Goal: Share content: Share content

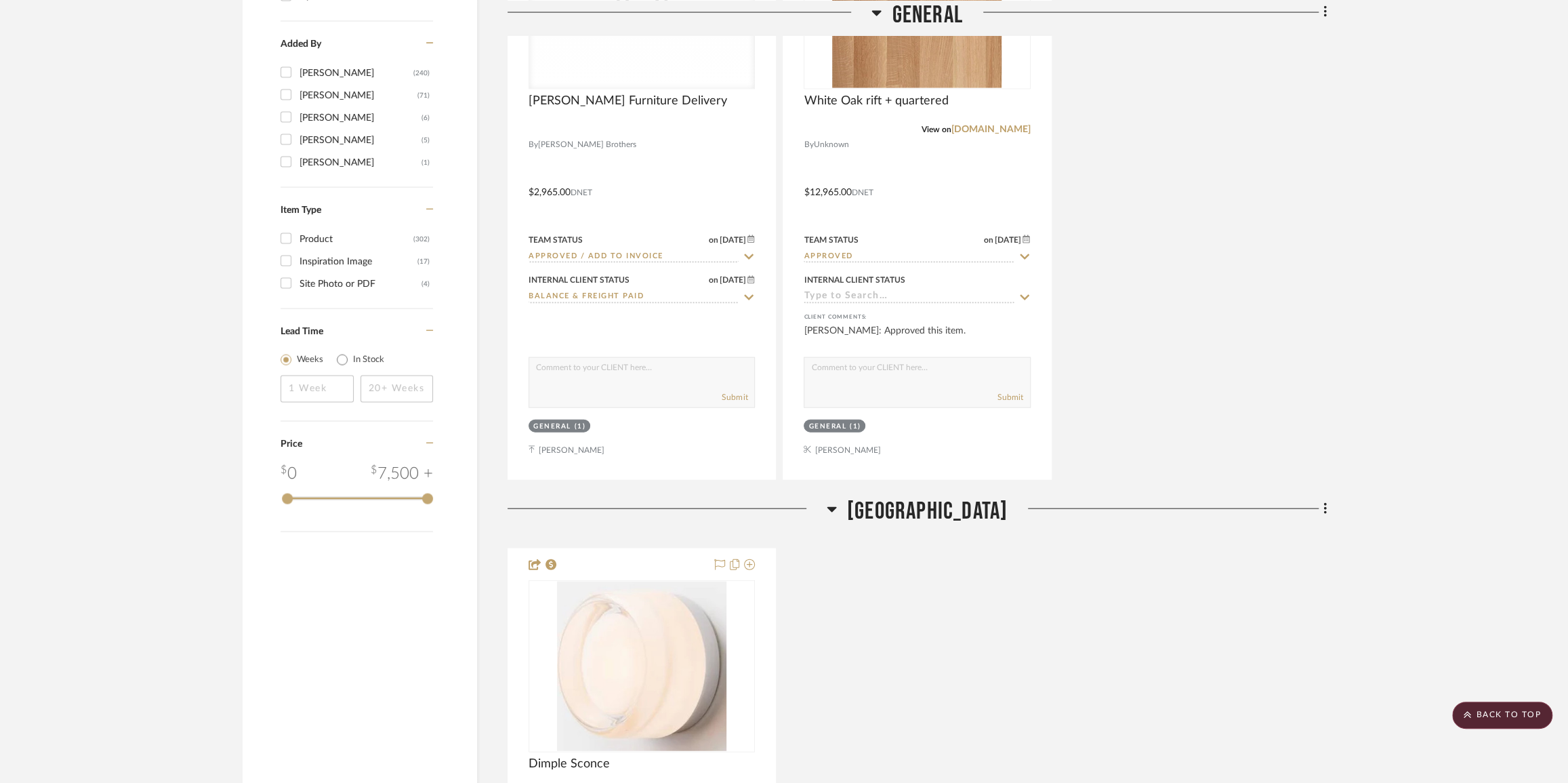
scroll to position [2280, 0]
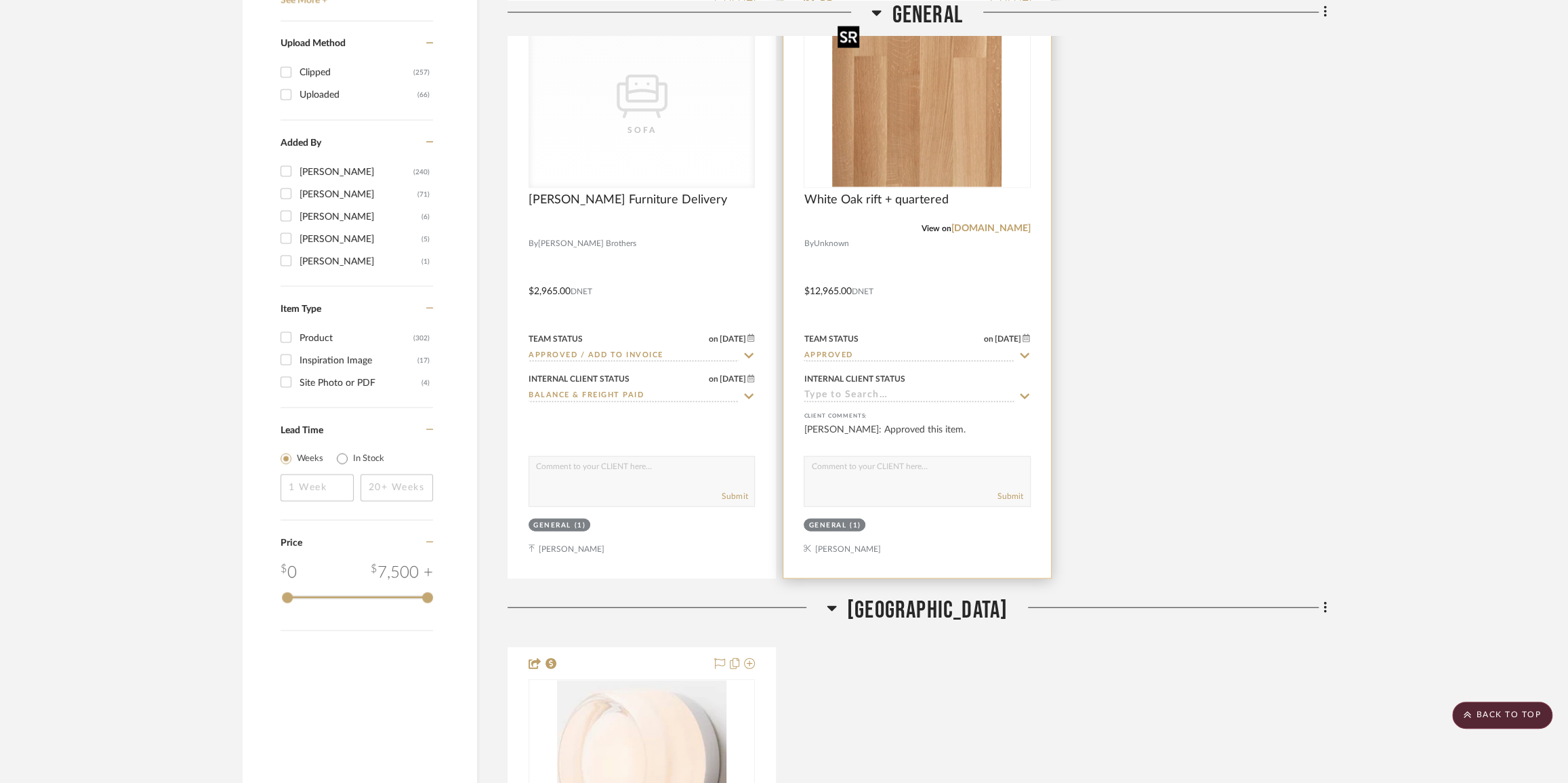
click at [0, 0] on img at bounding box center [0, 0] width 0 height 0
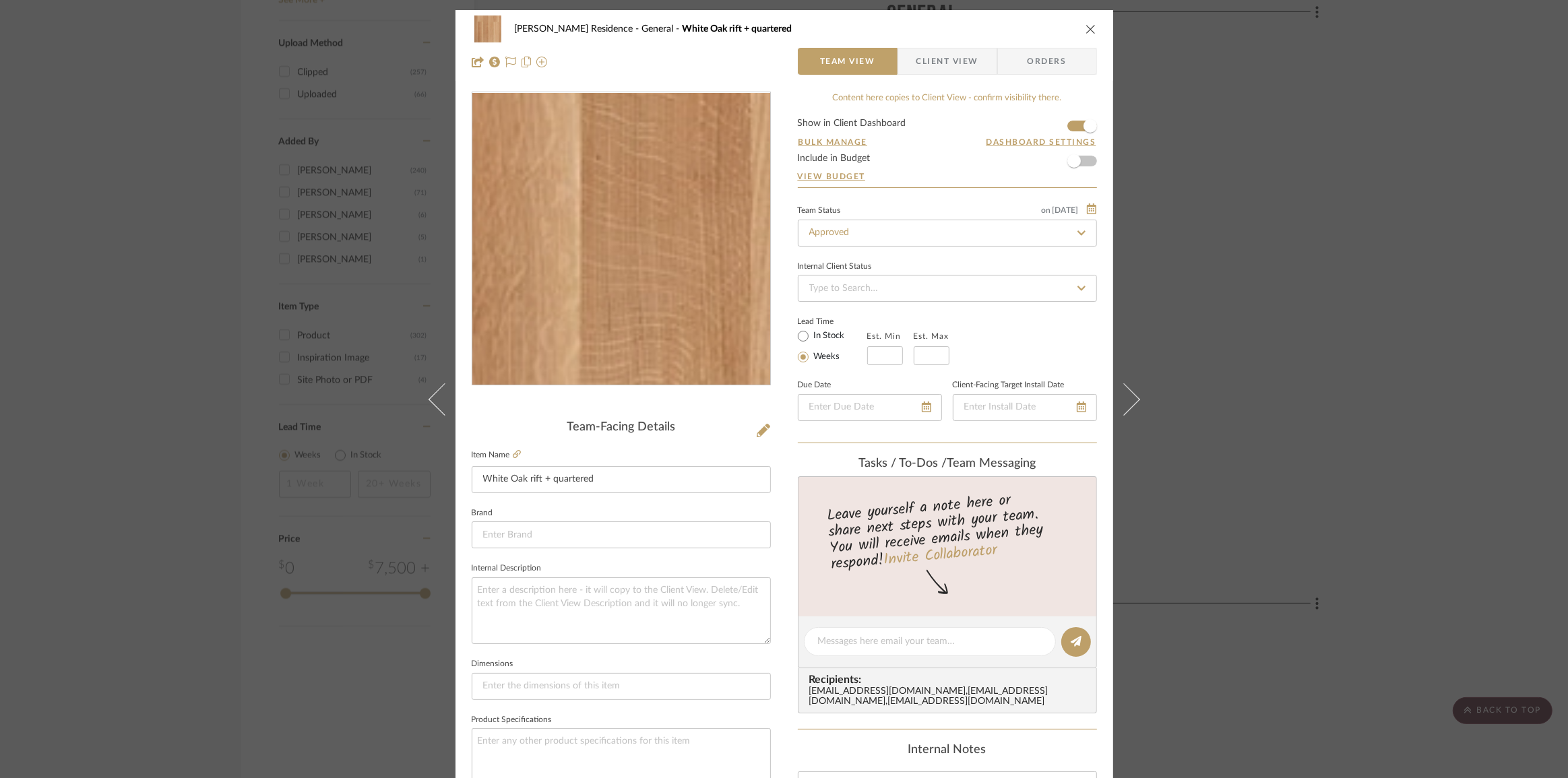
drag, startPoint x: 578, startPoint y: 303, endPoint x: 590, endPoint y: 263, distance: 41.8
click at [590, 263] on img "0" at bounding box center [621, 239] width 293 height 293
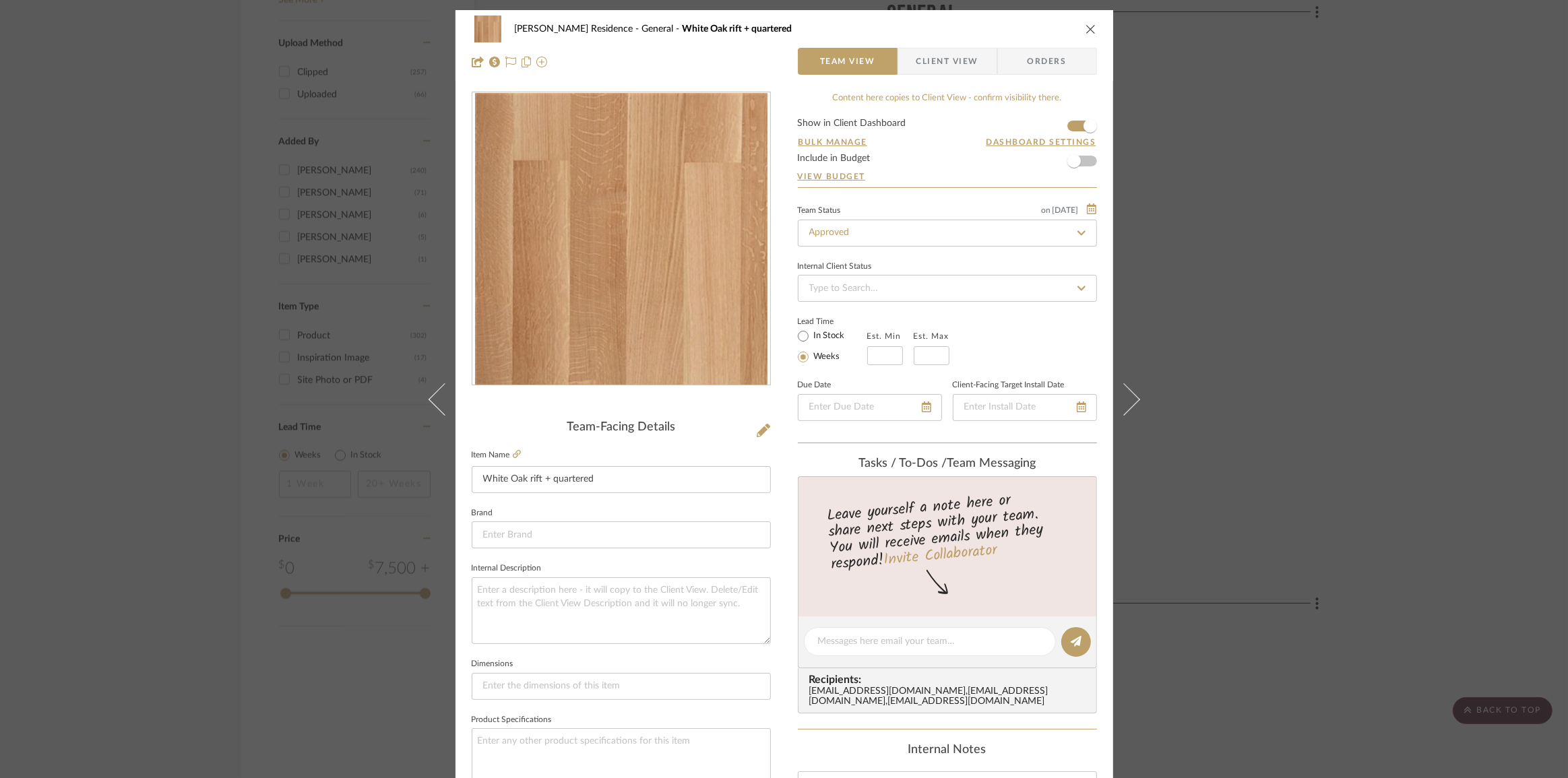
drag, startPoint x: 732, startPoint y: 390, endPoint x: 664, endPoint y: 310, distance: 105.0
click at [943, 73] on span "Client View" at bounding box center [947, 61] width 62 height 27
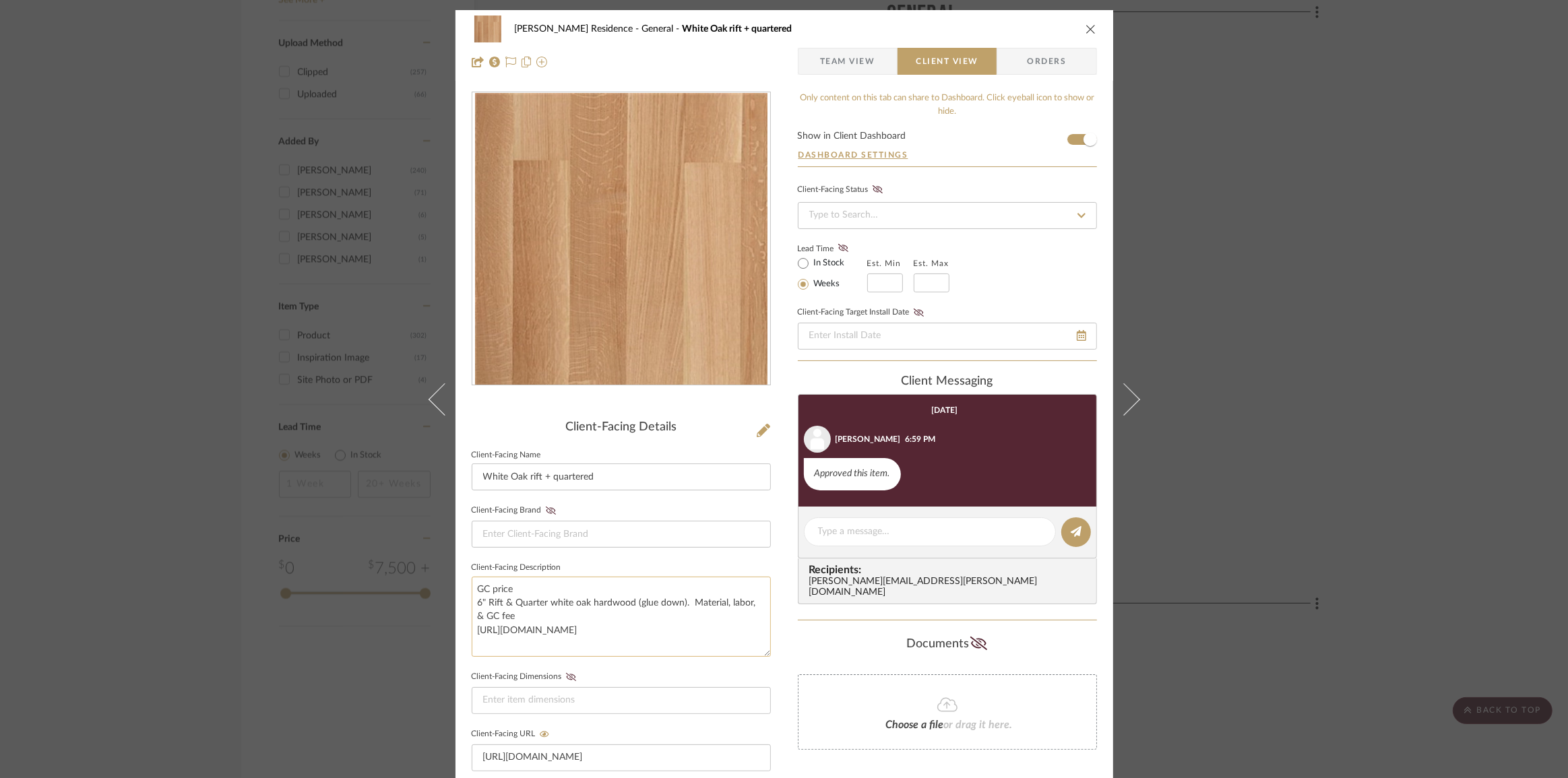
scroll to position [14, 0]
click at [527, 614] on textarea "GC price 6" Rift & Quarter white oak hardwood (glue down). Material, labor, & G…" at bounding box center [620, 616] width 299 height 80
click at [1318, 458] on div "Dever Residence General White Oak rift + quartered Team View Client View Orders…" at bounding box center [784, 389] width 1568 height 778
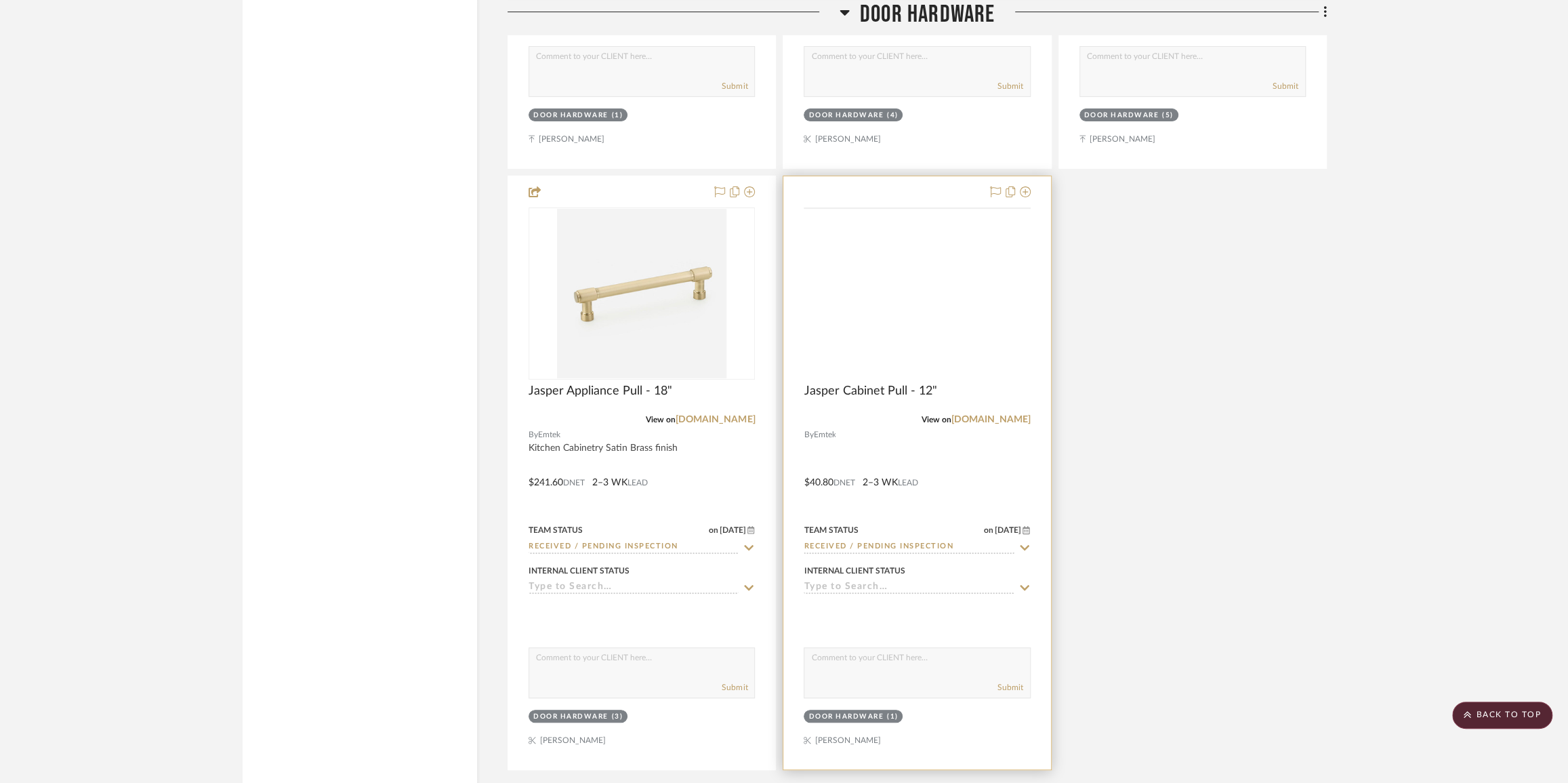
scroll to position [4622, 0]
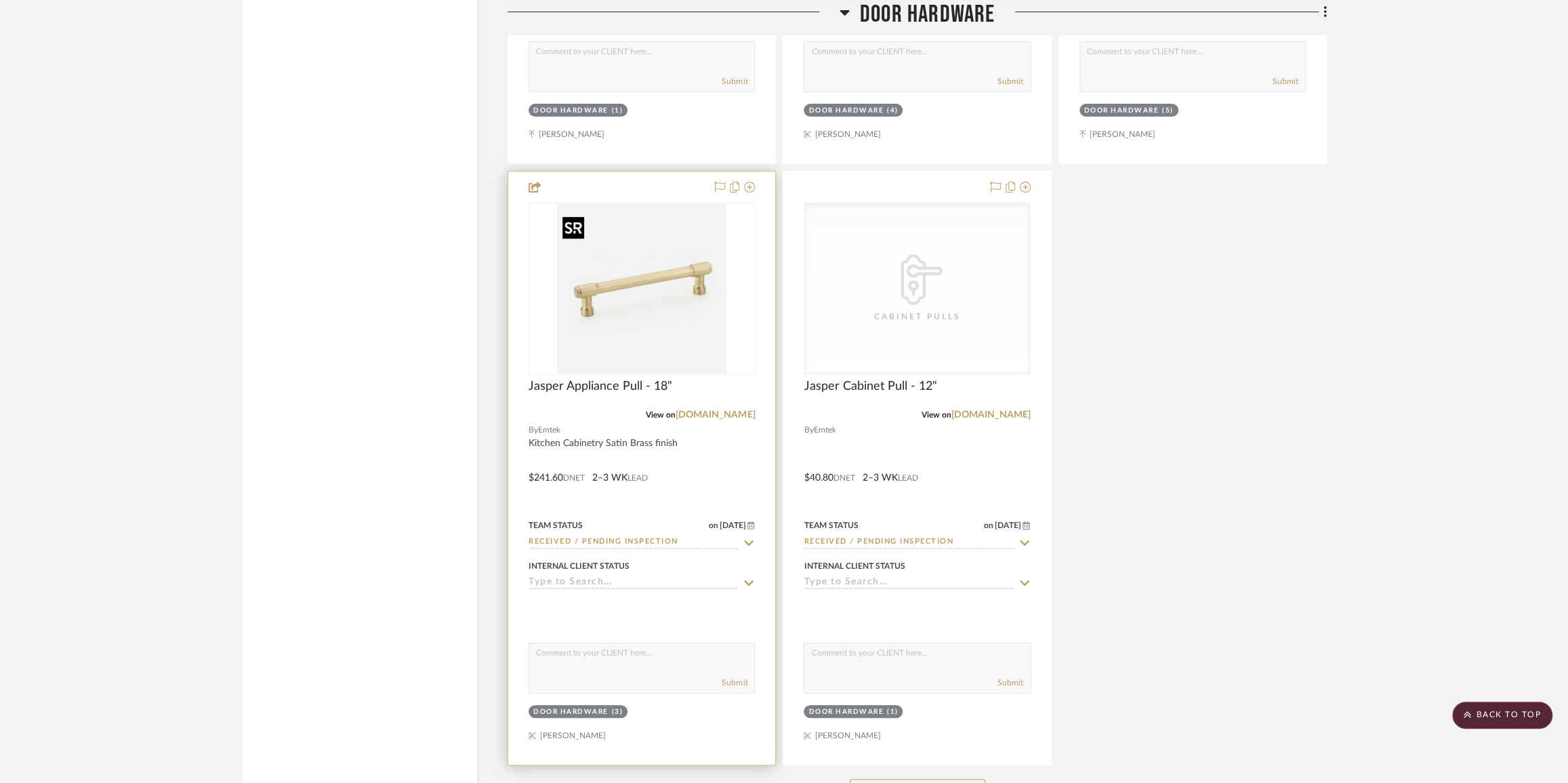
click at [628, 316] on img "0" at bounding box center [642, 289] width 170 height 170
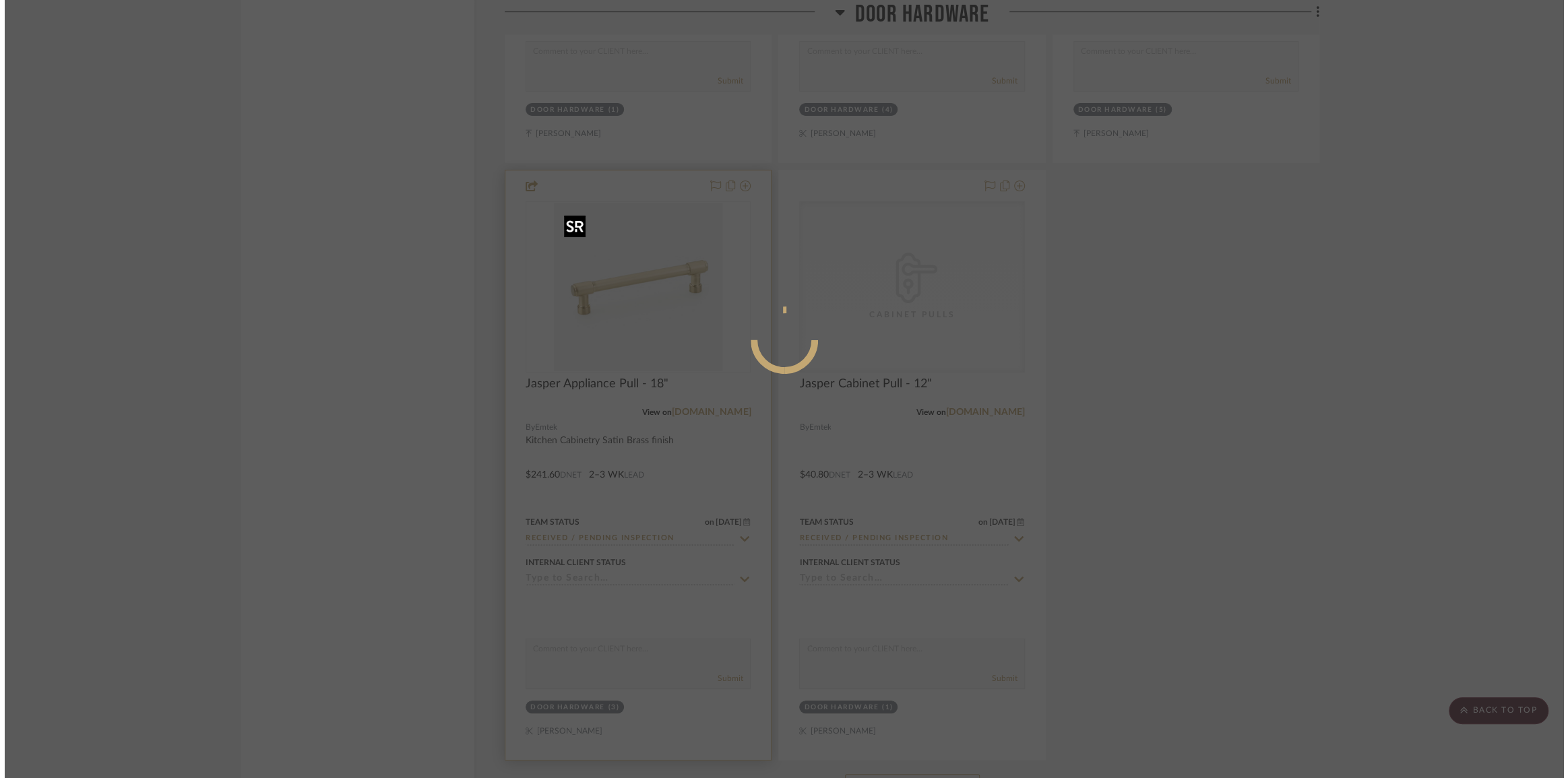
scroll to position [0, 0]
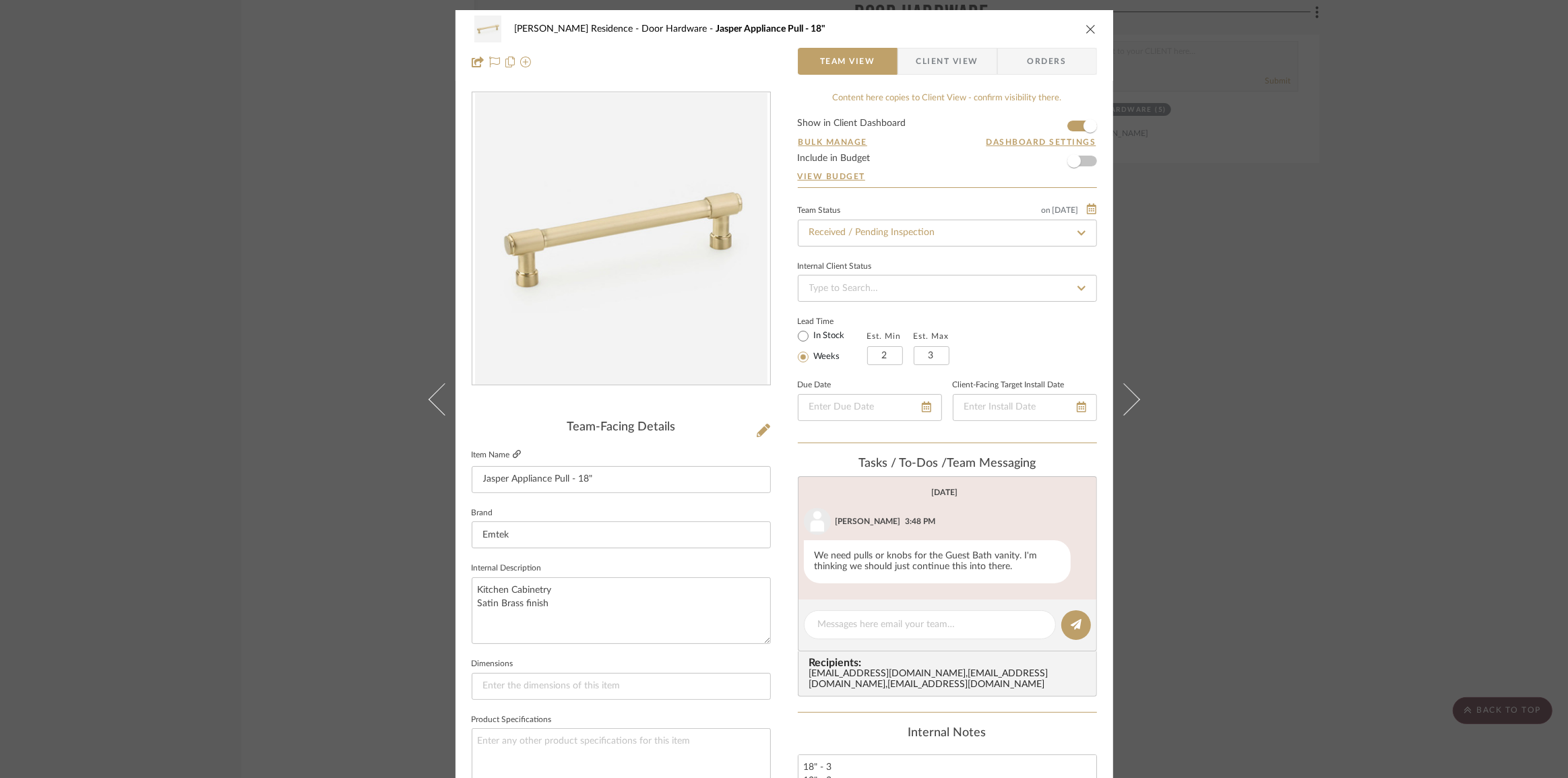
click at [513, 452] on icon at bounding box center [517, 454] width 8 height 8
click at [579, 308] on img "0" at bounding box center [621, 239] width 293 height 293
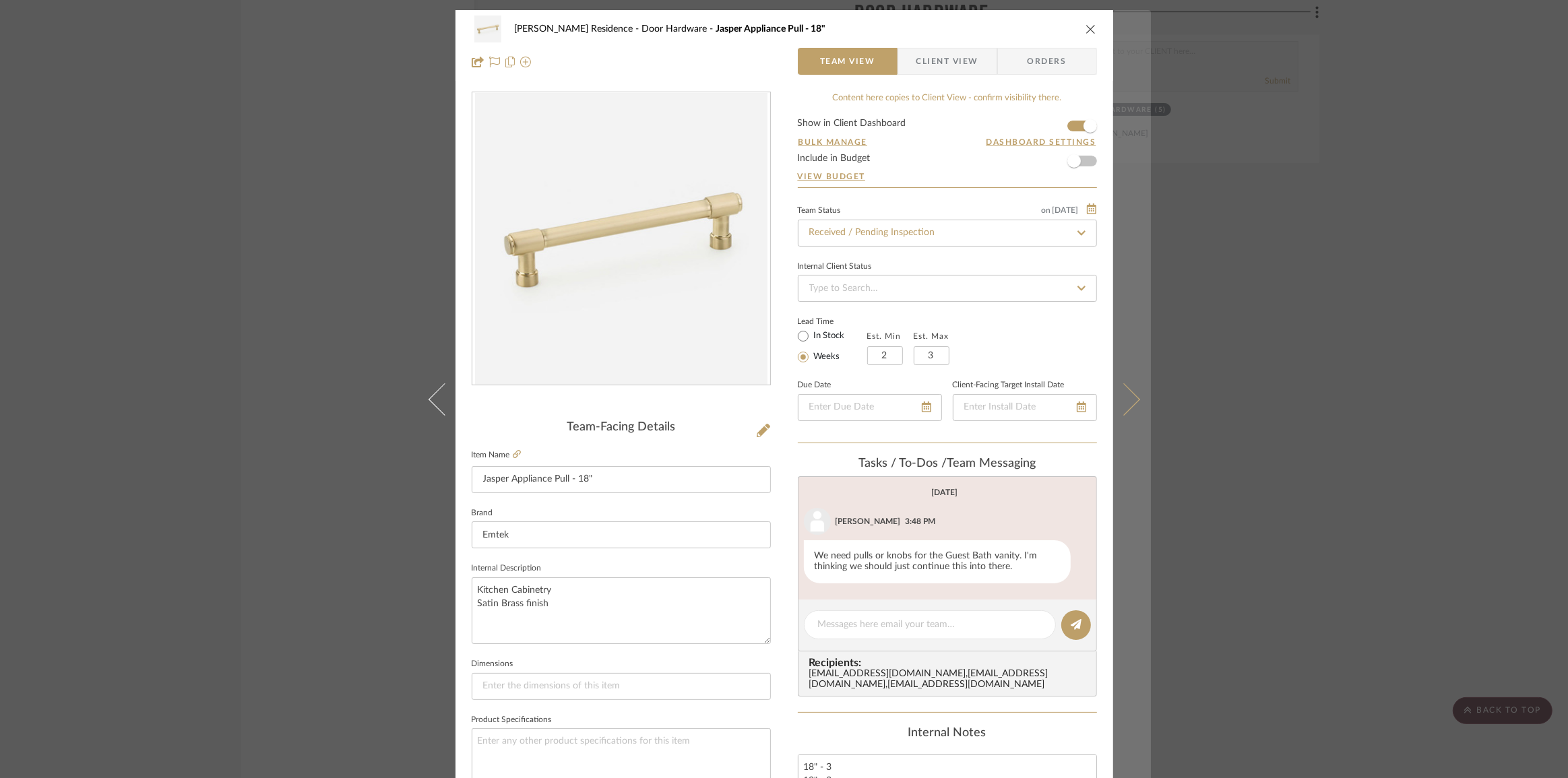
click at [1134, 405] on button at bounding box center [1131, 399] width 38 height 778
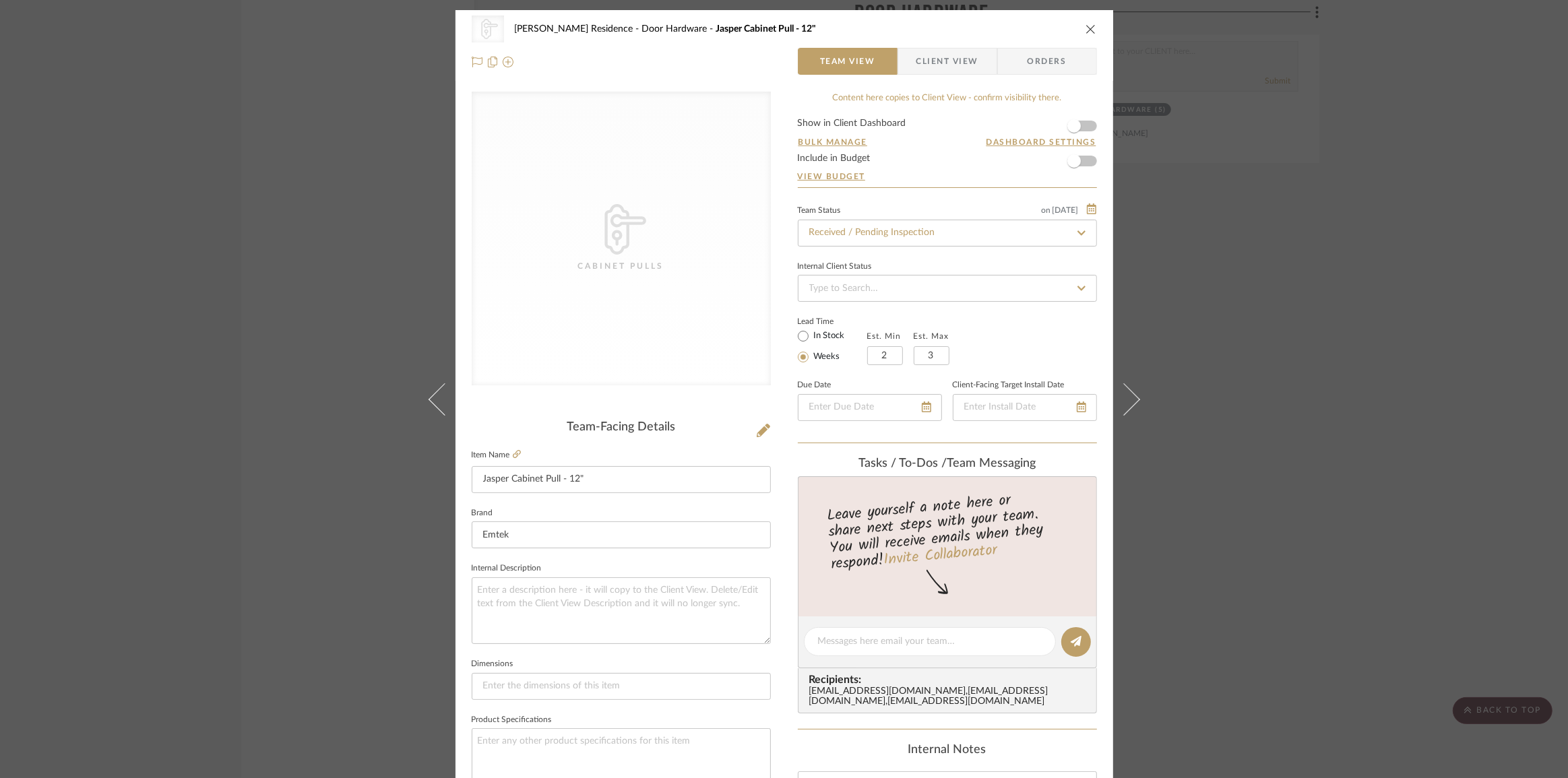
click at [1134, 405] on button at bounding box center [1131, 399] width 38 height 778
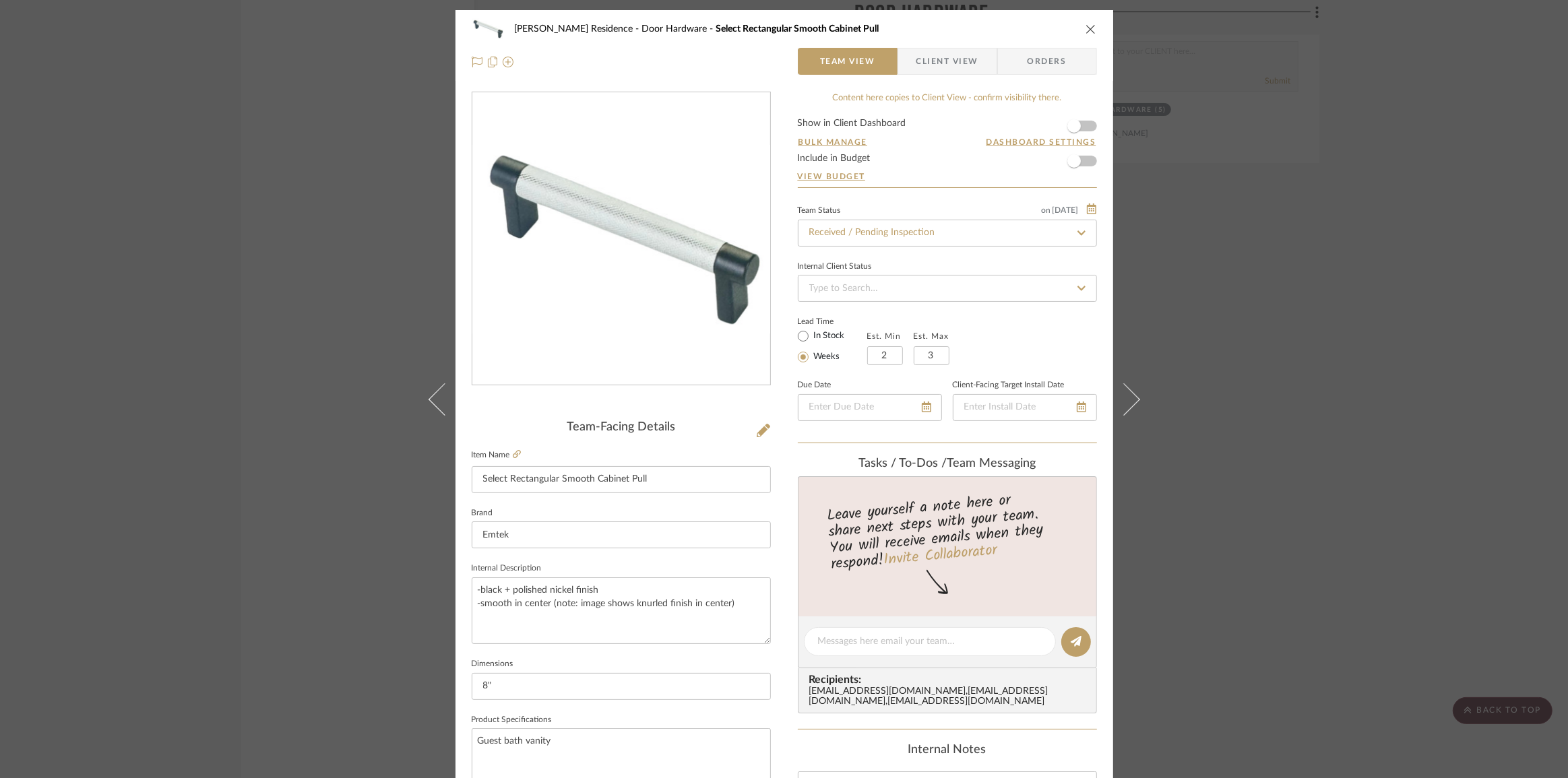
click at [1131, 404] on button at bounding box center [1131, 399] width 38 height 778
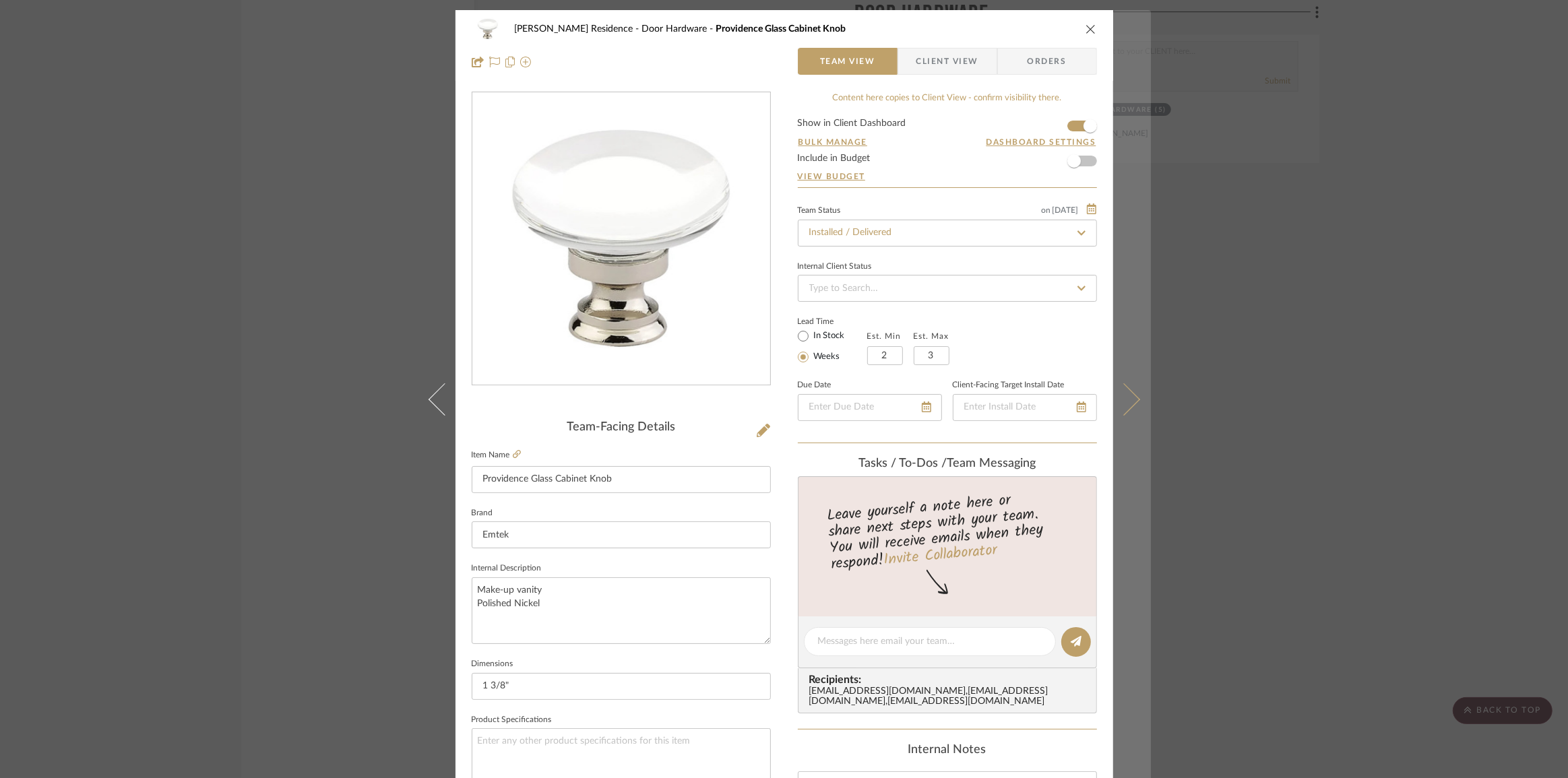
click at [1118, 399] on icon at bounding box center [1122, 399] width 33 height 33
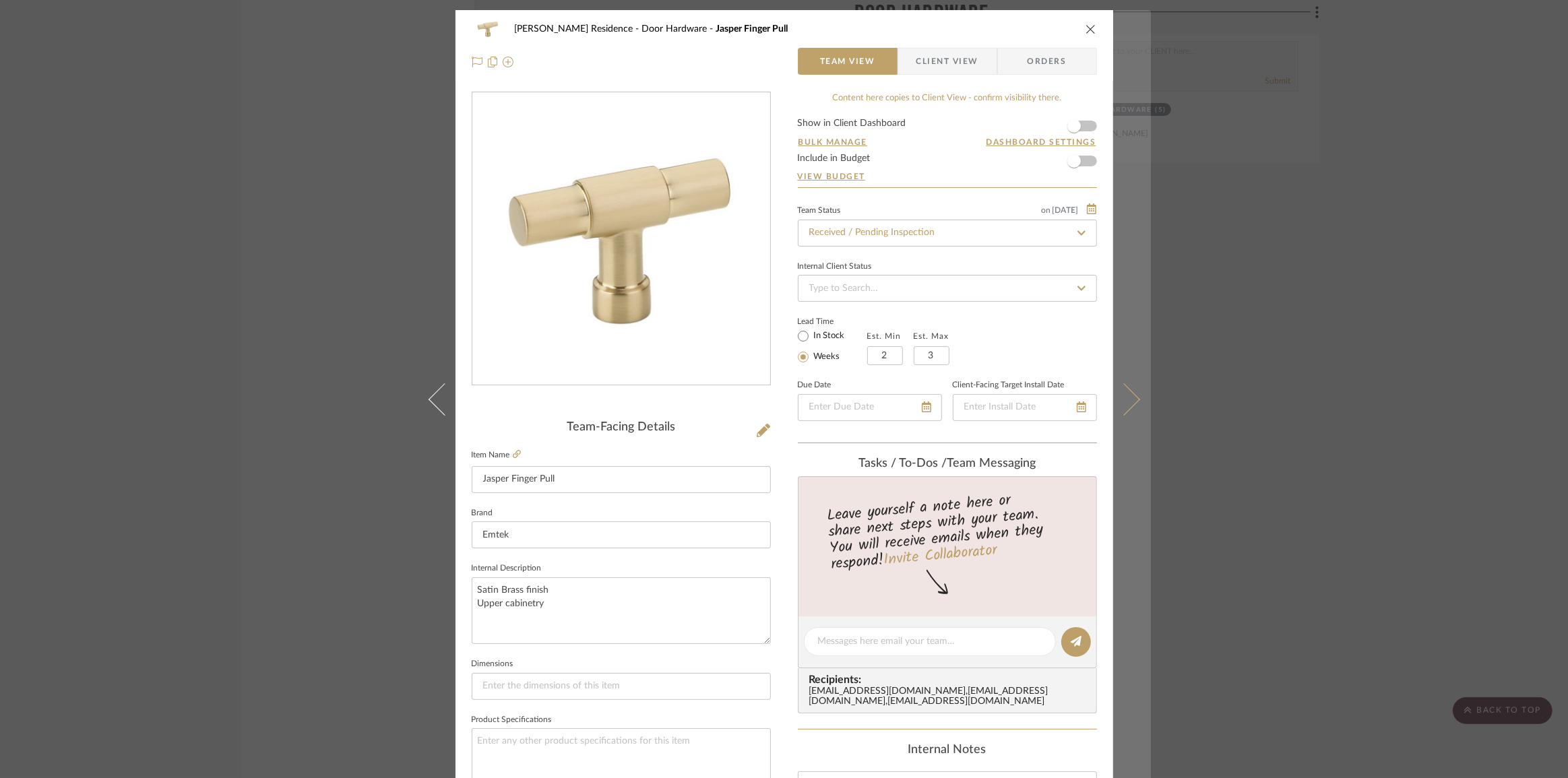
click at [1126, 400] on icon at bounding box center [1122, 399] width 33 height 33
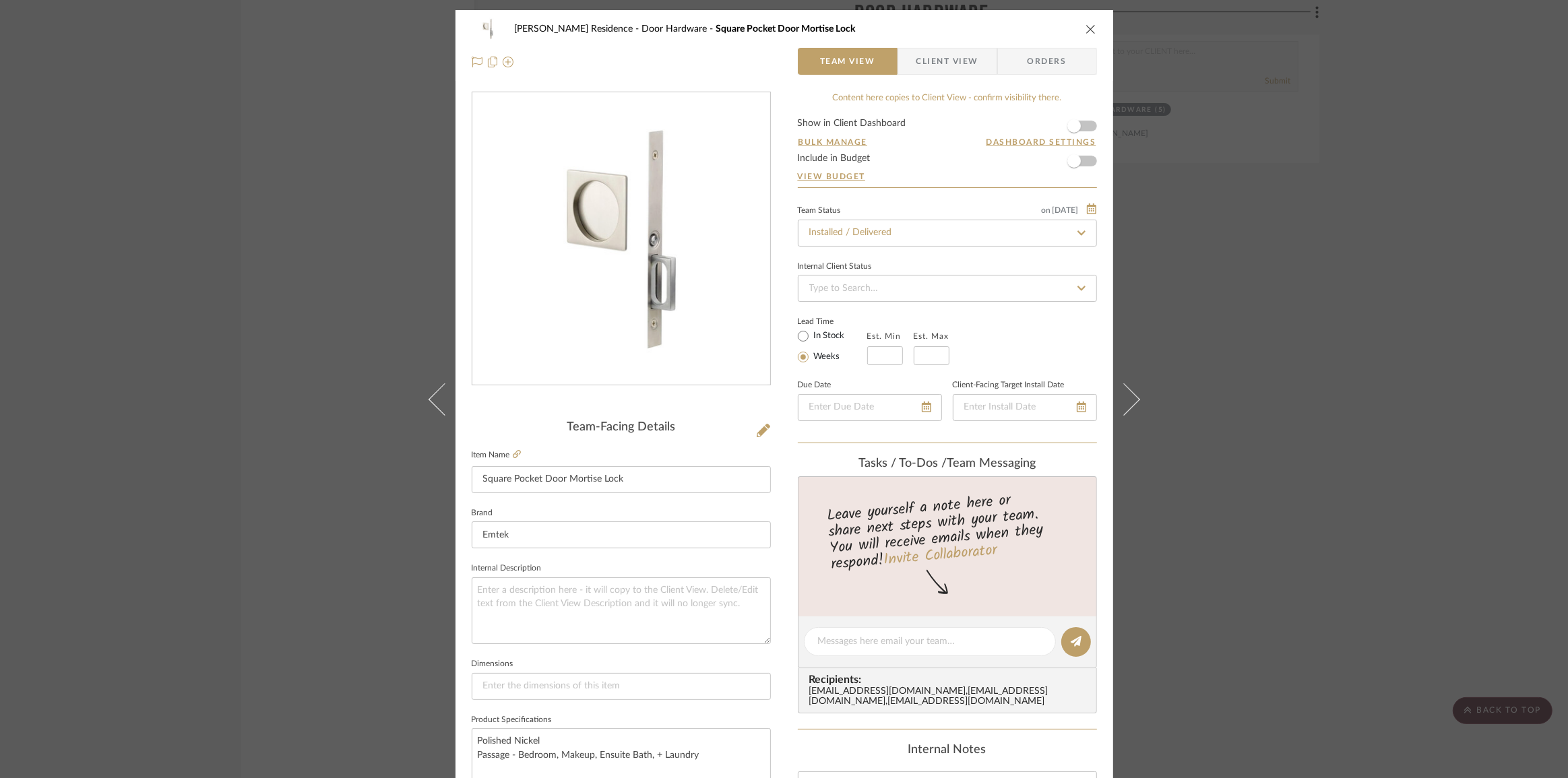
click at [1126, 400] on icon at bounding box center [1122, 399] width 33 height 33
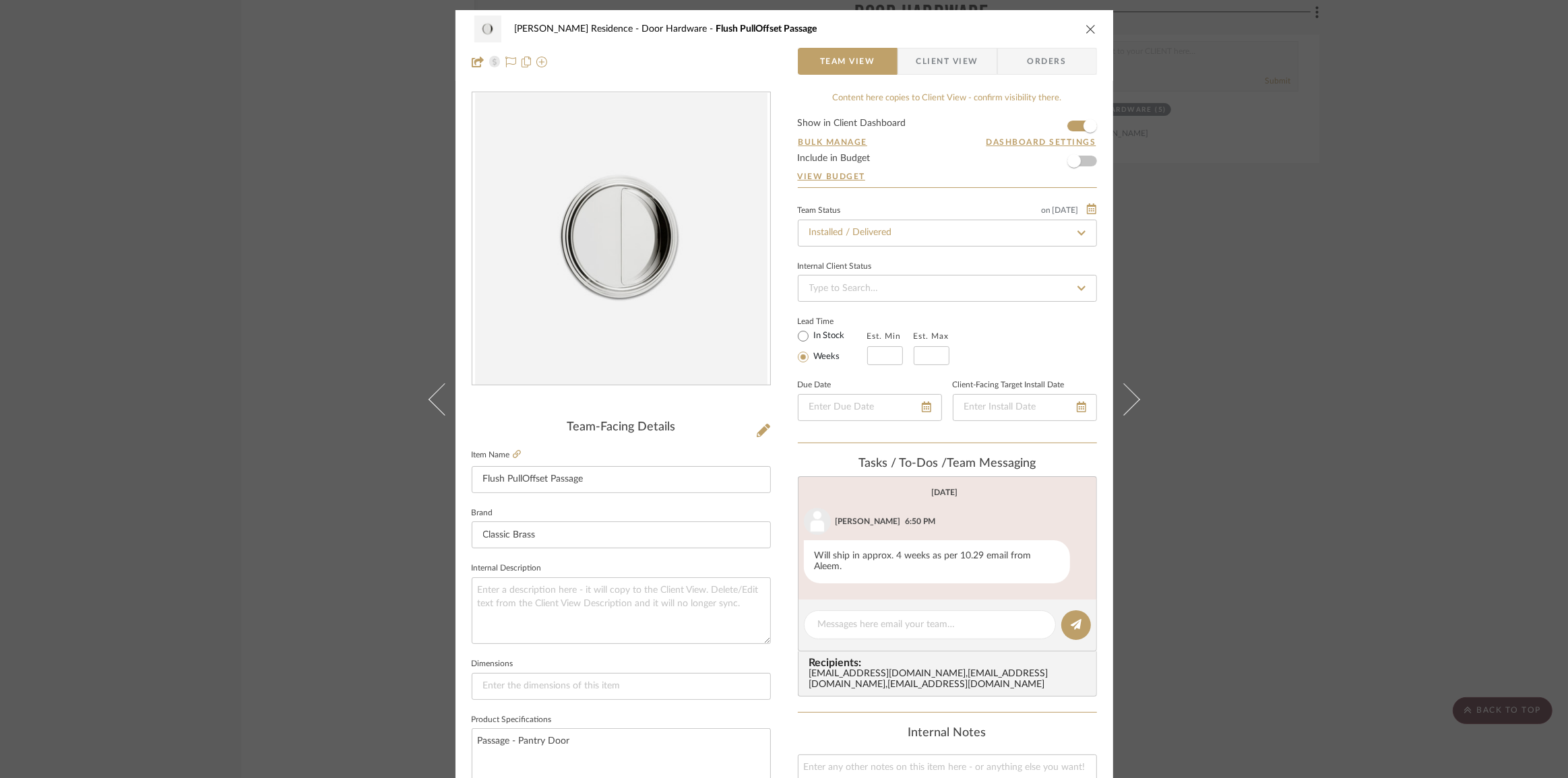
click at [1126, 400] on icon at bounding box center [1122, 399] width 33 height 33
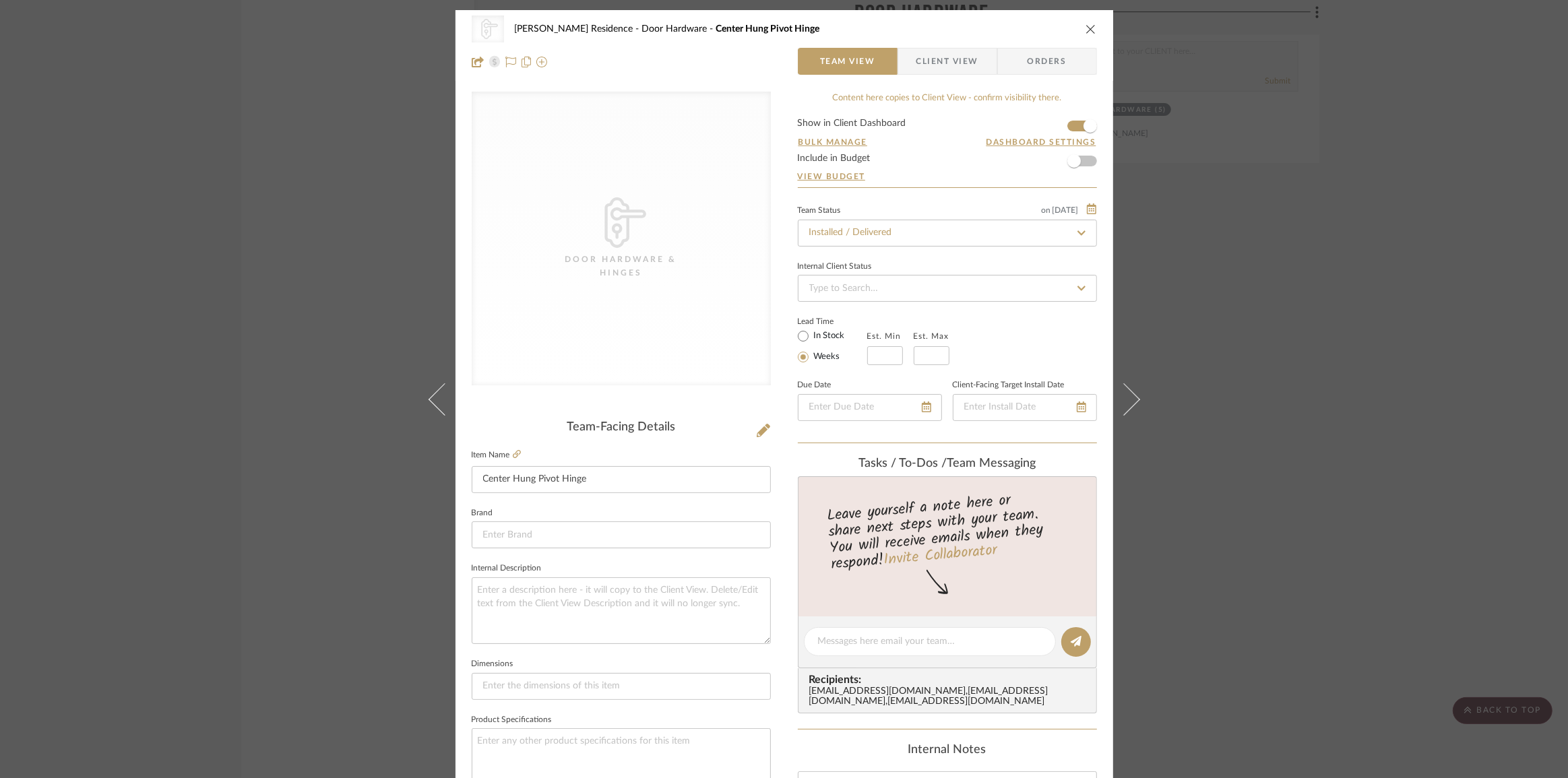
click at [1126, 400] on icon at bounding box center [1122, 399] width 33 height 33
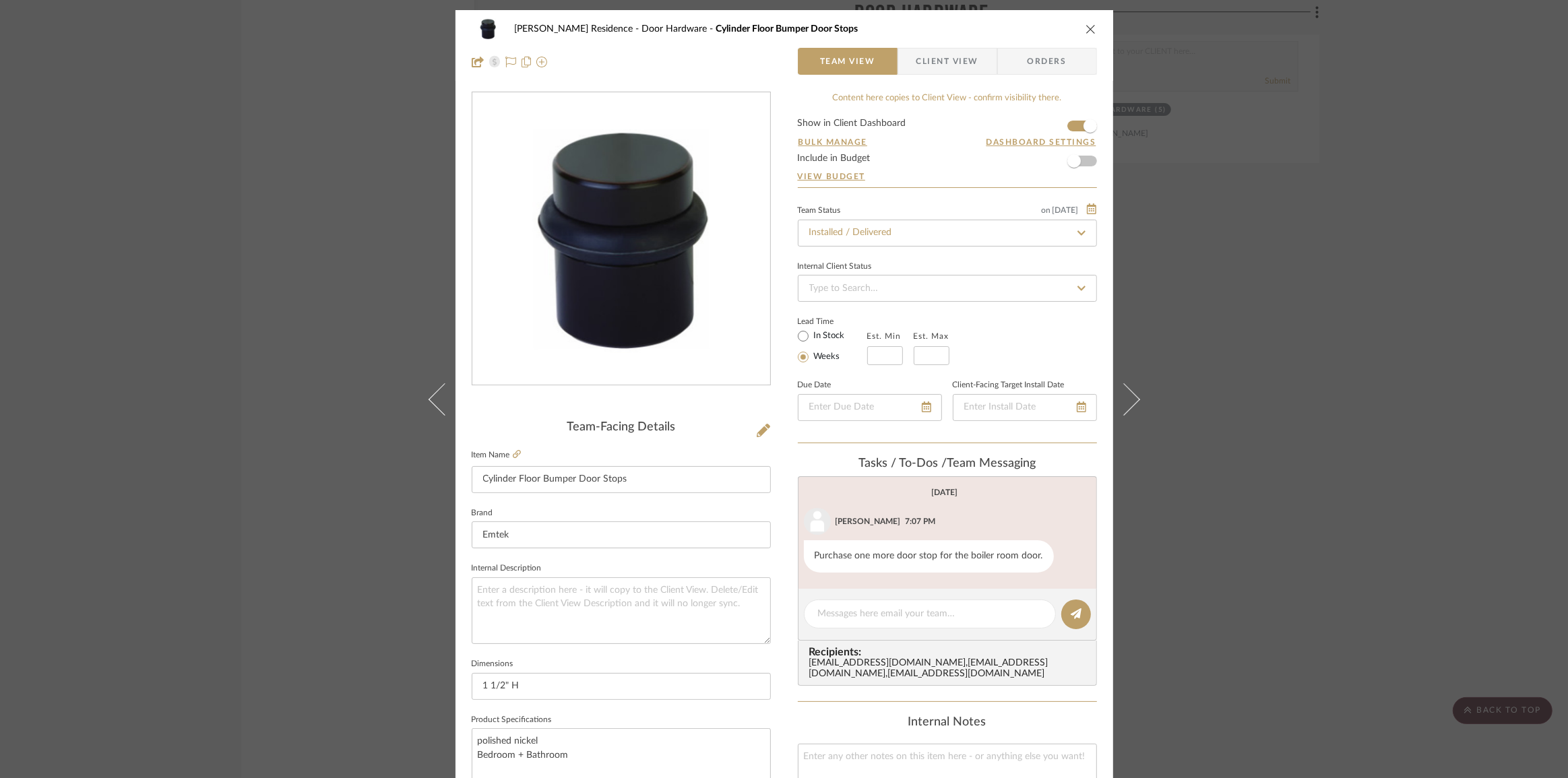
click at [1126, 400] on icon at bounding box center [1122, 399] width 33 height 33
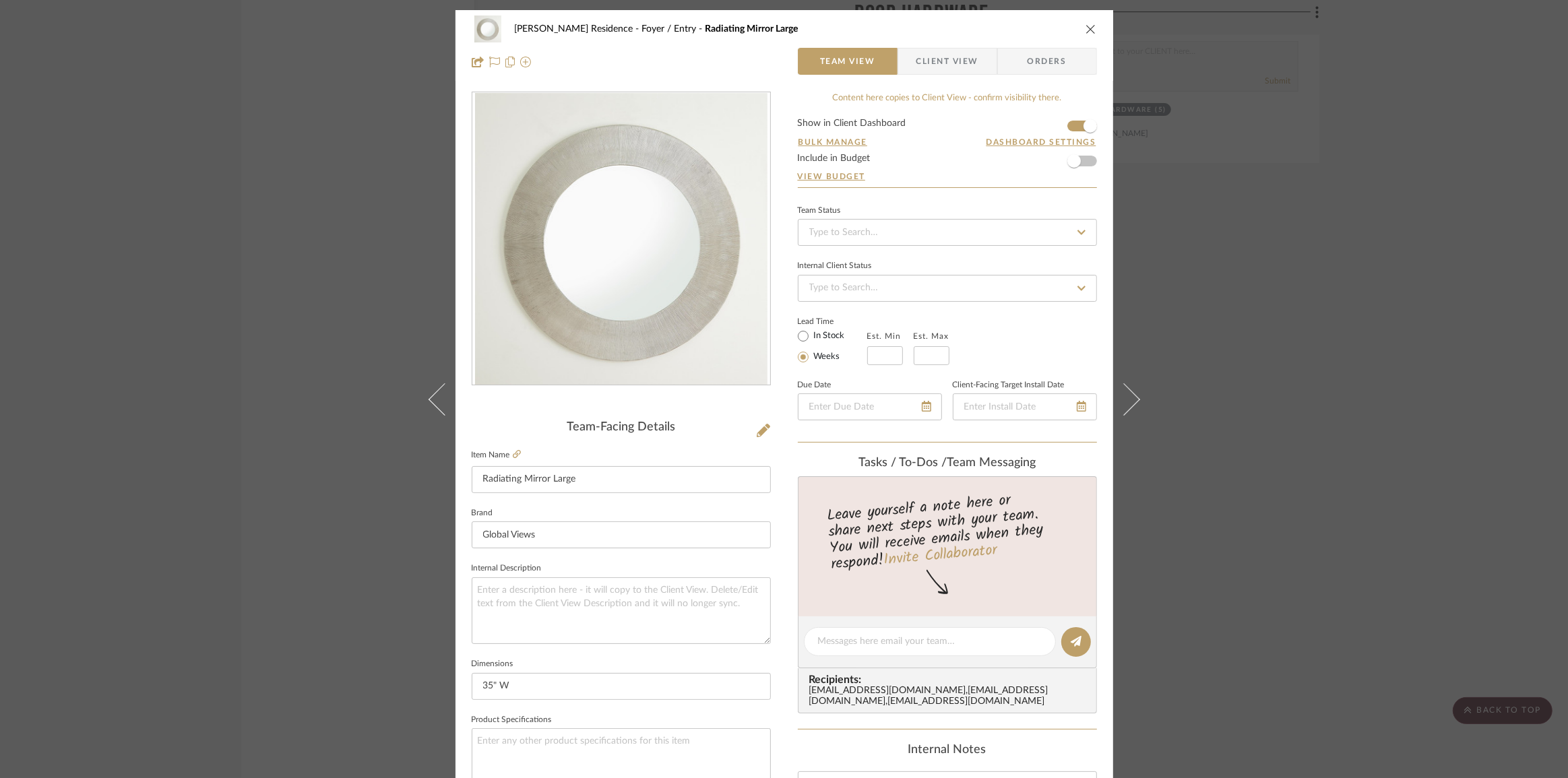
click at [1126, 400] on icon at bounding box center [1122, 399] width 33 height 33
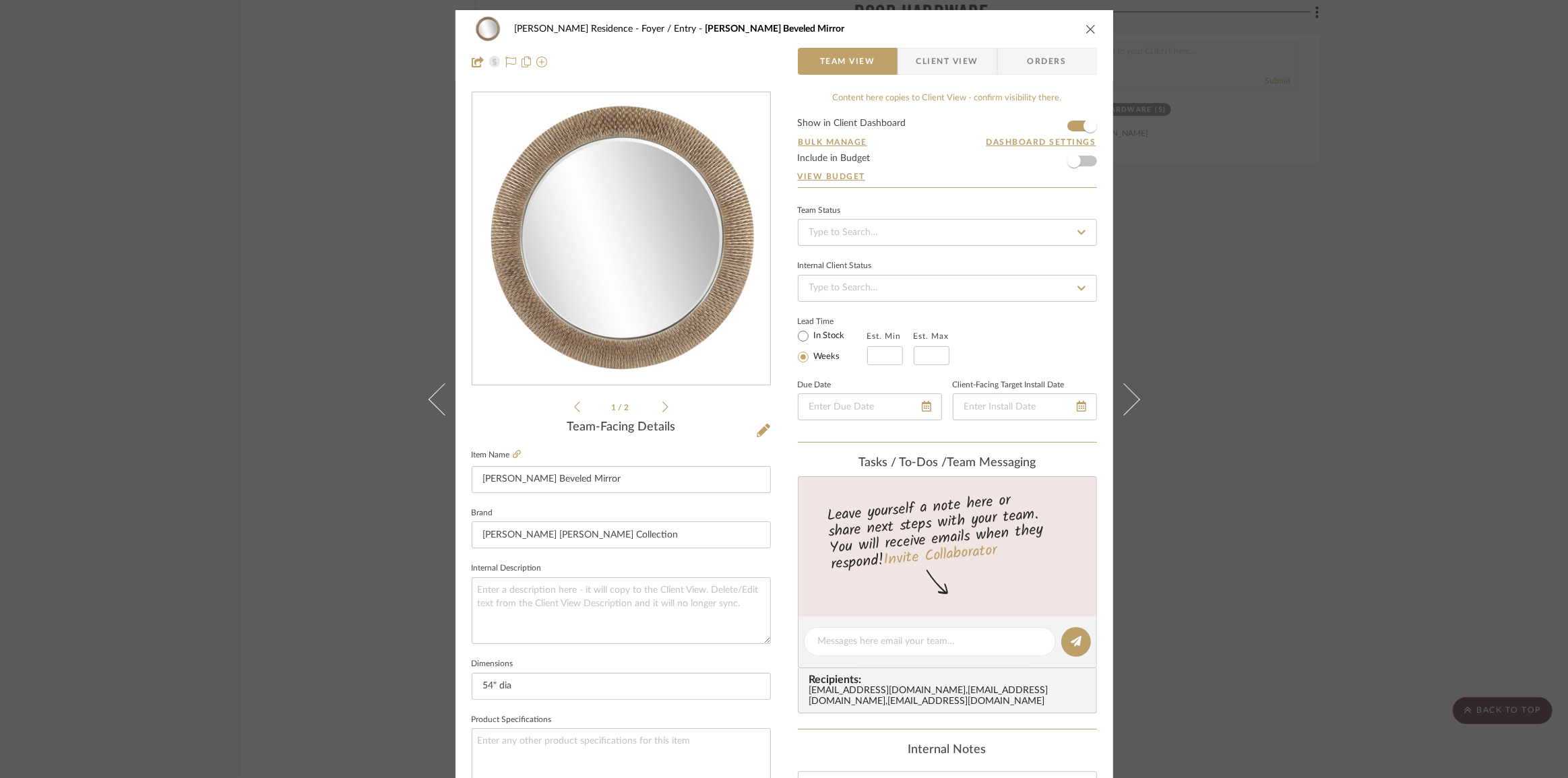
click at [1126, 400] on icon at bounding box center [1122, 399] width 33 height 33
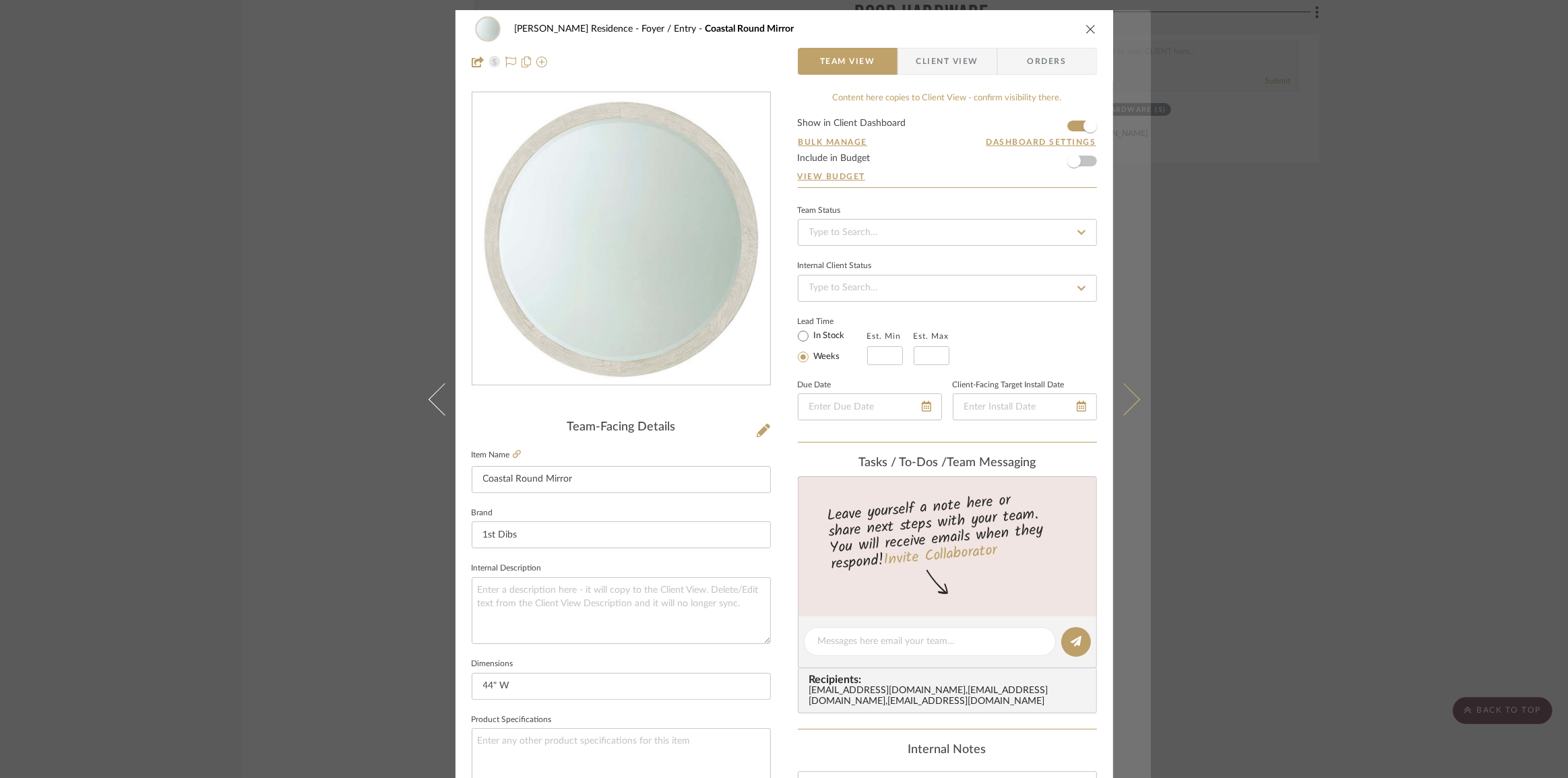
click at [1136, 408] on button at bounding box center [1131, 399] width 38 height 778
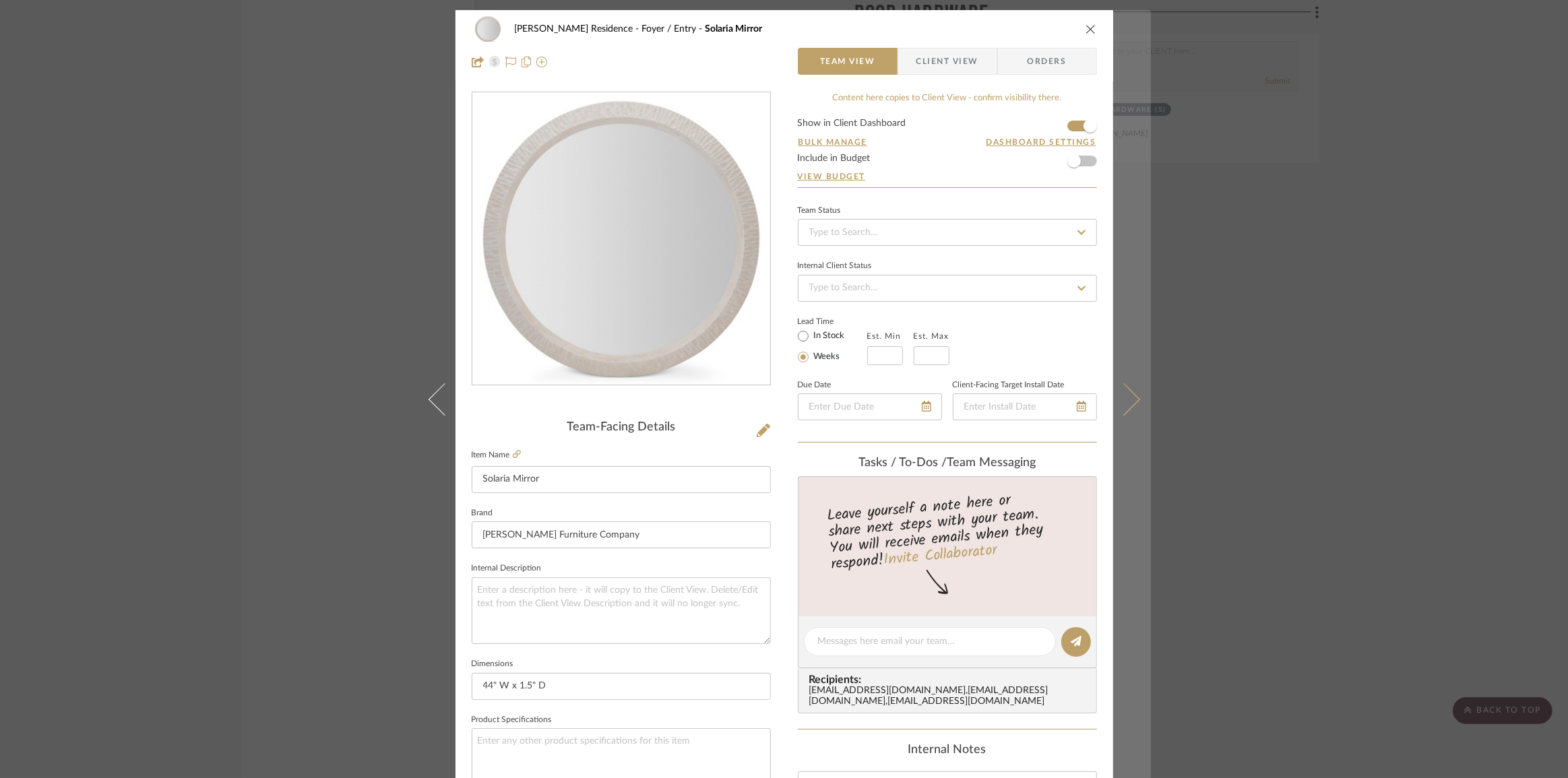
click at [1131, 410] on button at bounding box center [1131, 399] width 38 height 778
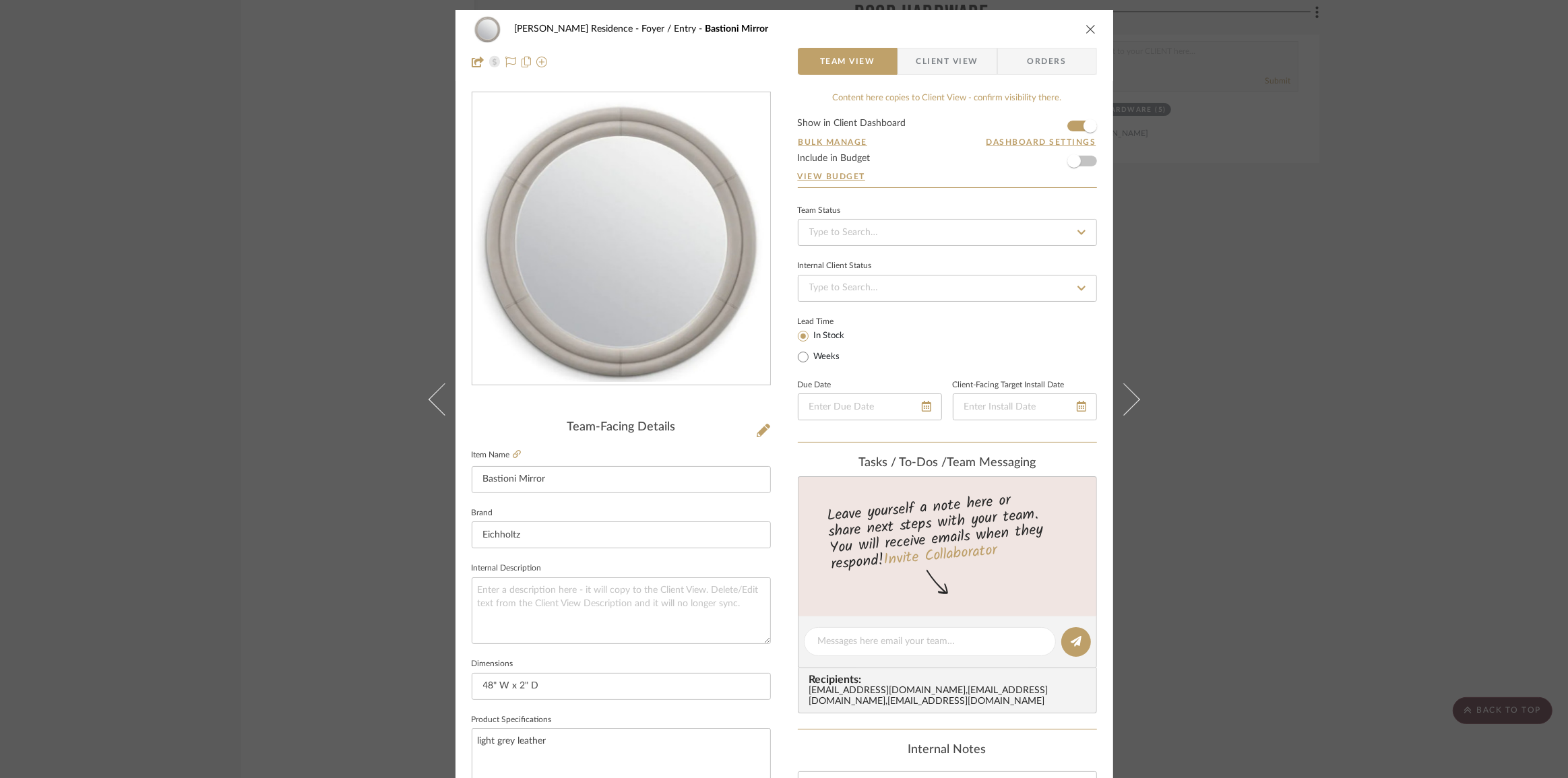
click at [1263, 424] on div "Dever Residence Foyer / Entry Bastioni Mirror Team View Client View Orders Team…" at bounding box center [784, 389] width 1568 height 778
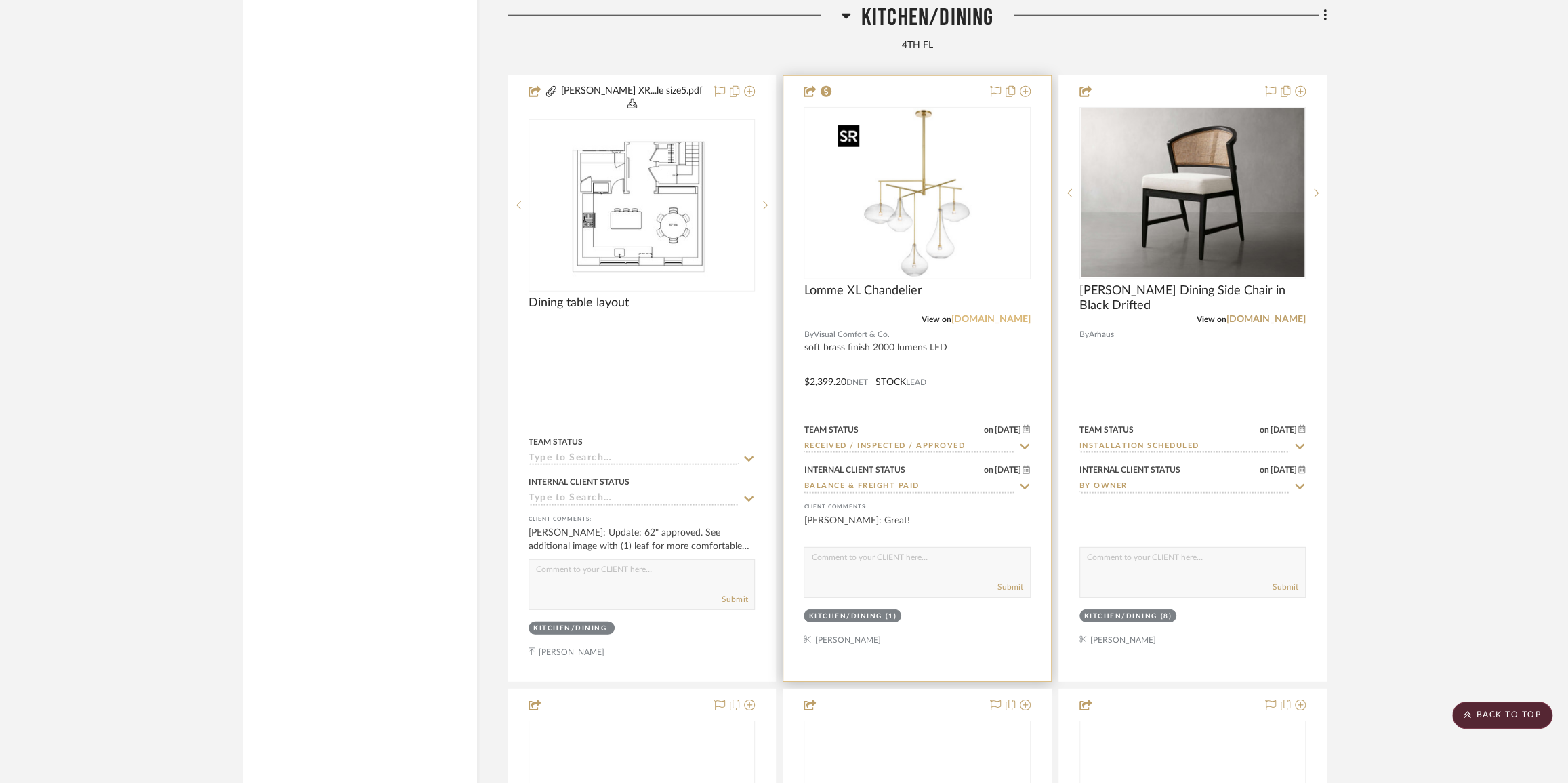
scroll to position [7396, 0]
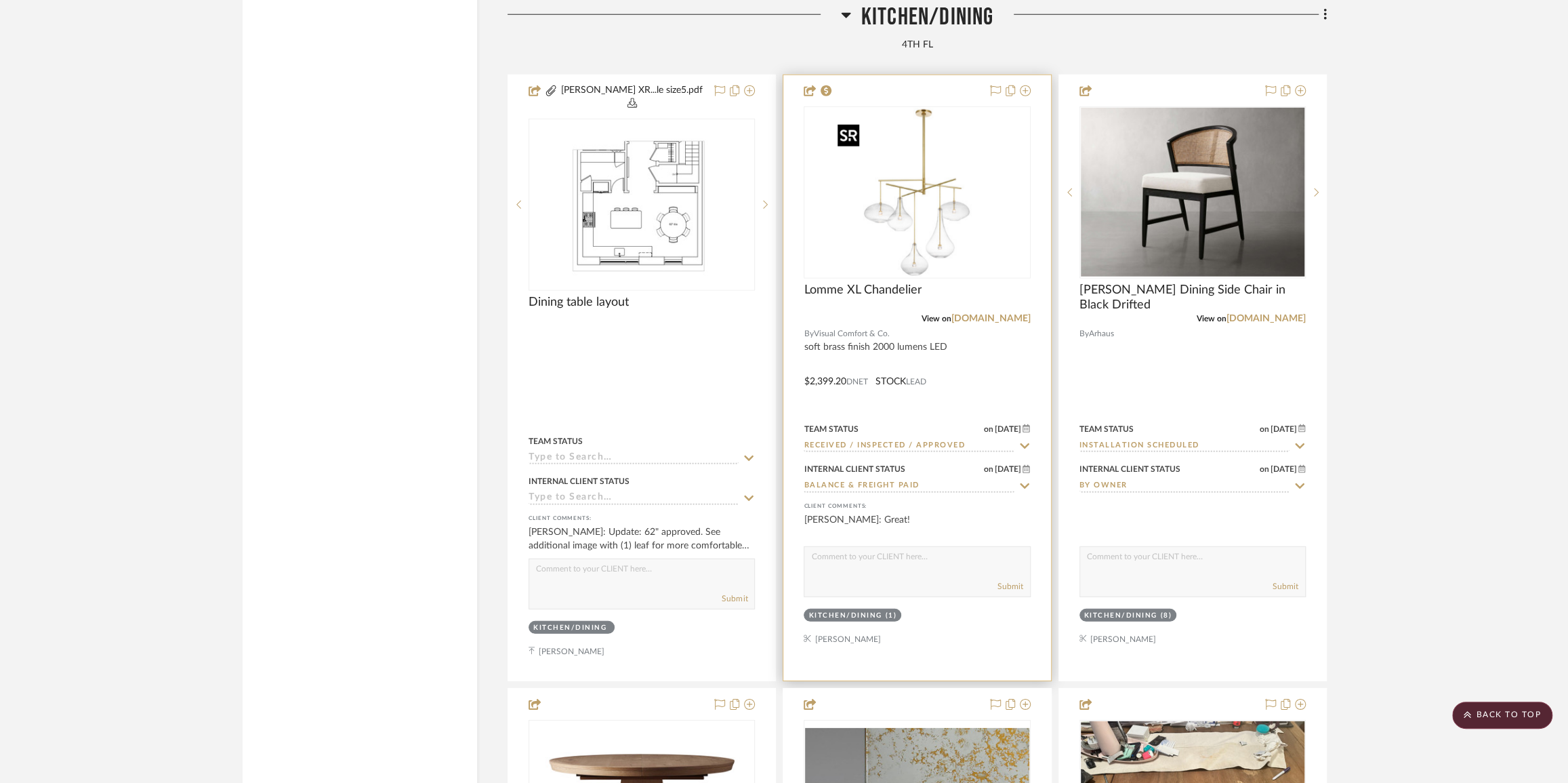
click at [938, 233] on img "0" at bounding box center [917, 193] width 170 height 170
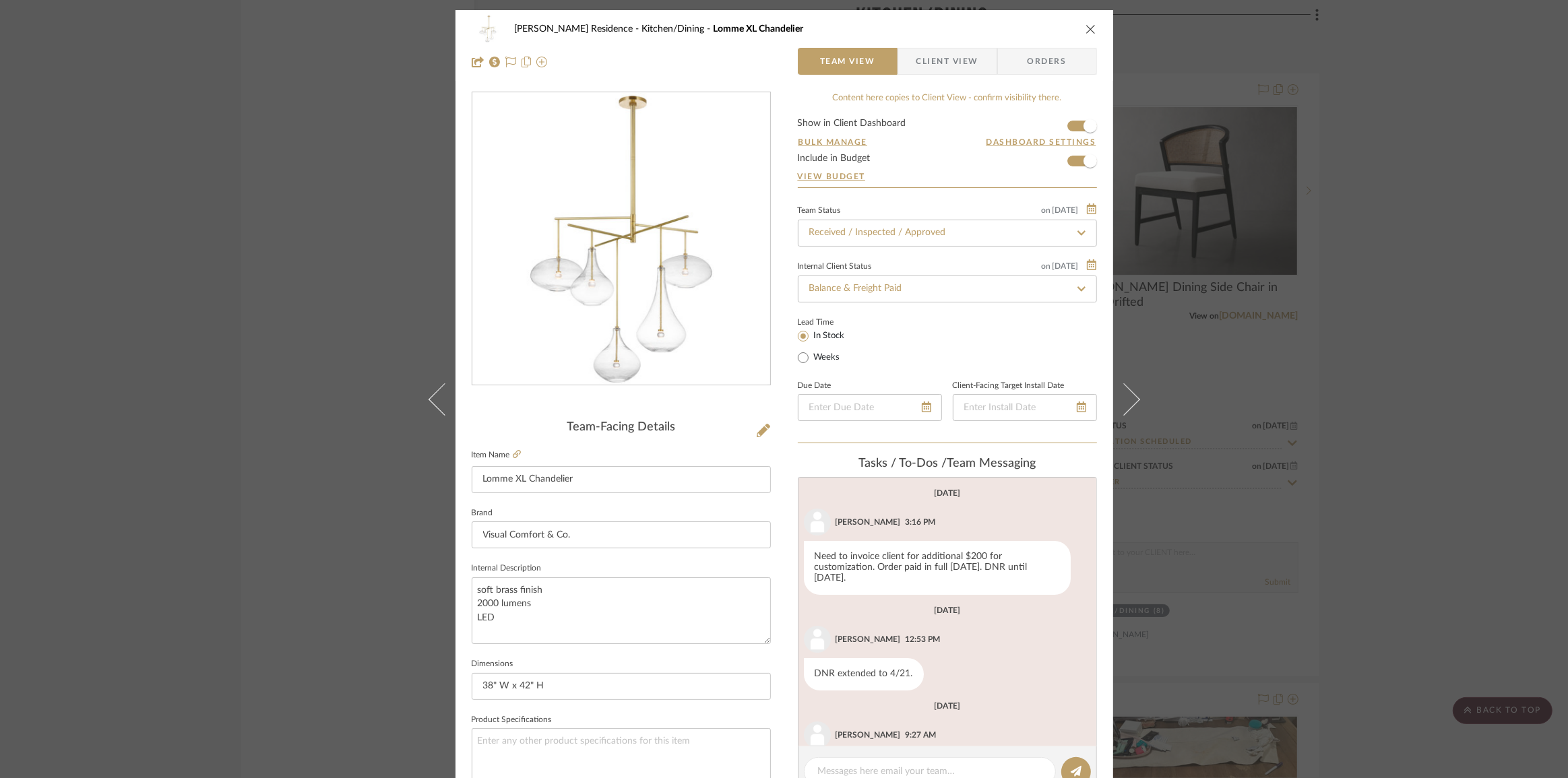
scroll to position [59, 0]
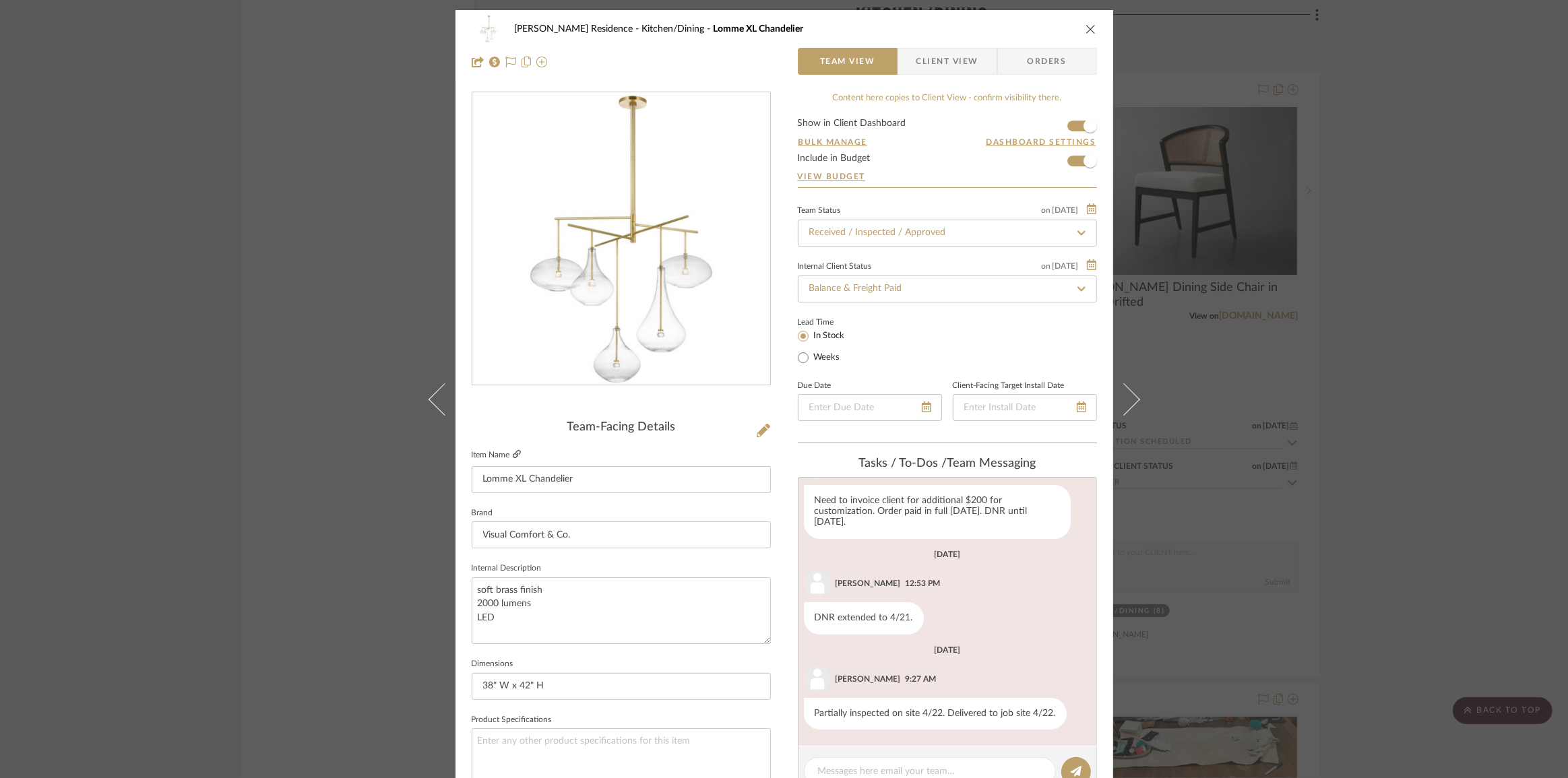
click at [516, 450] on icon at bounding box center [517, 454] width 8 height 8
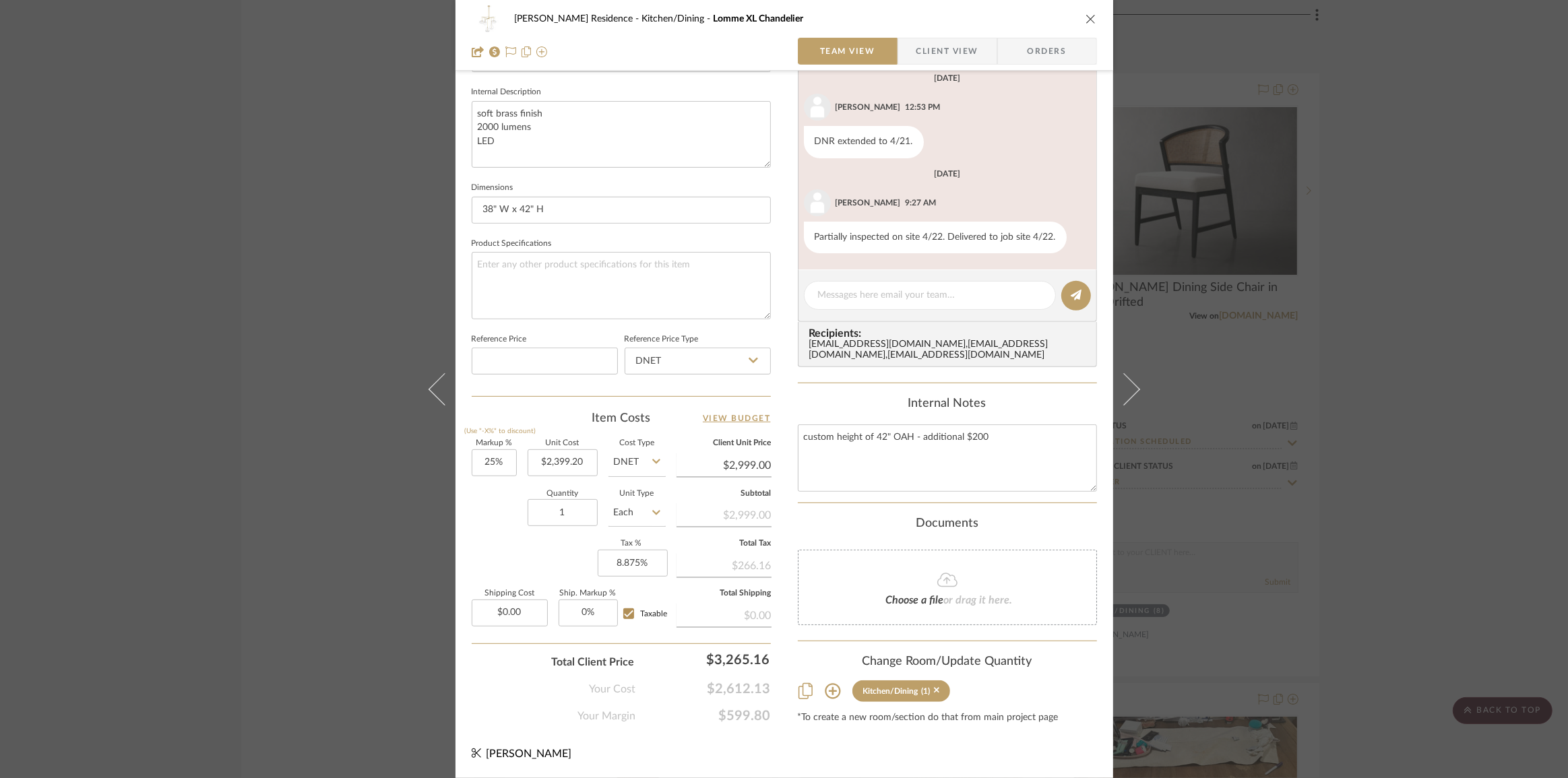
scroll to position [483, 0]
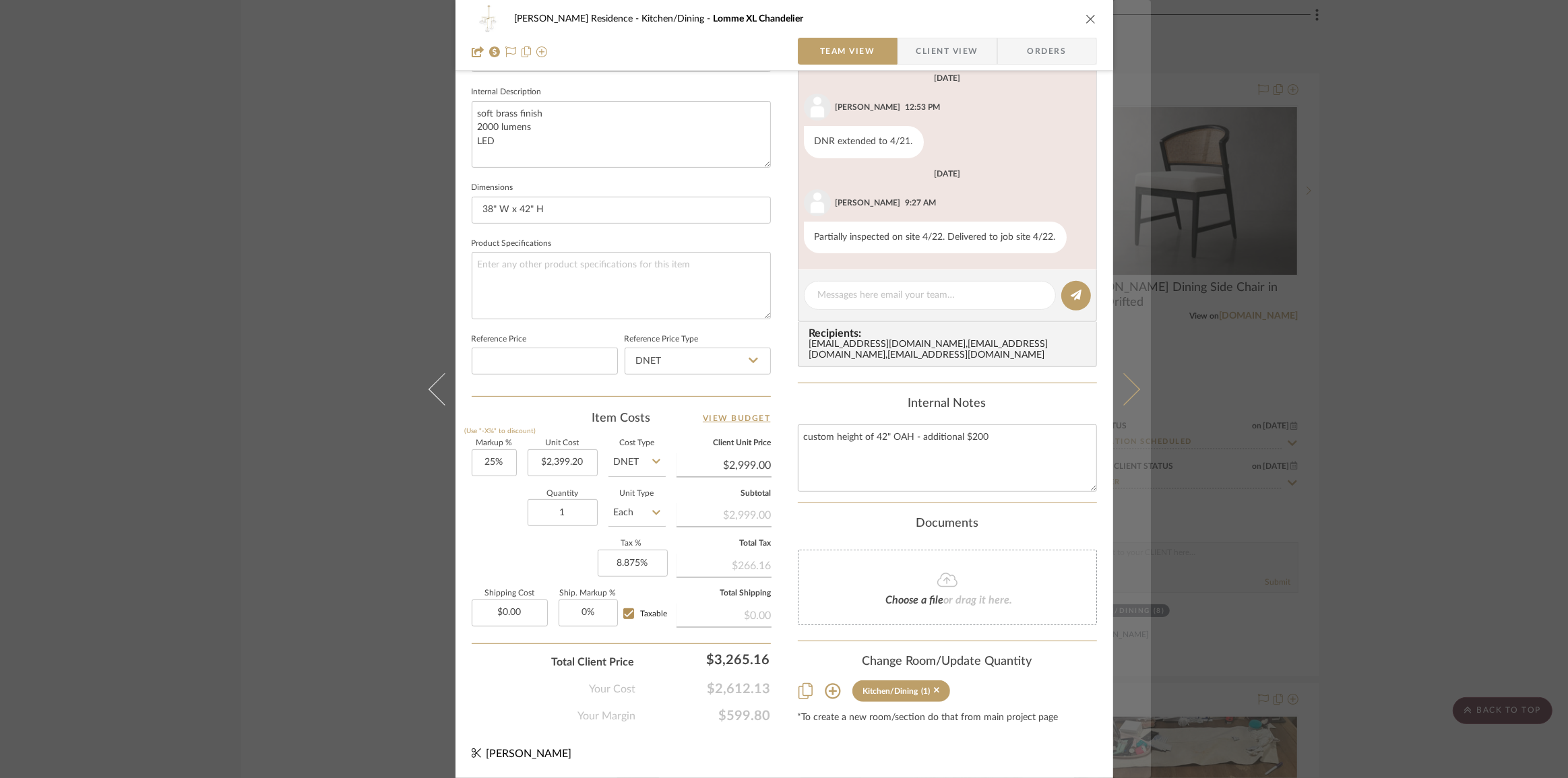
click at [1130, 386] on icon at bounding box center [1122, 388] width 33 height 33
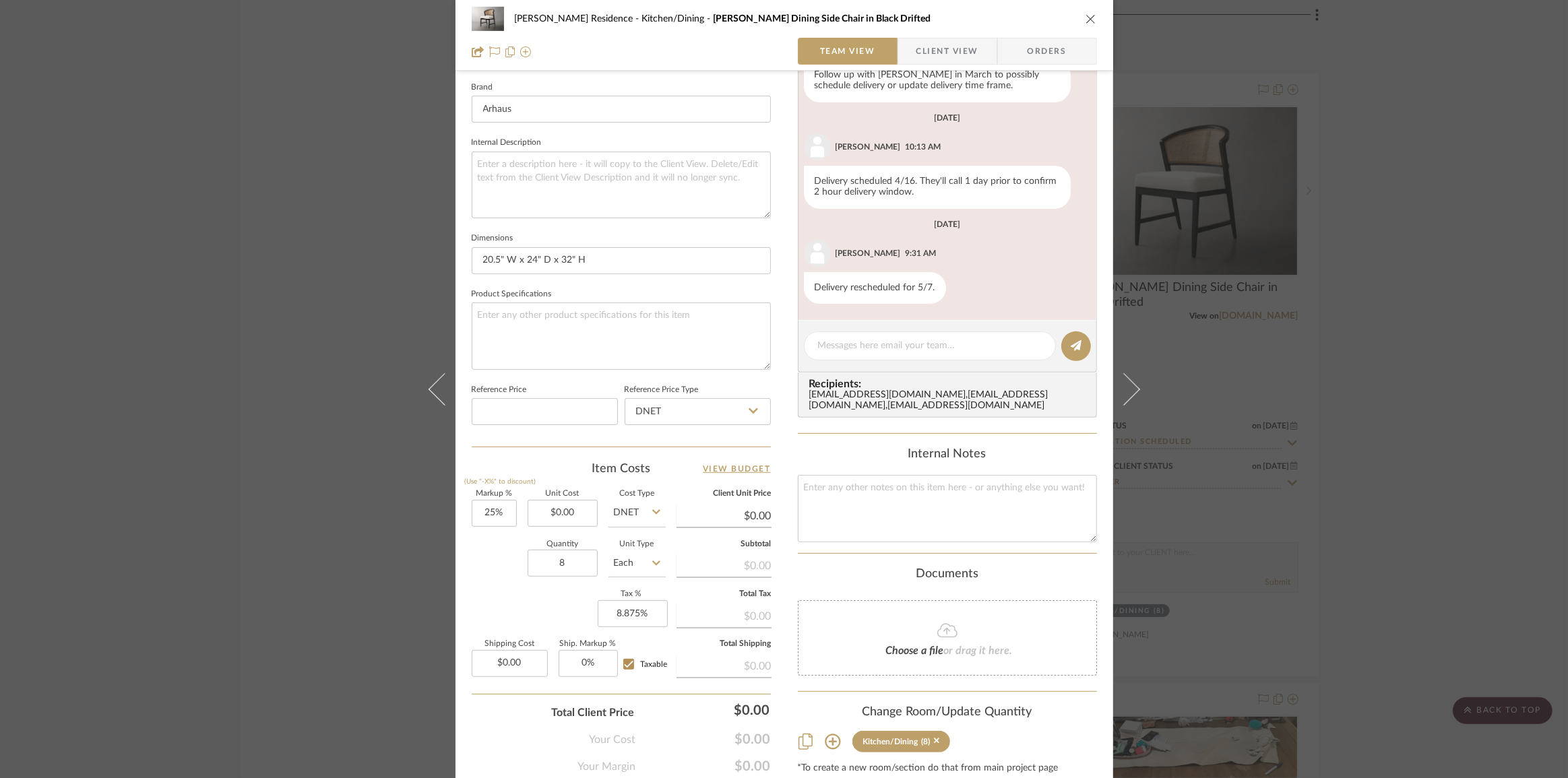
scroll to position [429, 0]
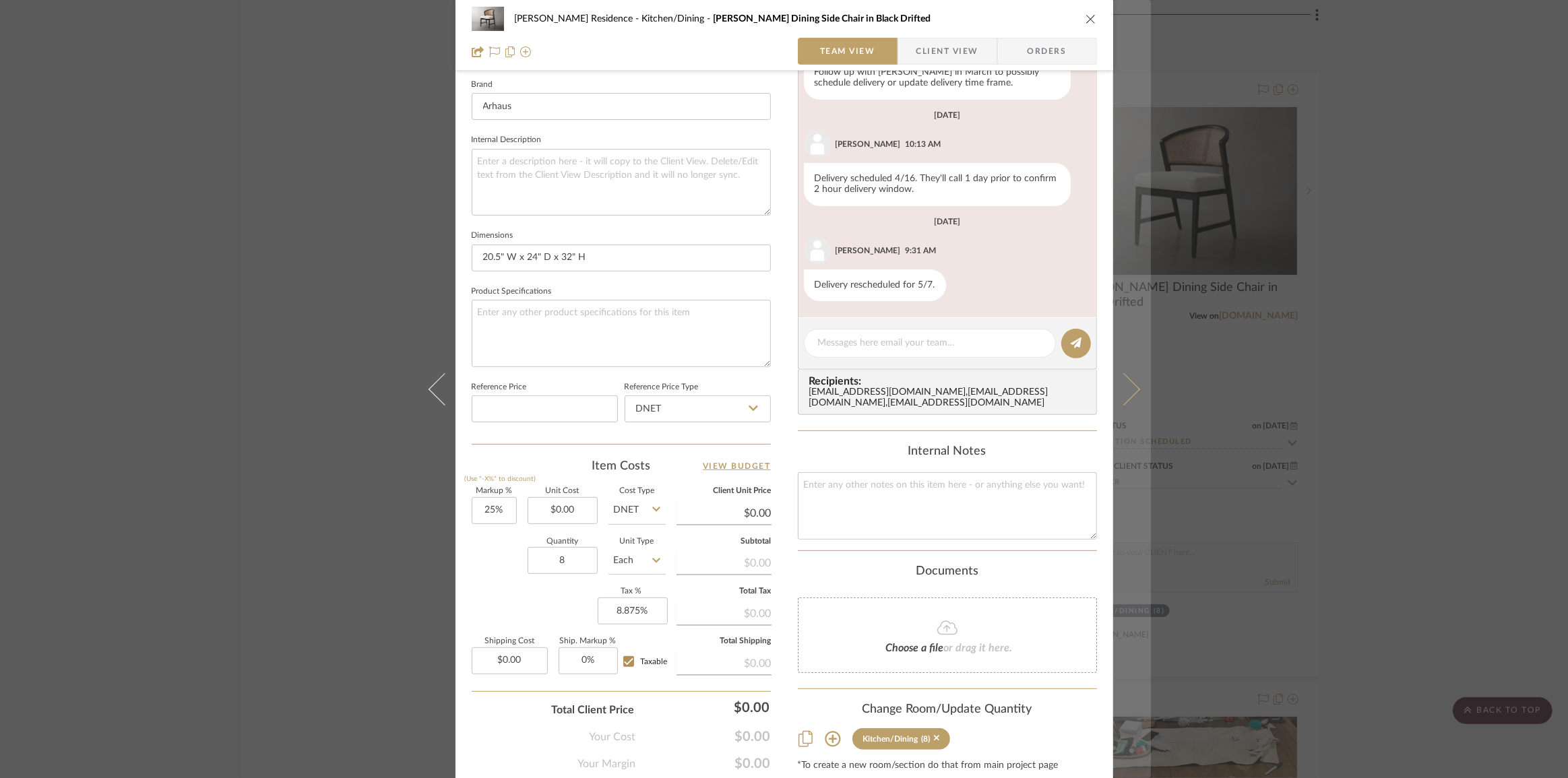
click at [1123, 400] on button at bounding box center [1131, 389] width 38 height 778
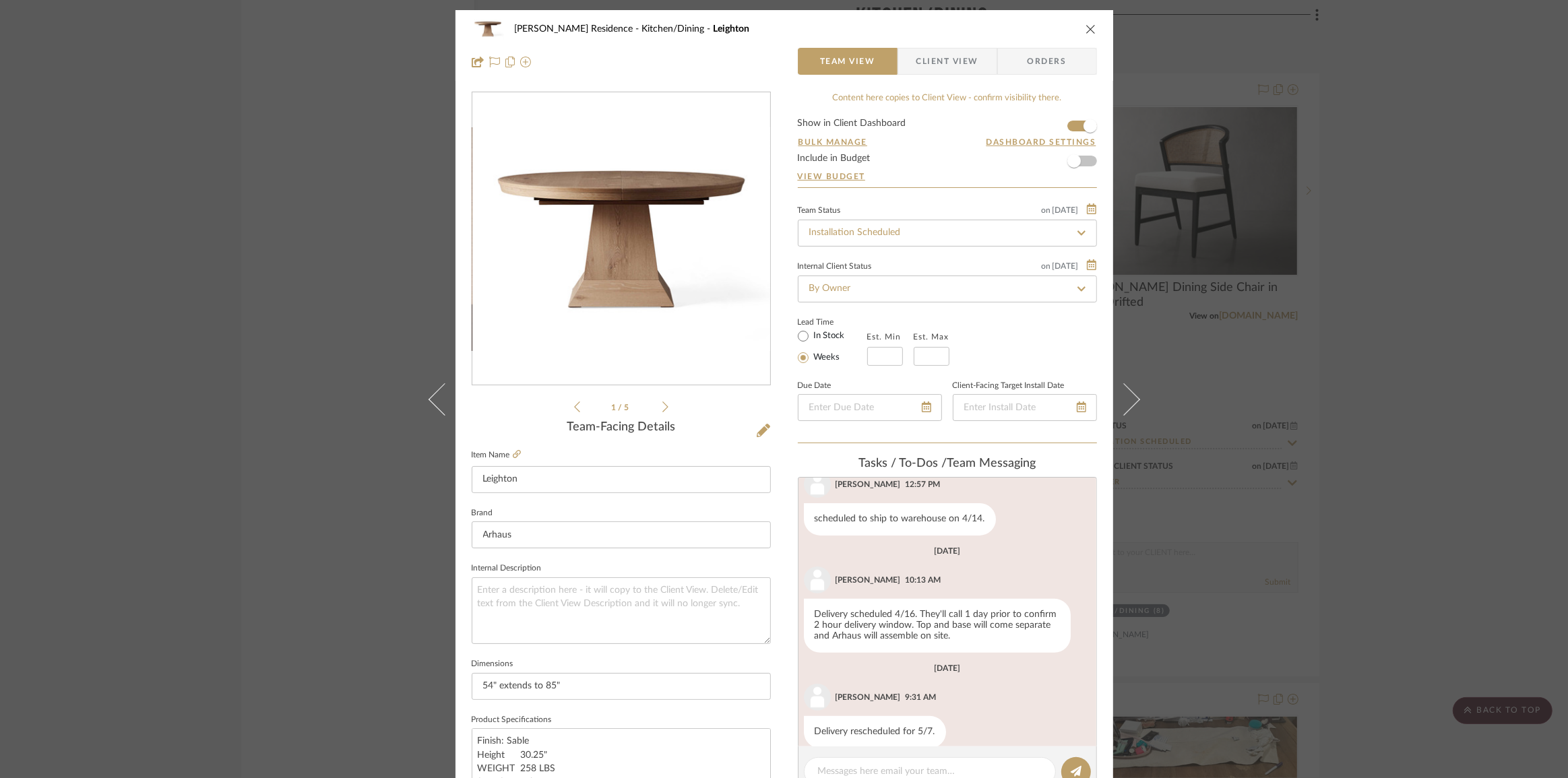
scroll to position [628, 0]
click at [1123, 400] on icon at bounding box center [1122, 399] width 33 height 33
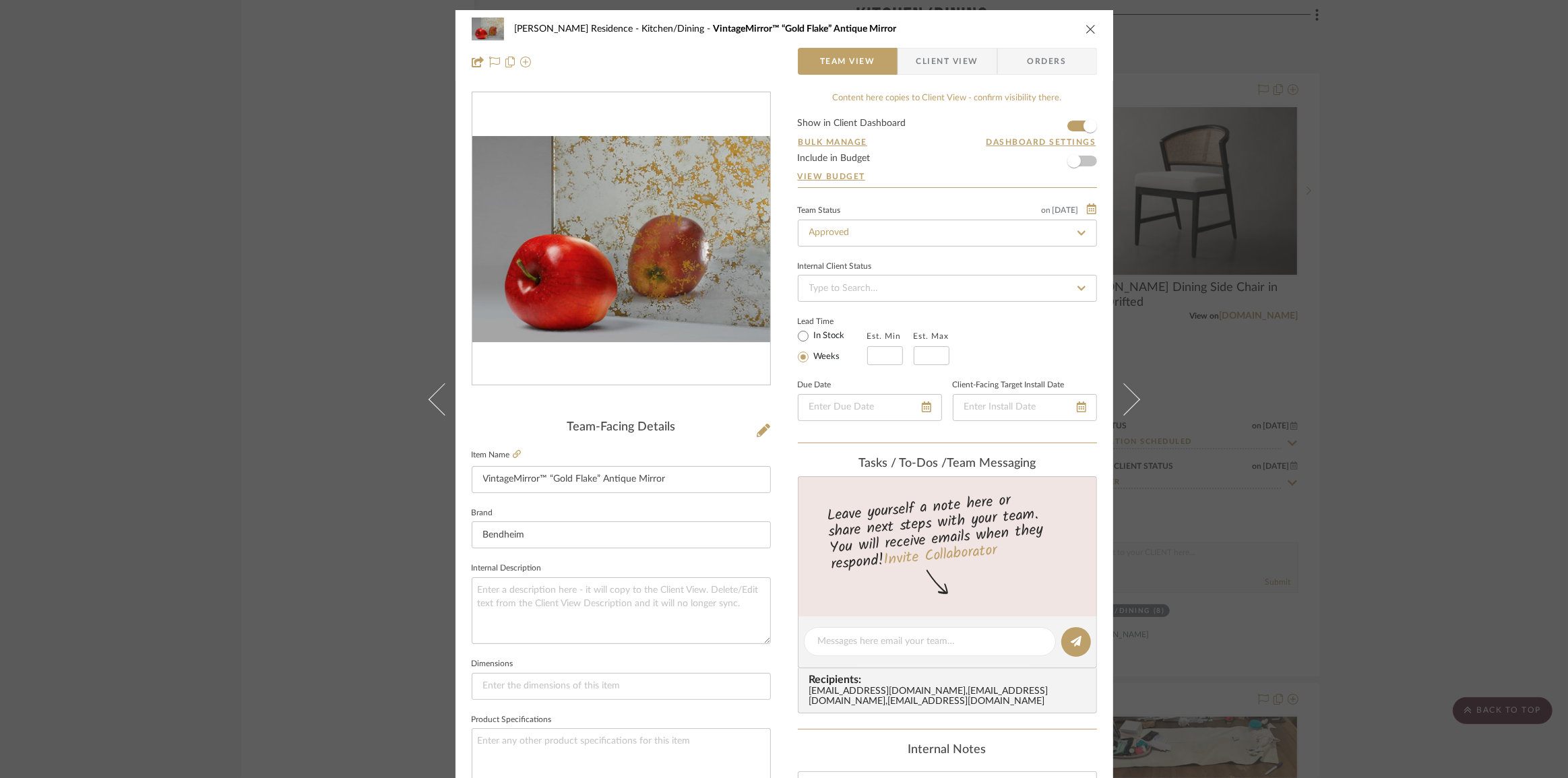
click at [1409, 445] on div "Dever Residence Kitchen/Dining VintageMirror™ “Gold Flake” Antique Mirror Team …" at bounding box center [784, 389] width 1568 height 778
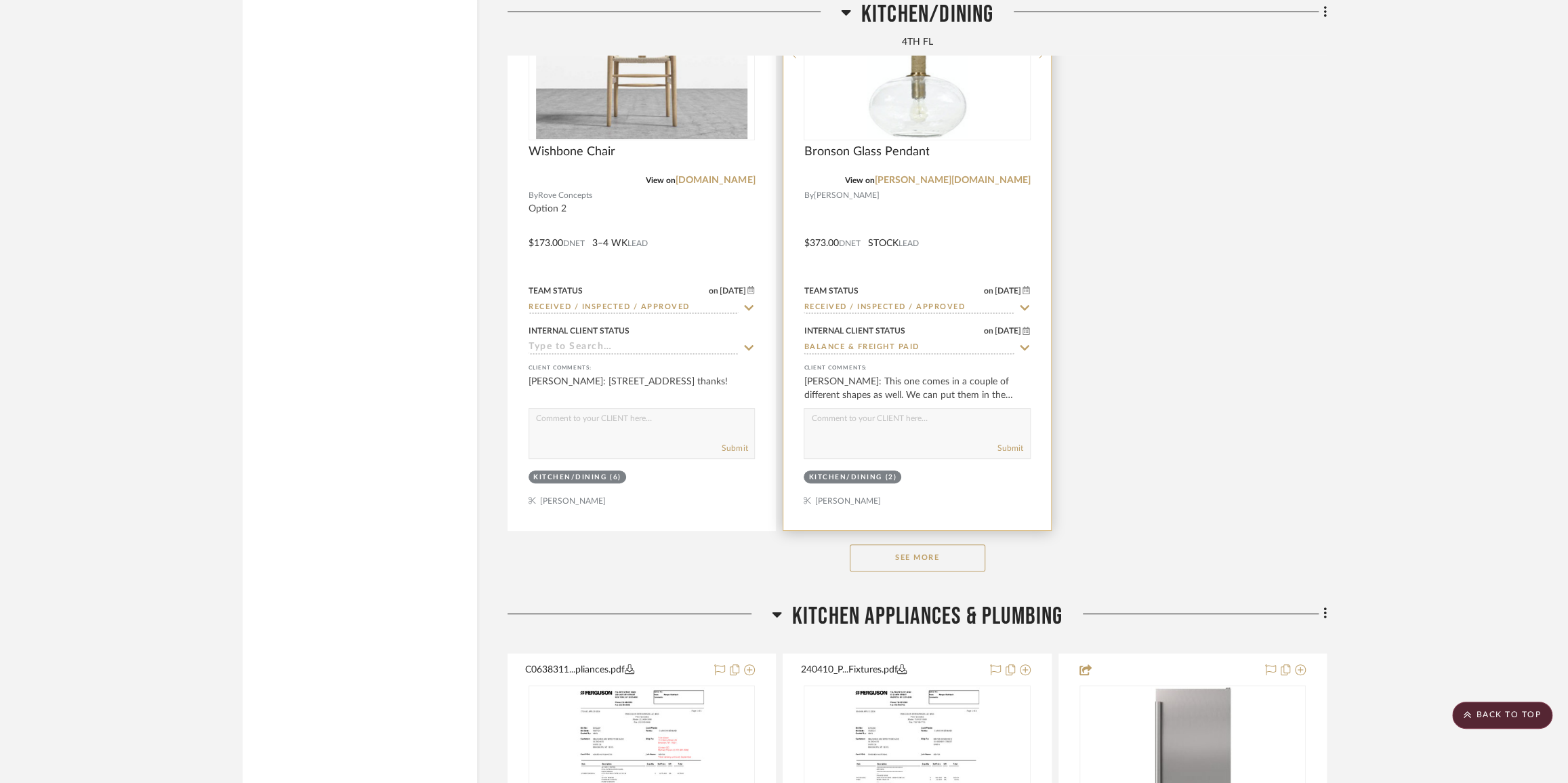
scroll to position [8874, 0]
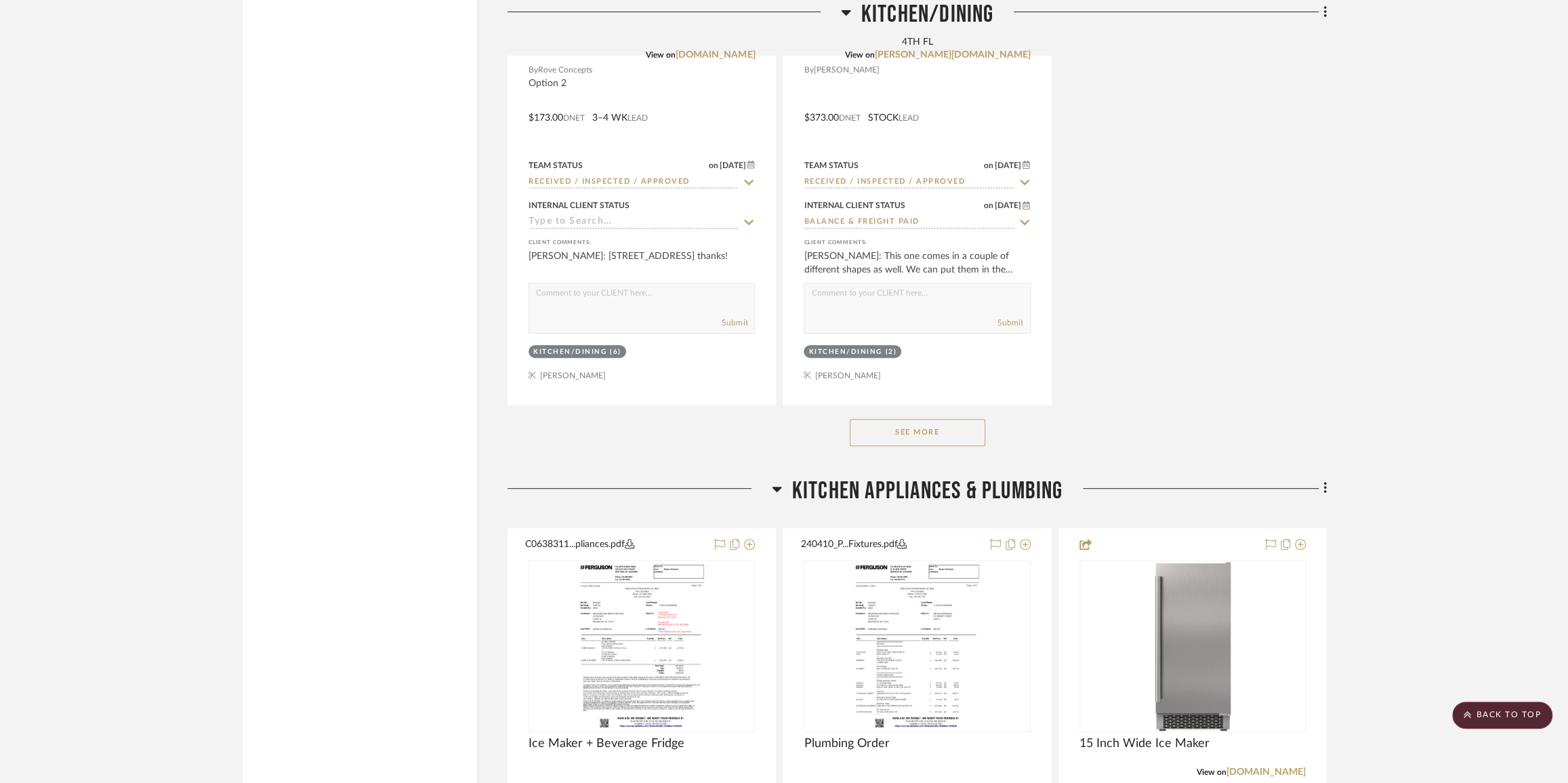
click at [923, 433] on button "See More" at bounding box center [917, 431] width 136 height 27
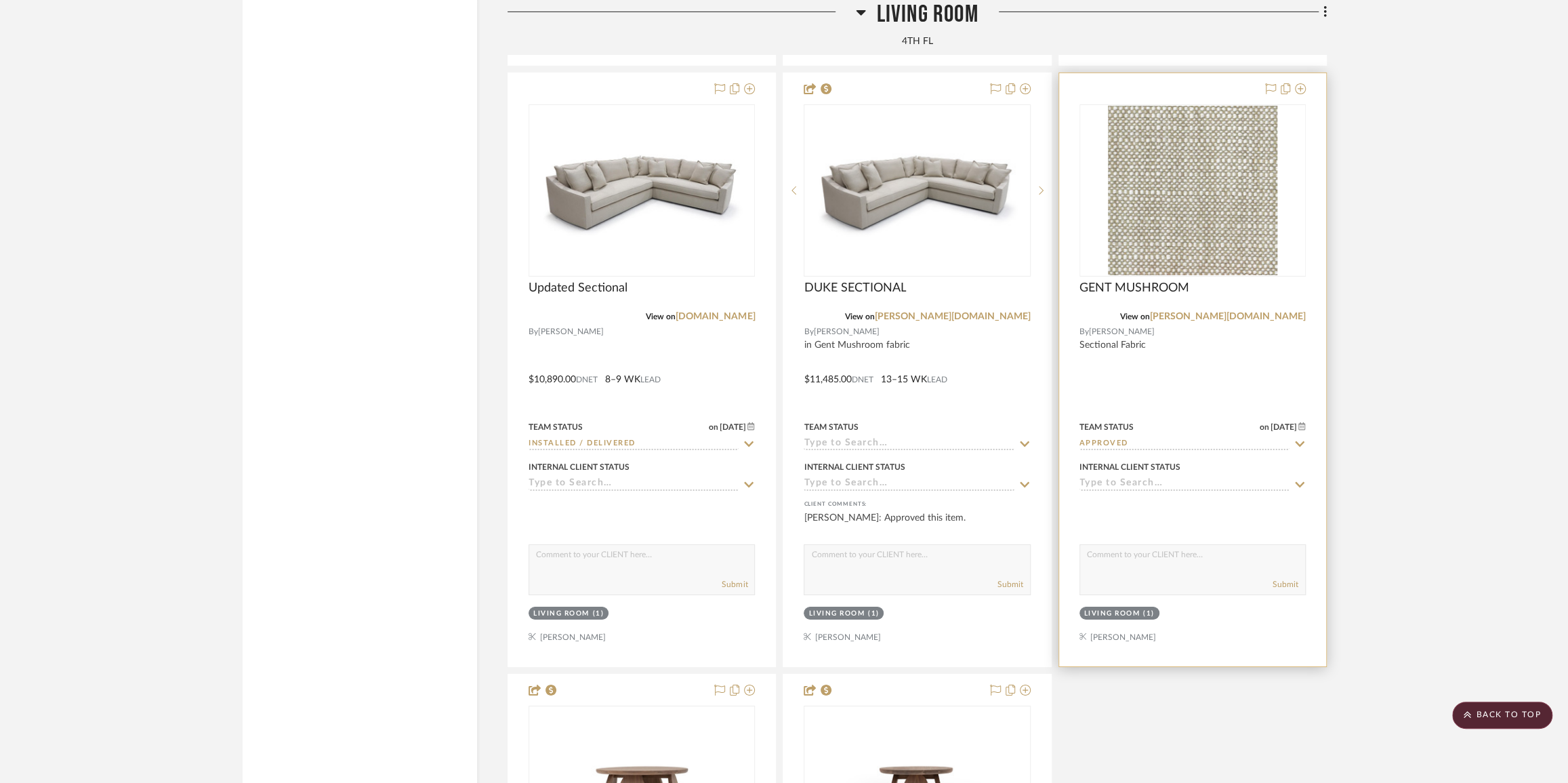
scroll to position [12449, 0]
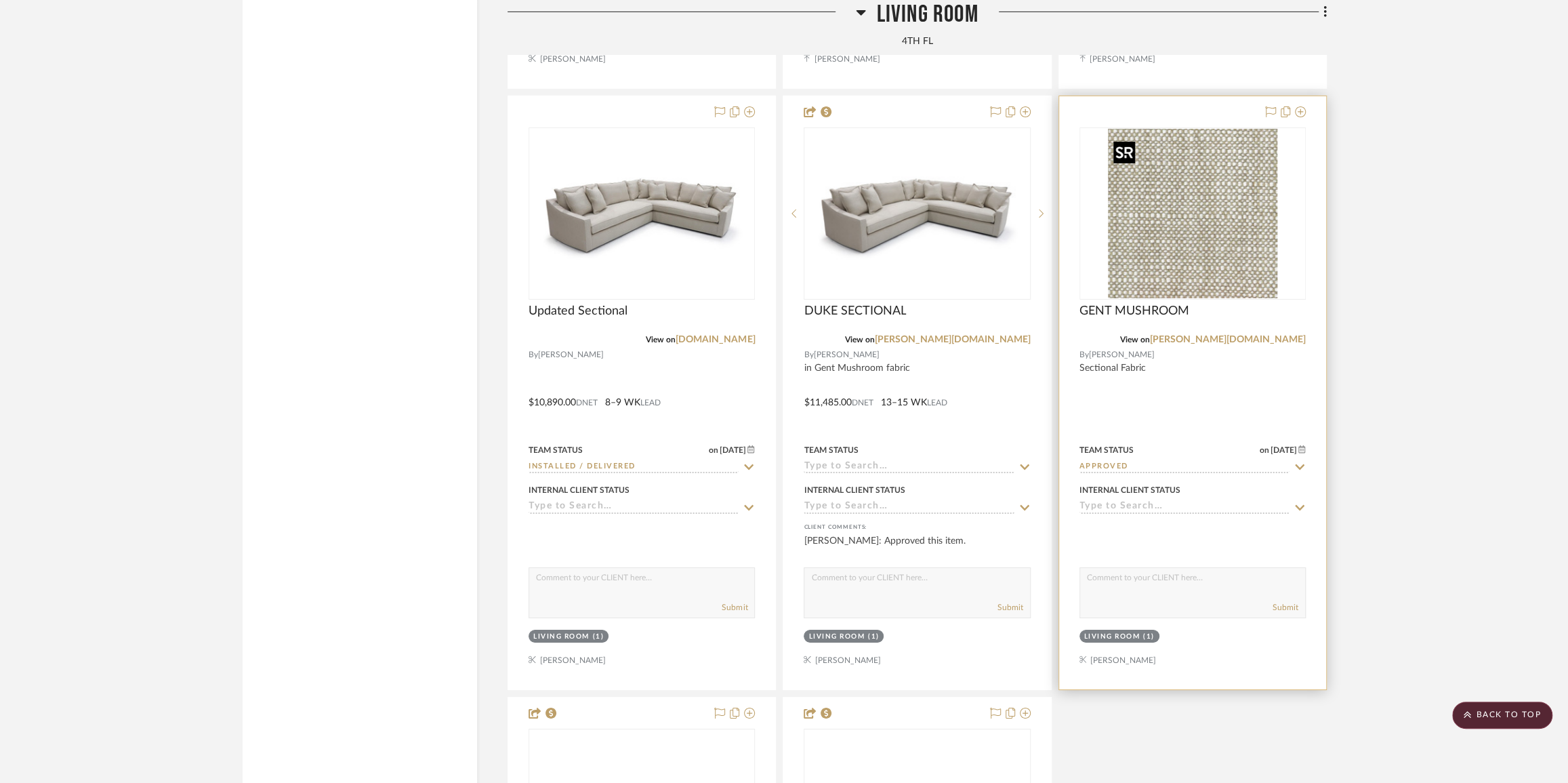
click at [1180, 201] on img "0" at bounding box center [1193, 214] width 170 height 170
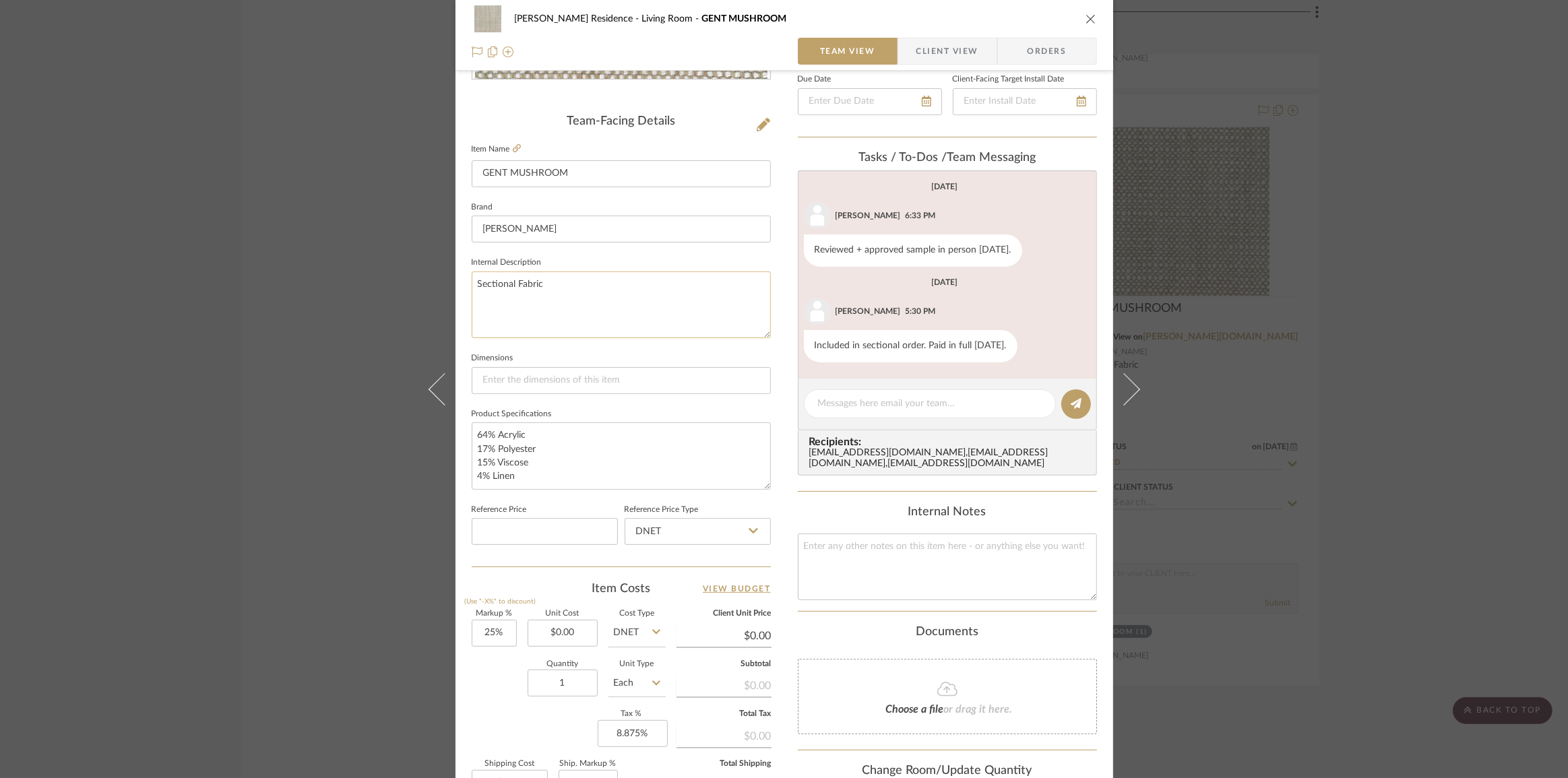
scroll to position [0, 0]
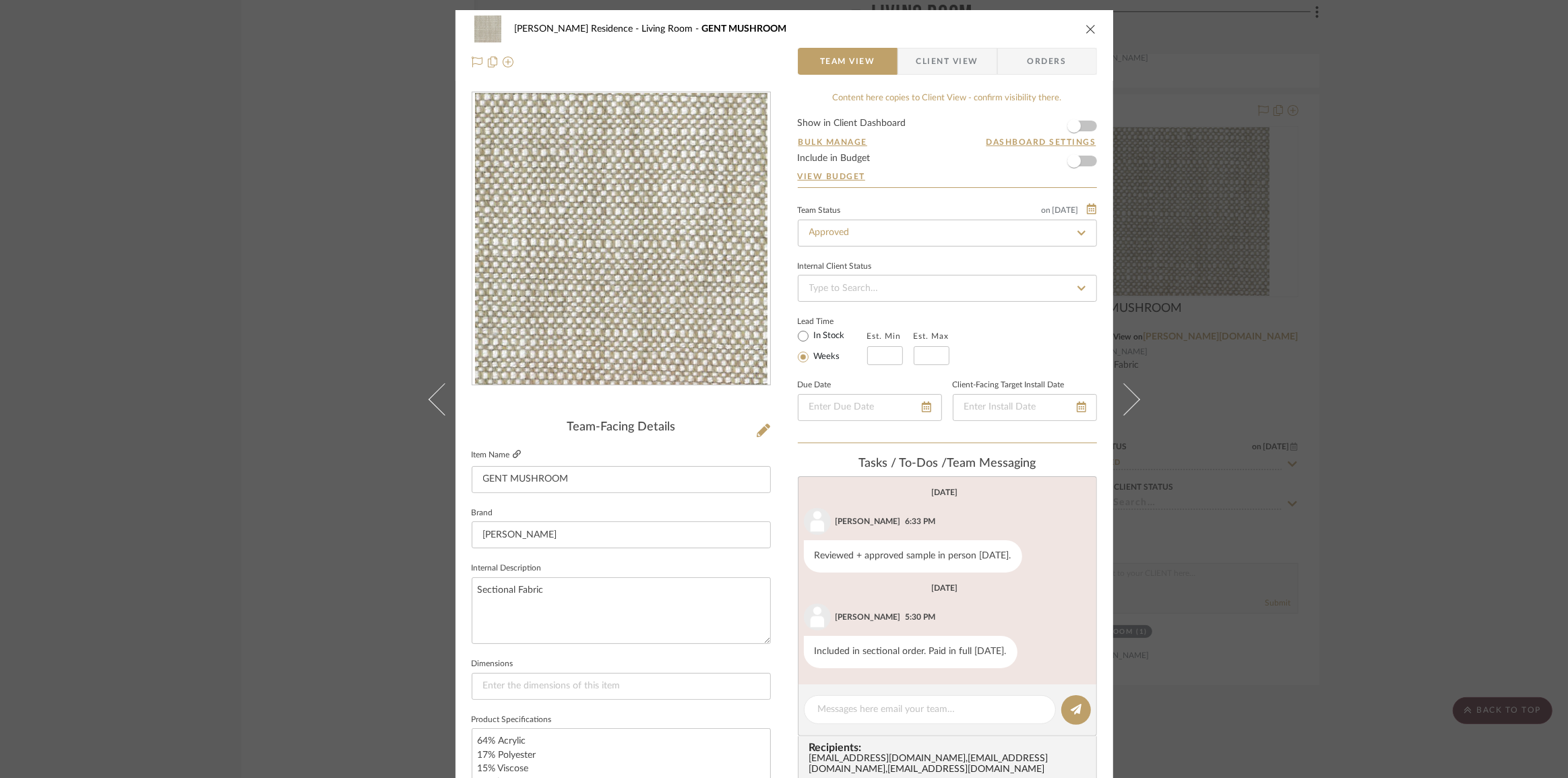
click at [513, 455] on icon at bounding box center [517, 454] width 8 height 8
click at [239, 430] on div "Dever Residence Living Room GENT MUSHROOM Team View Client View Orders Team-Fac…" at bounding box center [784, 389] width 1568 height 778
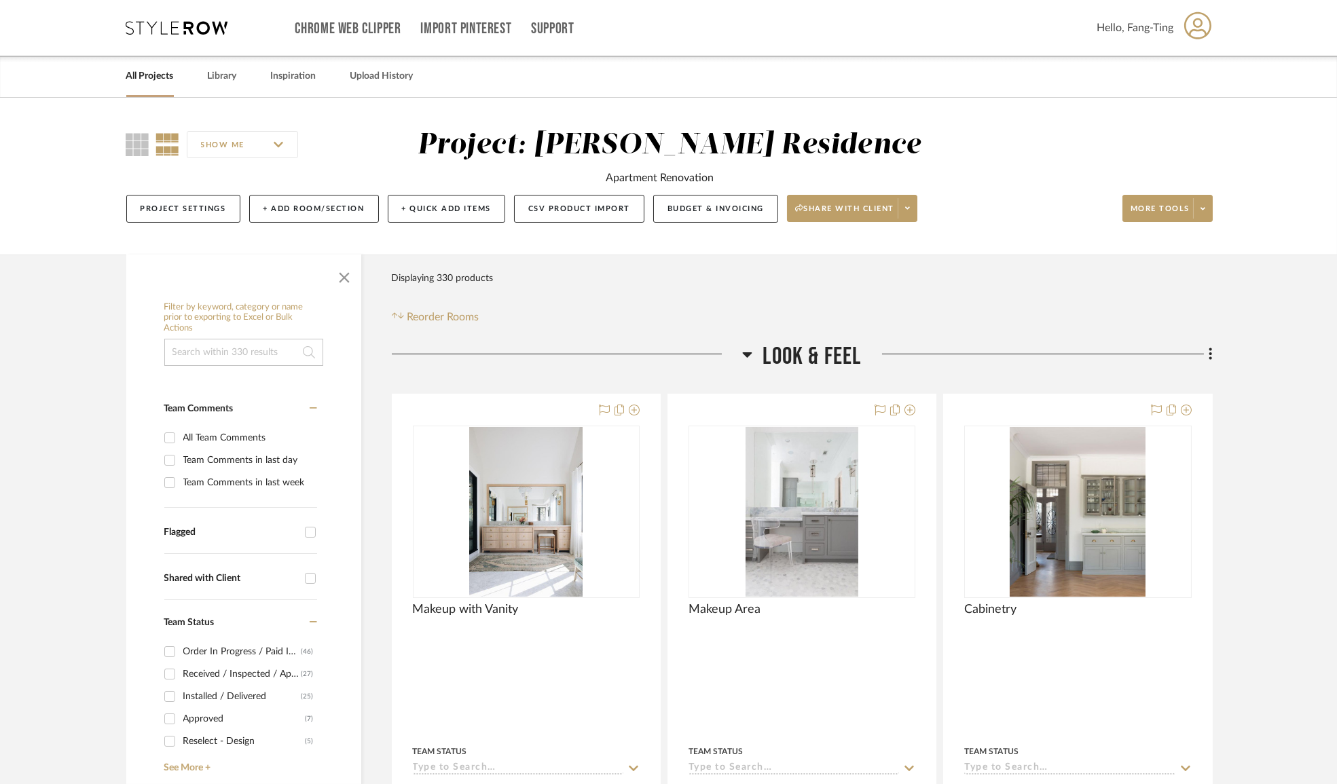
click at [149, 81] on link "All Projects" at bounding box center [150, 76] width 48 height 18
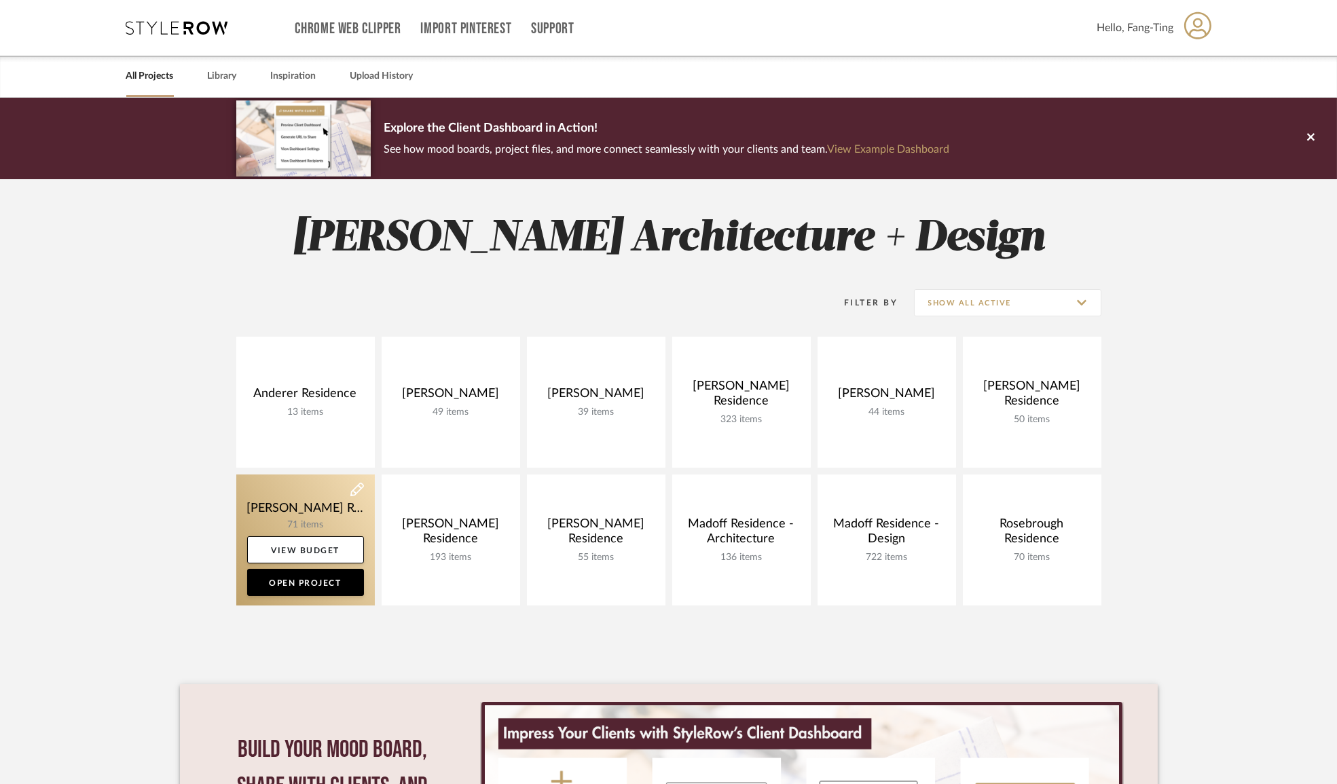
click at [331, 518] on link at bounding box center [305, 539] width 138 height 131
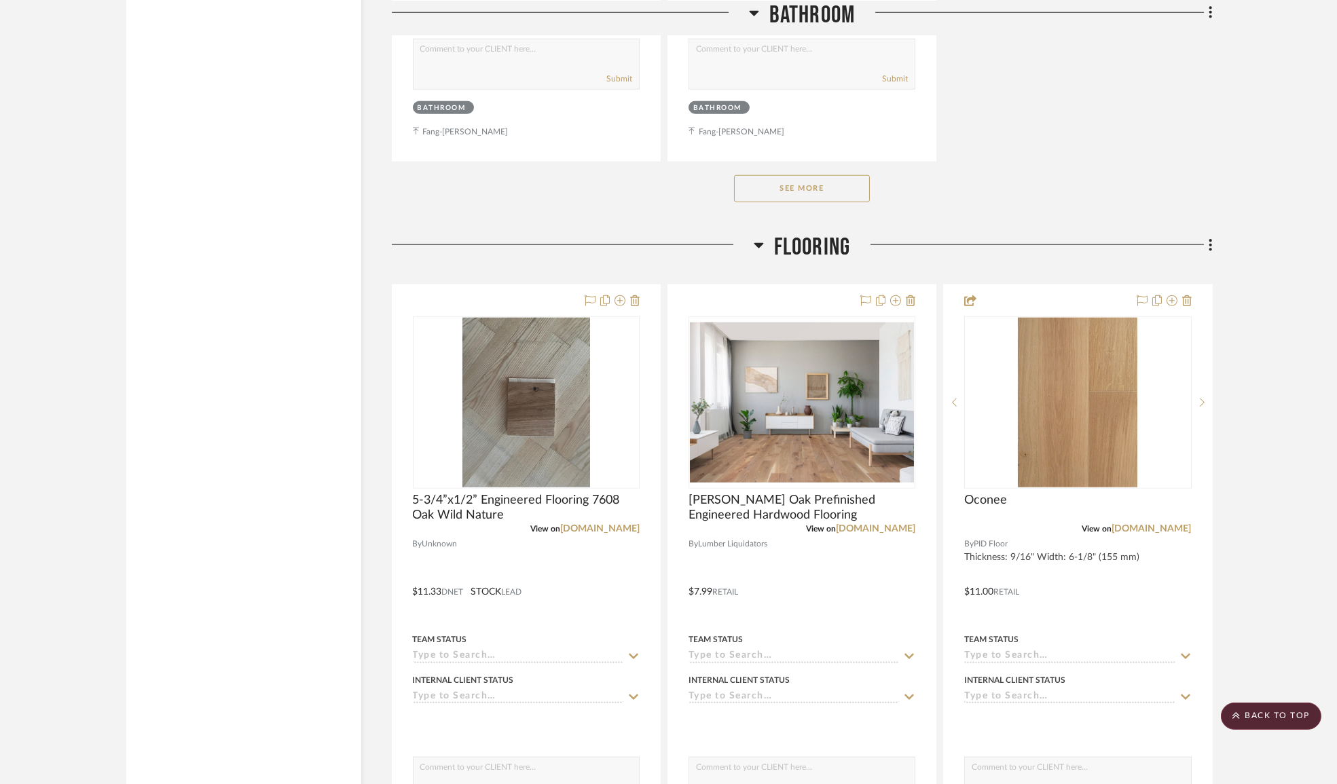
scroll to position [4134, 0]
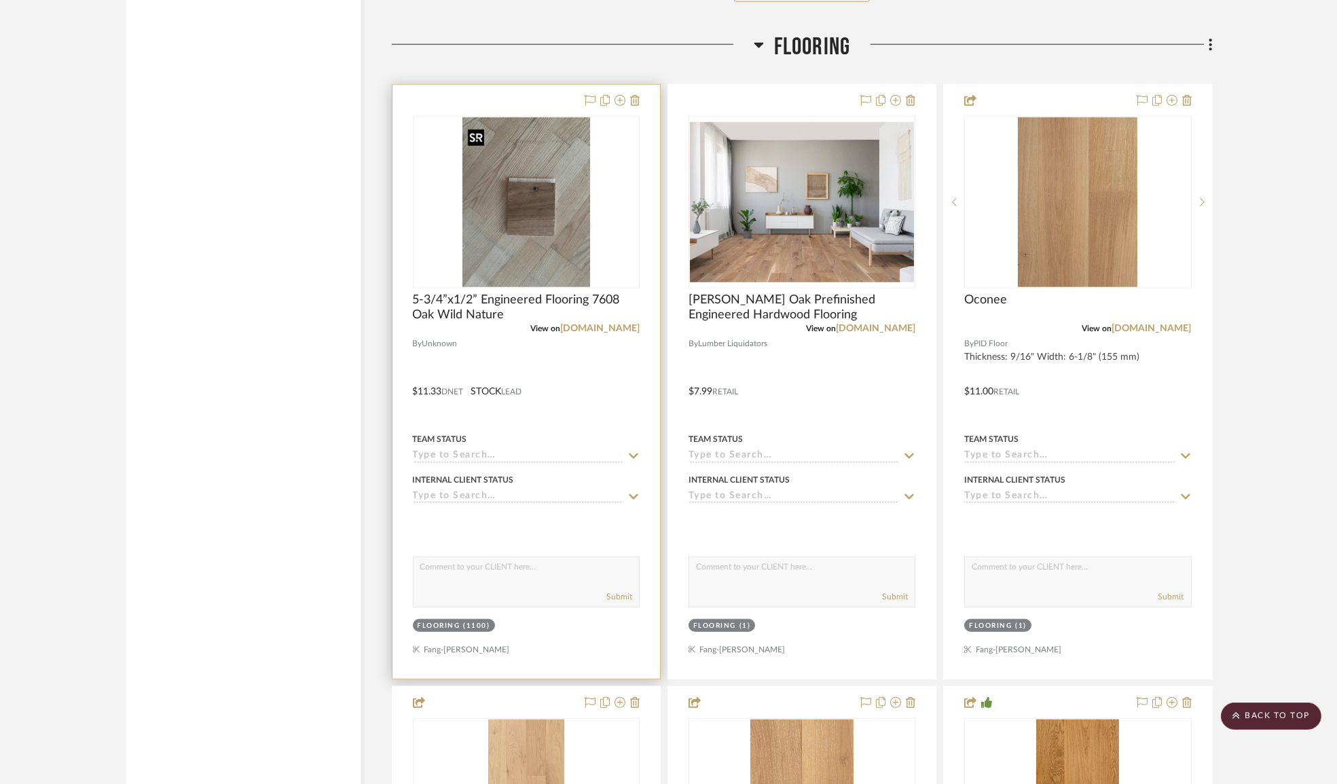
click at [0, 0] on img at bounding box center [0, 0] width 0 height 0
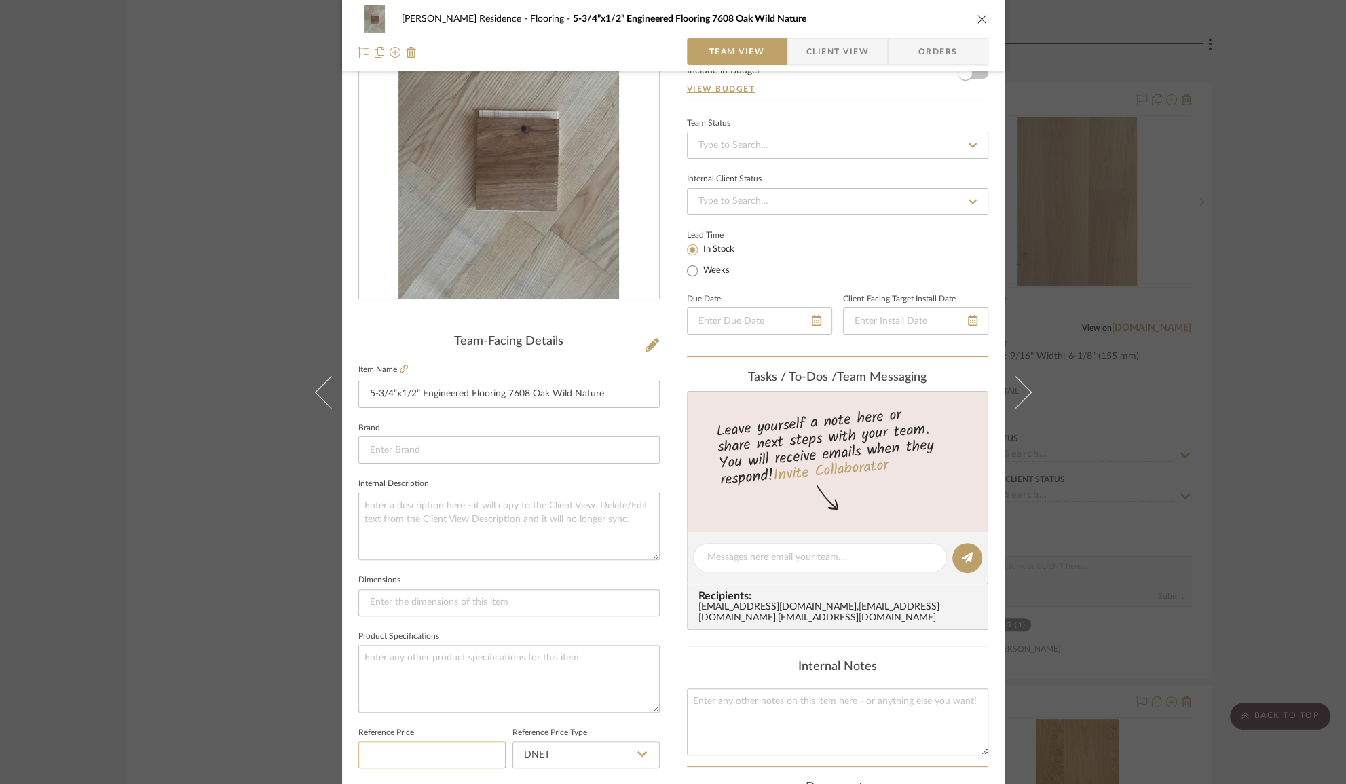
scroll to position [246, 0]
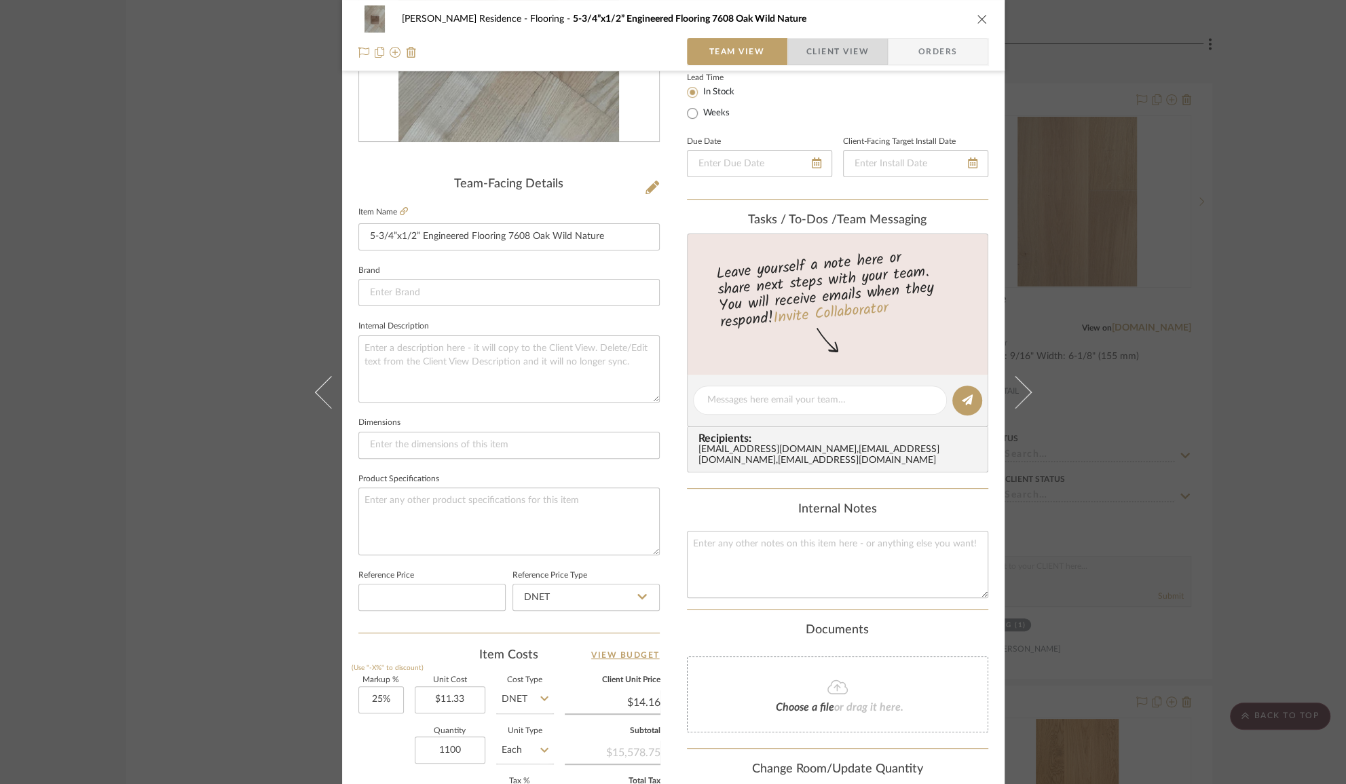
click at [838, 43] on span "Client View" at bounding box center [837, 51] width 62 height 27
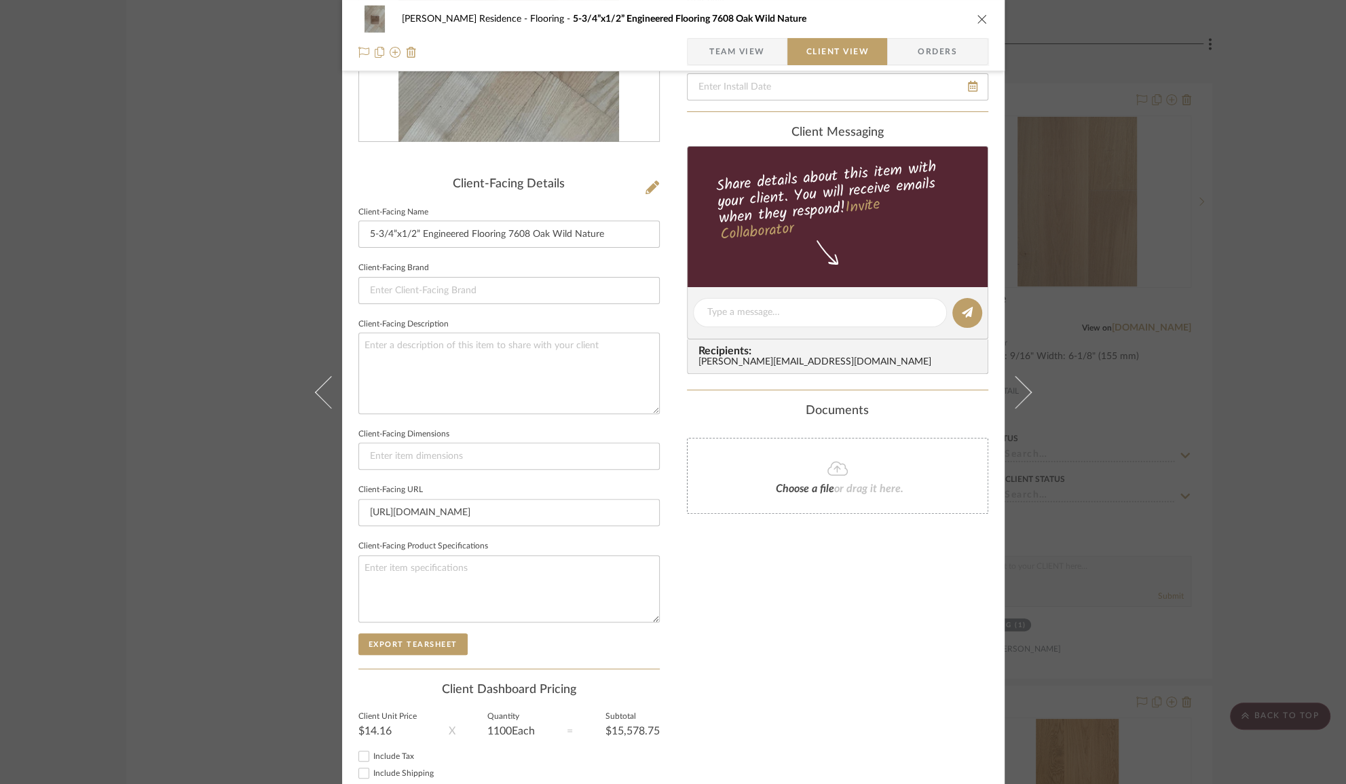
click at [736, 45] on span "Team View" at bounding box center [737, 51] width 56 height 27
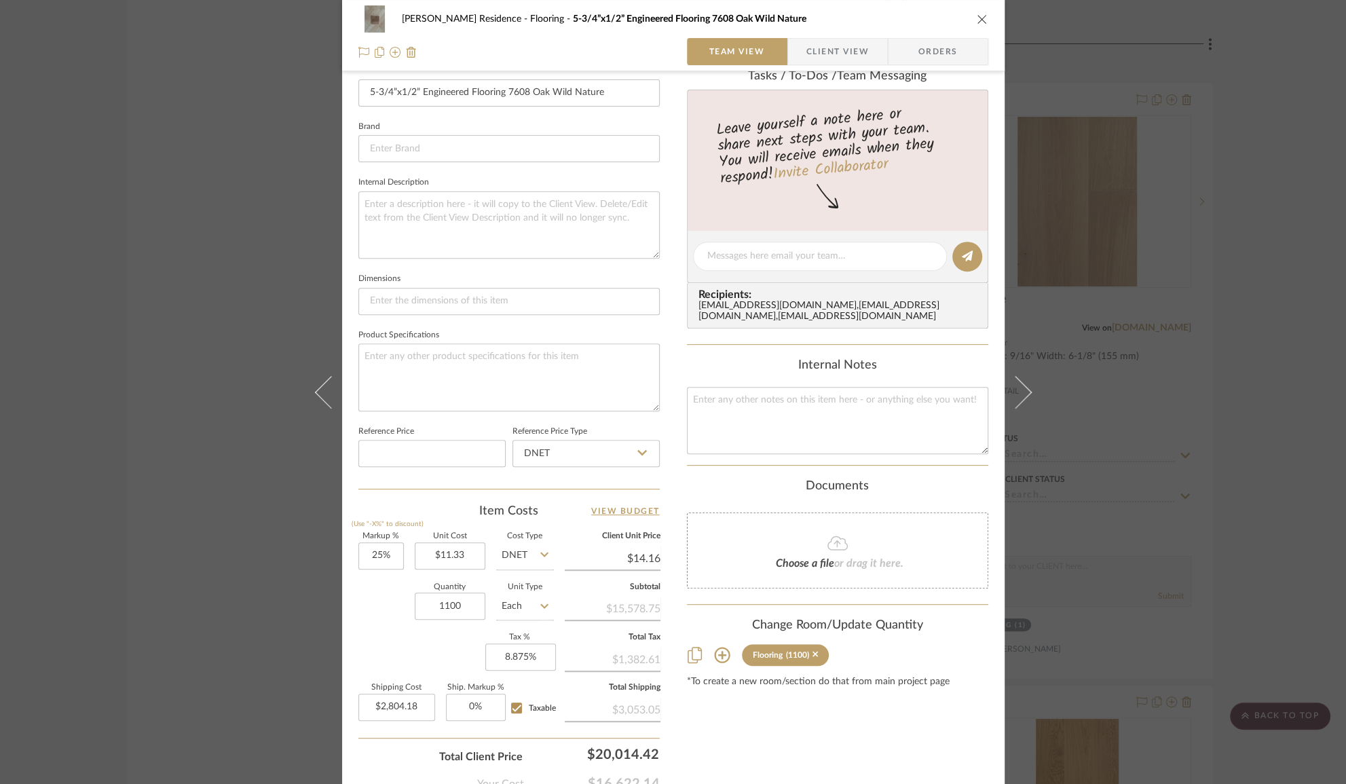
scroll to position [432, 0]
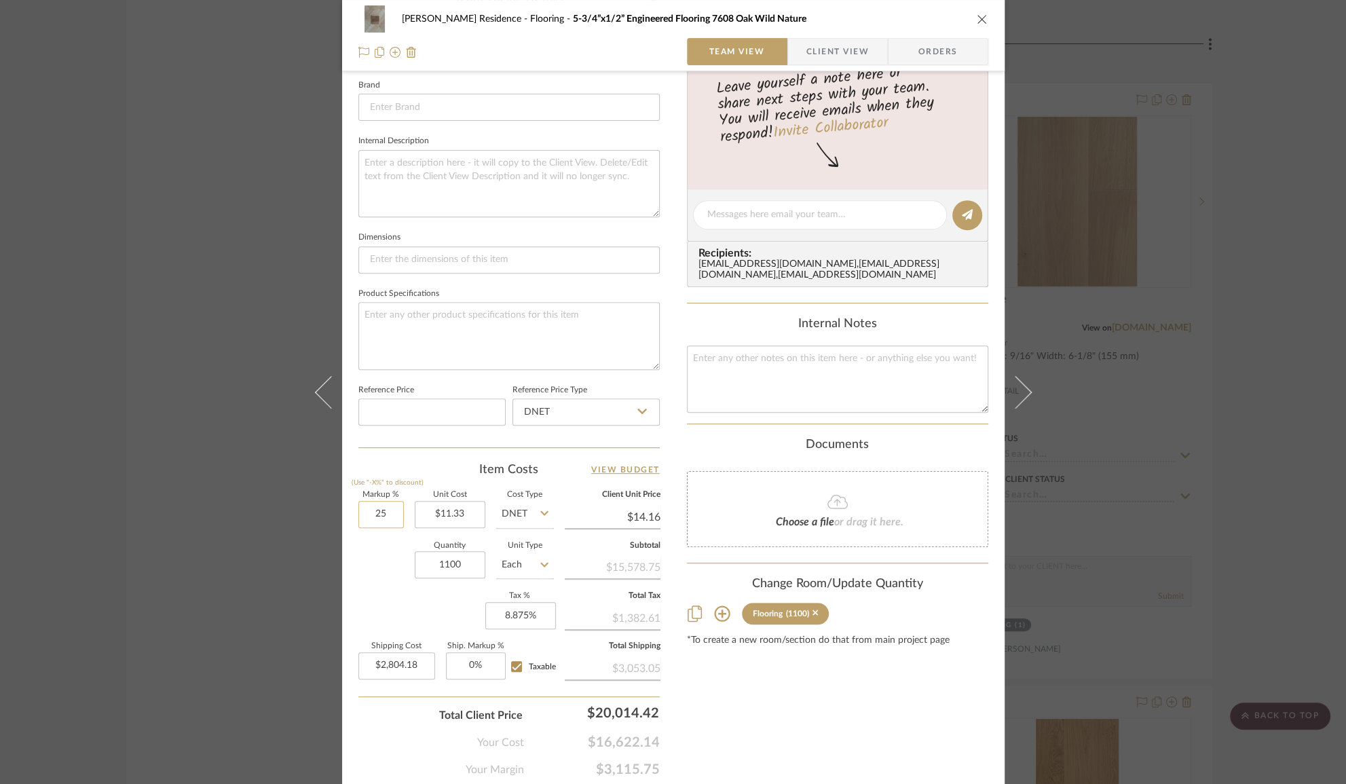
click at [385, 514] on input "25" at bounding box center [380, 514] width 45 height 27
type input "0%"
type input "2804.18"
click at [396, 663] on input "2804.18" at bounding box center [396, 665] width 77 height 27
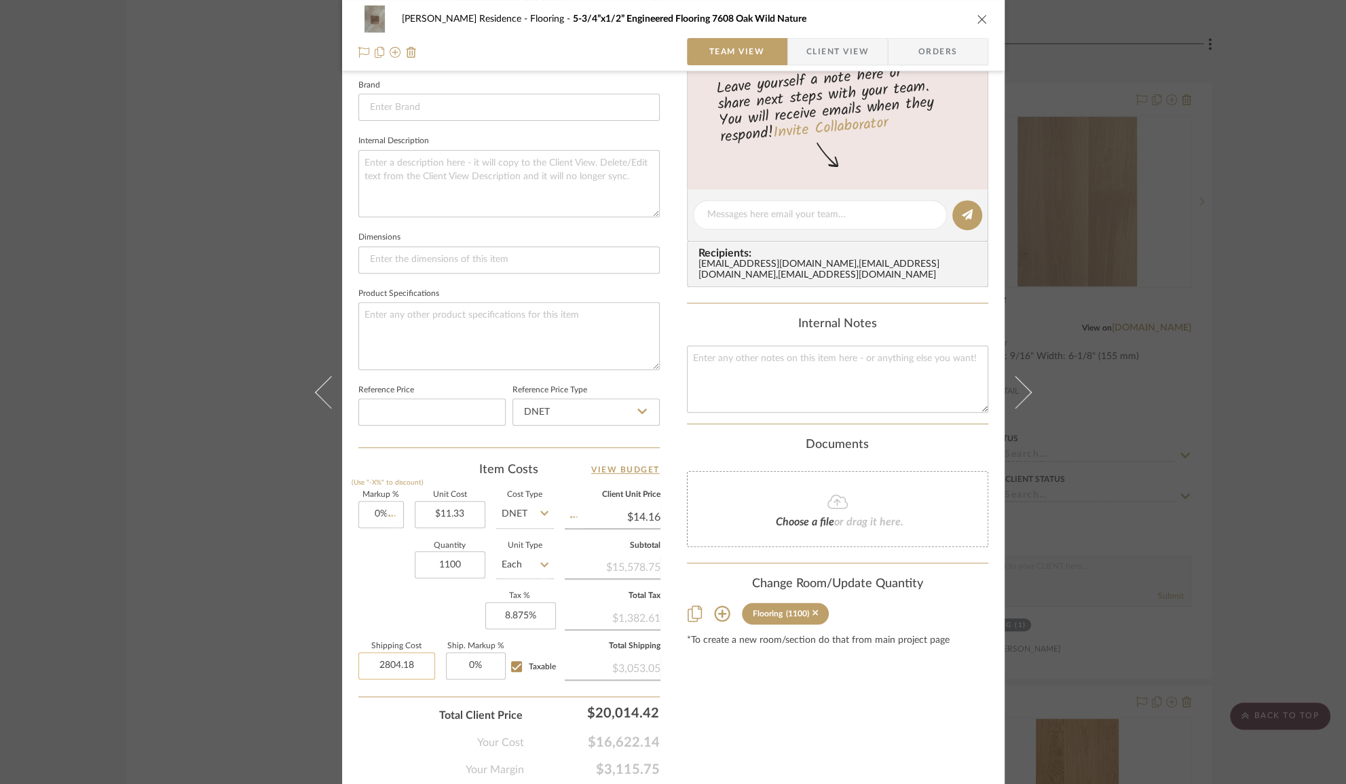
click at [396, 663] on input "2804.18" at bounding box center [396, 665] width 77 height 27
type input "$11.33"
type input "$250.00"
click at [429, 312] on textarea at bounding box center [508, 335] width 301 height 67
click at [763, 382] on textarea at bounding box center [837, 379] width 301 height 67
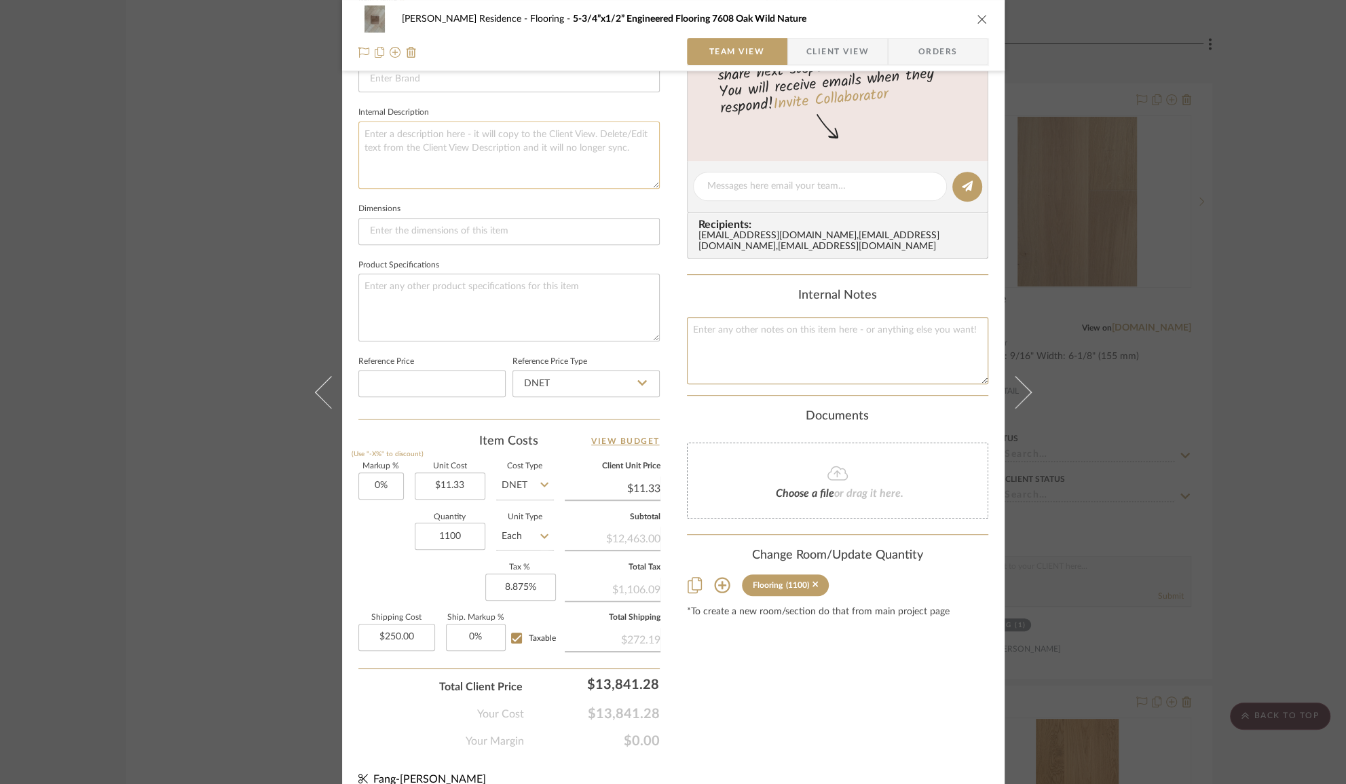
scroll to position [475, 0]
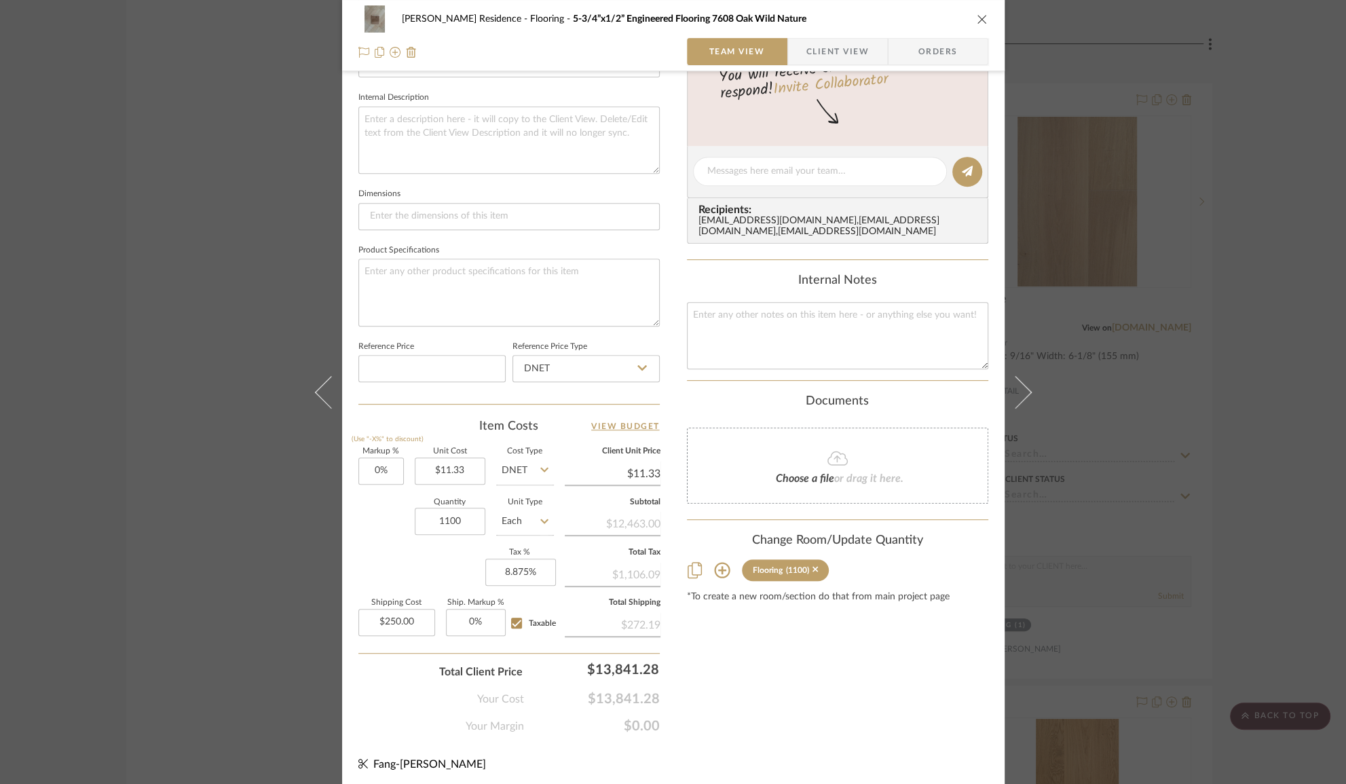
click at [181, 455] on div "Kauffman Residence Flooring 5-3/4”x1/2” Engineered Flooring 7608 Oak Wild Natur…" at bounding box center [673, 392] width 1346 height 784
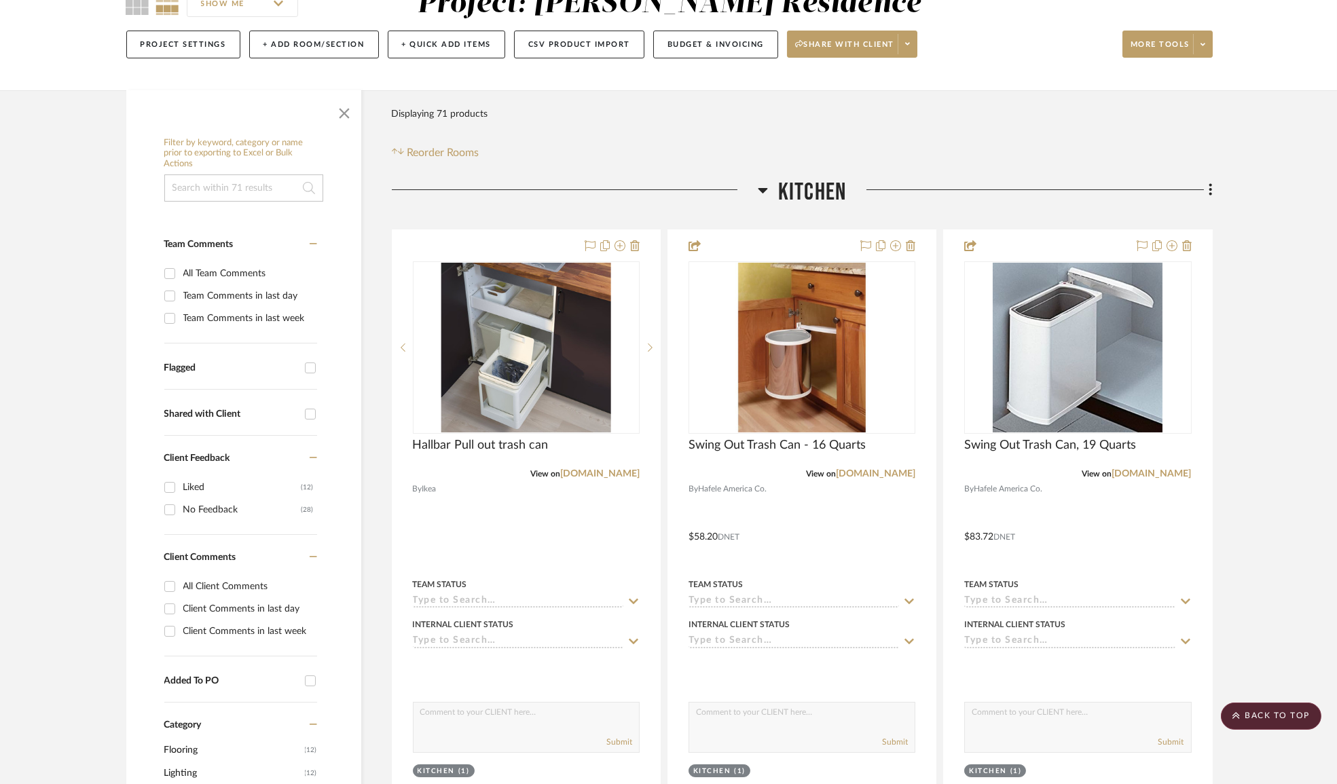
scroll to position [0, 0]
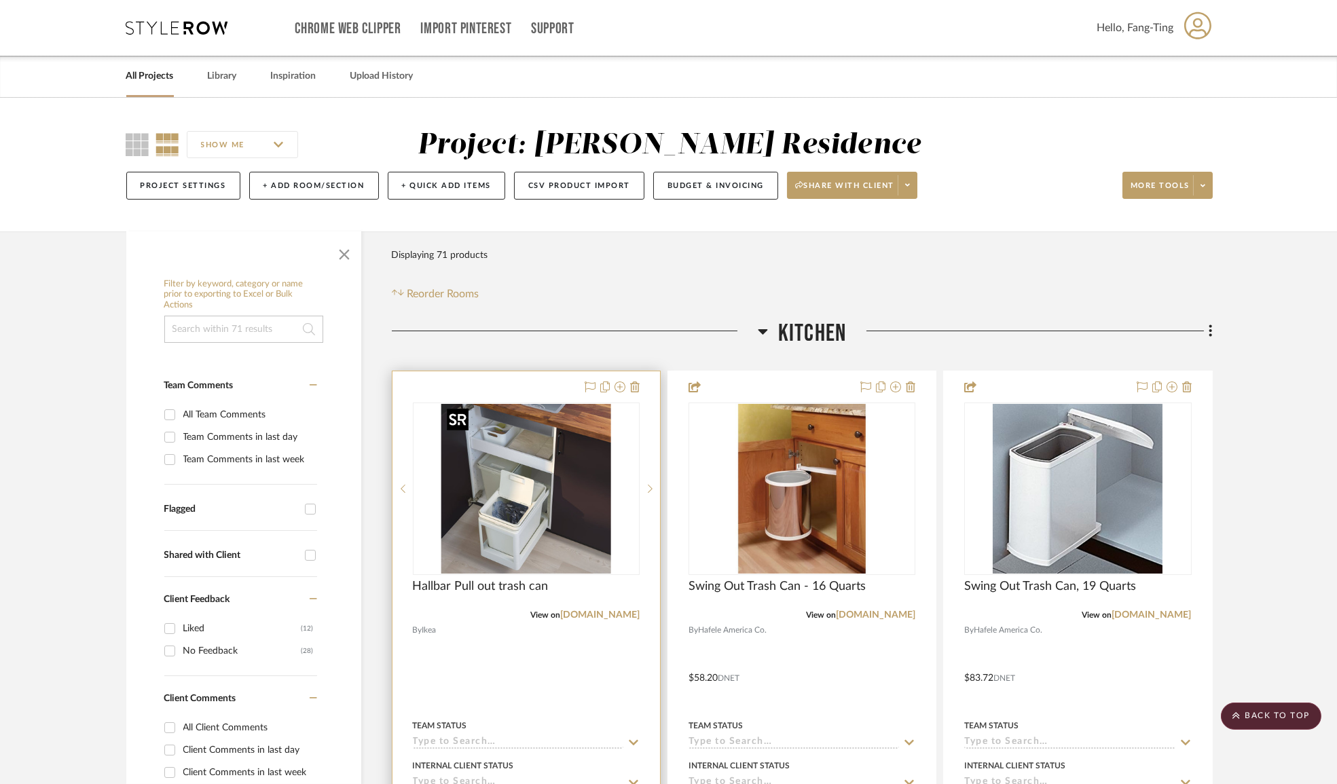
click at [543, 481] on img "0" at bounding box center [526, 489] width 170 height 170
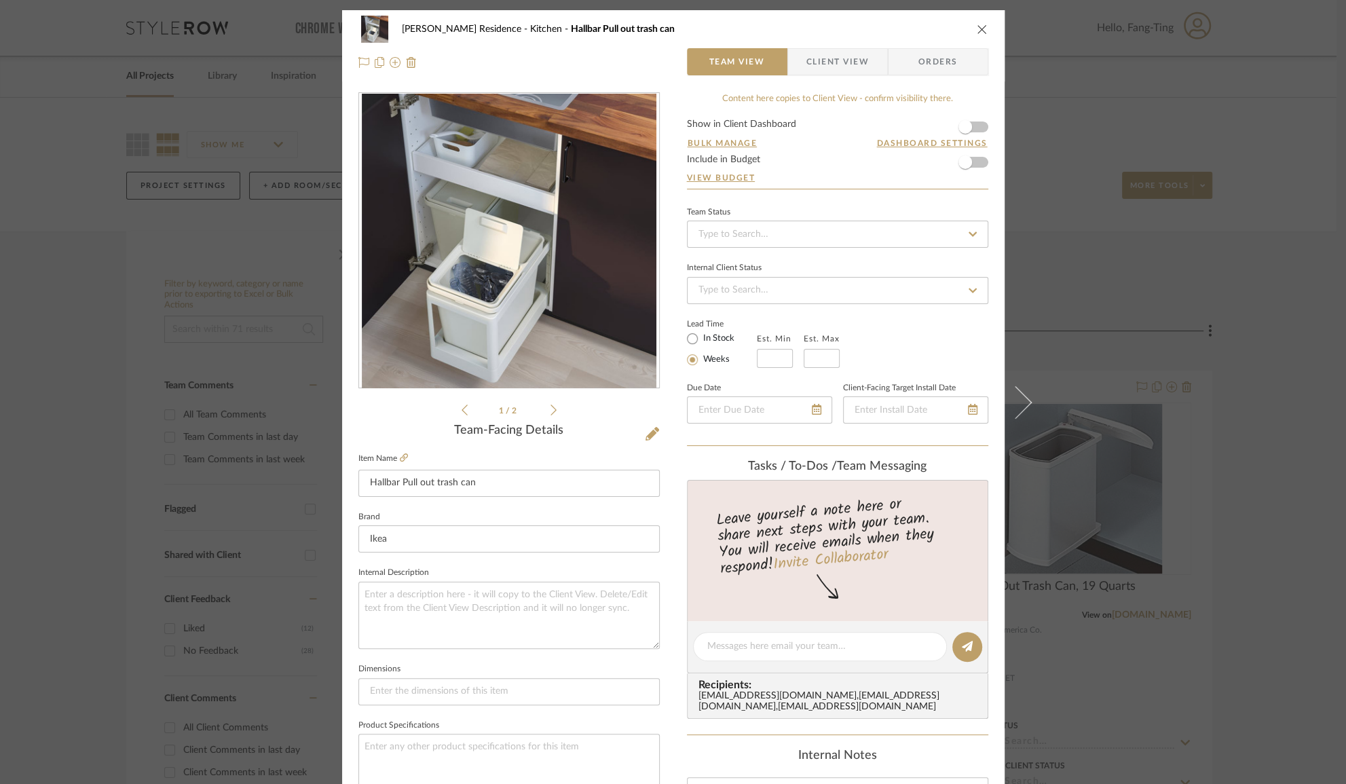
click at [276, 426] on div "Kauffman Residence Kitchen Hallbar Pull out trash can Team View Client View Ord…" at bounding box center [673, 392] width 1346 height 784
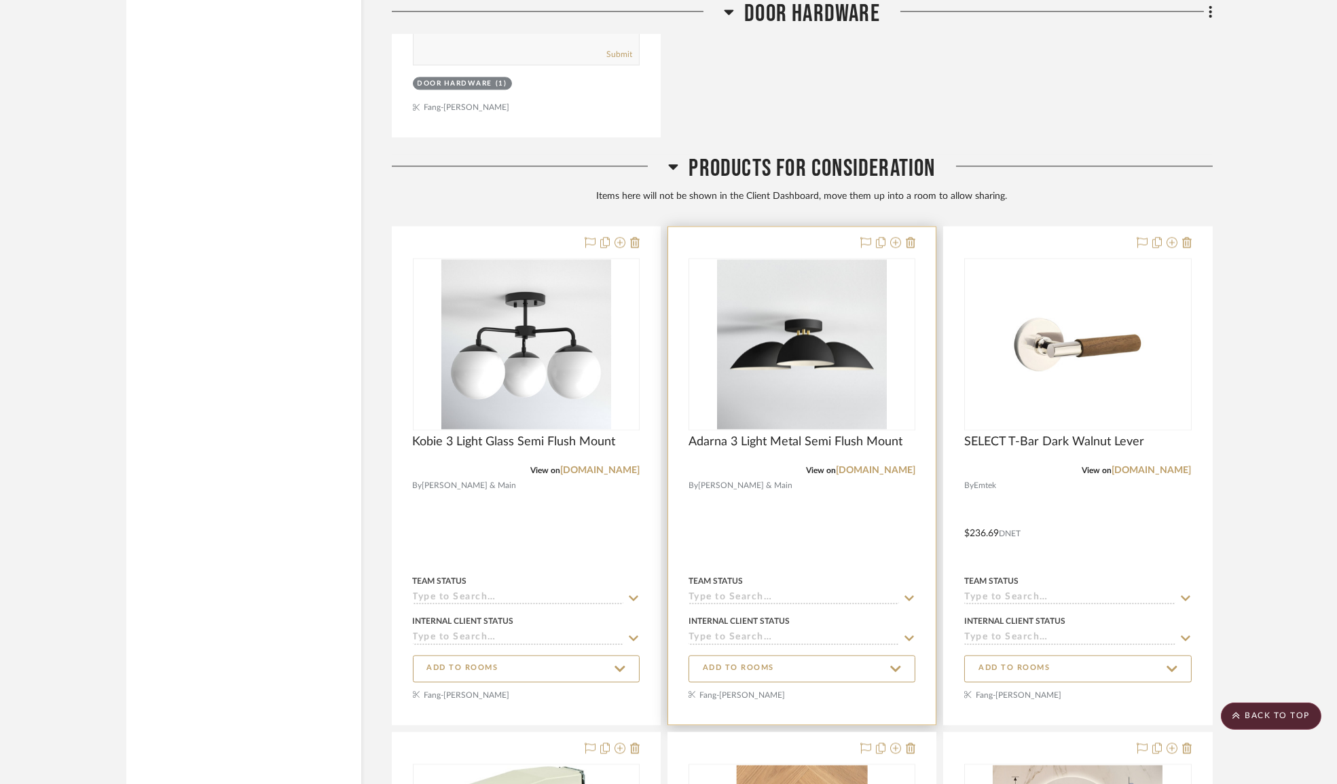
scroll to position [9122, 0]
click at [828, 373] on img "0" at bounding box center [802, 345] width 170 height 170
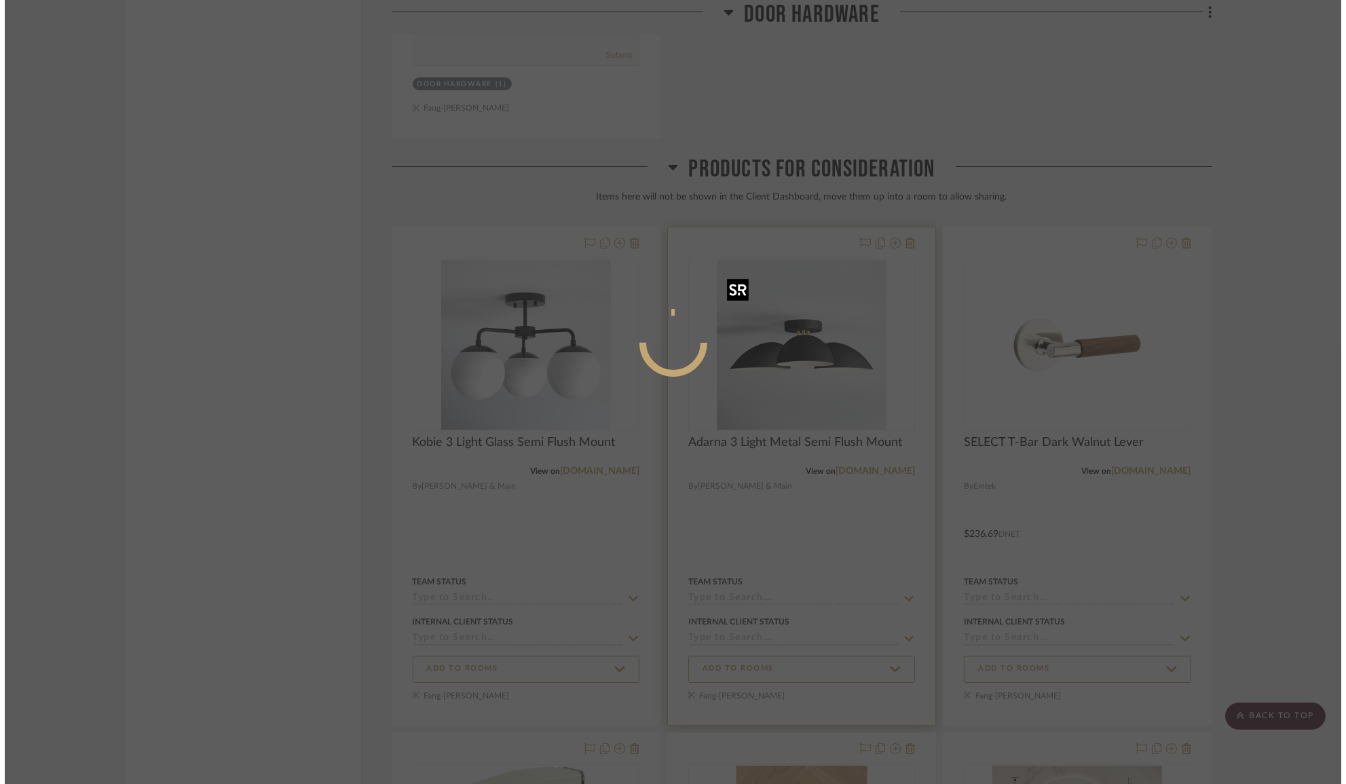
scroll to position [0, 0]
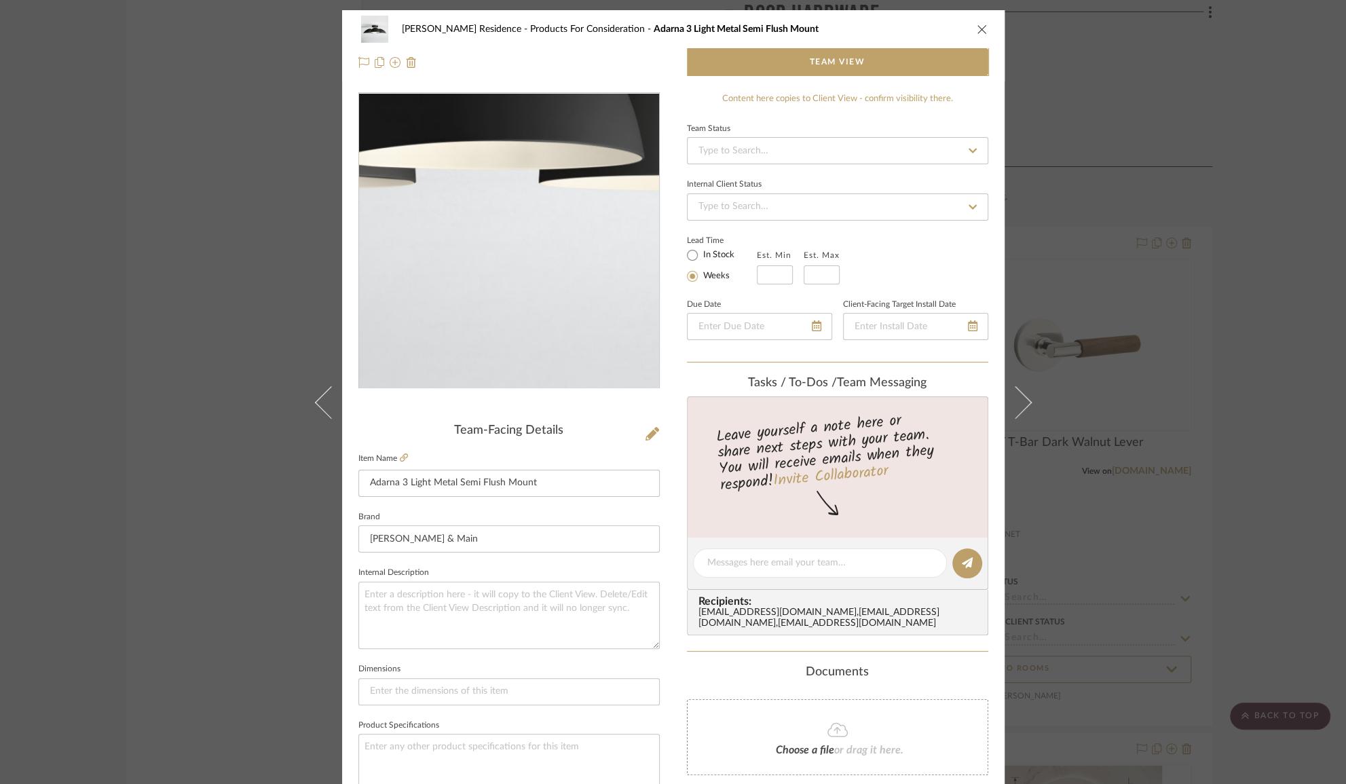
click at [516, 302] on img "0" at bounding box center [509, 241] width 295 height 295
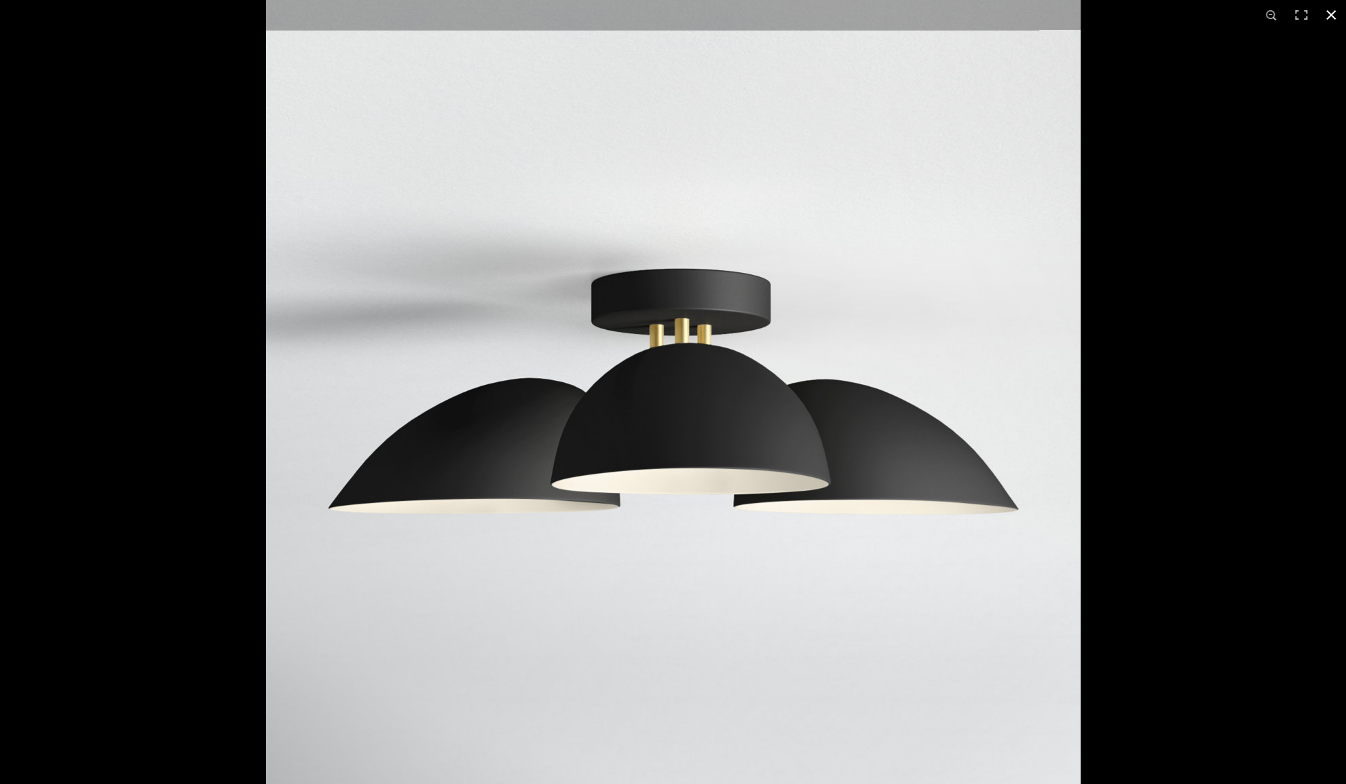
click at [166, 379] on div at bounding box center [673, 392] width 1346 height 784
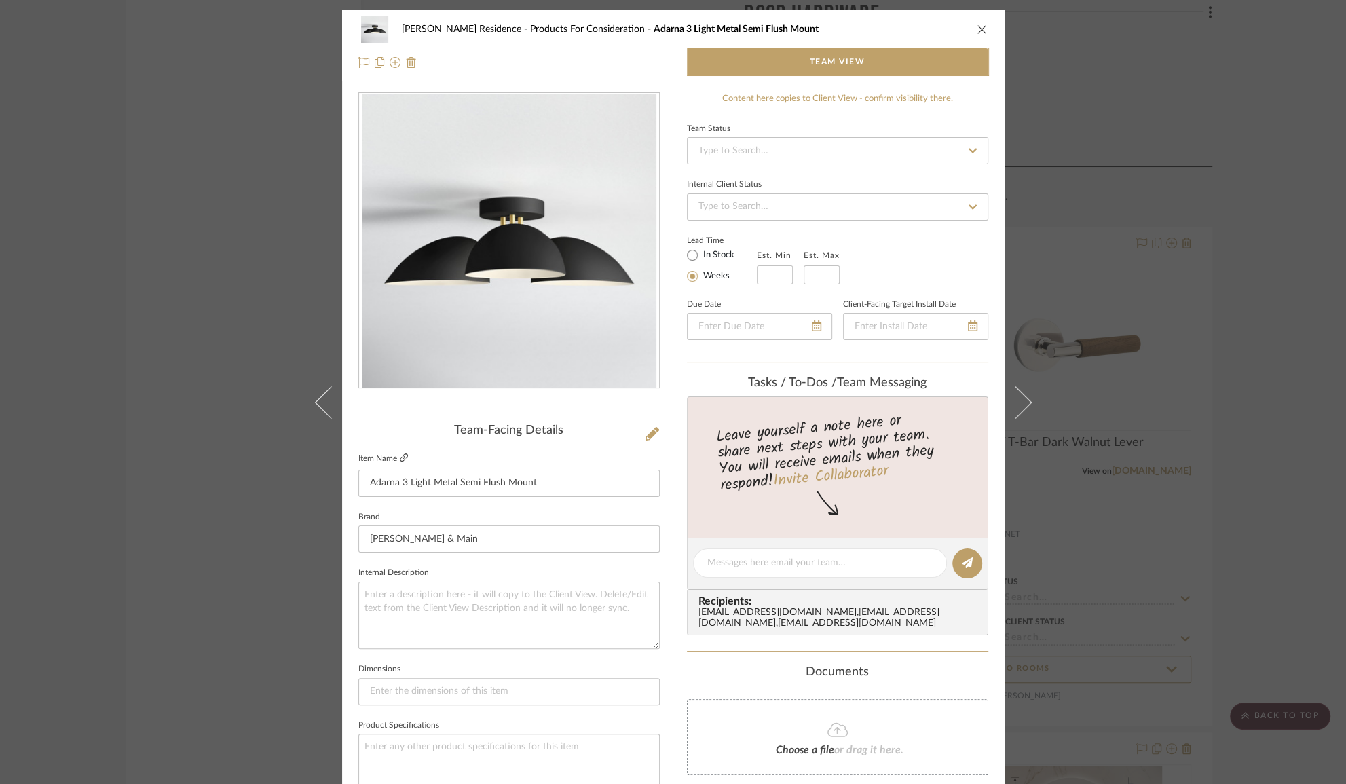
click at [401, 457] on icon at bounding box center [404, 457] width 8 height 8
click at [255, 288] on div "Kauffman Residence Products For Consideration Adarna 3 Light Metal Semi Flush M…" at bounding box center [673, 392] width 1346 height 784
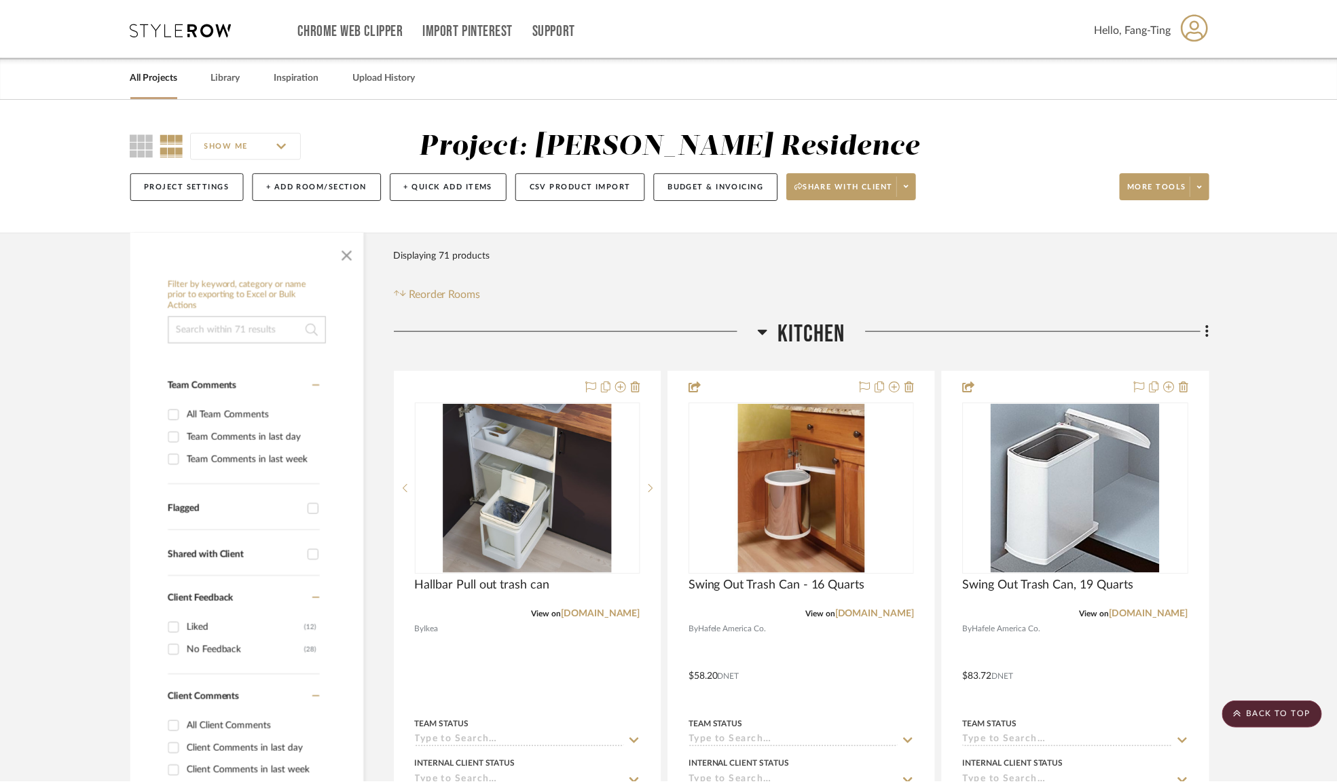
scroll to position [9122, 0]
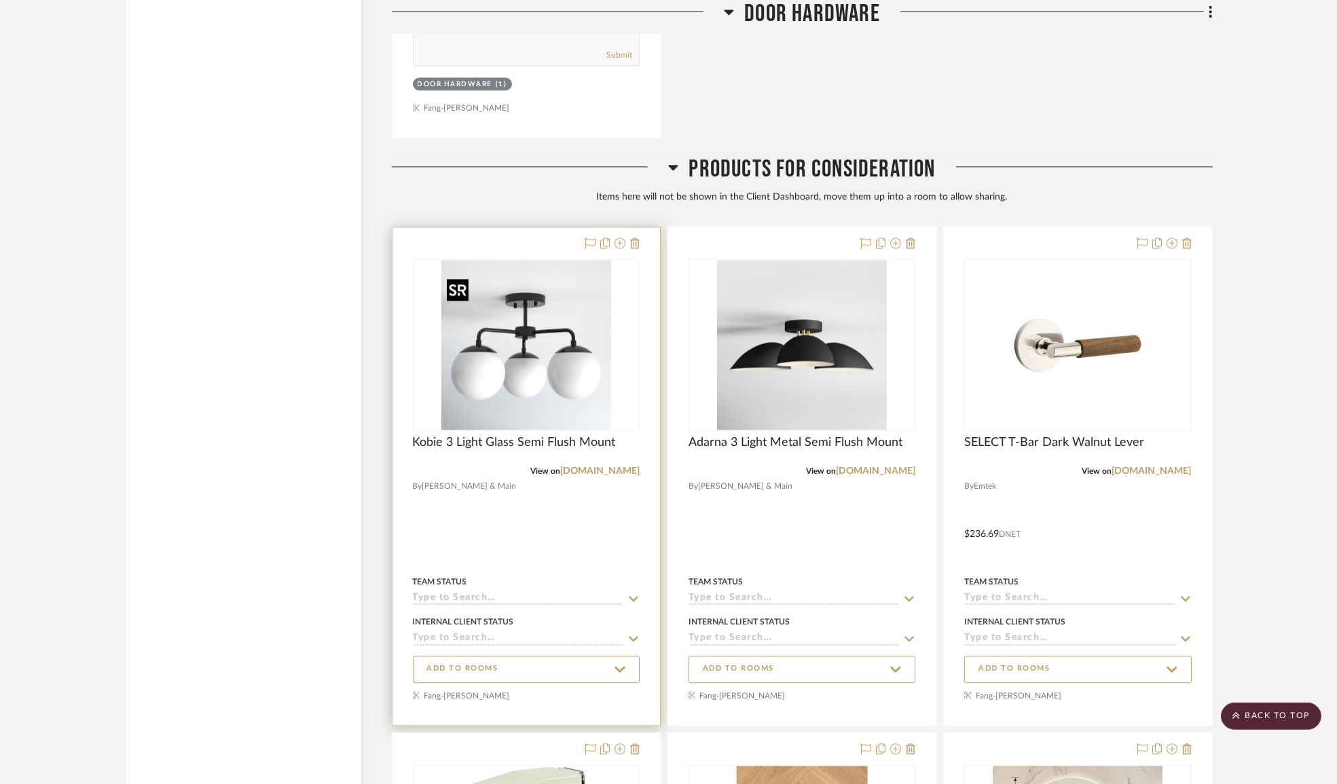
click at [0, 0] on img at bounding box center [0, 0] width 0 height 0
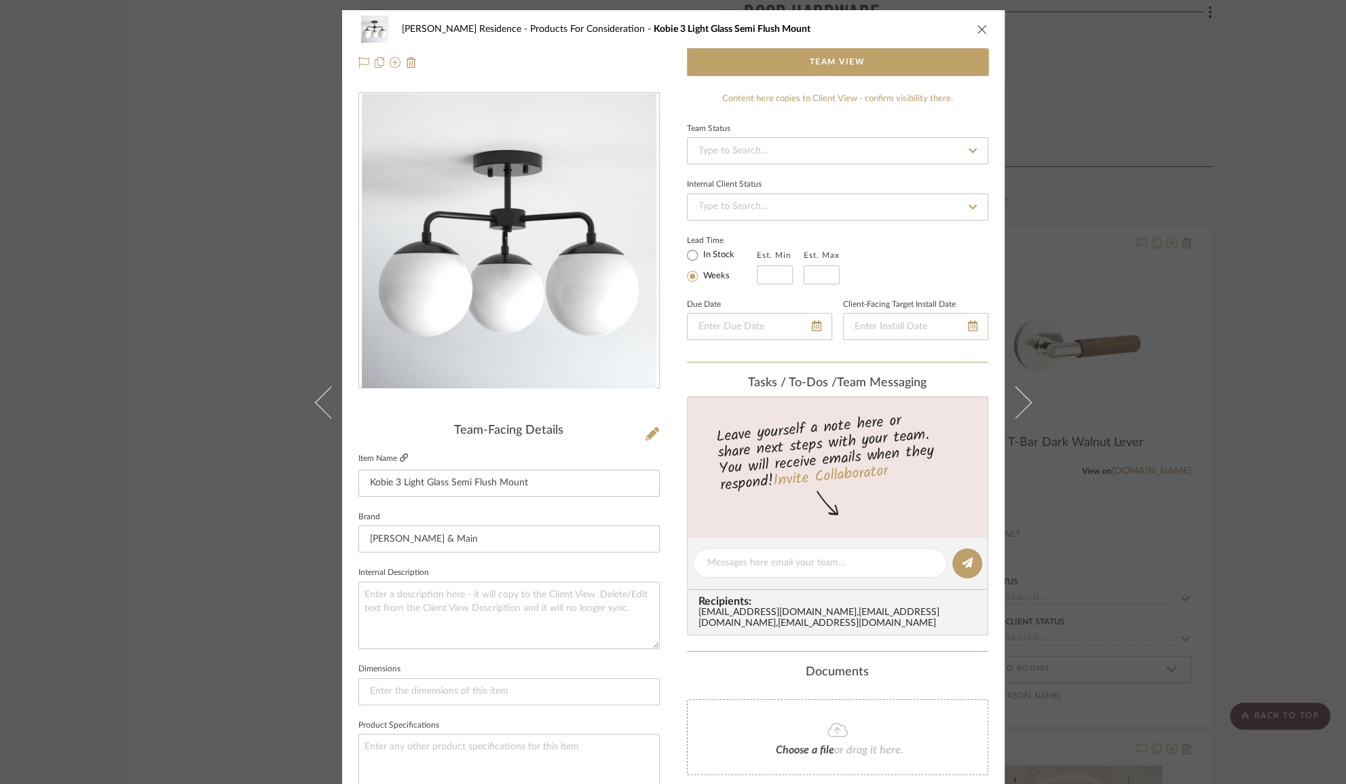
click at [400, 455] on icon at bounding box center [404, 457] width 8 height 8
click at [224, 333] on div "Kauffman Residence Products For Consideration Kobie 3 Light Glass Semi Flush Mo…" at bounding box center [673, 392] width 1346 height 784
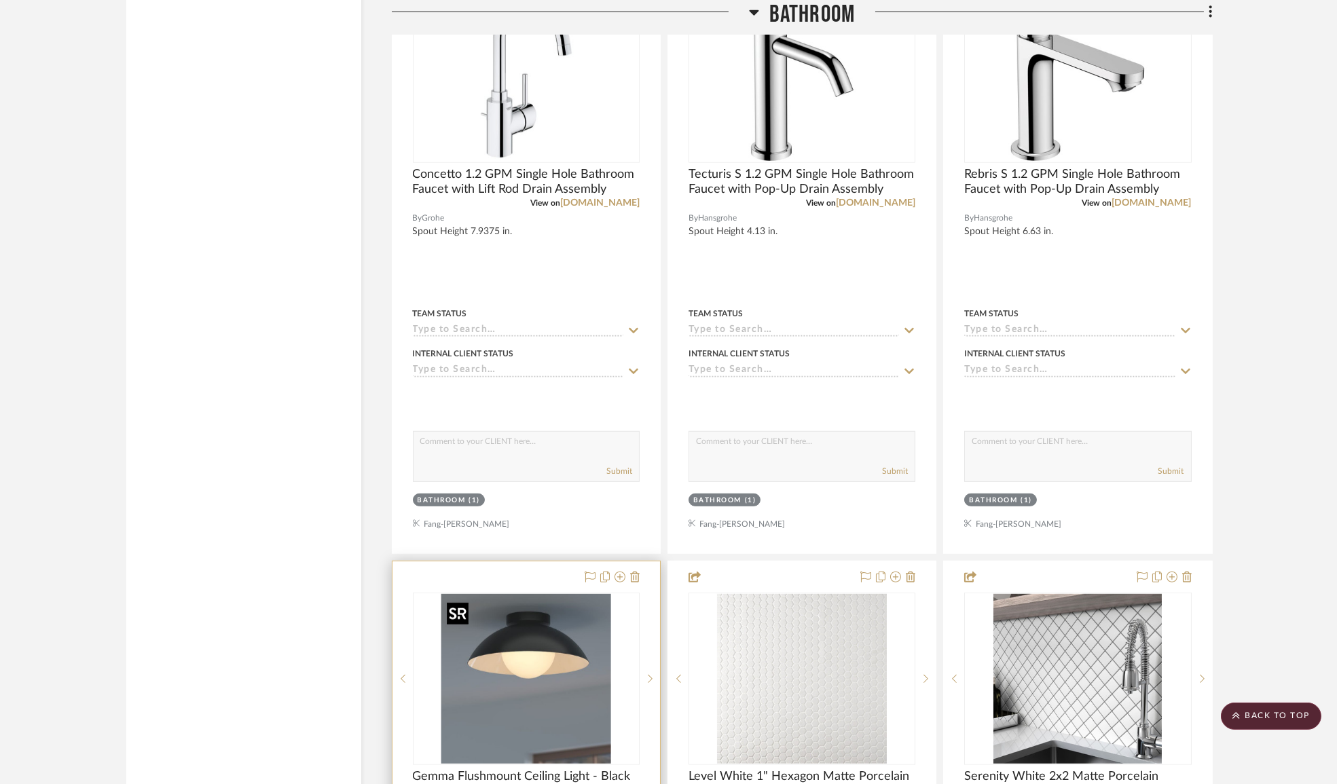
scroll to position [2704, 0]
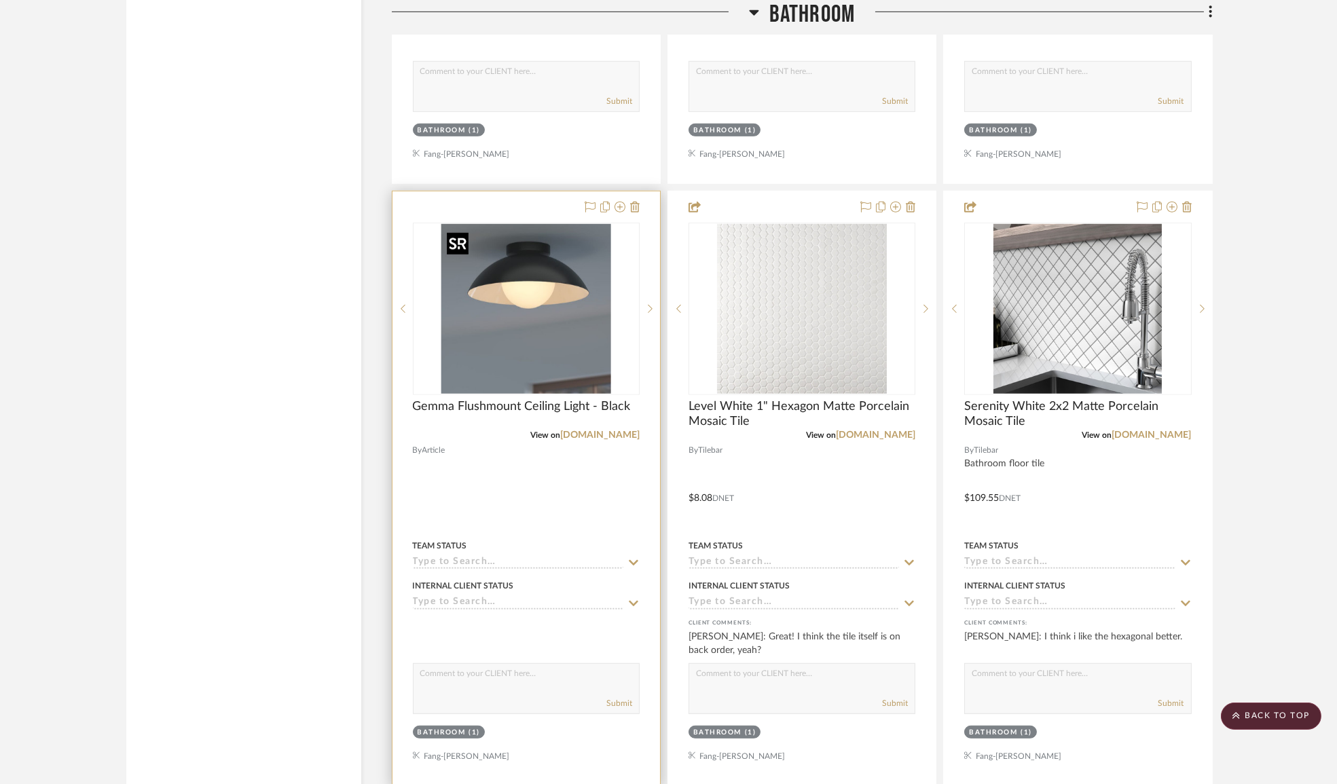
click at [563, 305] on img "0" at bounding box center [526, 309] width 170 height 170
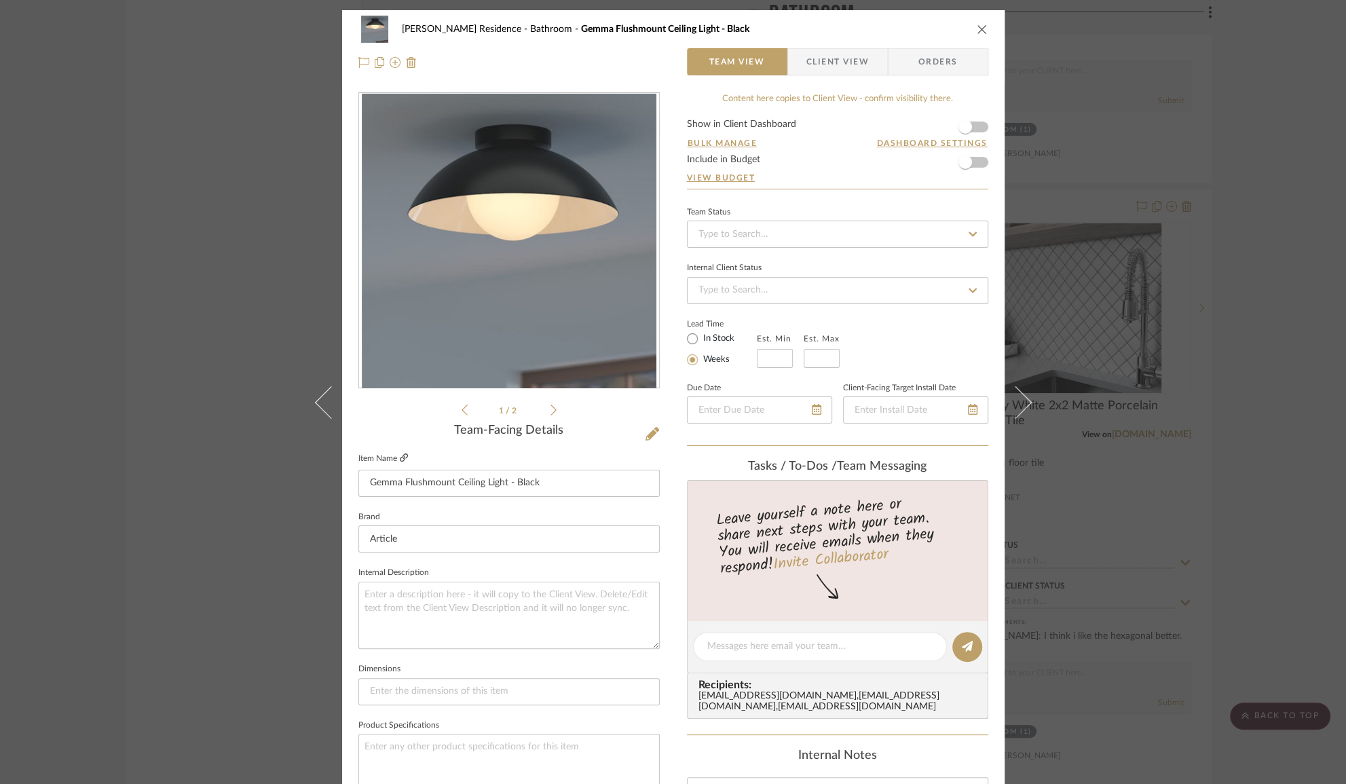
click at [403, 462] on fa-icon at bounding box center [404, 458] width 8 height 8
click at [250, 102] on div "Kauffman Residence Bathroom Gemma Flushmount Ceiling Light - Black Team View Cl…" at bounding box center [673, 392] width 1346 height 784
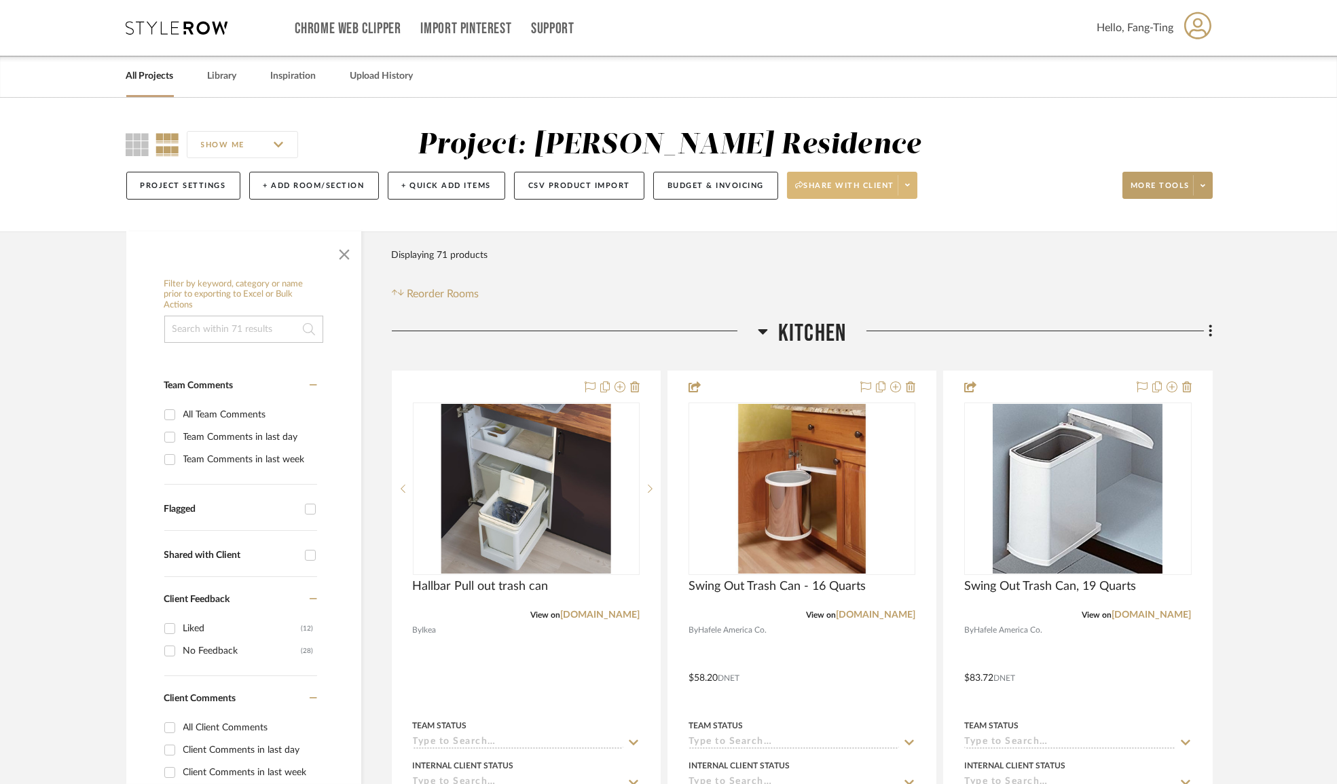
click at [912, 189] on span at bounding box center [906, 185] width 19 height 20
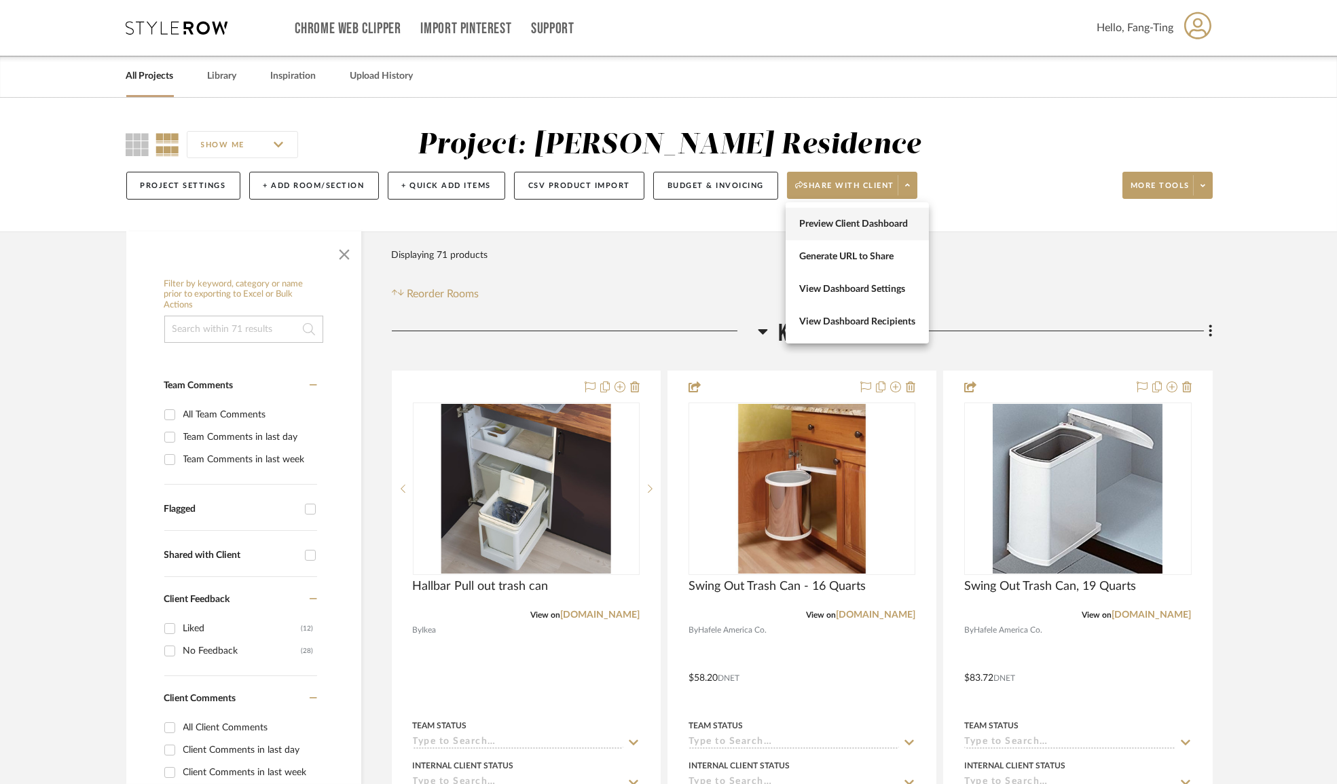
click at [865, 225] on span "Preview Client Dashboard" at bounding box center [857, 224] width 116 height 12
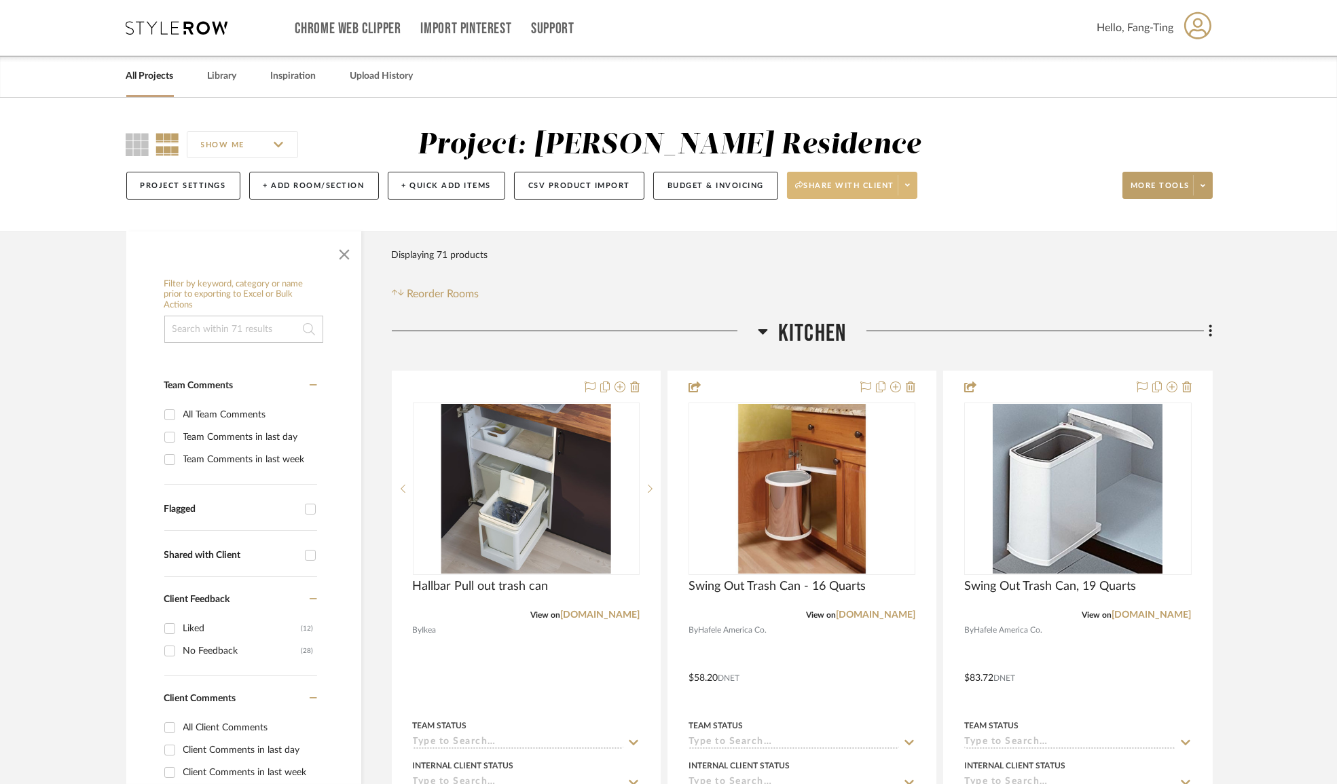
click at [907, 178] on span at bounding box center [906, 185] width 19 height 20
click at [874, 254] on span "Generate URL to Share" at bounding box center [857, 256] width 116 height 12
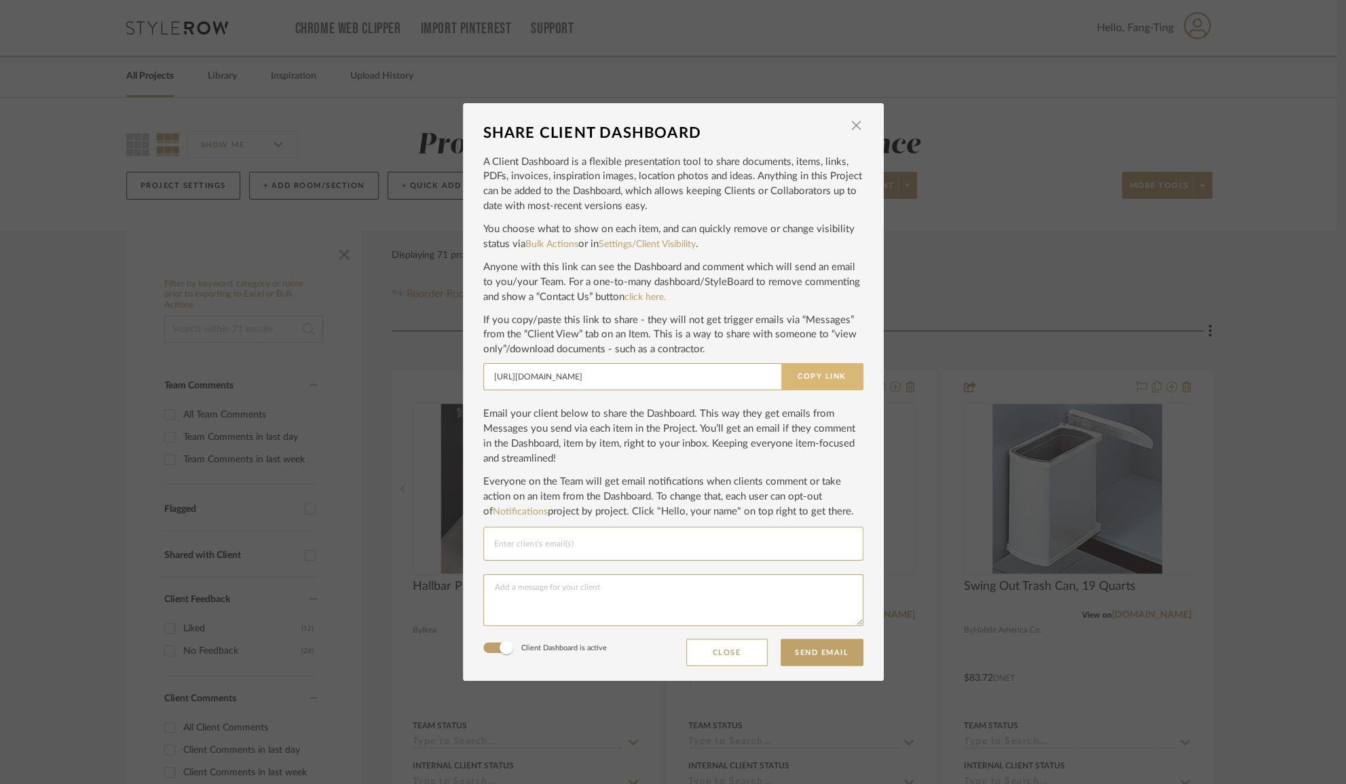
click at [811, 372] on button "Copy Link" at bounding box center [822, 376] width 82 height 27
click at [851, 124] on span "button" at bounding box center [856, 125] width 27 height 27
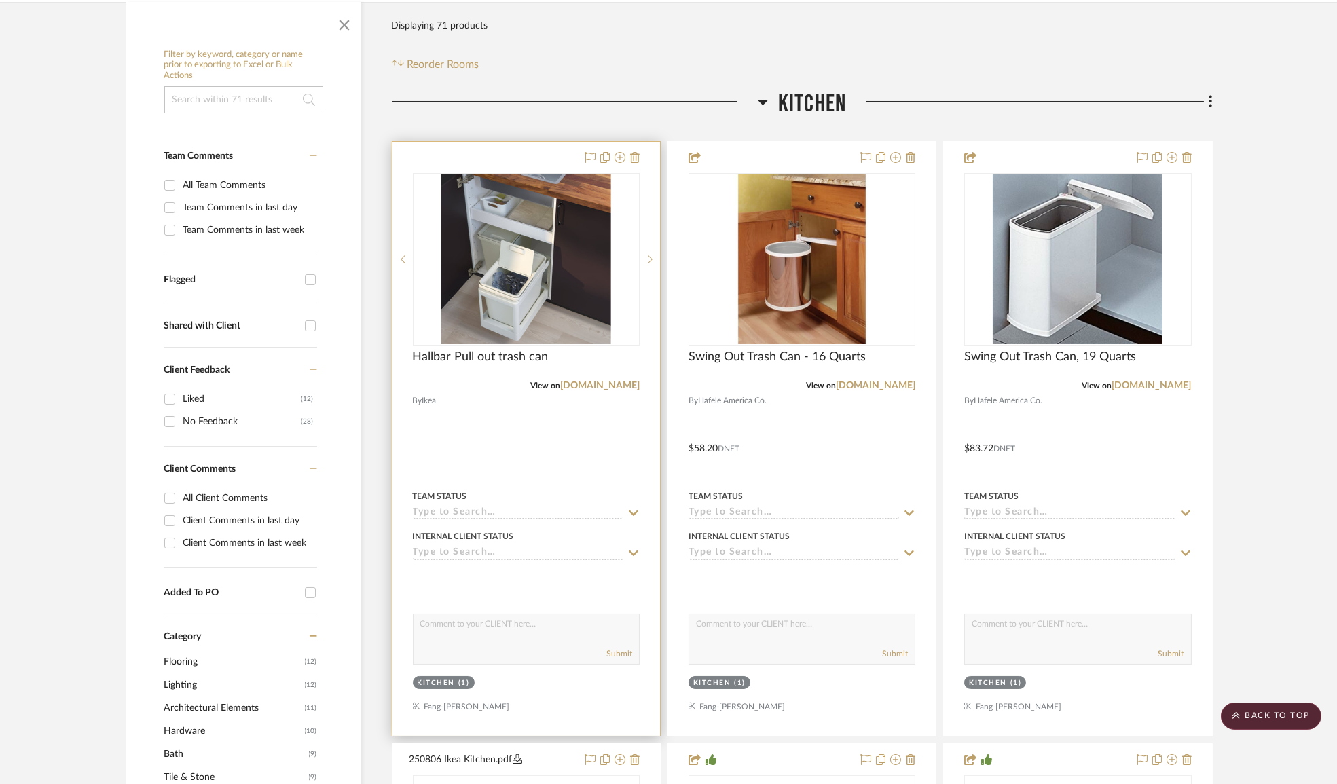
scroll to position [123, 0]
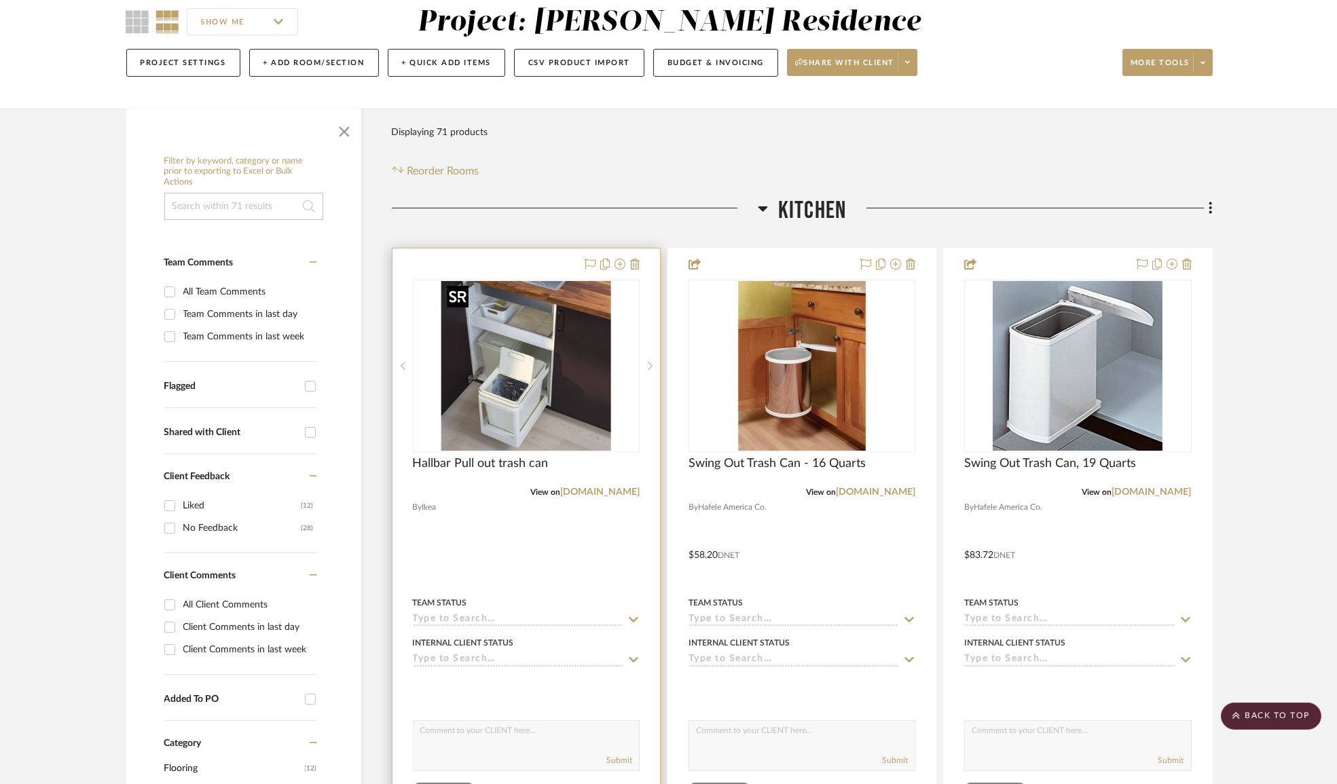
click at [503, 331] on img "0" at bounding box center [526, 366] width 170 height 170
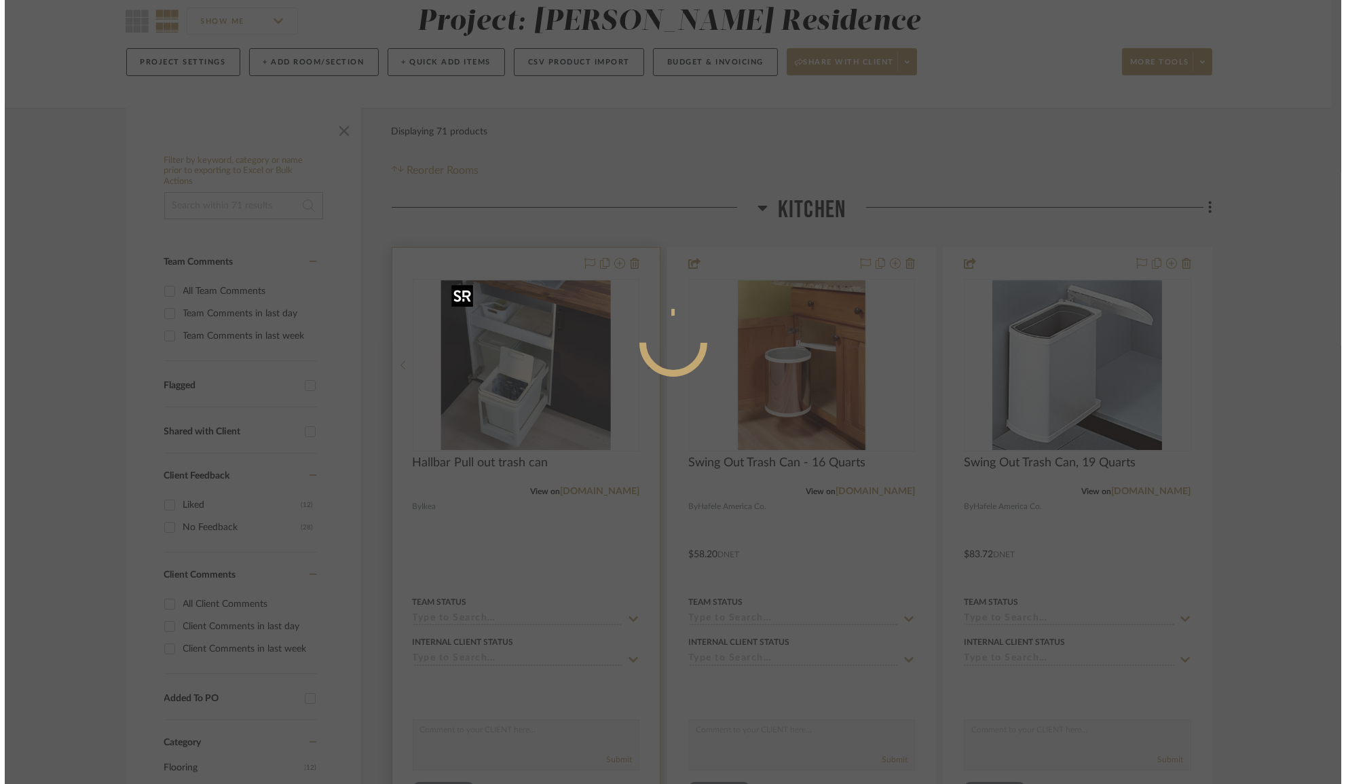
scroll to position [0, 0]
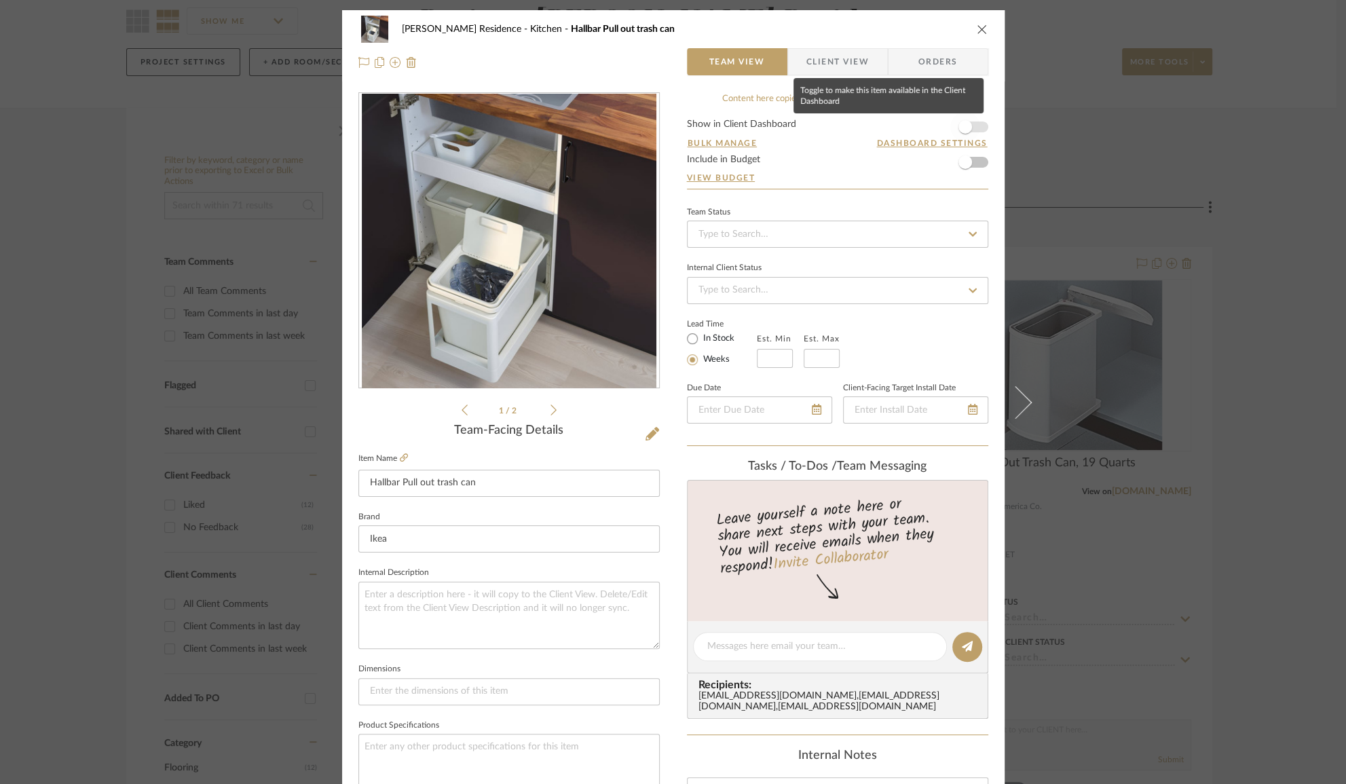
click at [967, 125] on span "button" at bounding box center [965, 127] width 30 height 30
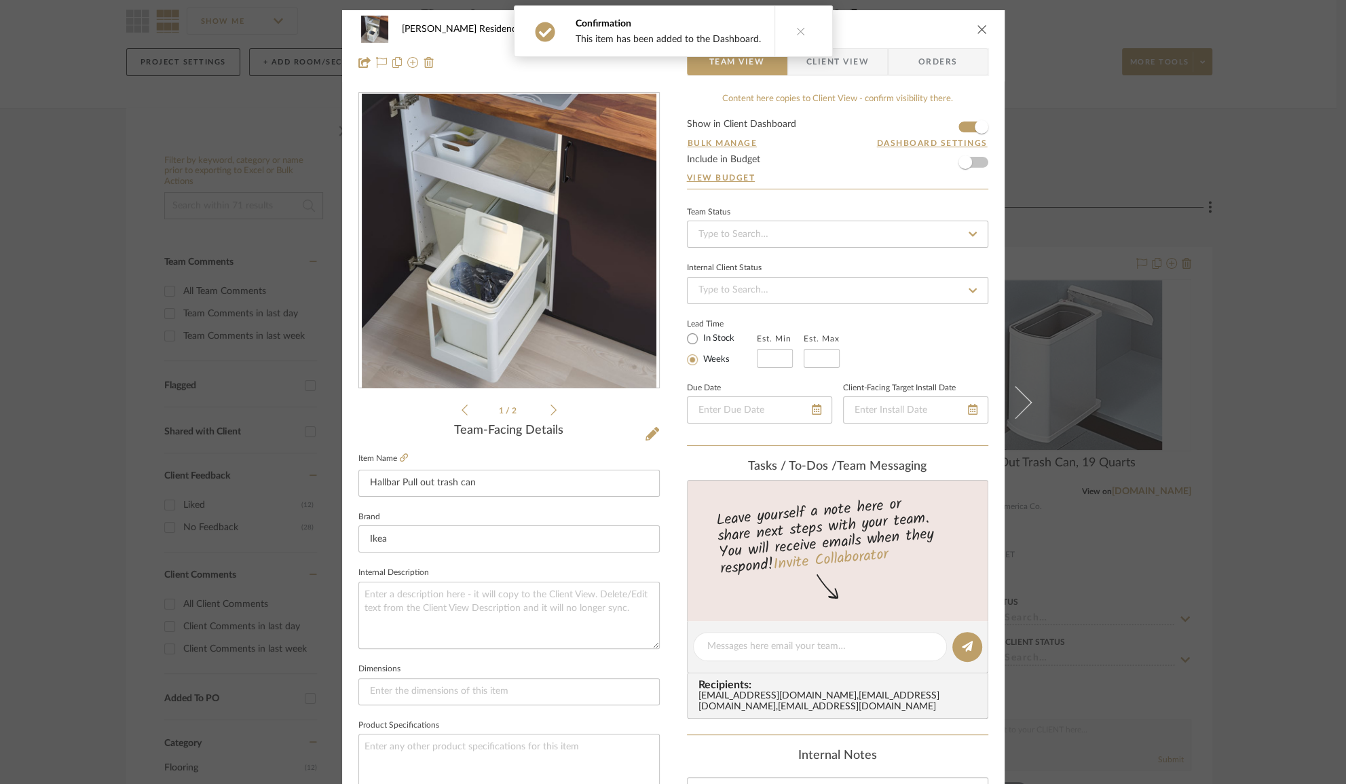
click at [853, 59] on span "Client View" at bounding box center [837, 61] width 62 height 27
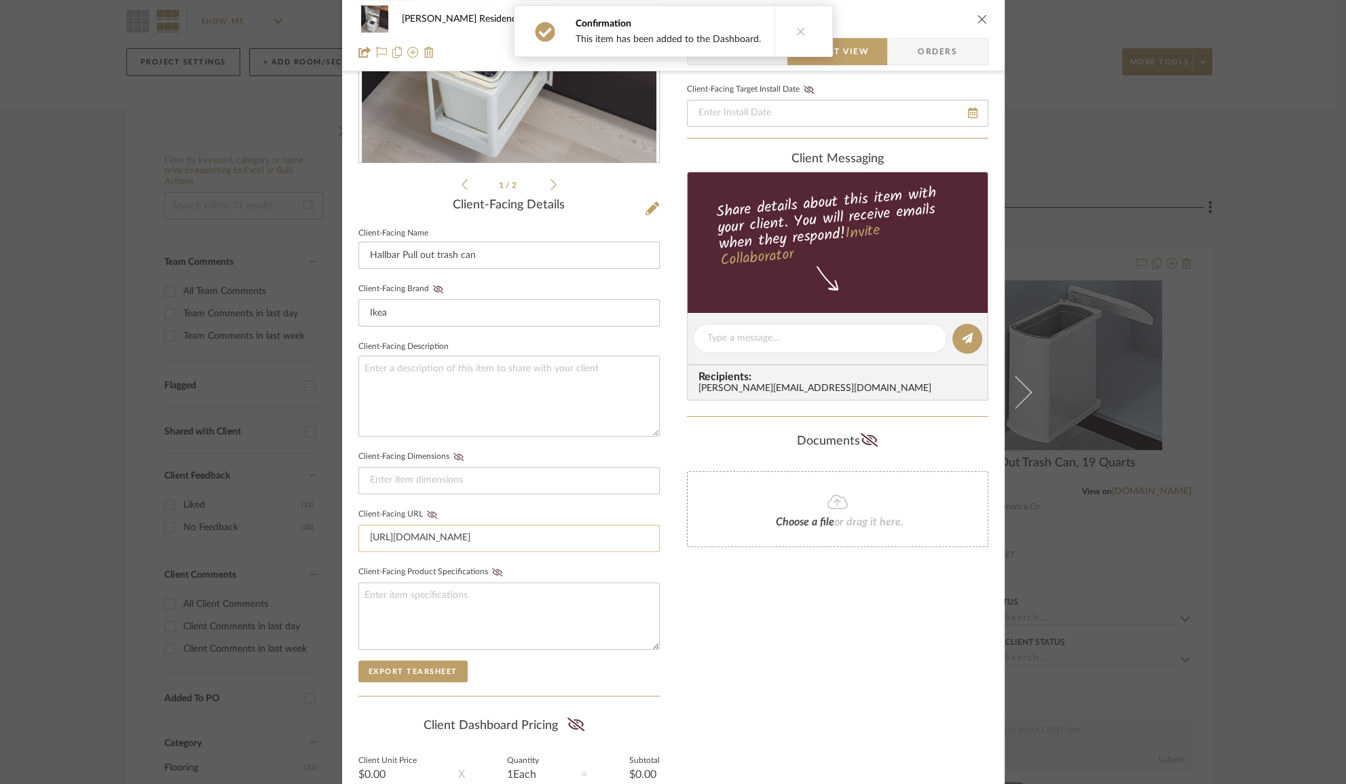
scroll to position [246, 0]
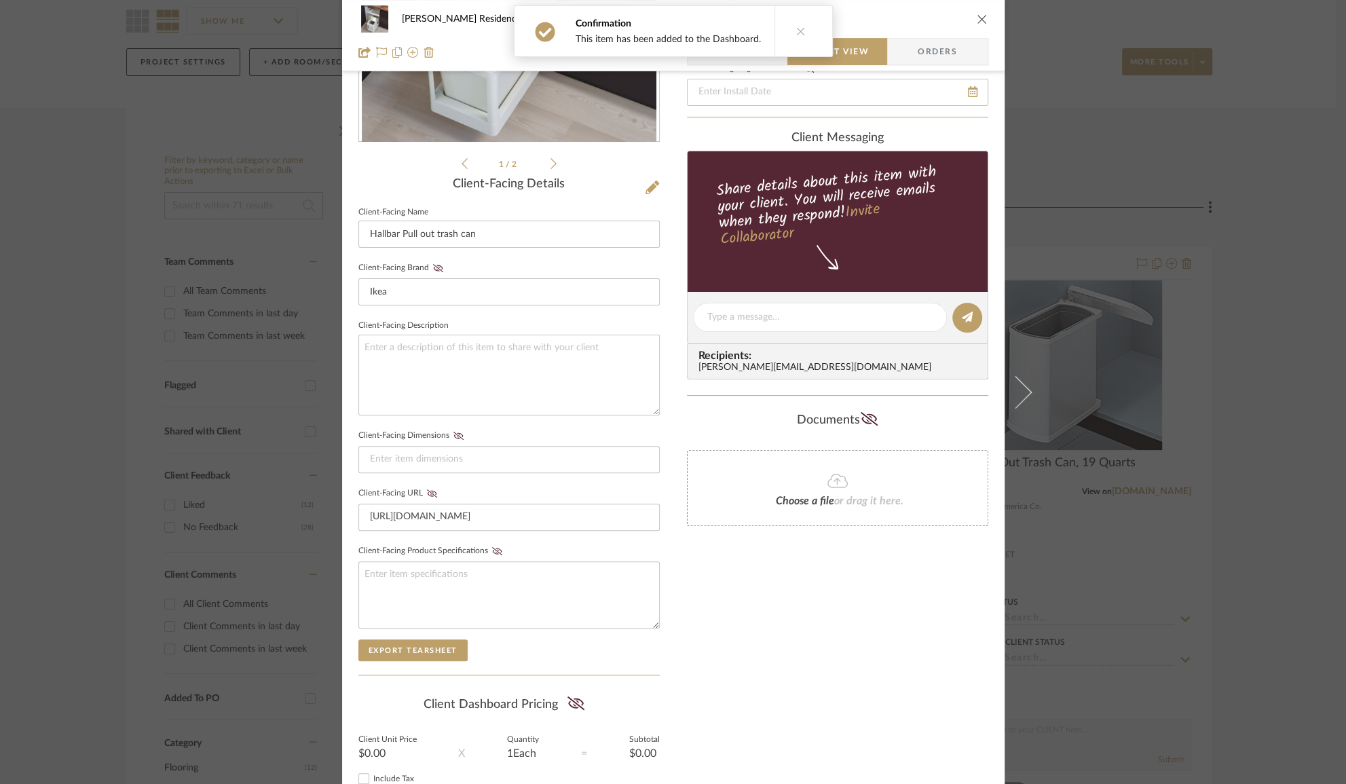
click at [1237, 382] on div "Kauffman Residence Kitchen Hallbar Pull out trash can Team View Client View Ord…" at bounding box center [673, 392] width 1346 height 784
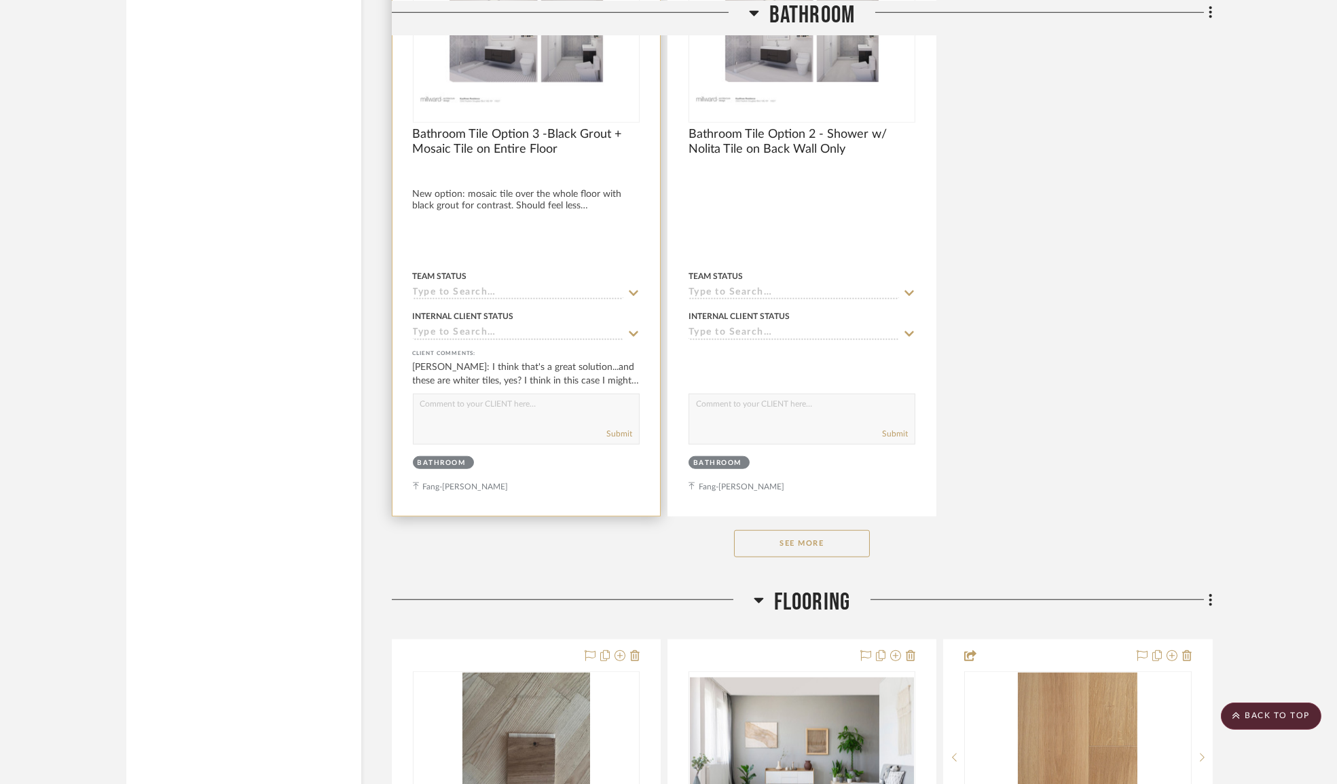
scroll to position [3949, 0]
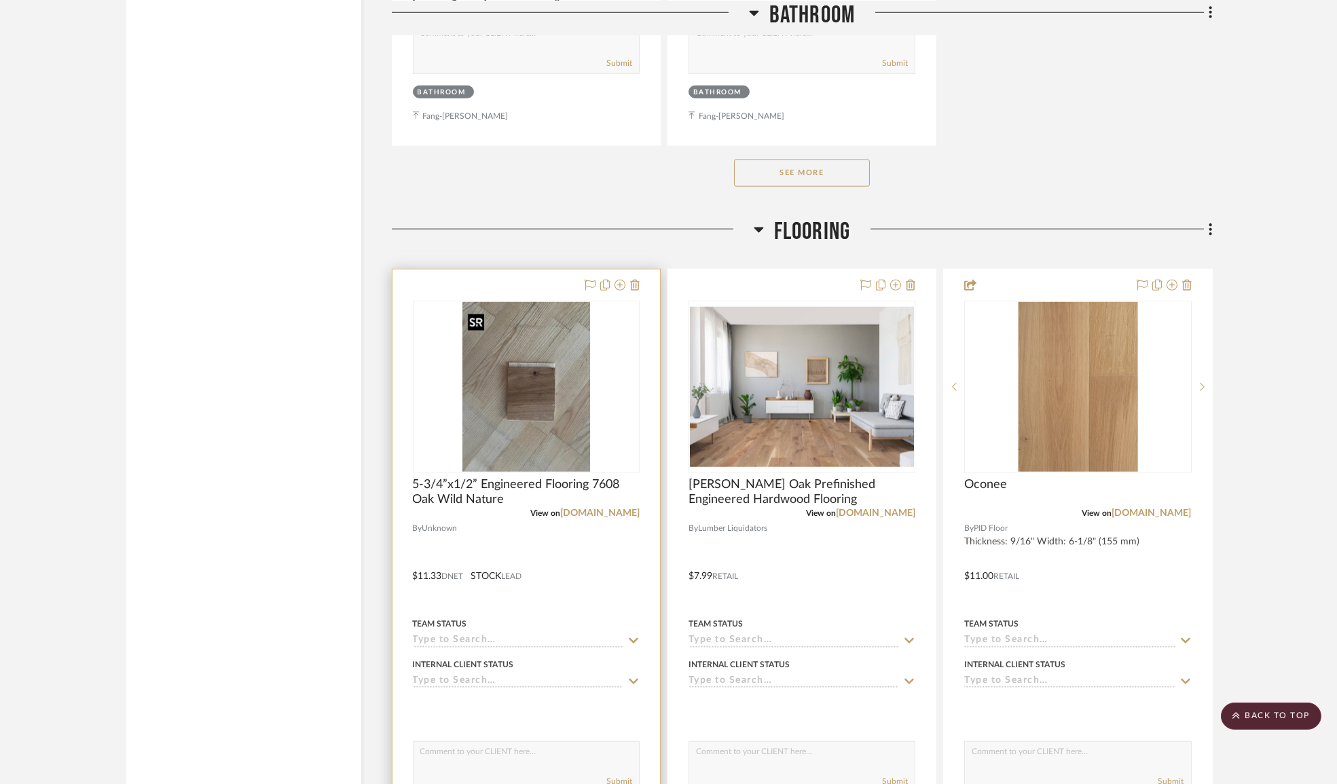
click at [547, 410] on img "0" at bounding box center [526, 387] width 128 height 170
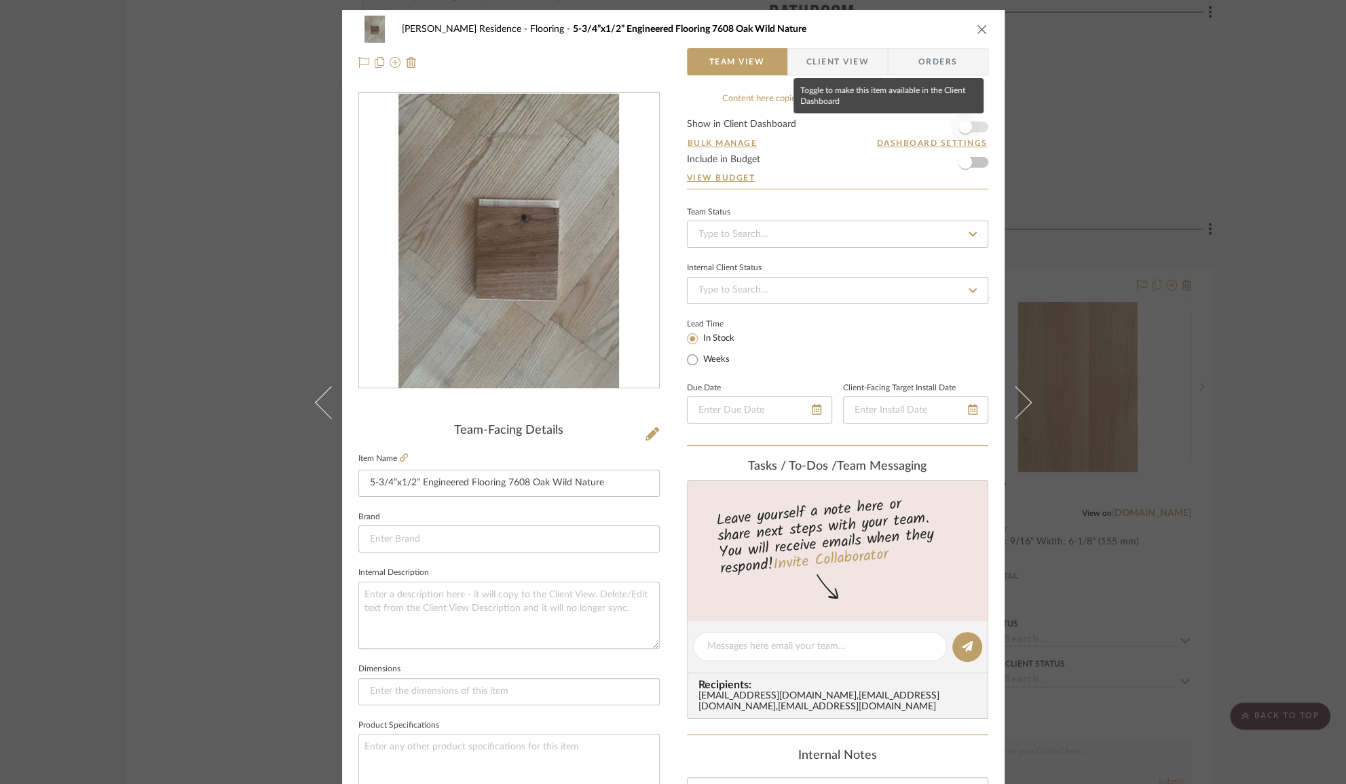
click at [969, 124] on span "button" at bounding box center [965, 127] width 30 height 30
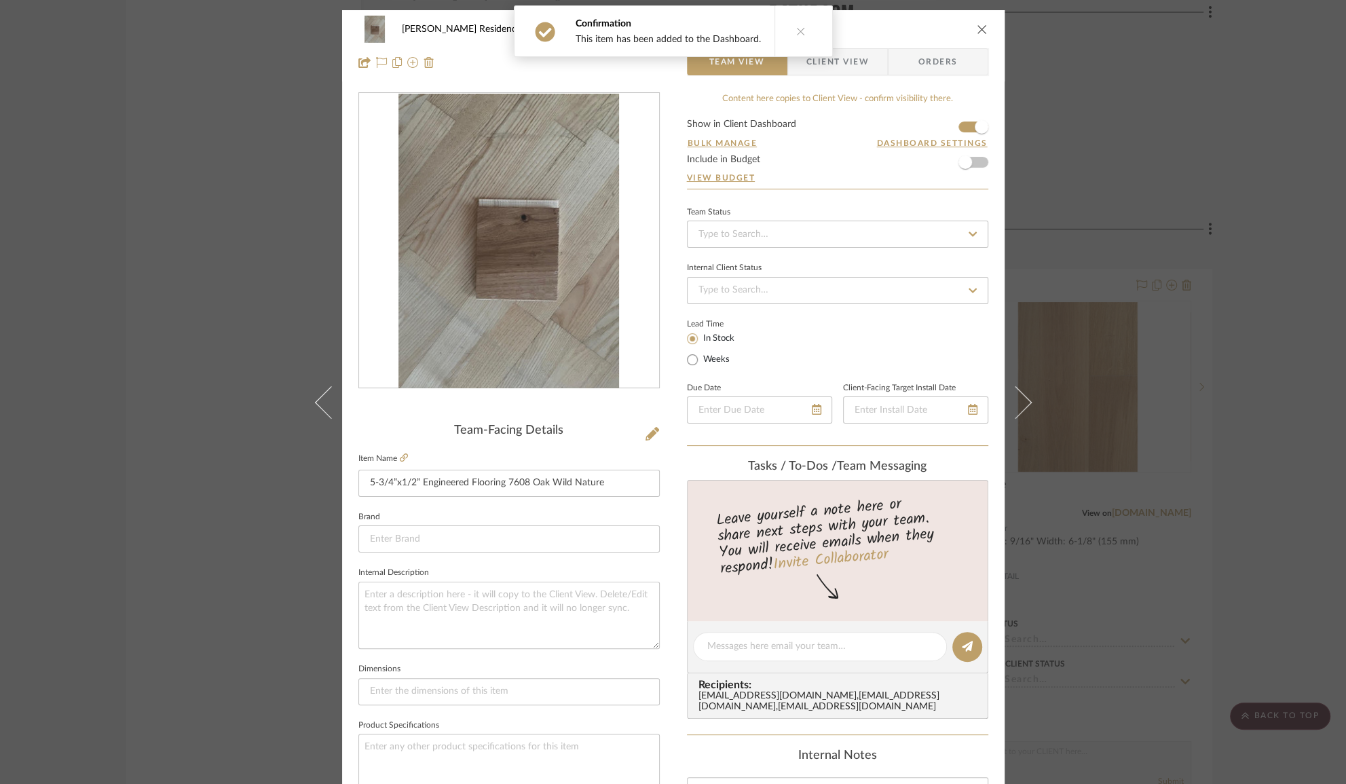
click at [826, 73] on span "Client View" at bounding box center [837, 61] width 62 height 27
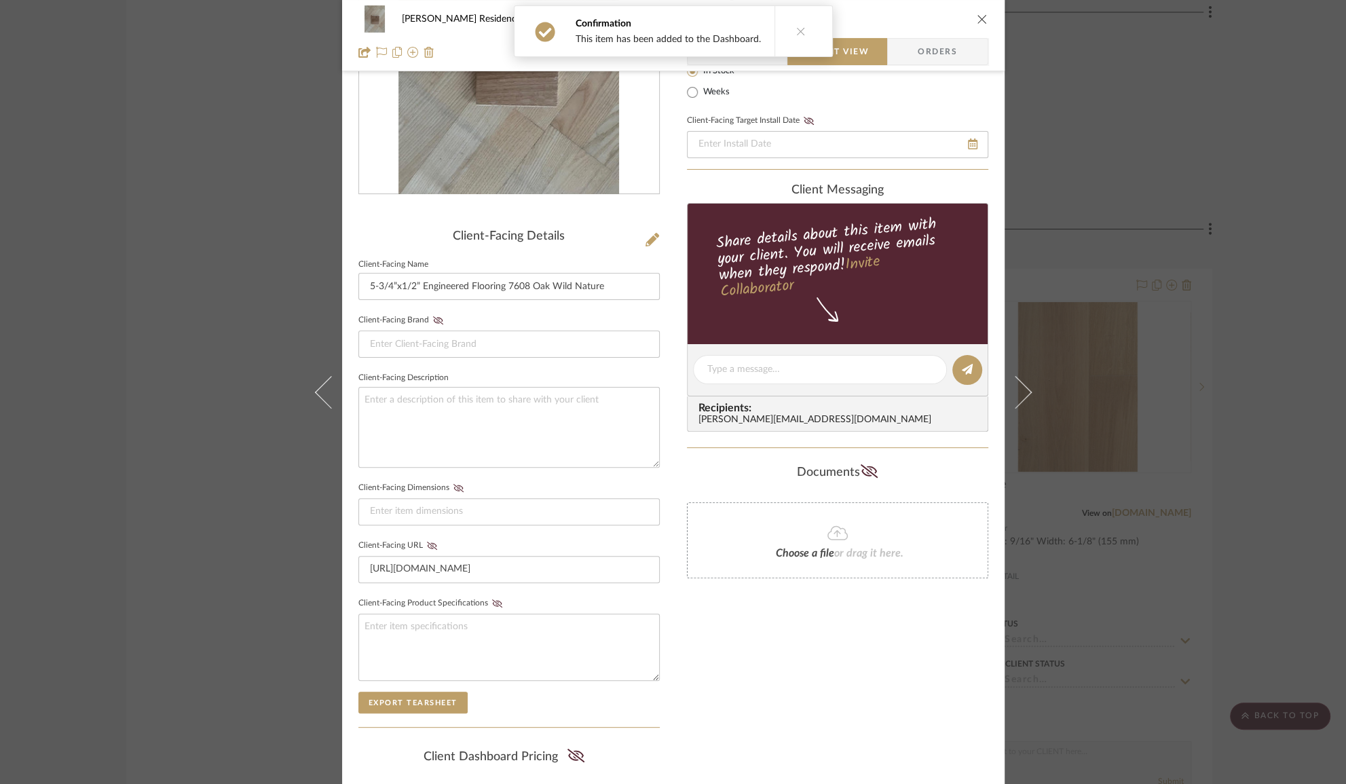
scroll to position [350, 0]
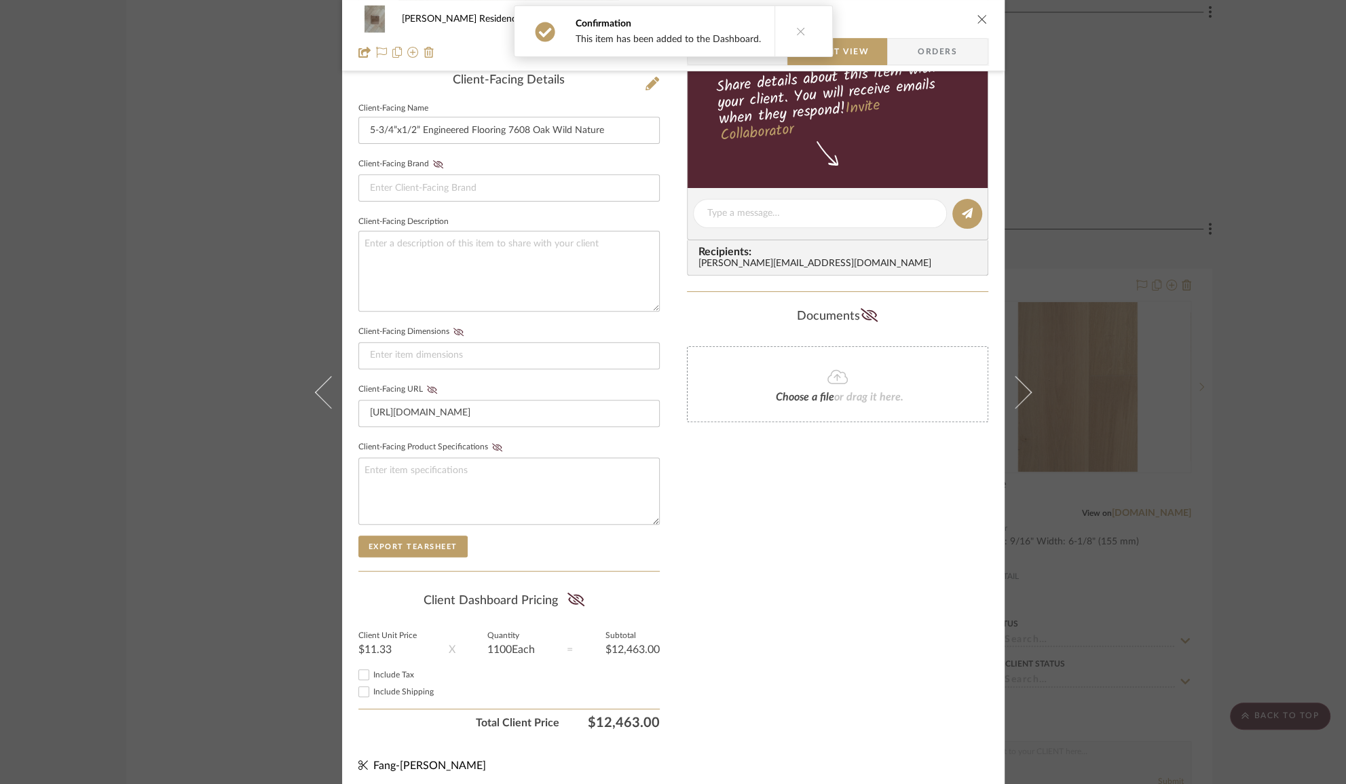
click at [1198, 380] on div "Kauffman Residence Flooring 5-3/4”x1/2” Engineered Flooring 7608 Oak Wild Natur…" at bounding box center [673, 392] width 1346 height 784
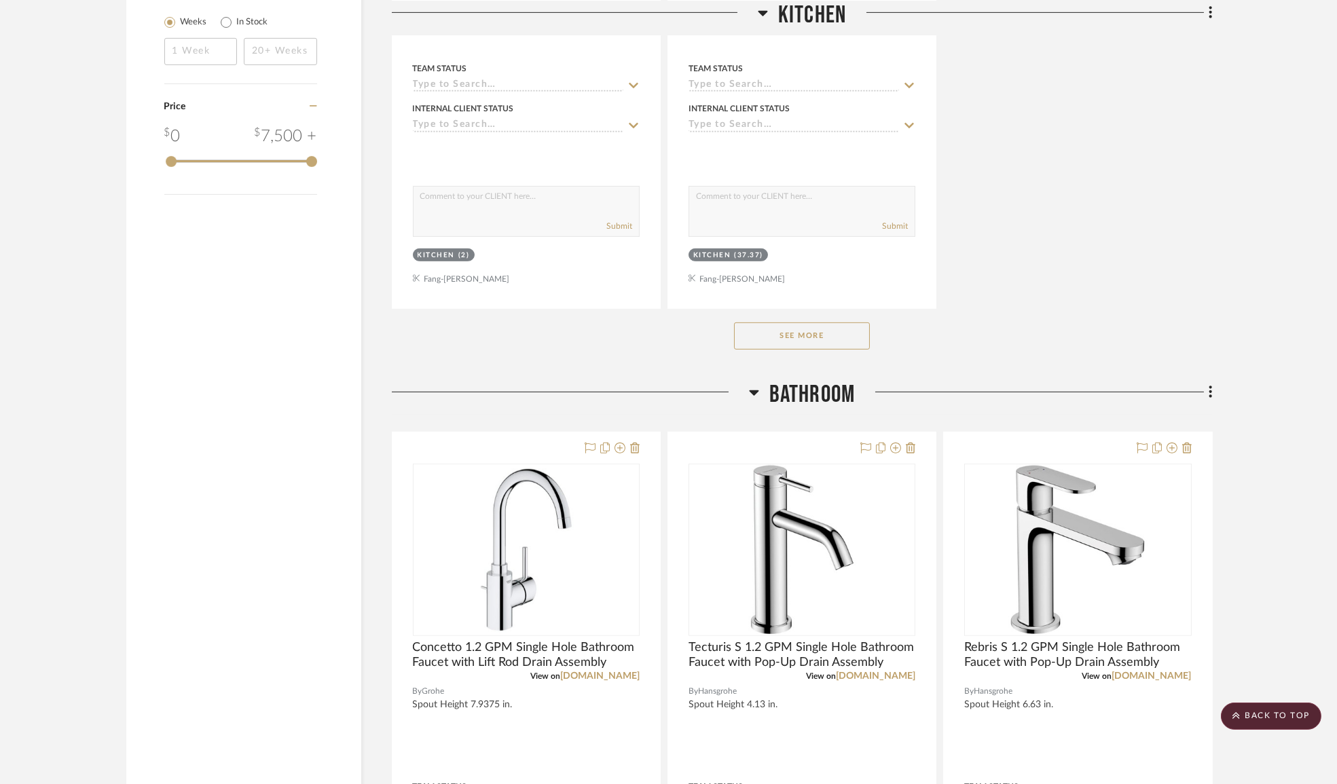
scroll to position [2097, 0]
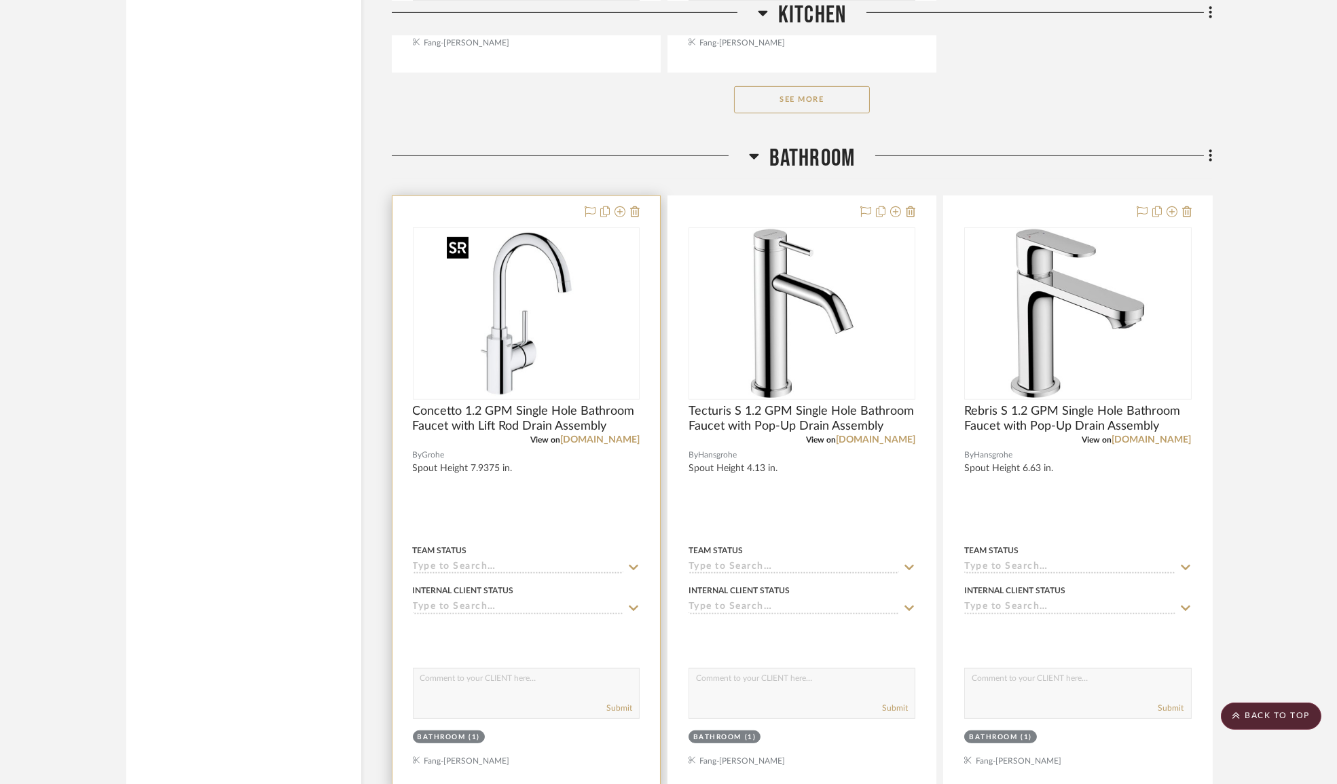
click at [517, 351] on img "0" at bounding box center [526, 314] width 170 height 170
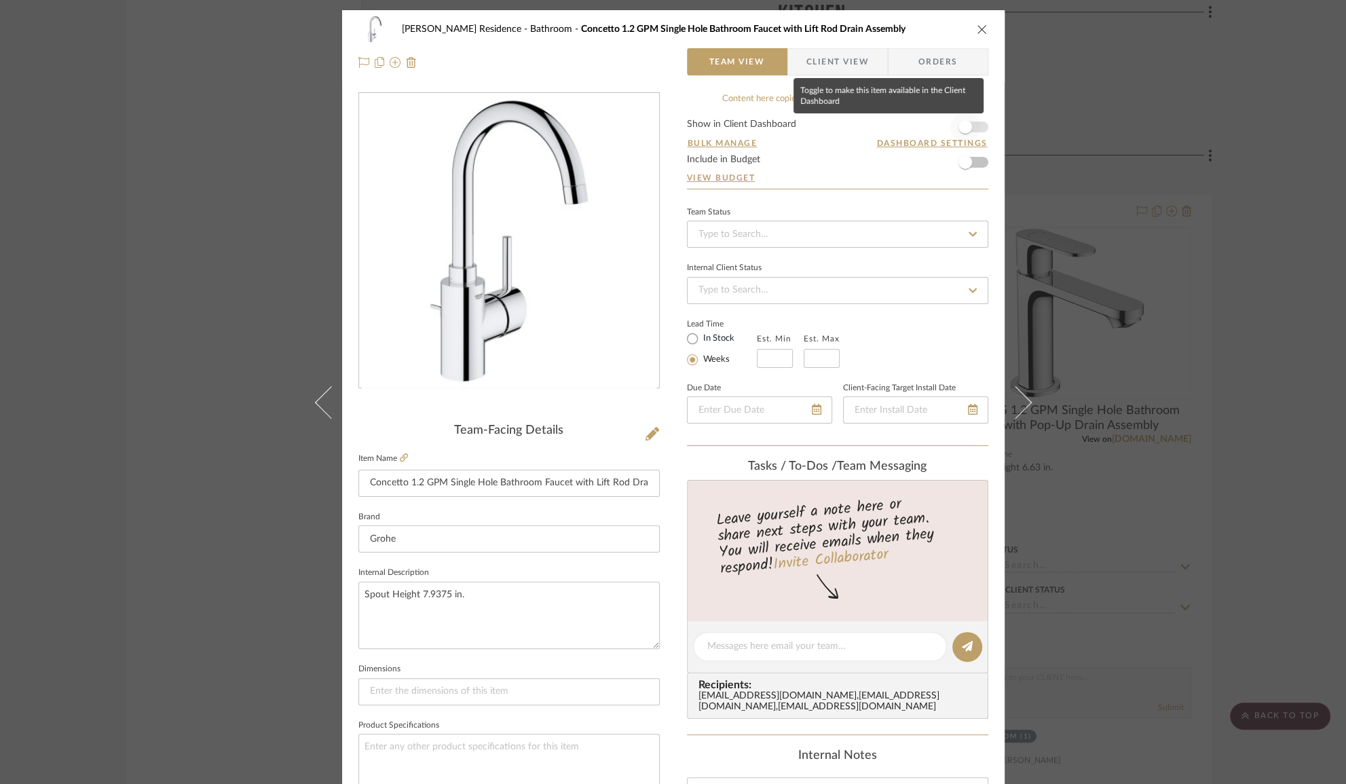
click at [968, 128] on span "button" at bounding box center [965, 127] width 30 height 30
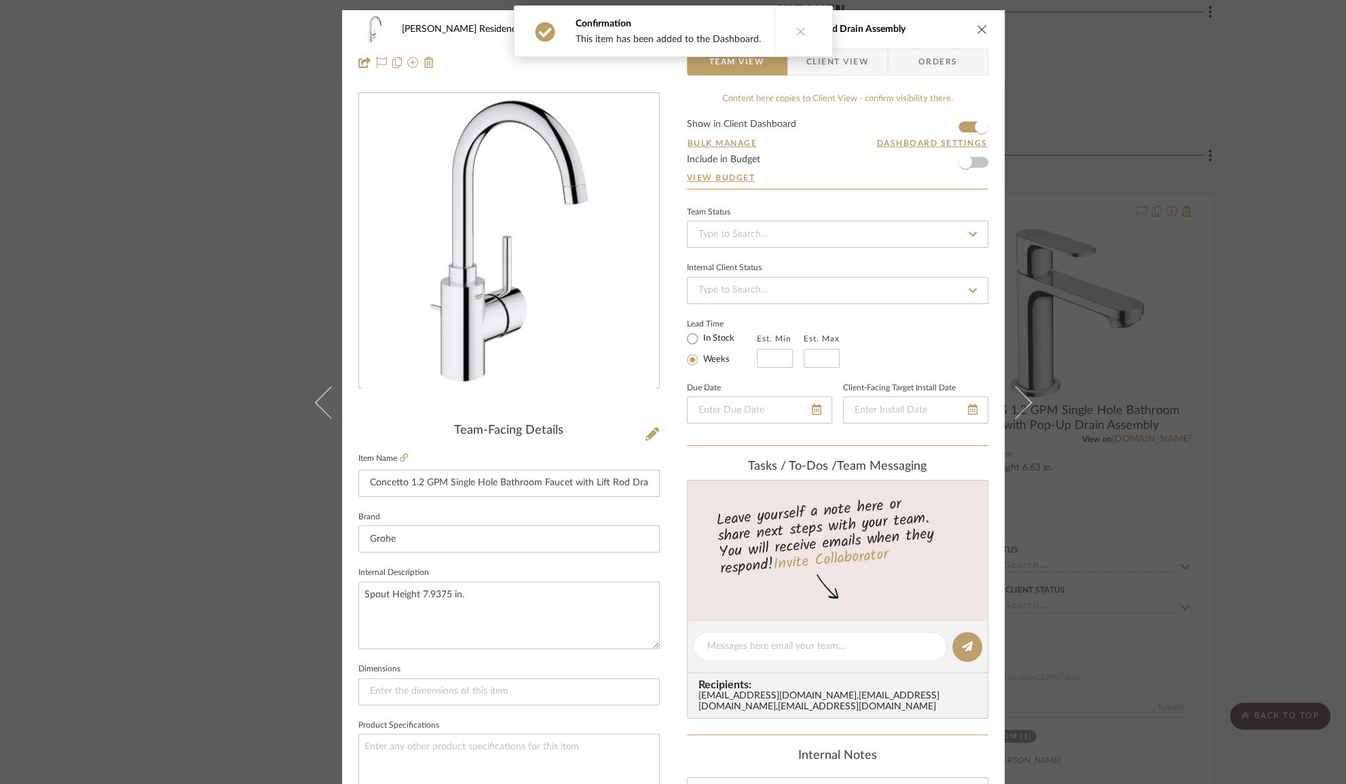
click at [1104, 445] on div "Kauffman Residence Bathroom Concetto 1.2 GPM Single Hole Bathroom Faucet with L…" at bounding box center [673, 392] width 1346 height 784
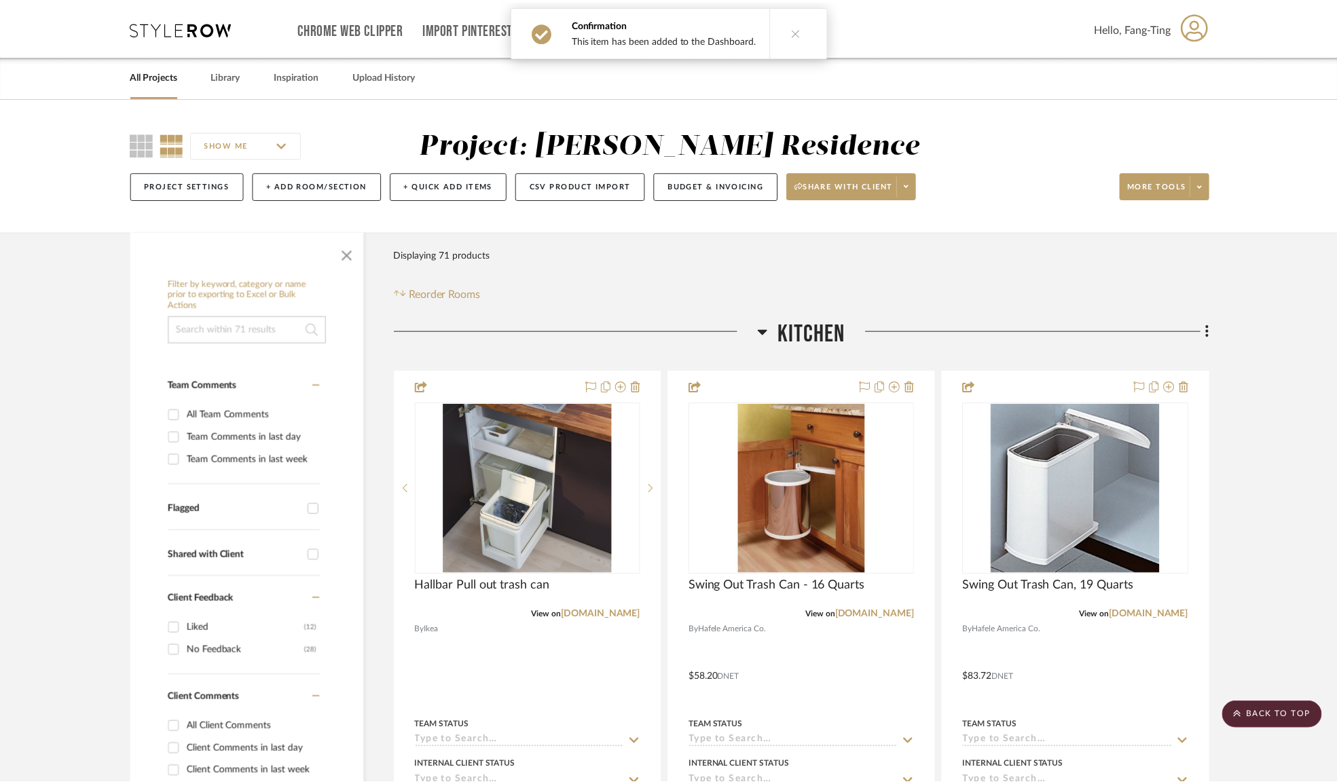
scroll to position [2097, 0]
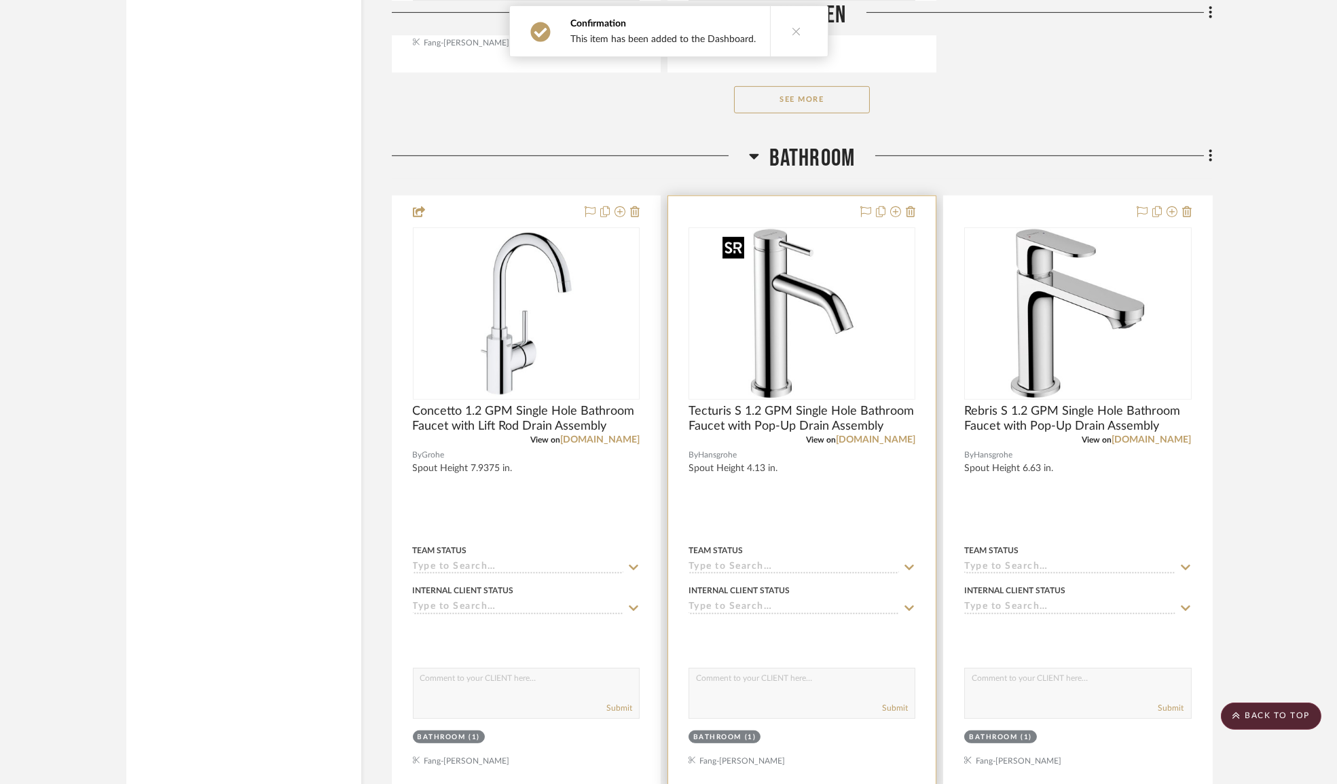
click at [0, 0] on img at bounding box center [0, 0] width 0 height 0
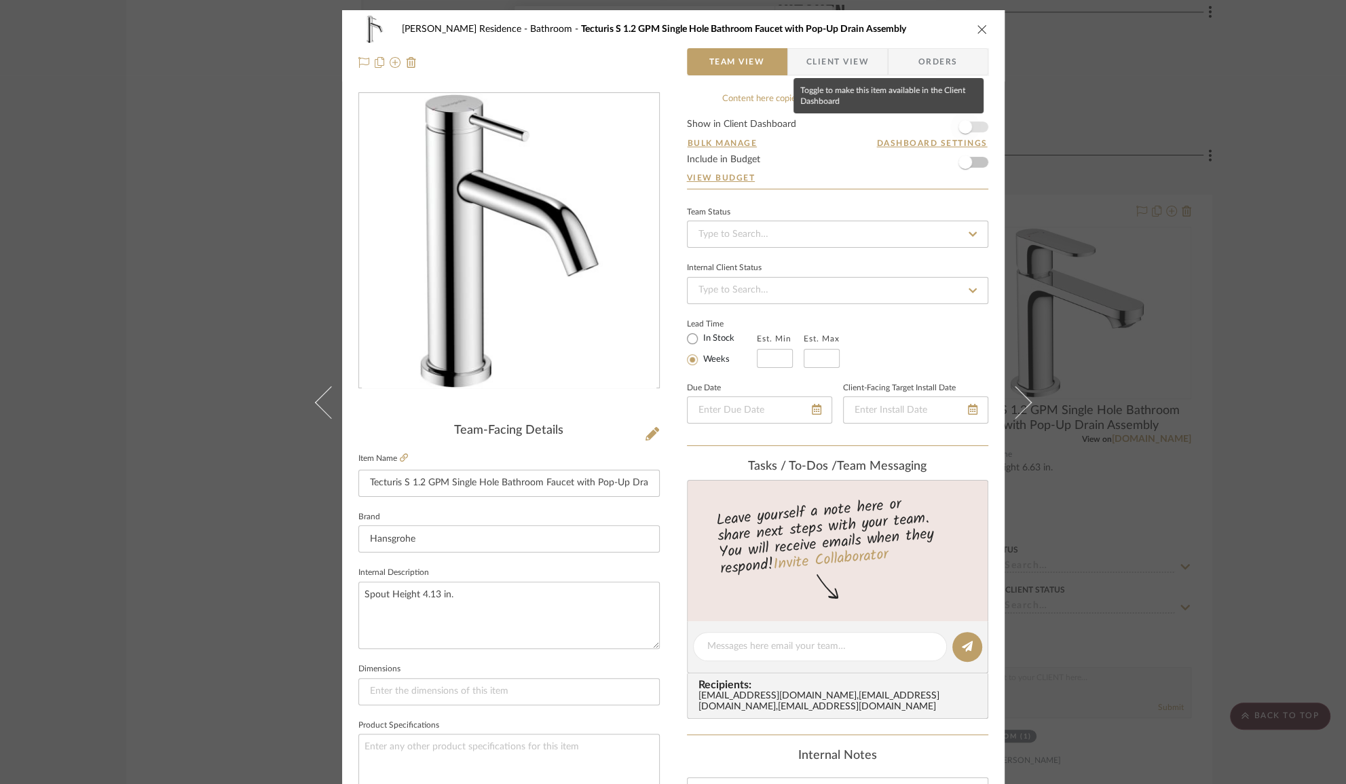
click at [964, 127] on span "button" at bounding box center [965, 127] width 14 height 14
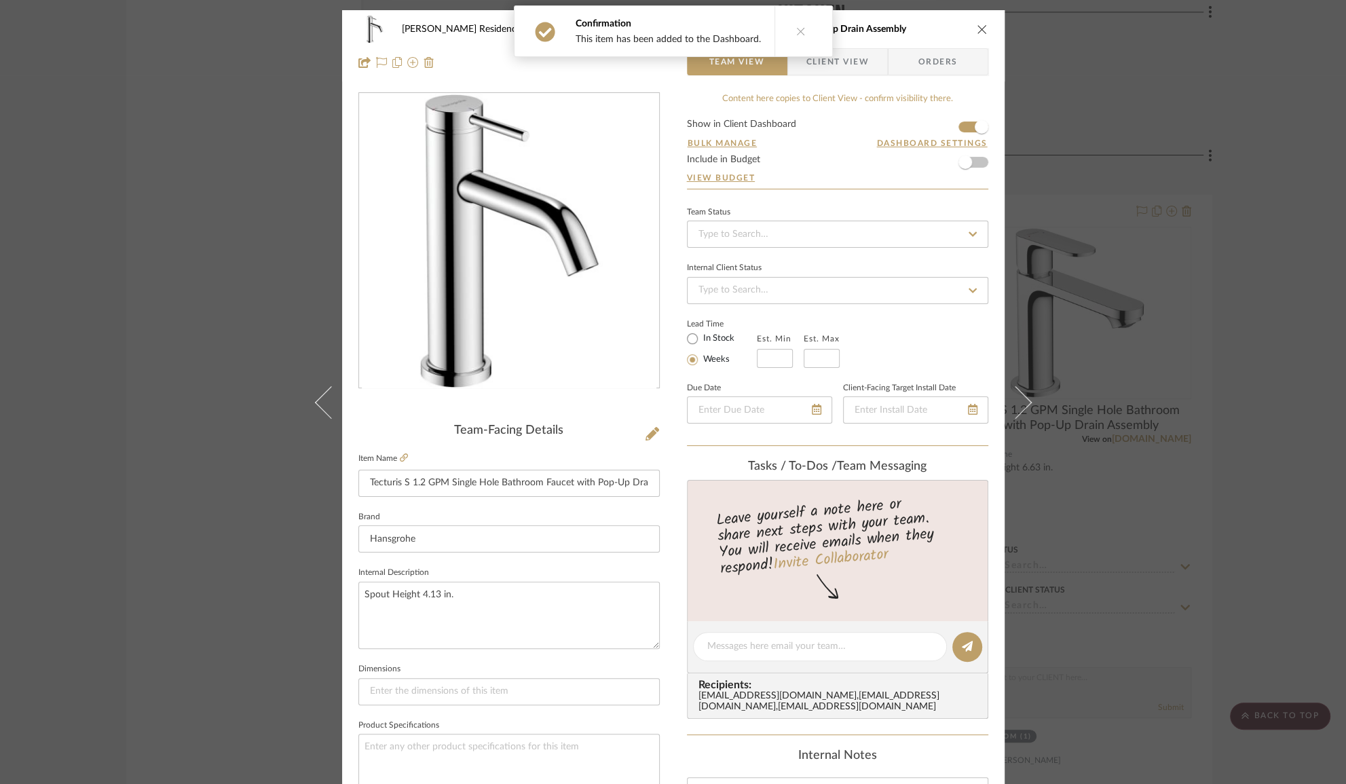
click at [1102, 390] on div "Kauffman Residence Bathroom Tecturis S 1.2 GPM Single Hole Bathroom Faucet with…" at bounding box center [673, 392] width 1346 height 784
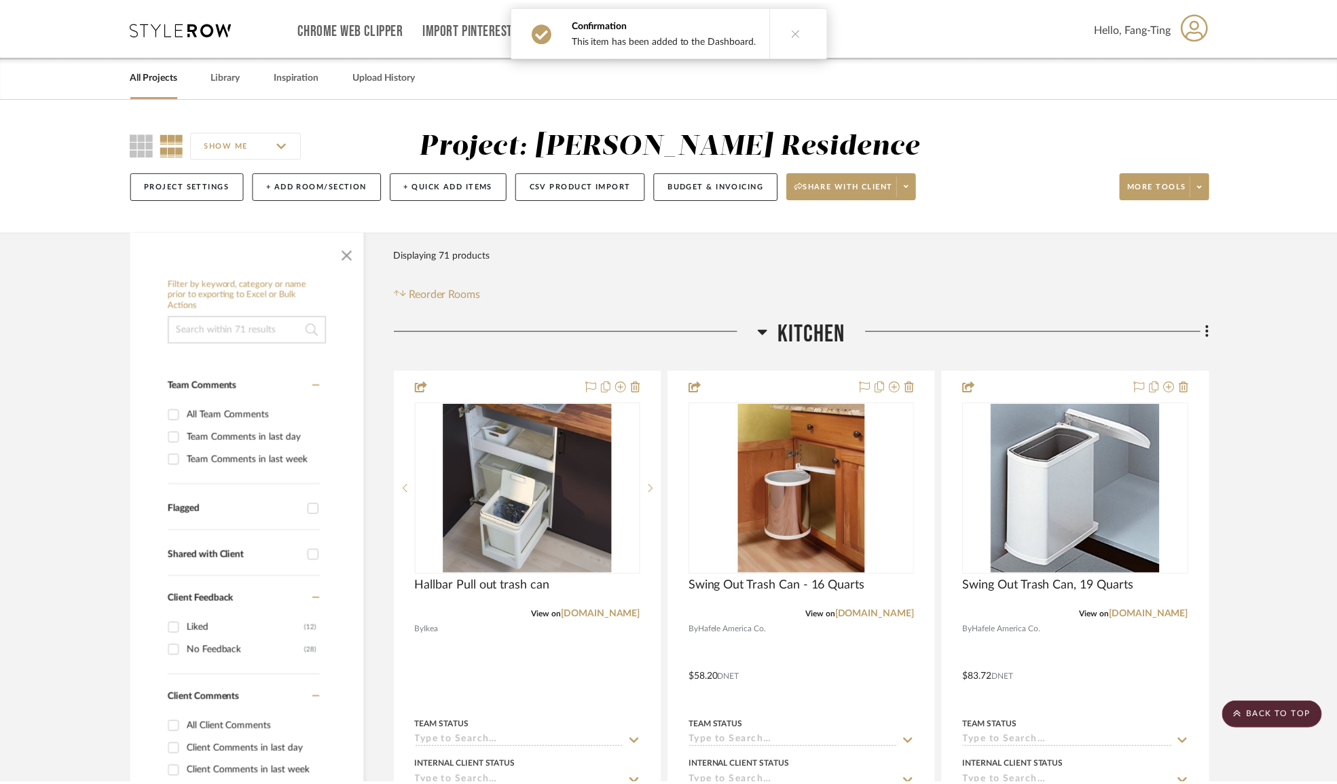
scroll to position [2097, 0]
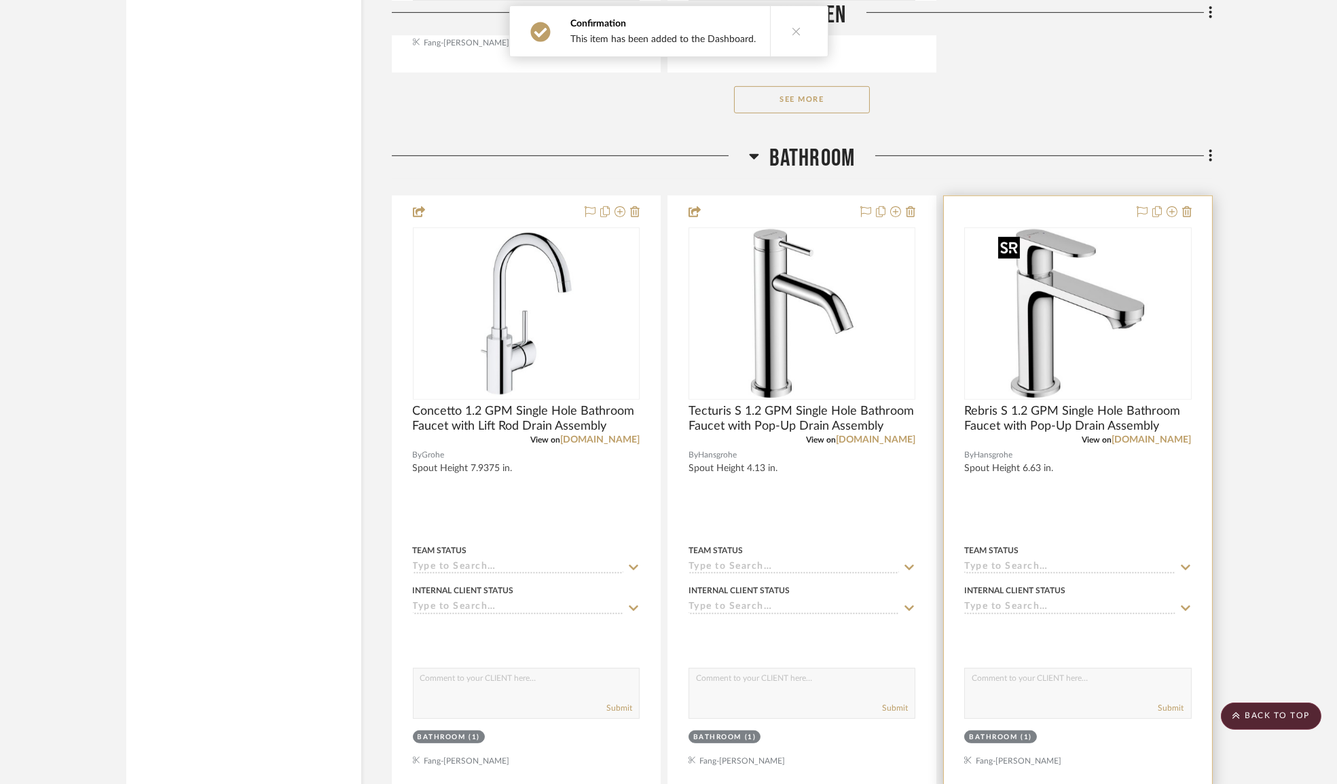
click at [0, 0] on img at bounding box center [0, 0] width 0 height 0
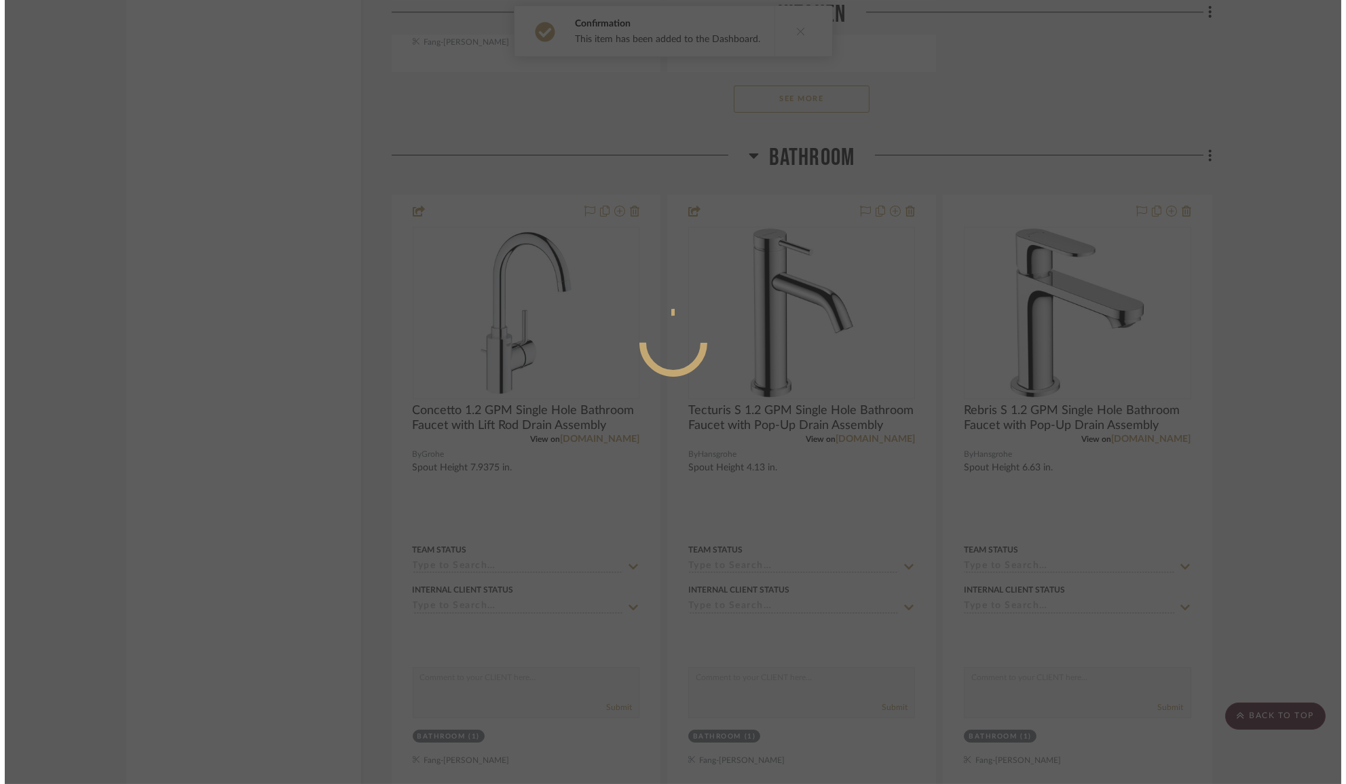
scroll to position [0, 0]
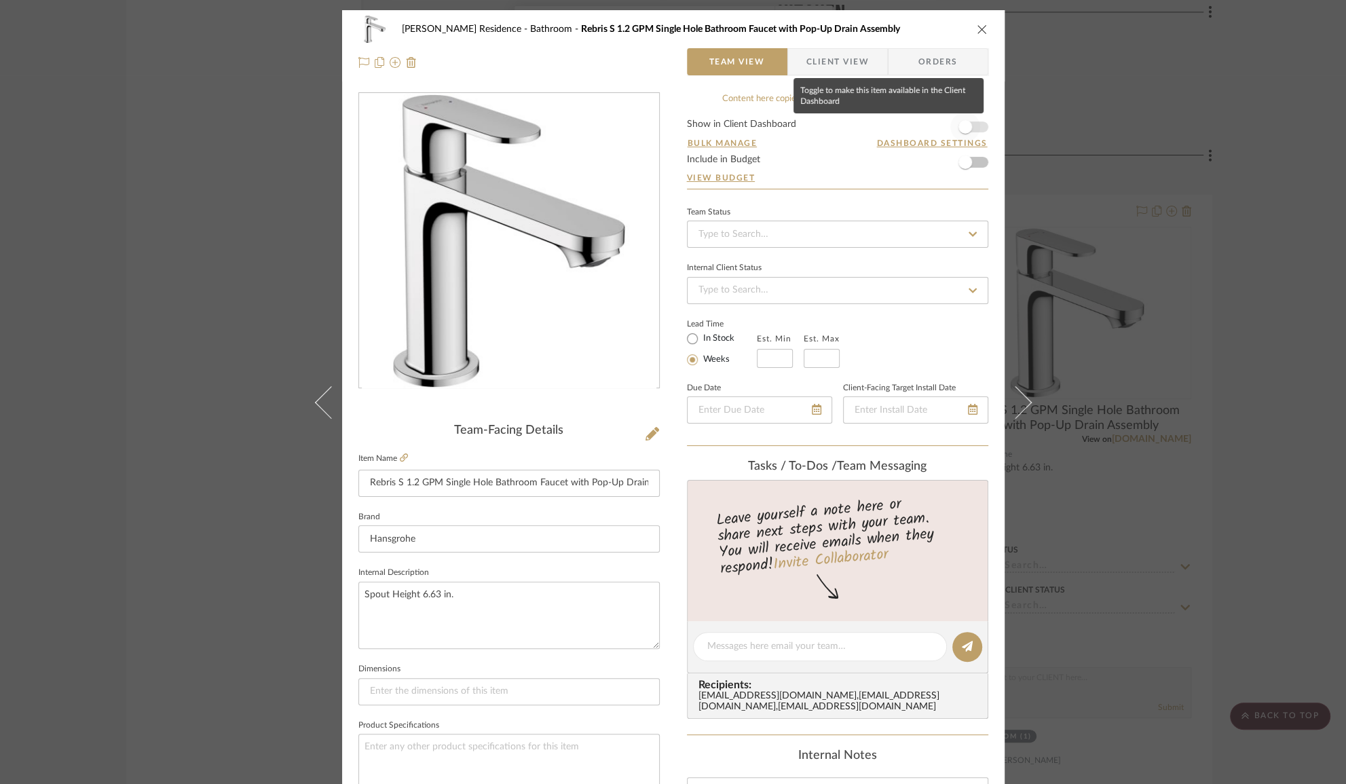
click at [965, 126] on span "button" at bounding box center [965, 127] width 14 height 14
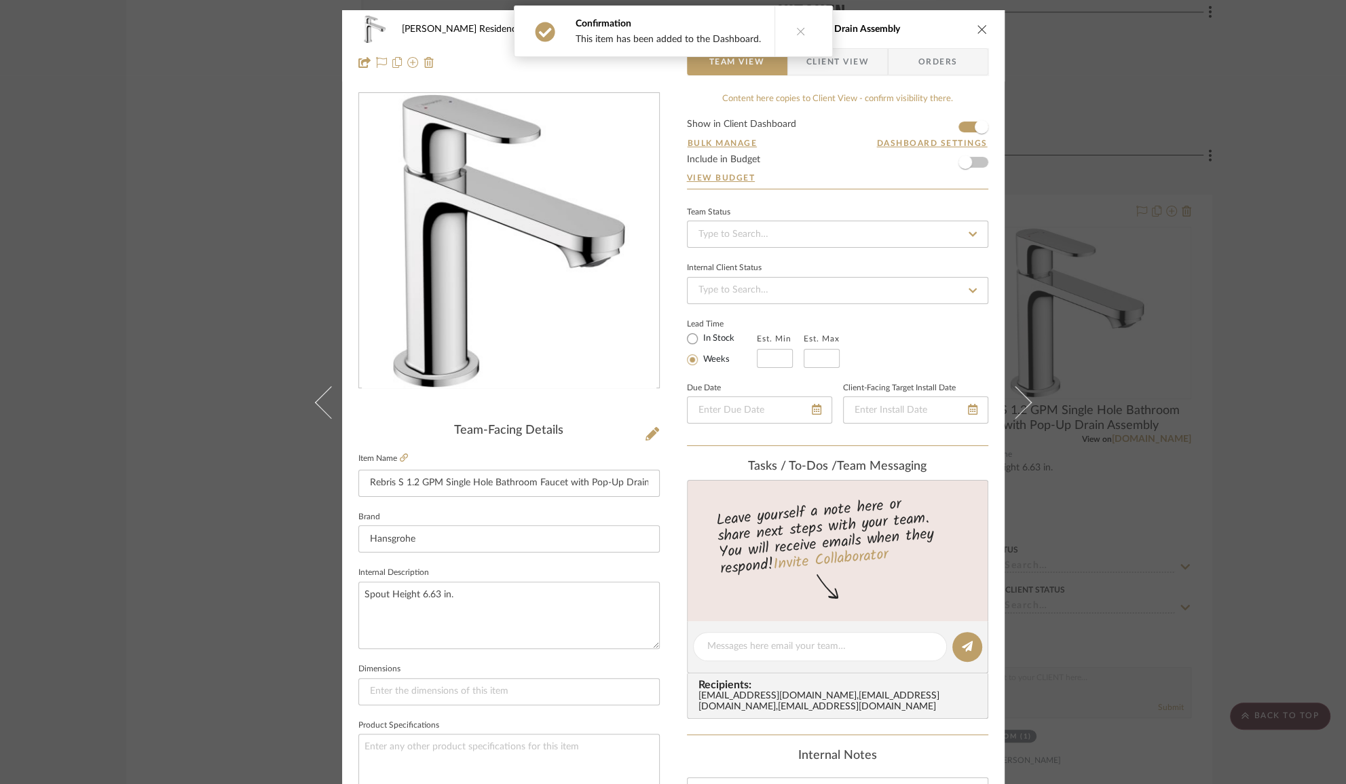
click at [835, 73] on span "Client View" at bounding box center [837, 61] width 62 height 27
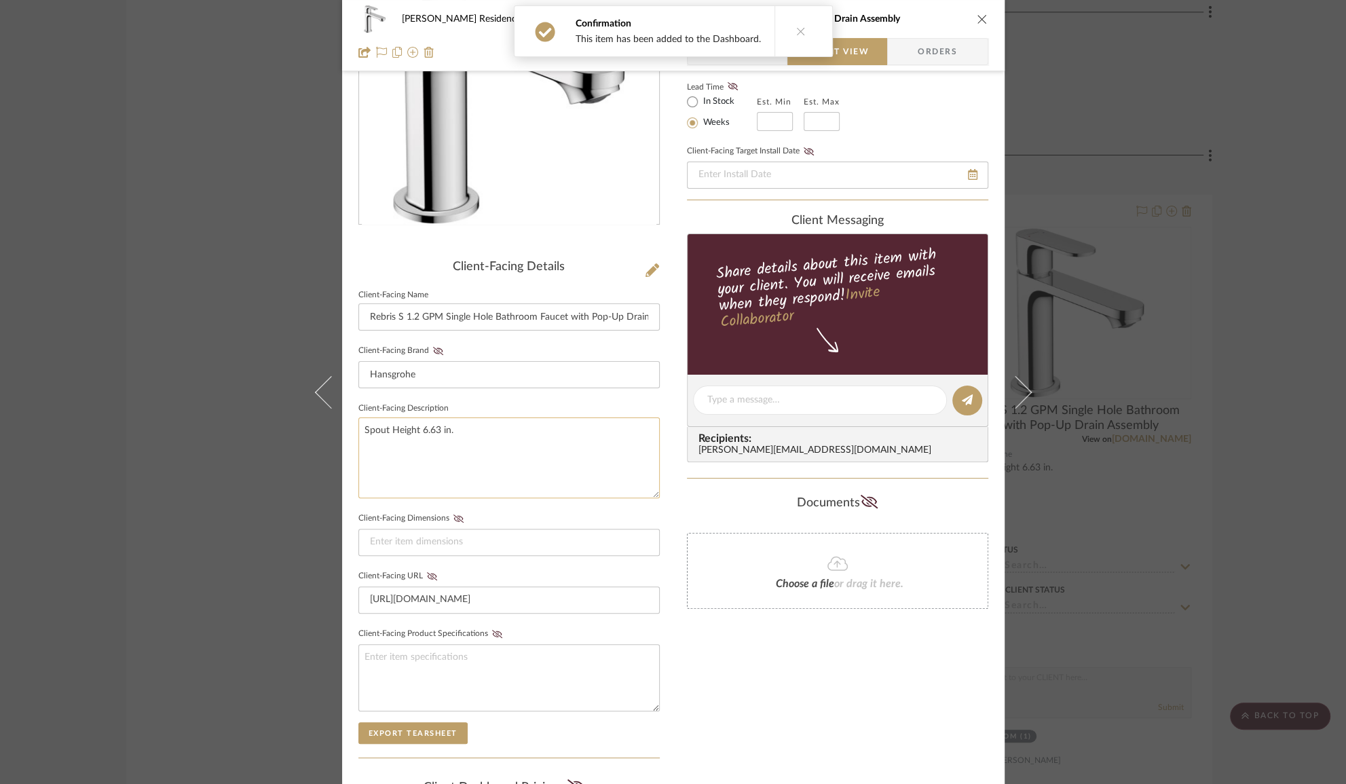
scroll to position [246, 0]
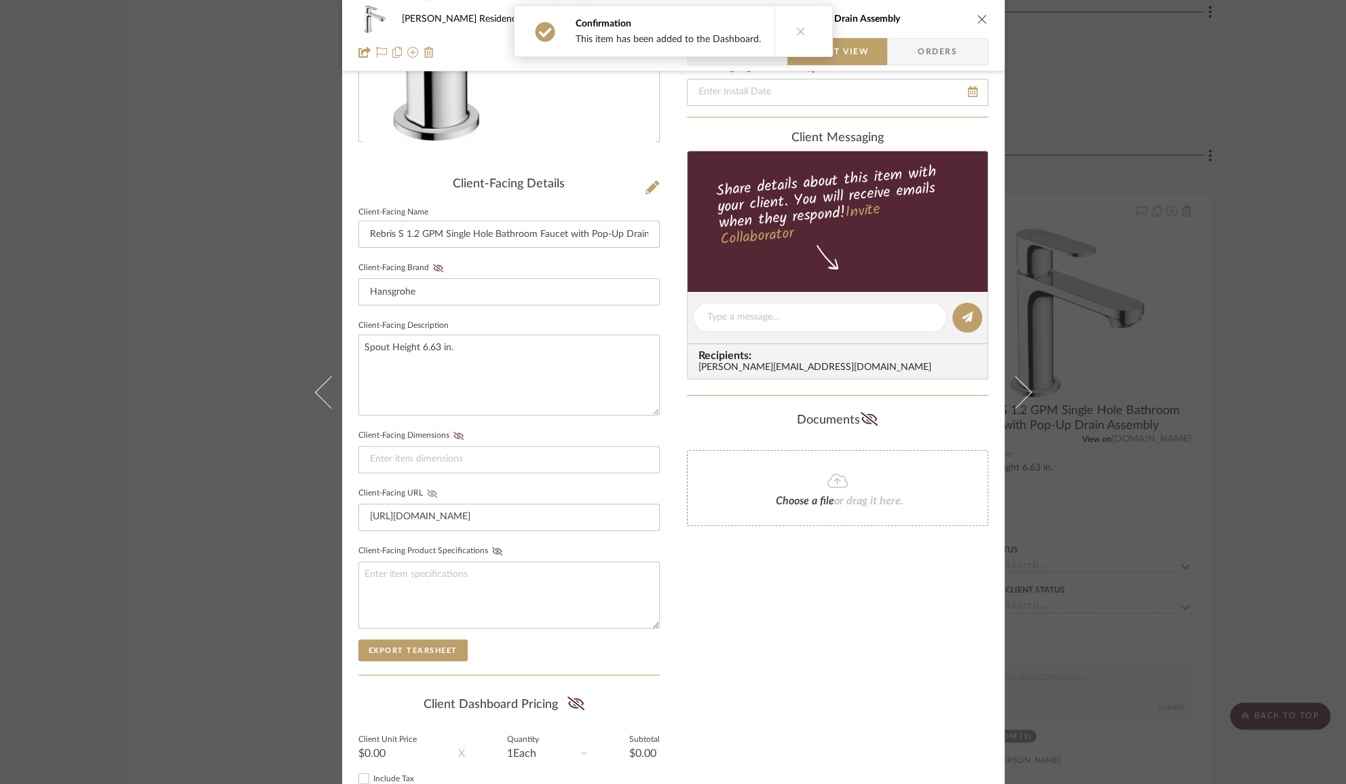
click at [427, 489] on icon at bounding box center [432, 493] width 10 height 8
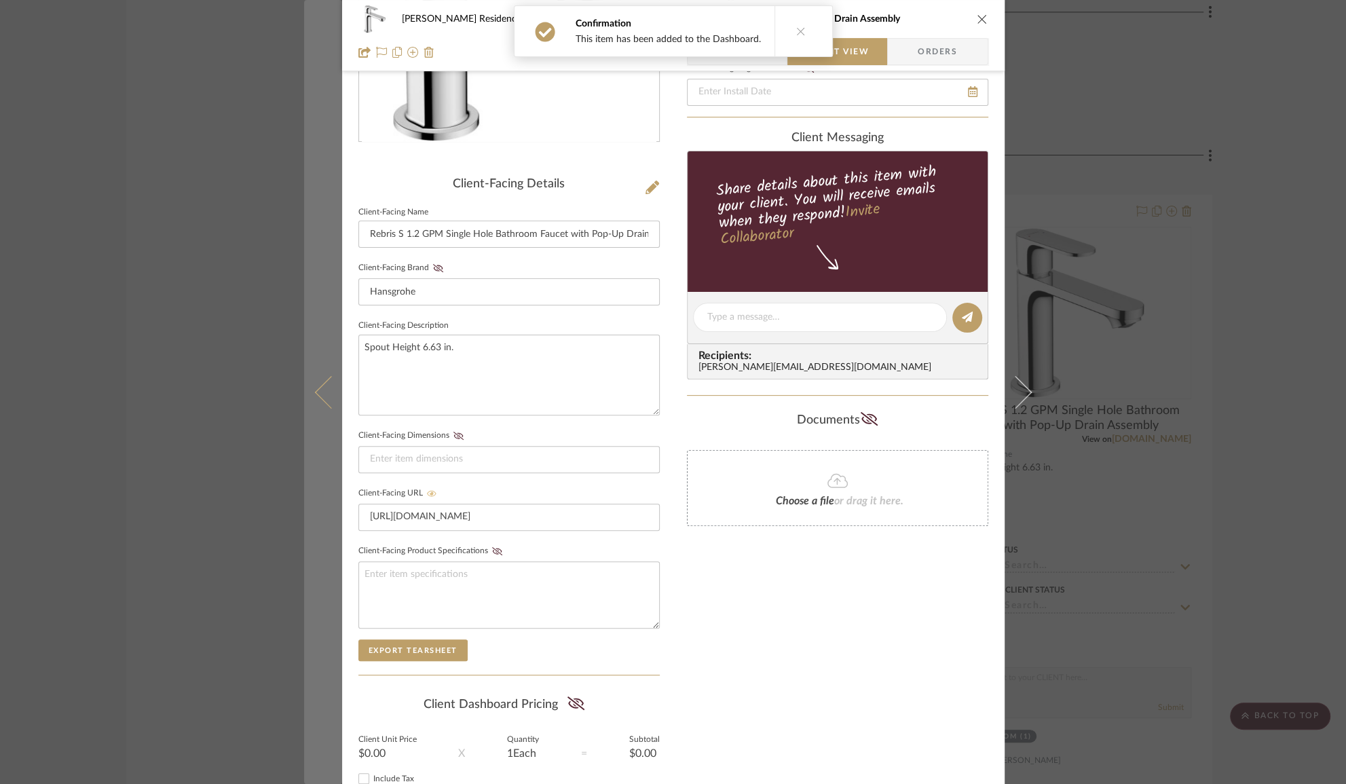
click at [322, 407] on button at bounding box center [323, 392] width 38 height 784
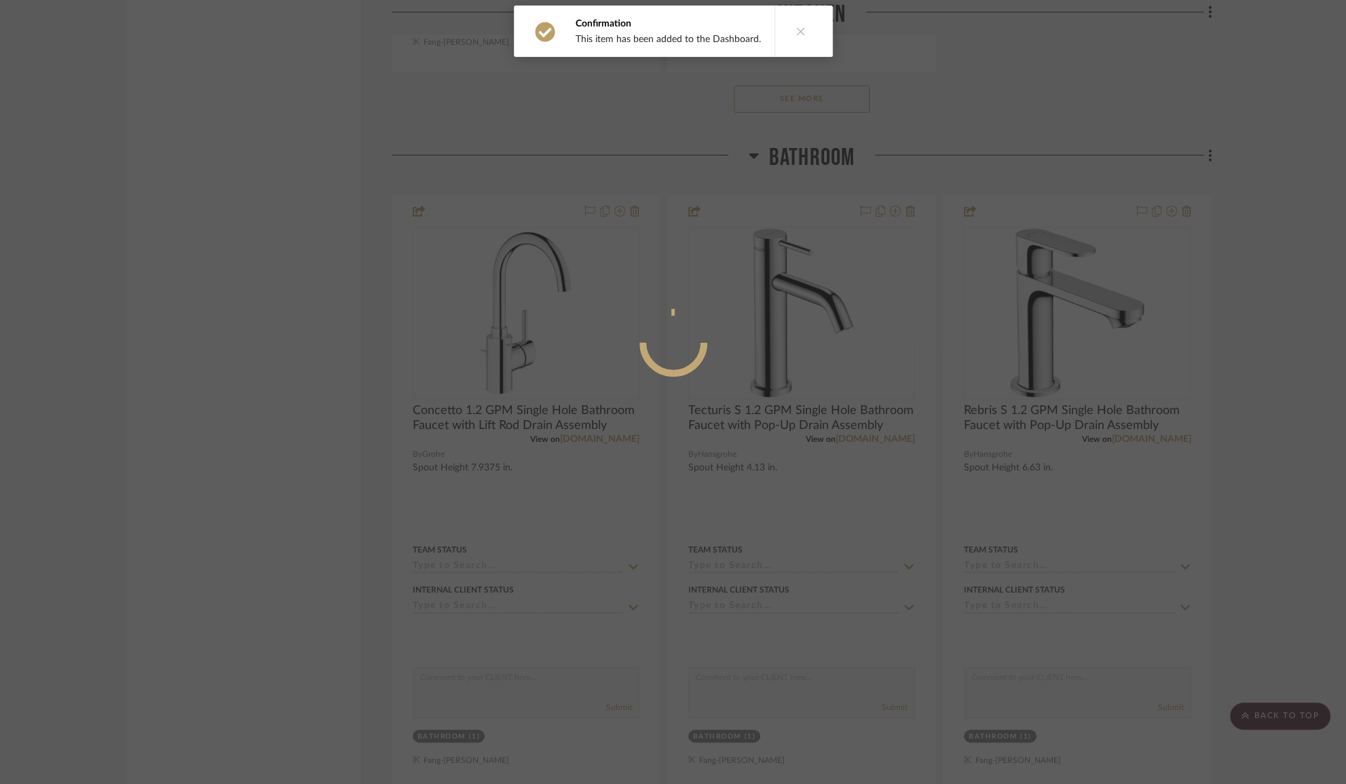
scroll to position [0, 0]
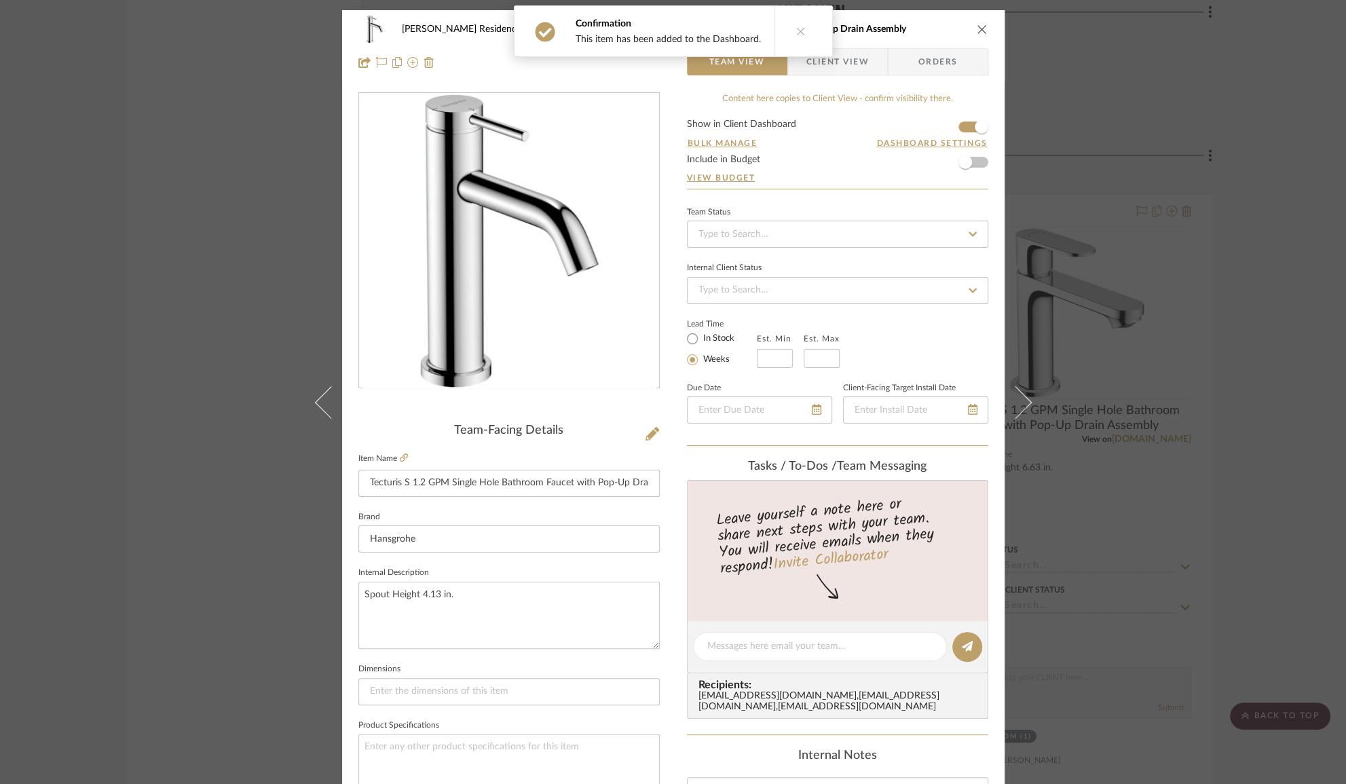
click at [838, 67] on span "Client View" at bounding box center [837, 61] width 62 height 27
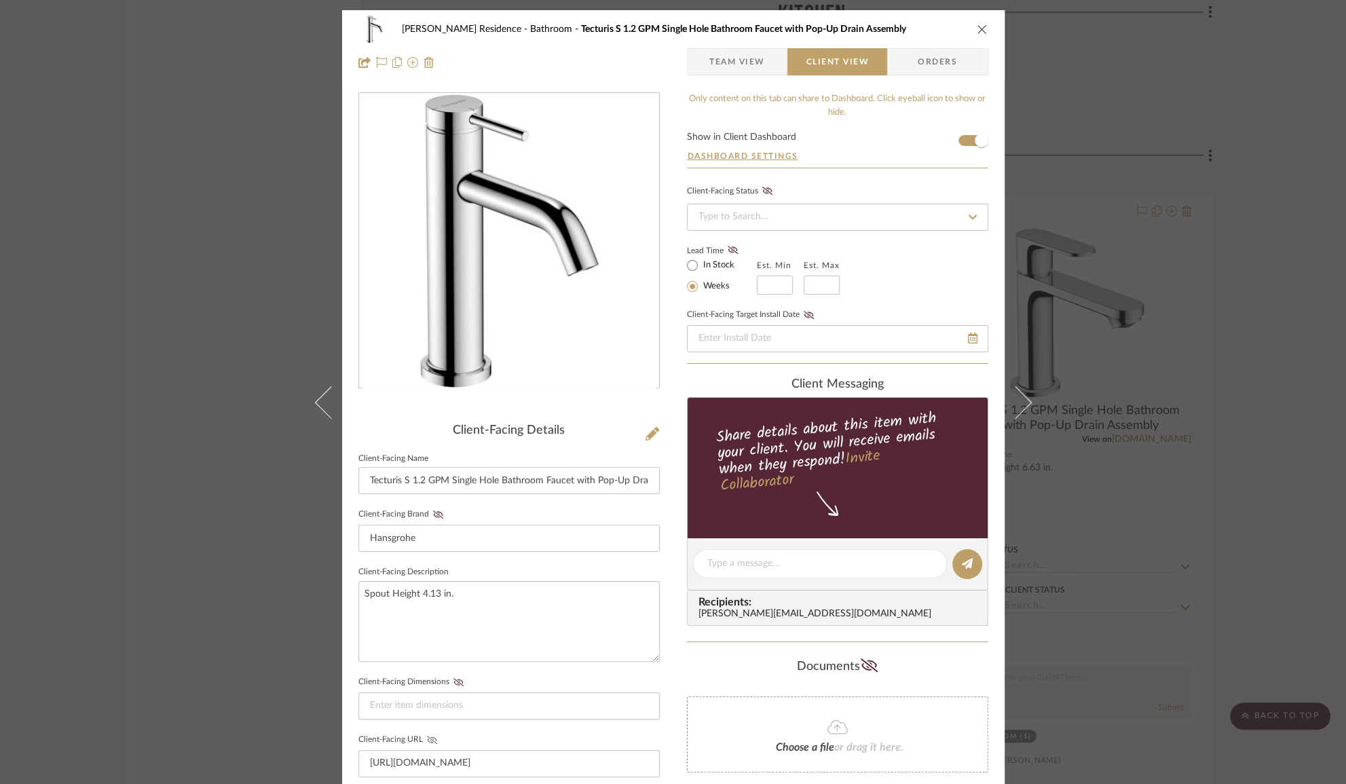
click at [427, 737] on icon at bounding box center [432, 740] width 10 height 8
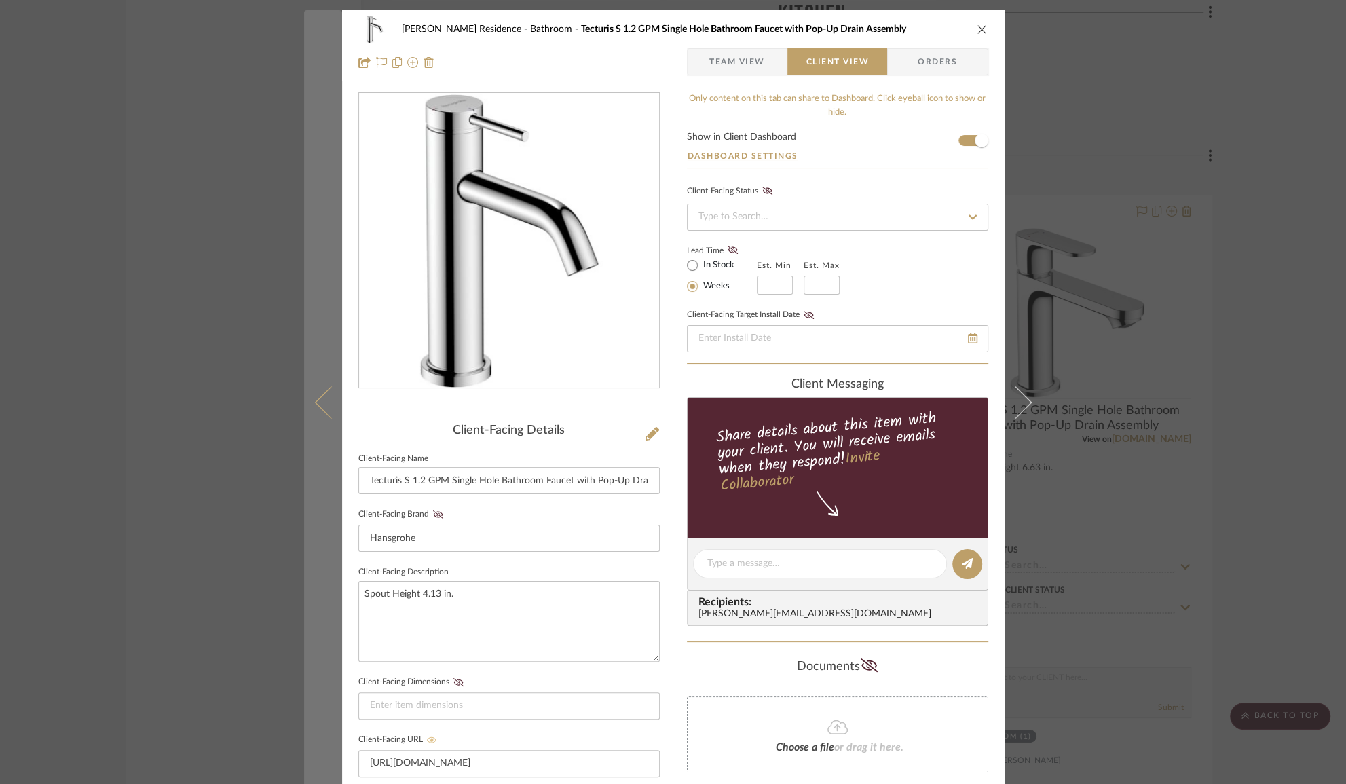
click at [318, 401] on icon at bounding box center [330, 402] width 33 height 33
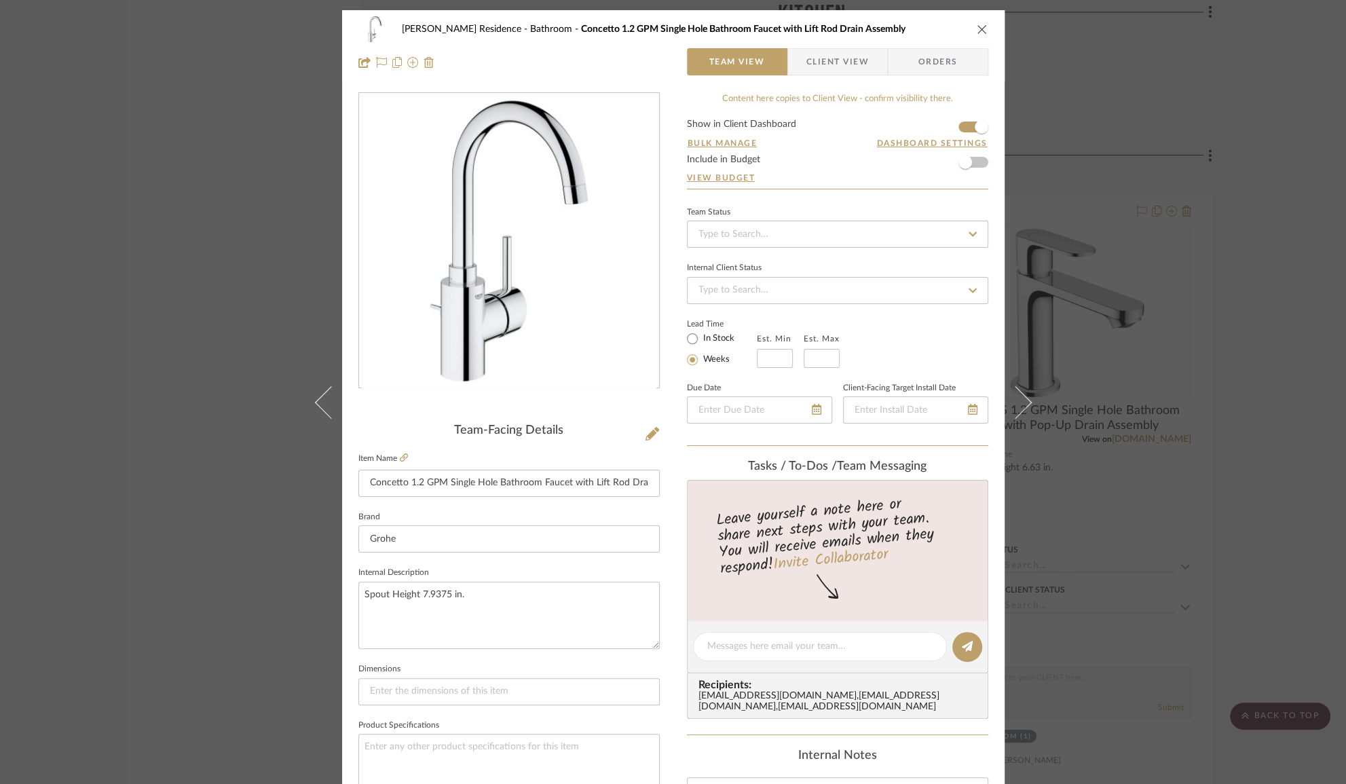
click at [821, 66] on span "Client View" at bounding box center [837, 61] width 62 height 27
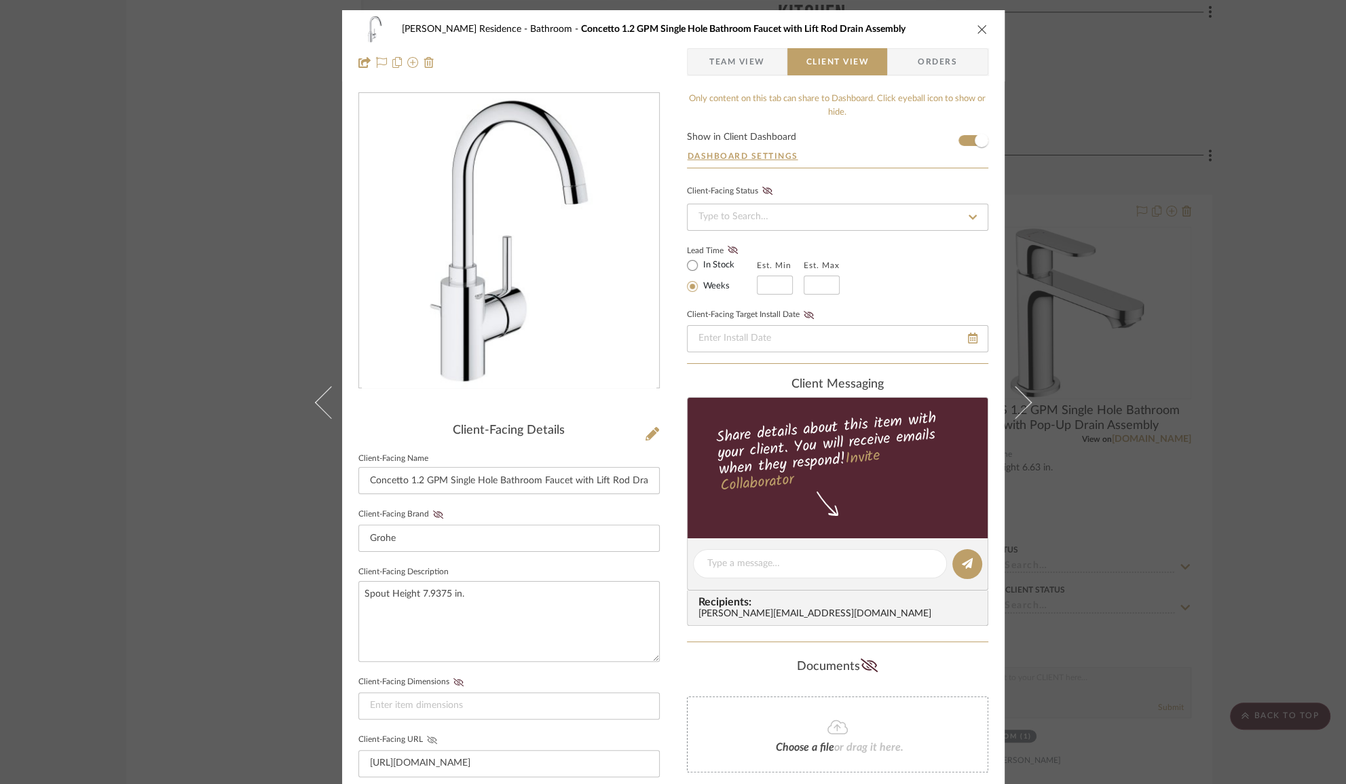
click at [427, 736] on icon at bounding box center [432, 740] width 10 height 8
click at [1230, 452] on div "Kauffman Residence Bathroom Concetto 1.2 GPM Single Hole Bathroom Faucet with L…" at bounding box center [673, 392] width 1346 height 784
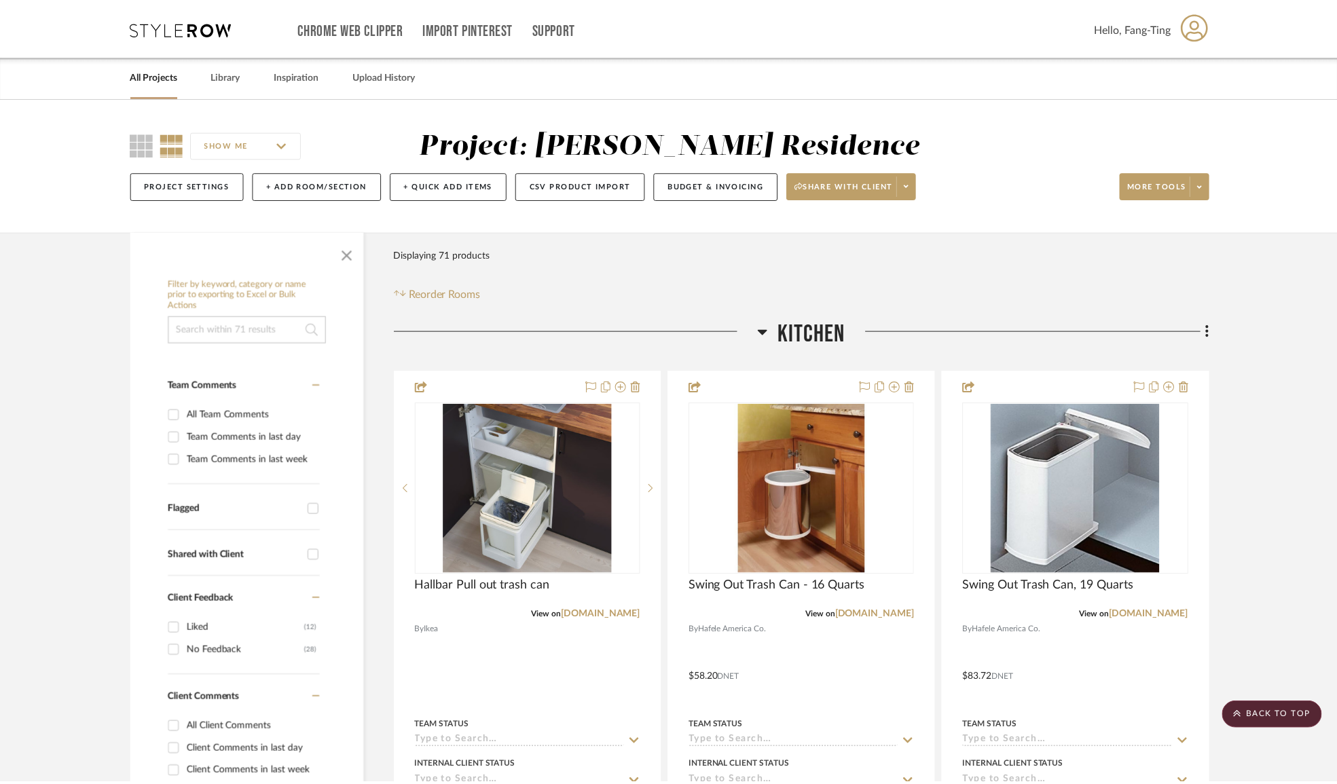
scroll to position [2097, 0]
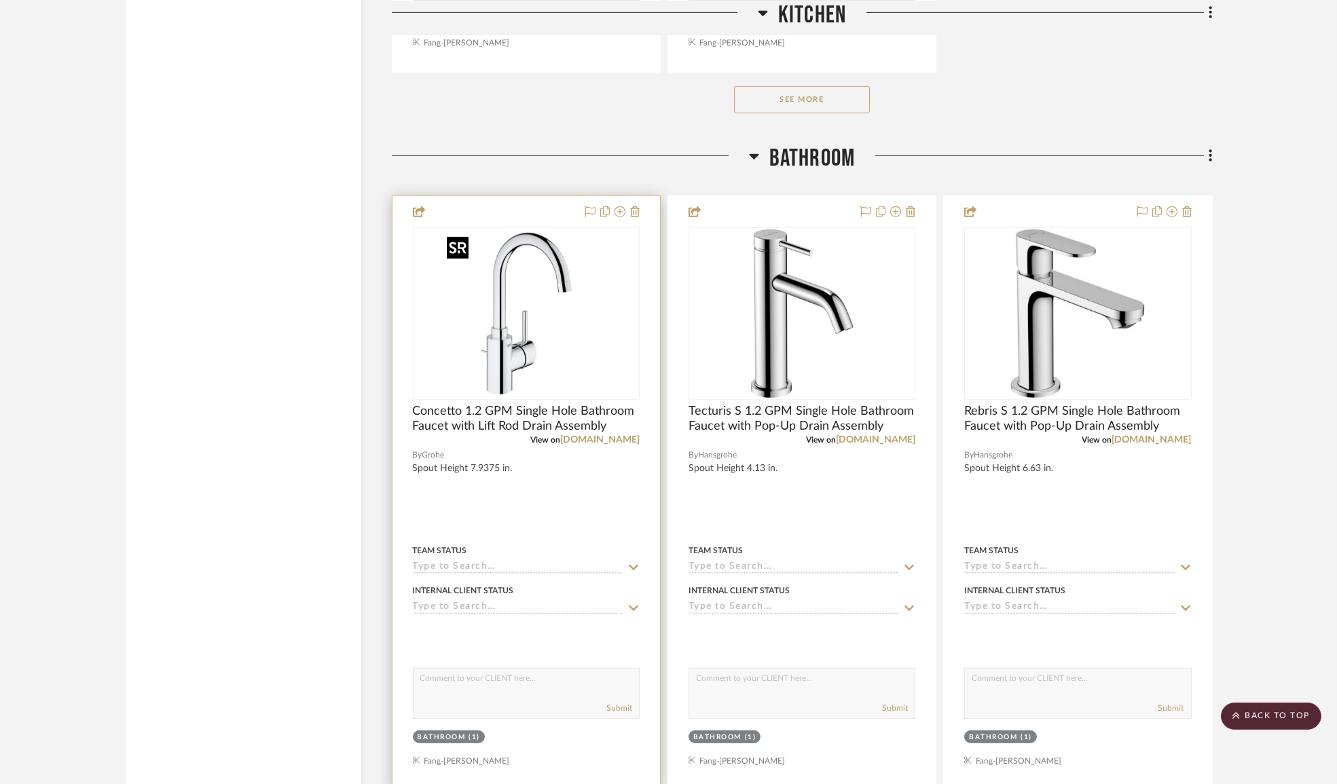
click at [538, 284] on img "0" at bounding box center [526, 314] width 170 height 170
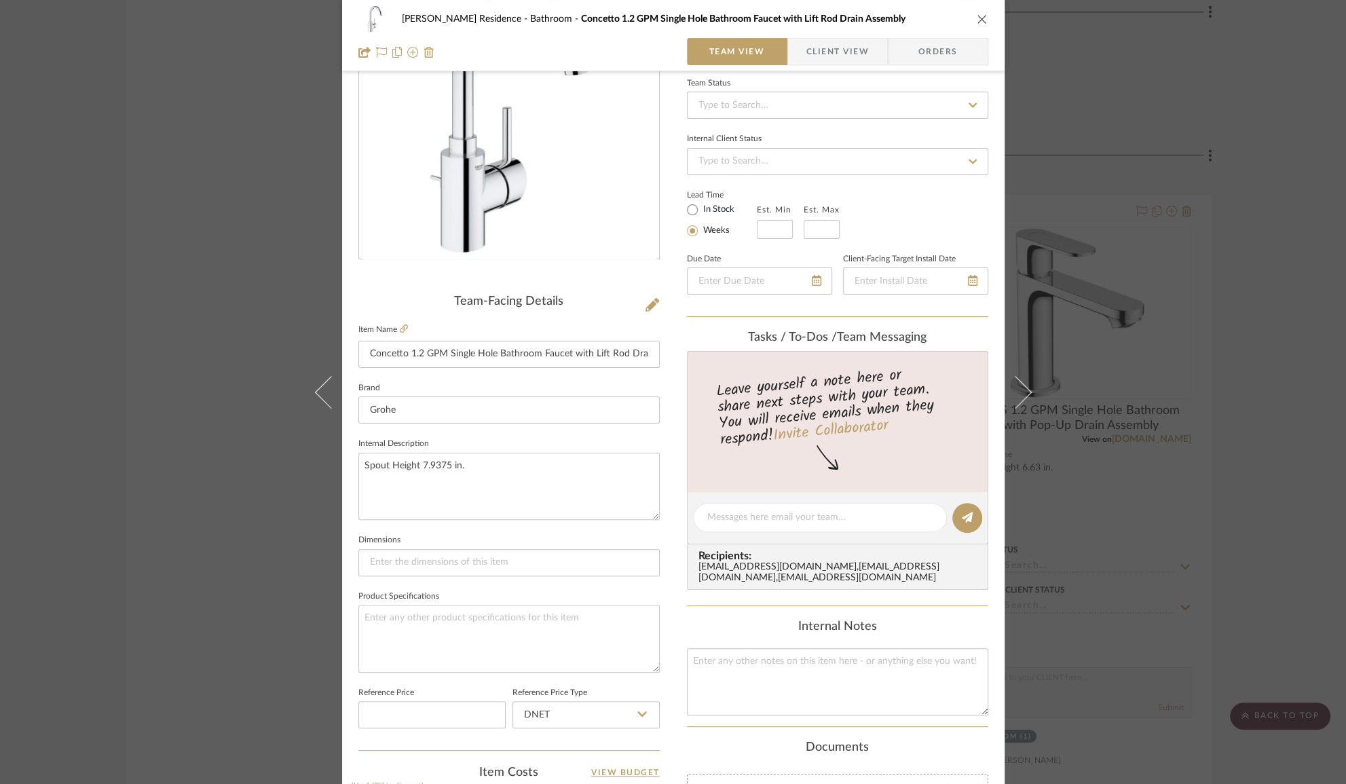
scroll to position [308, 0]
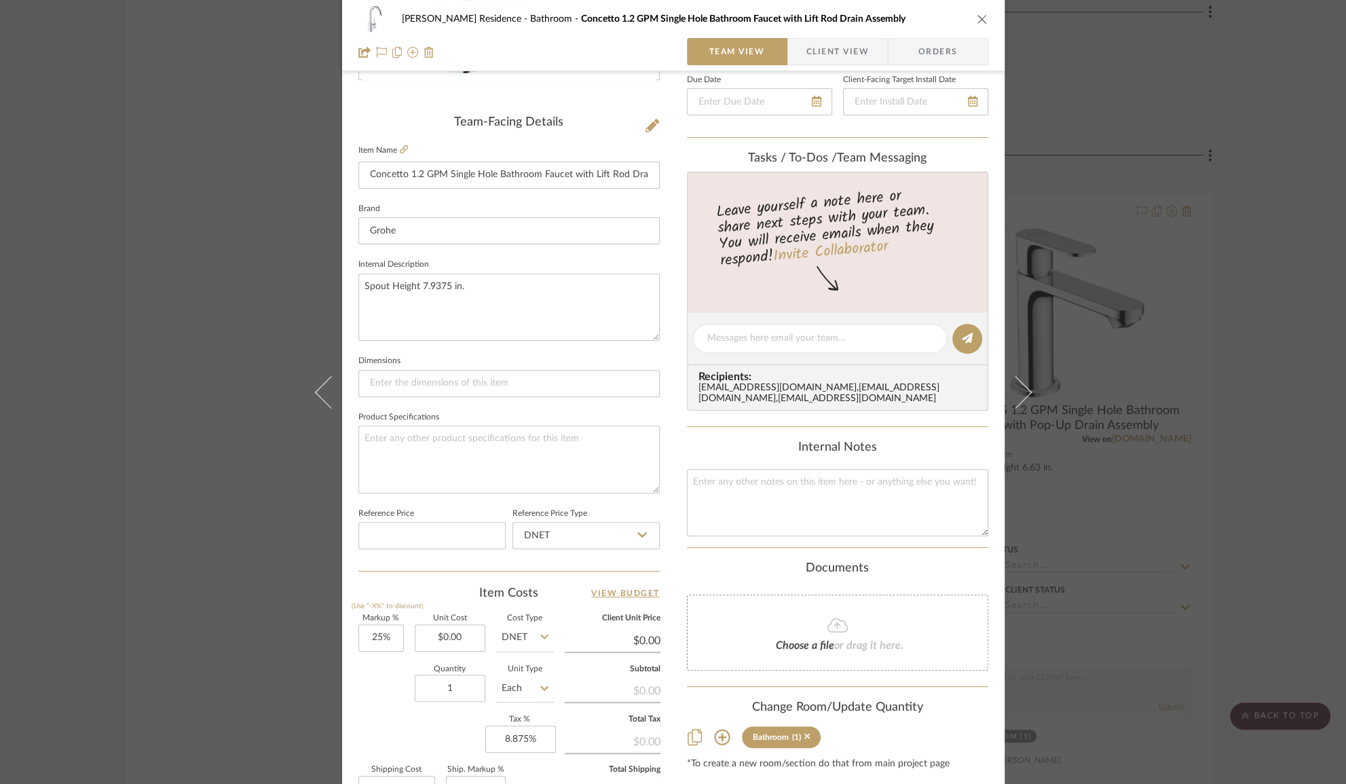
click at [1211, 487] on div "Kauffman Residence Bathroom Concetto 1.2 GPM Single Hole Bathroom Faucet with L…" at bounding box center [673, 392] width 1346 height 784
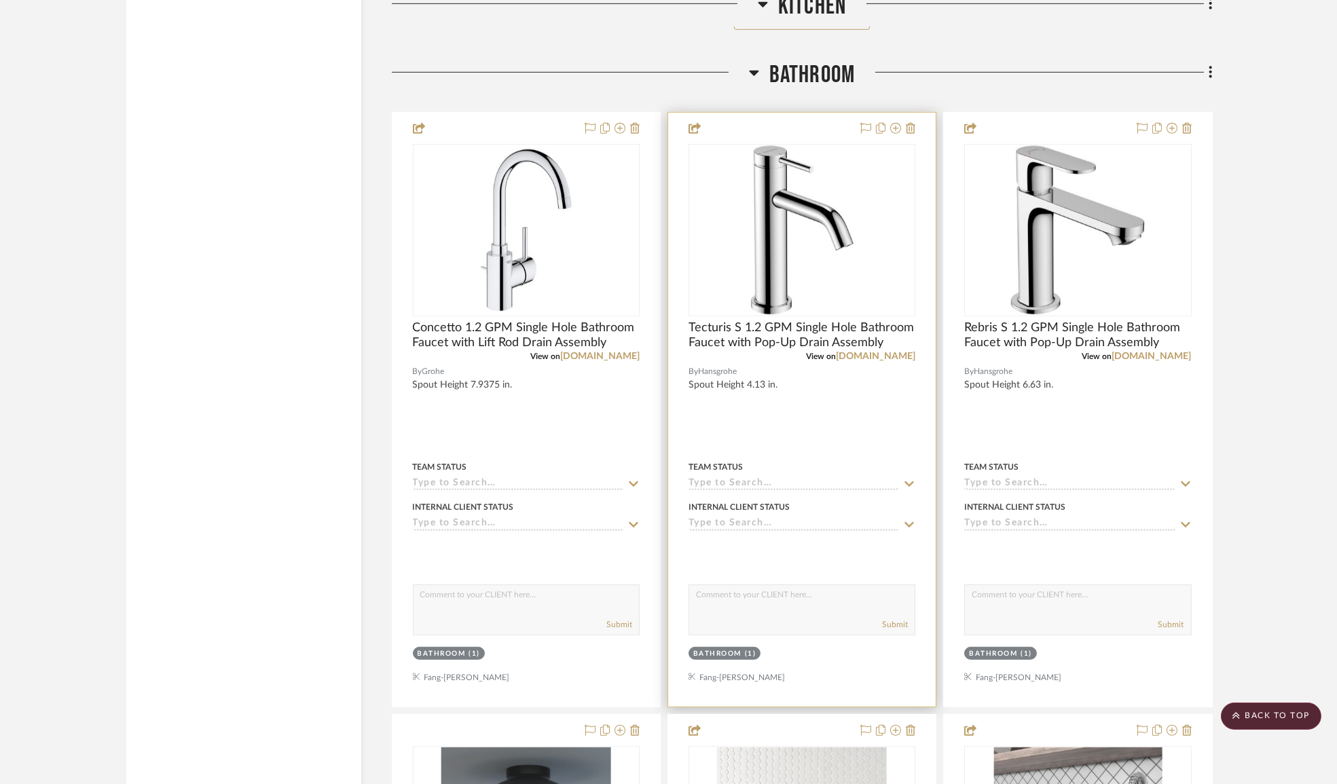
scroll to position [2159, 0]
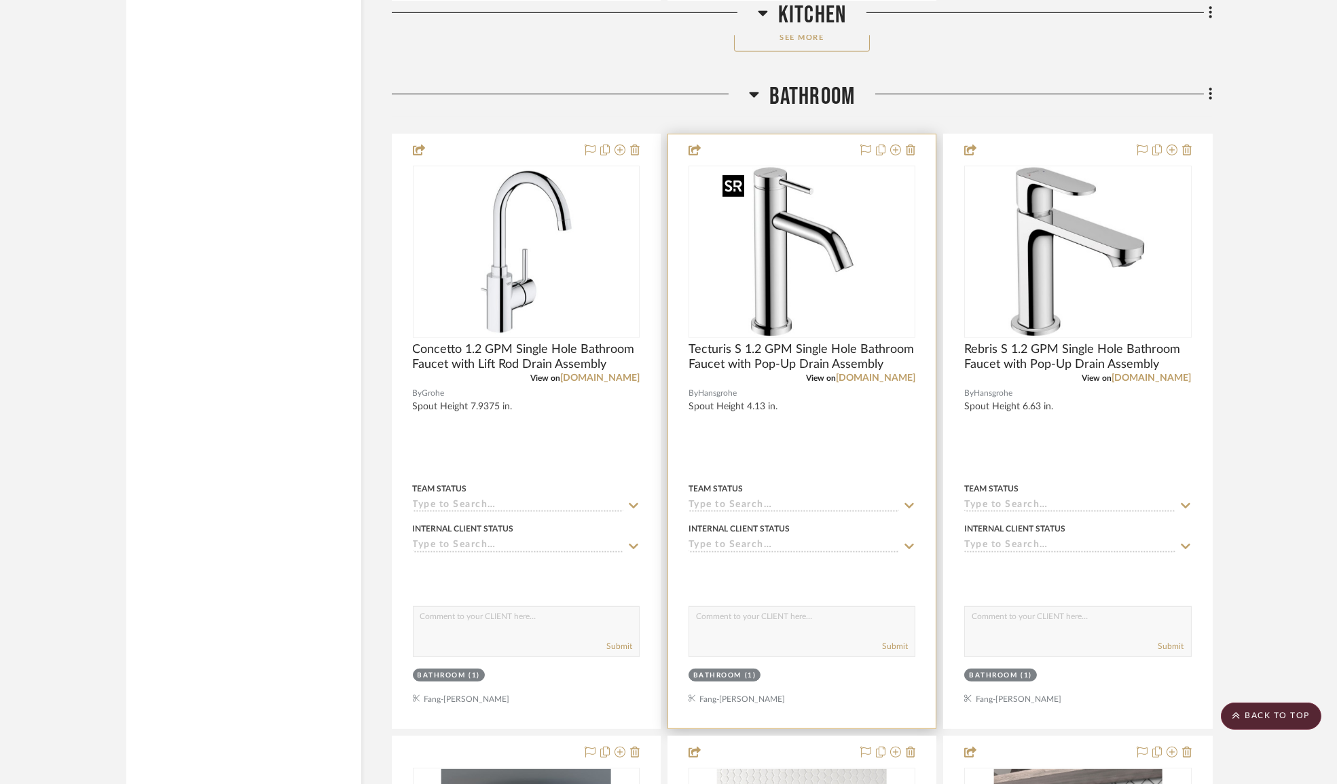
click at [781, 256] on img "0" at bounding box center [802, 252] width 170 height 170
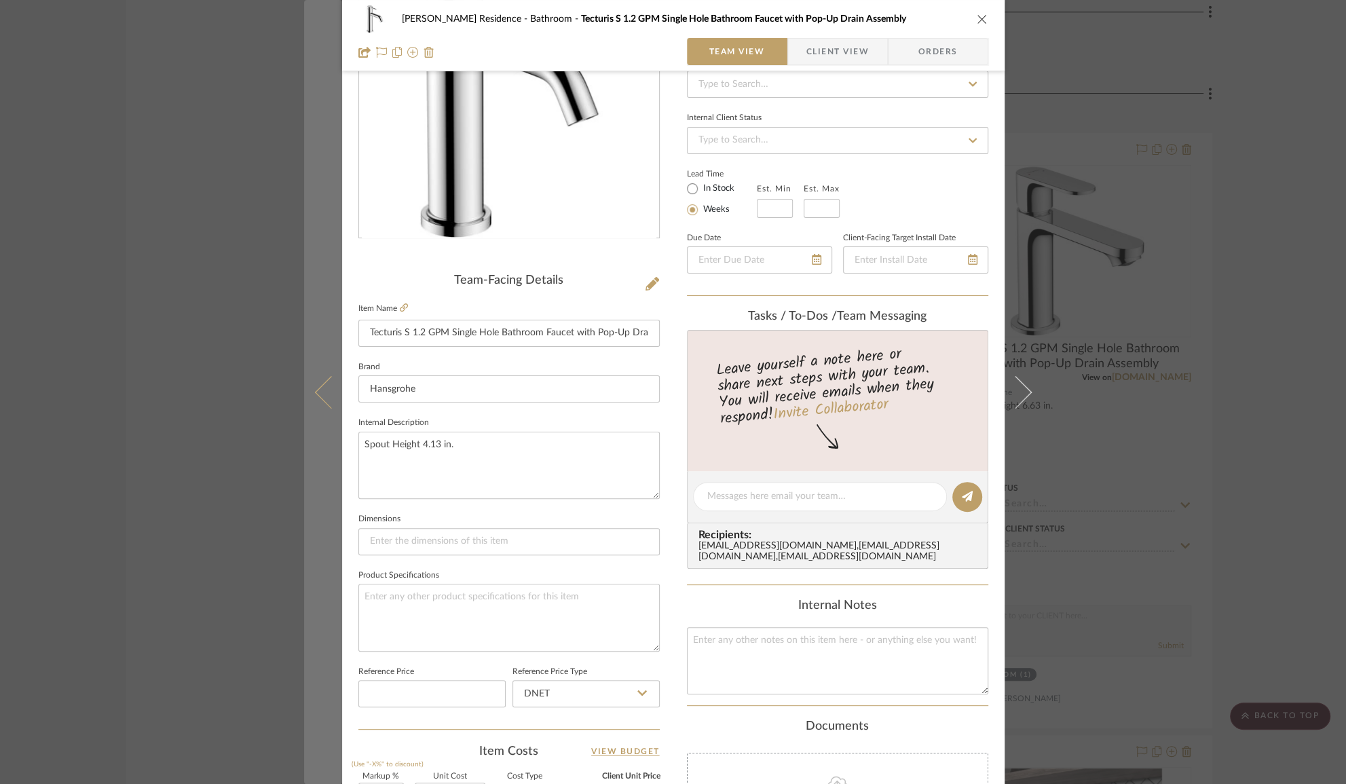
scroll to position [246, 0]
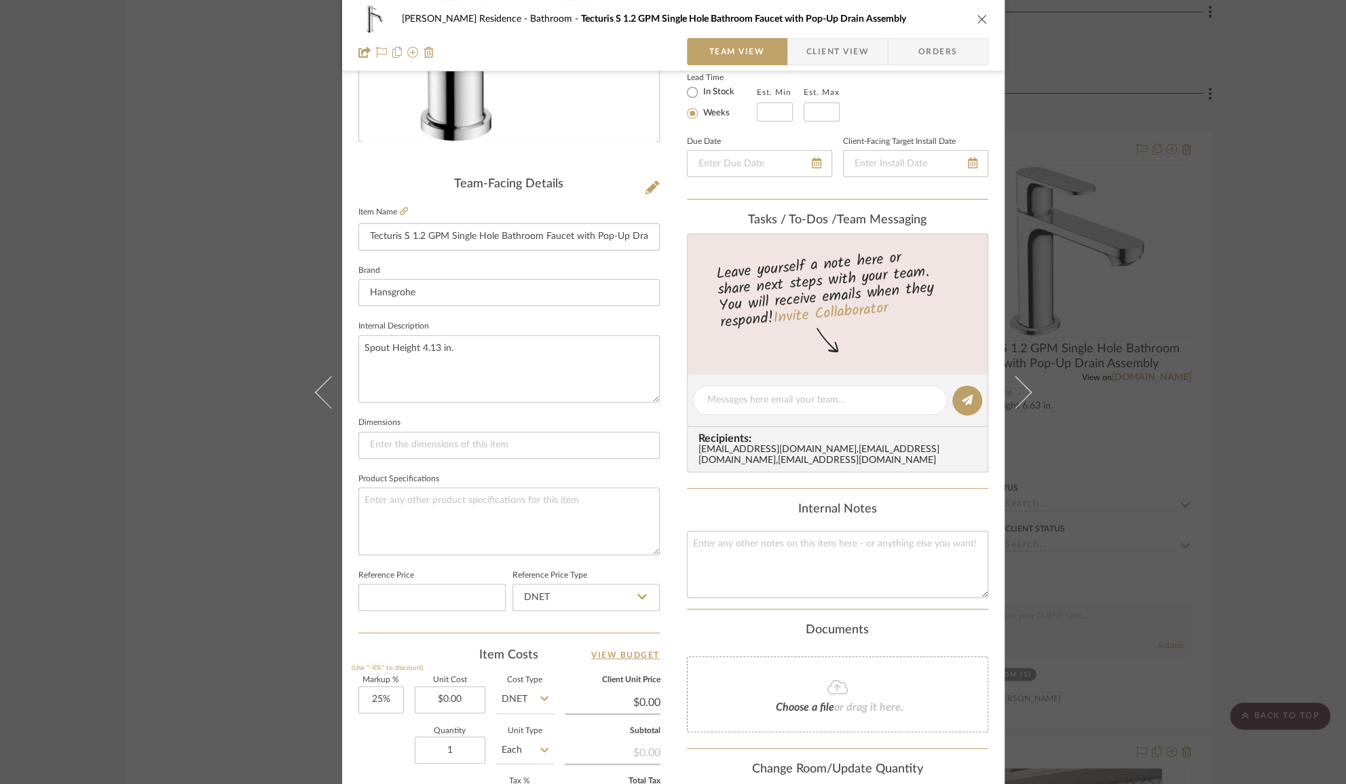
click at [241, 531] on div "Kauffman Residence Bathroom Tecturis S 1.2 GPM Single Hole Bathroom Faucet with…" at bounding box center [673, 392] width 1346 height 784
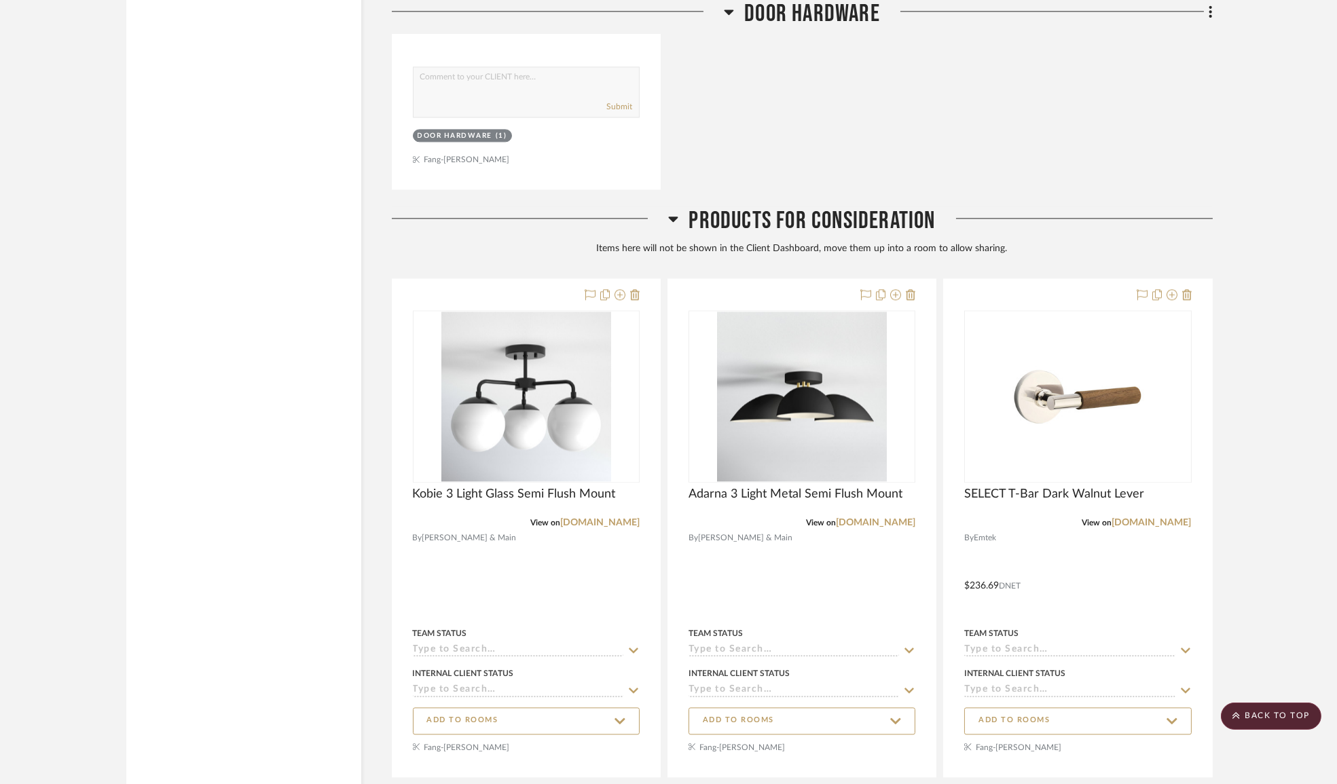
scroll to position [9132, 0]
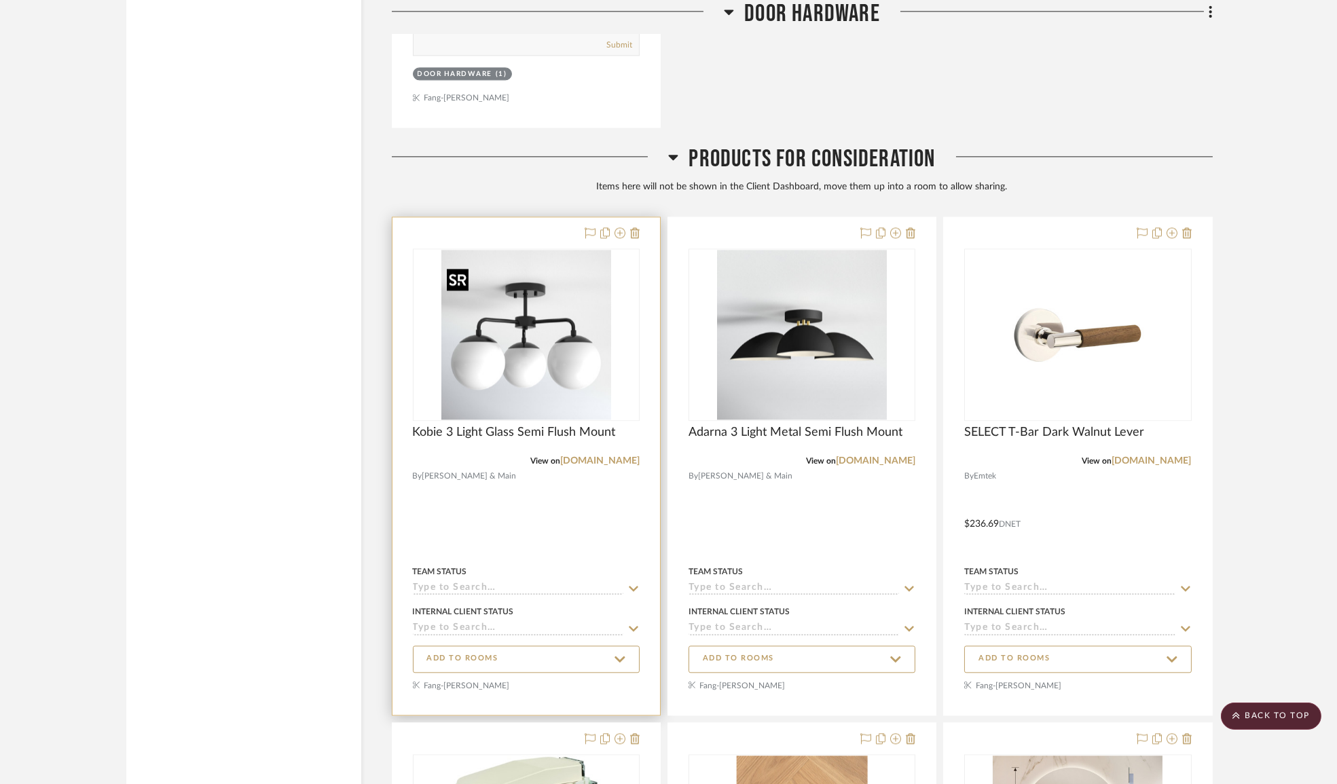
click at [563, 326] on img "0" at bounding box center [526, 335] width 170 height 170
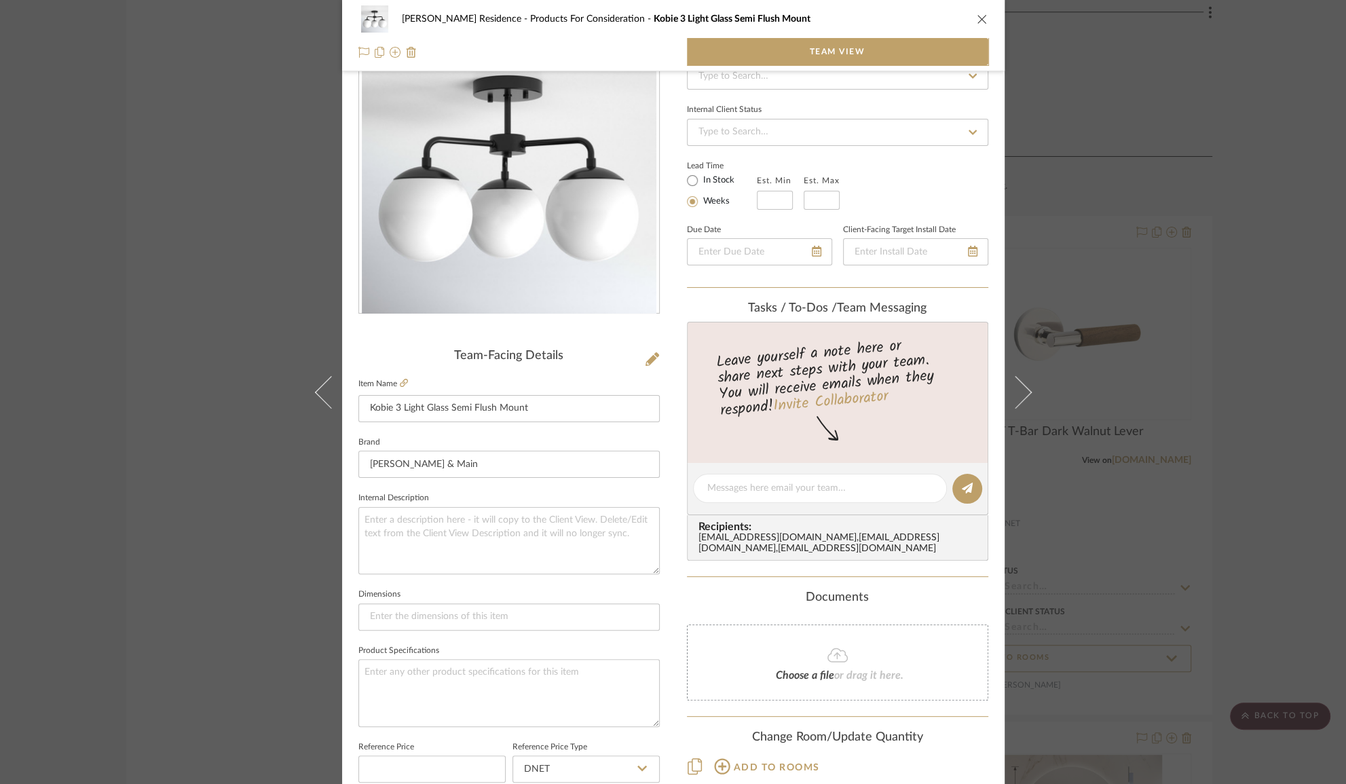
scroll to position [151, 0]
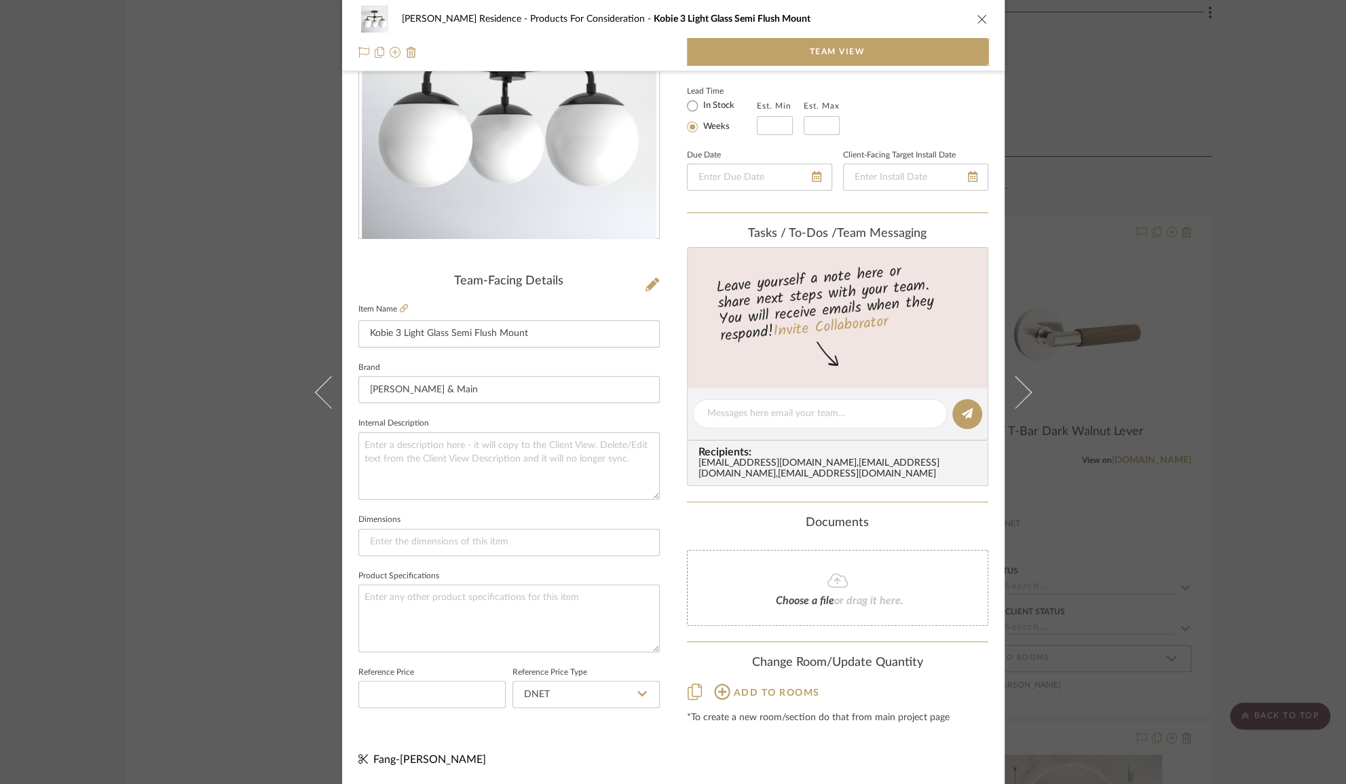
click at [736, 696] on span "Add to rooms" at bounding box center [777, 693] width 86 height 10
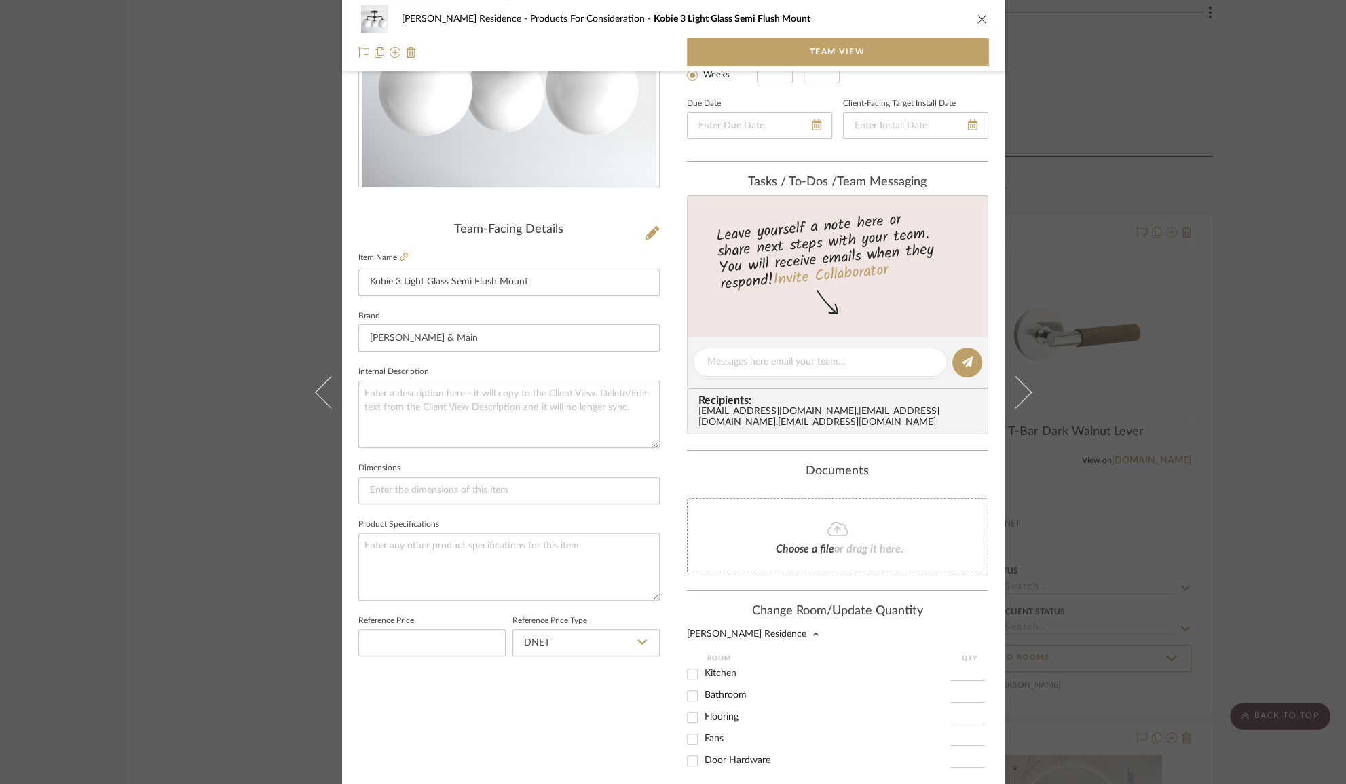
scroll to position [274, 0]
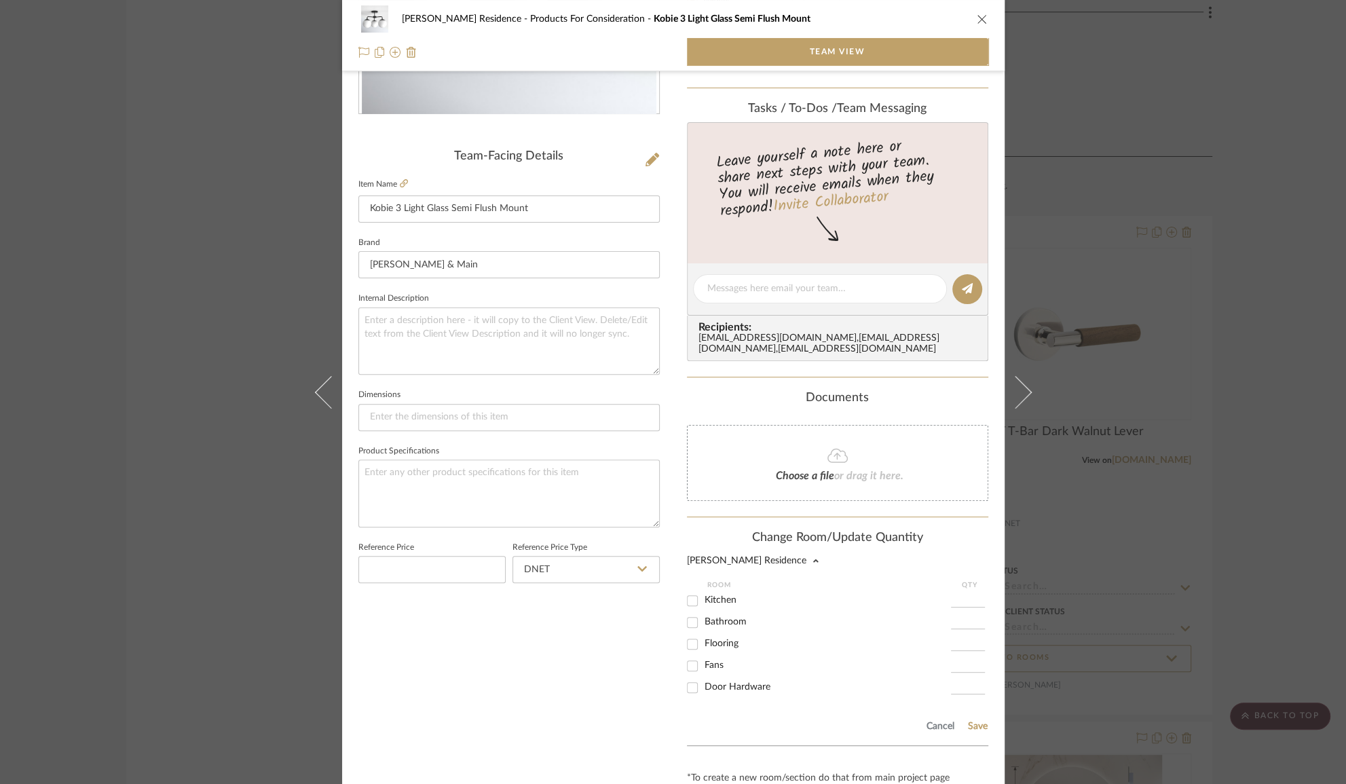
click at [687, 633] on input "Bathroom" at bounding box center [693, 623] width 22 height 22
checkbox input "true"
type input "1"
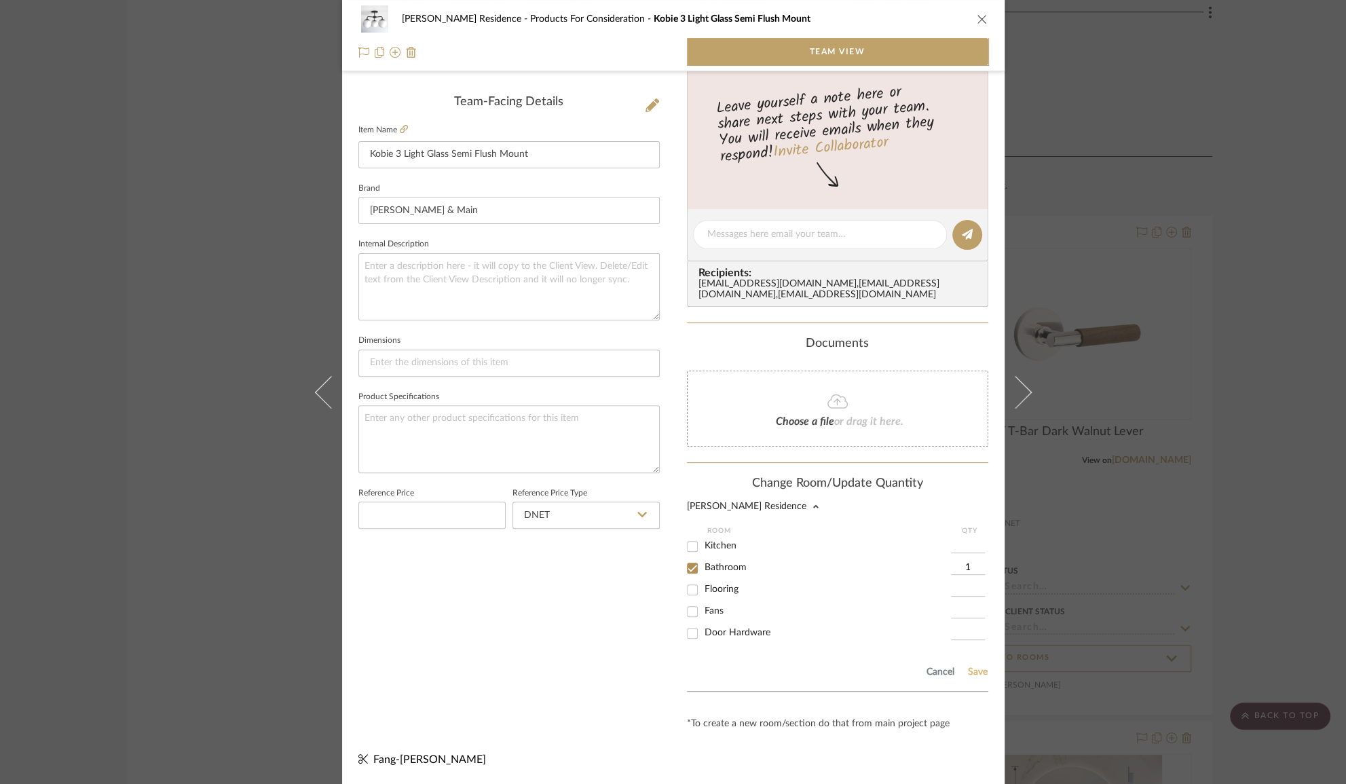
click at [970, 673] on button "Save" at bounding box center [977, 672] width 21 height 11
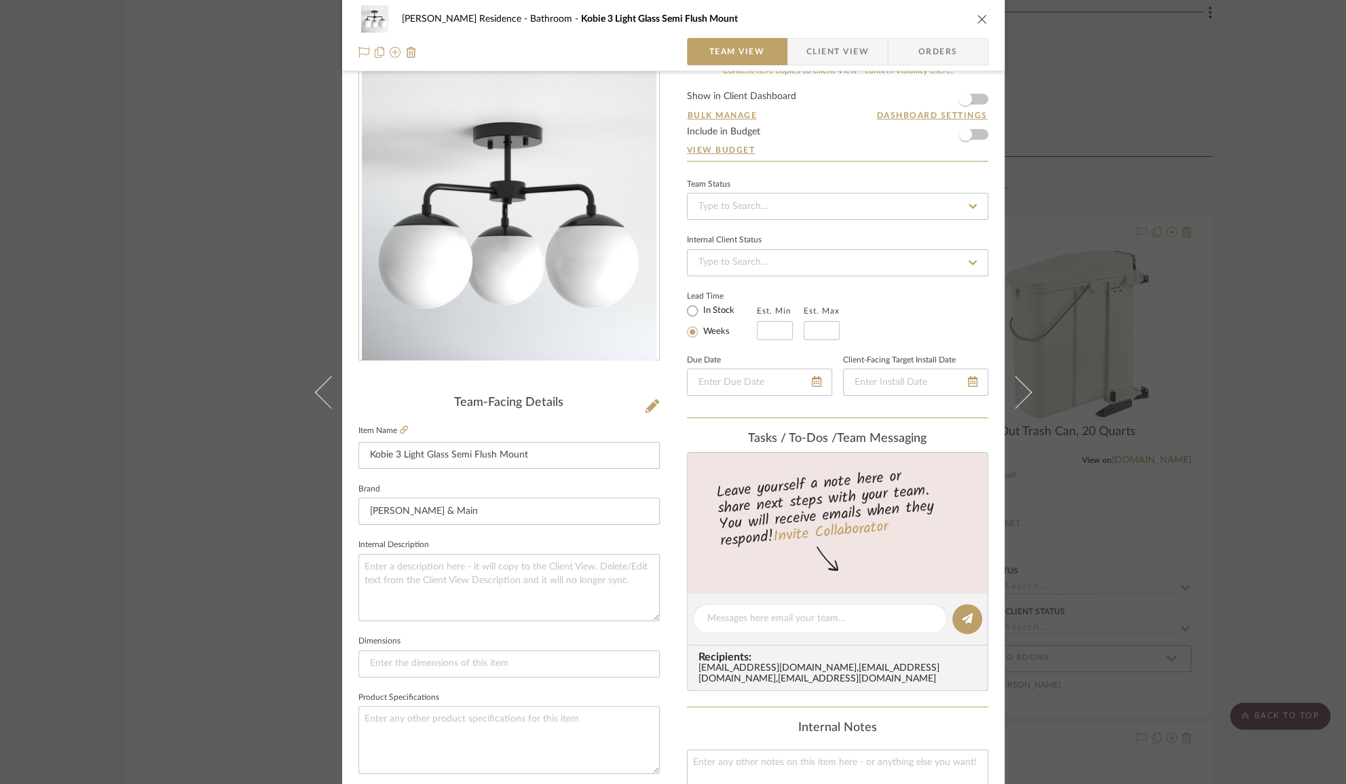
scroll to position [0, 0]
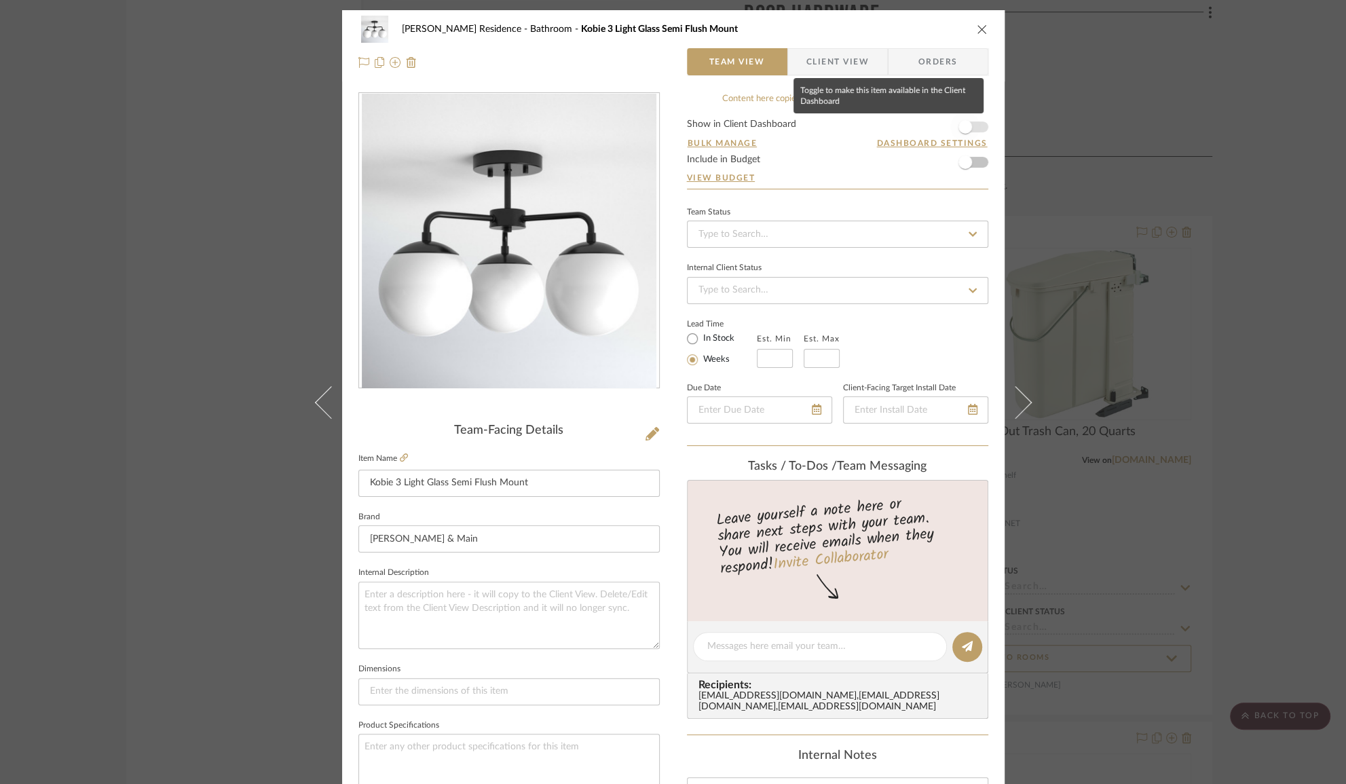
click at [963, 124] on span "button" at bounding box center [965, 127] width 14 height 14
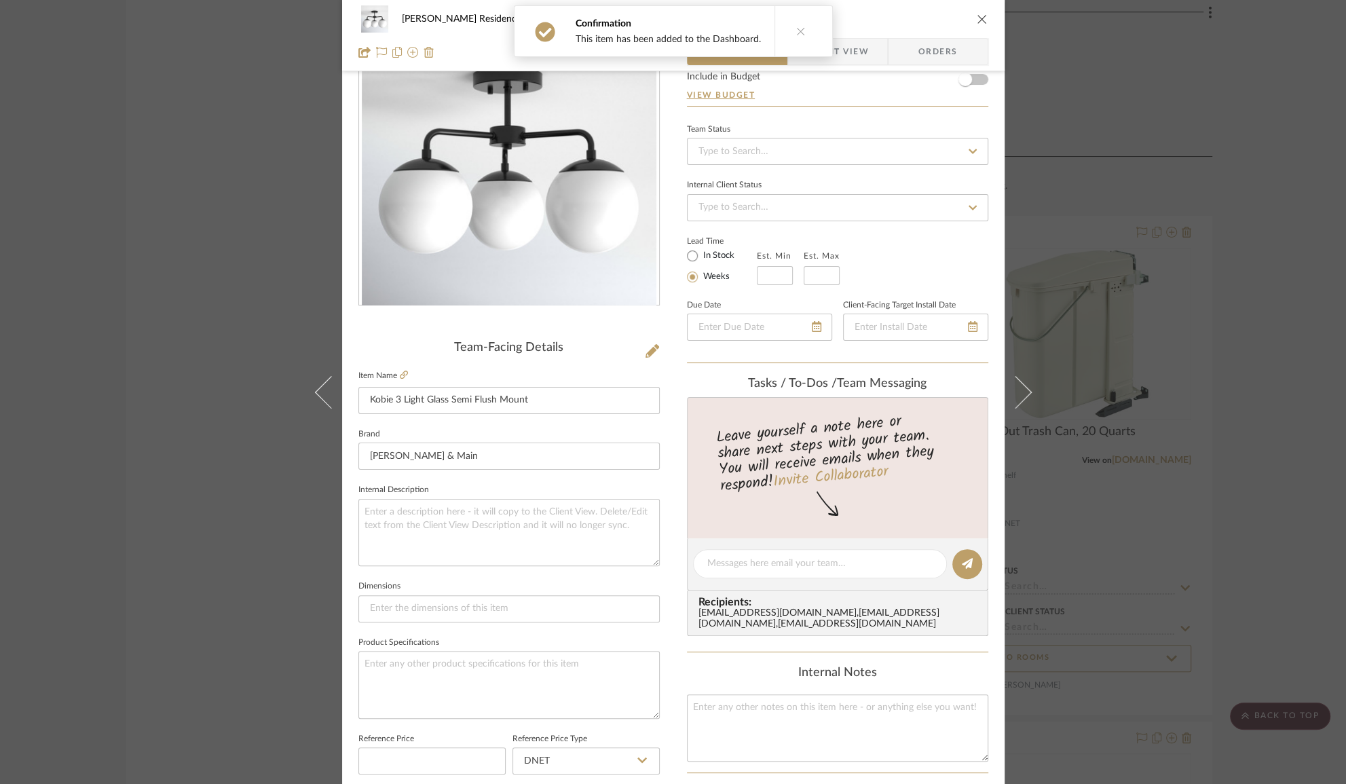
scroll to position [61, 0]
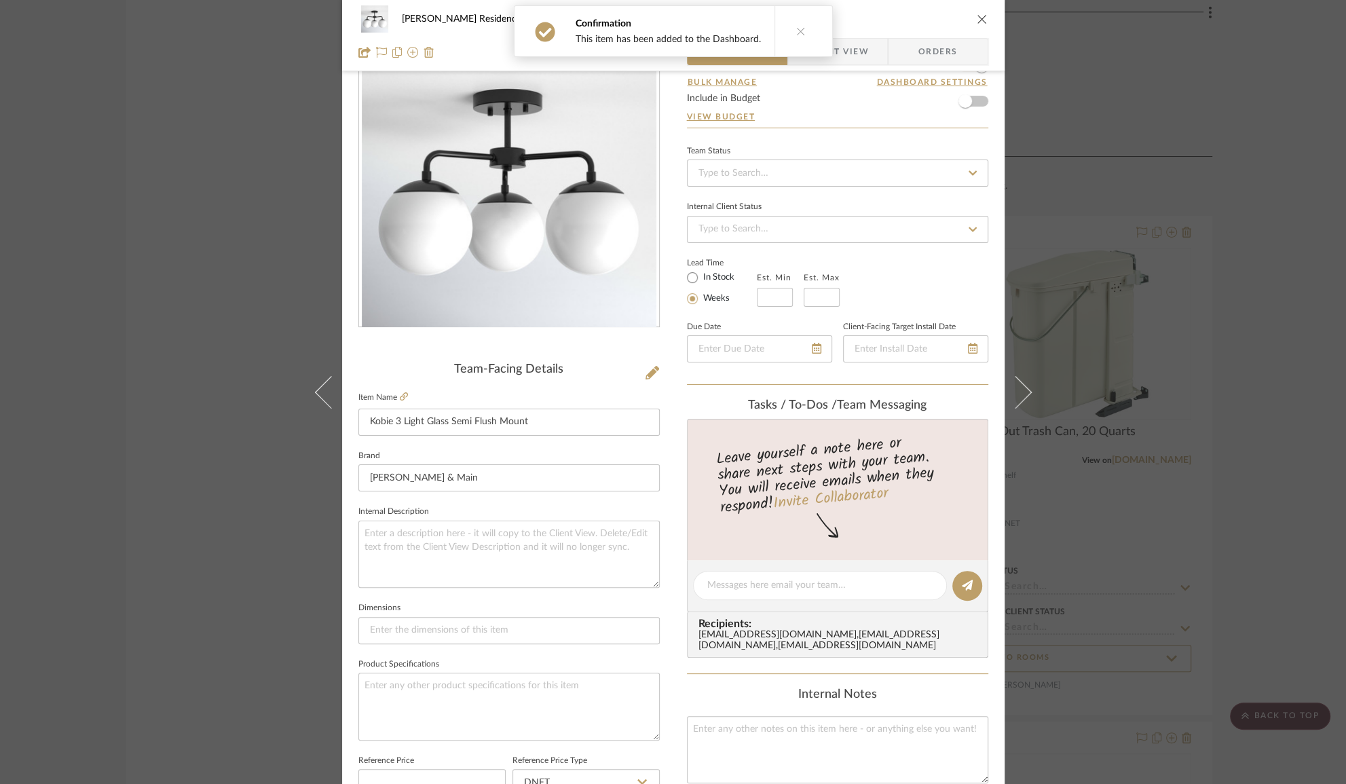
click at [845, 58] on span "Client View" at bounding box center [837, 51] width 62 height 27
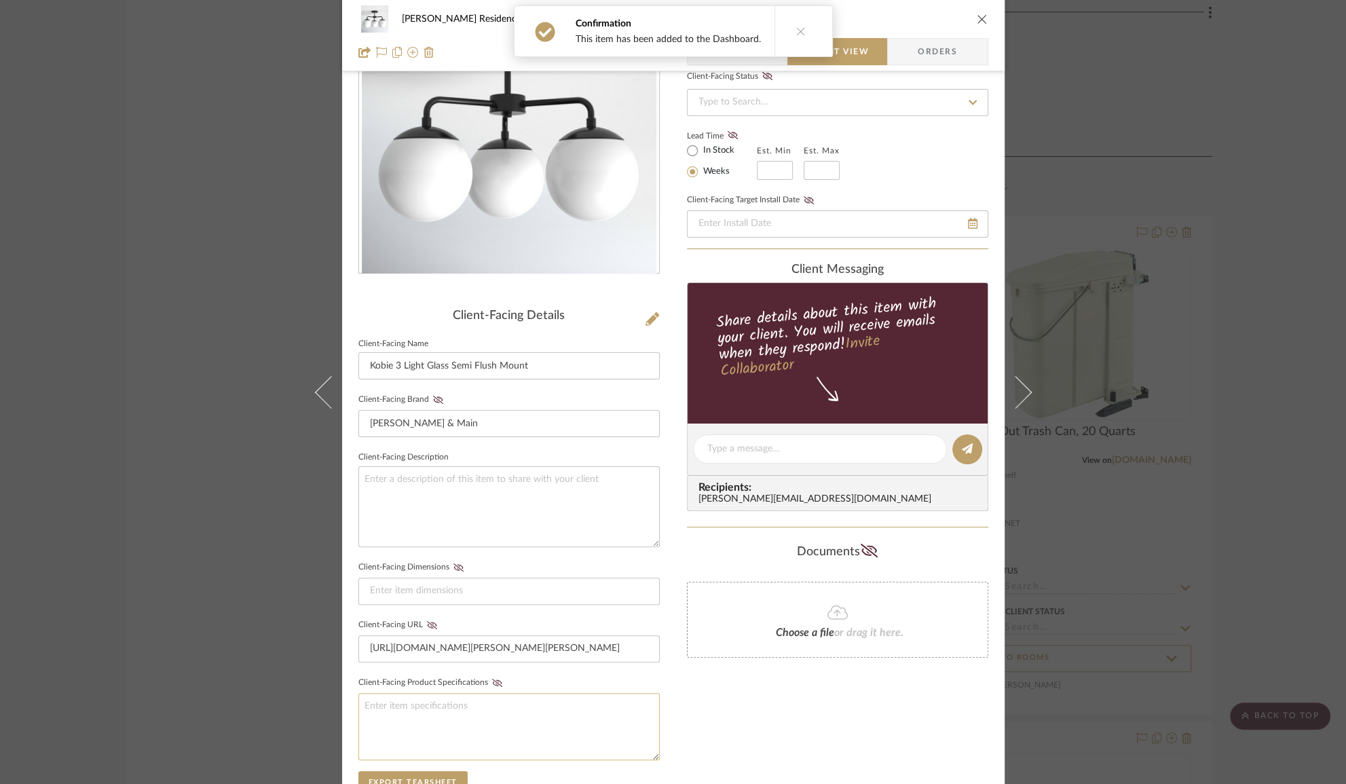
scroll to position [185, 0]
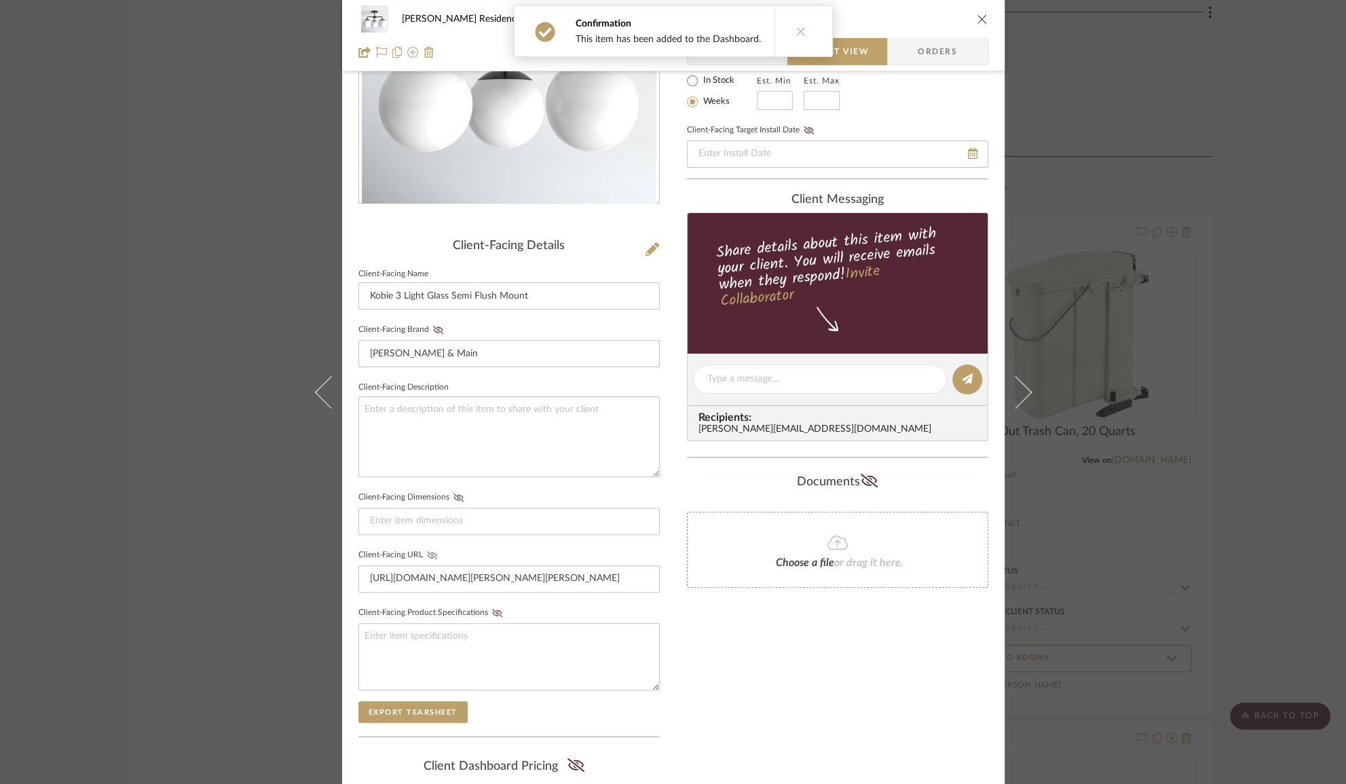
click at [430, 555] on icon at bounding box center [432, 555] width 10 height 8
click at [1261, 529] on div "Kauffman Residence Bathroom Kobie 3 Light Glass Semi Flush Mount Team View Clie…" at bounding box center [673, 392] width 1346 height 784
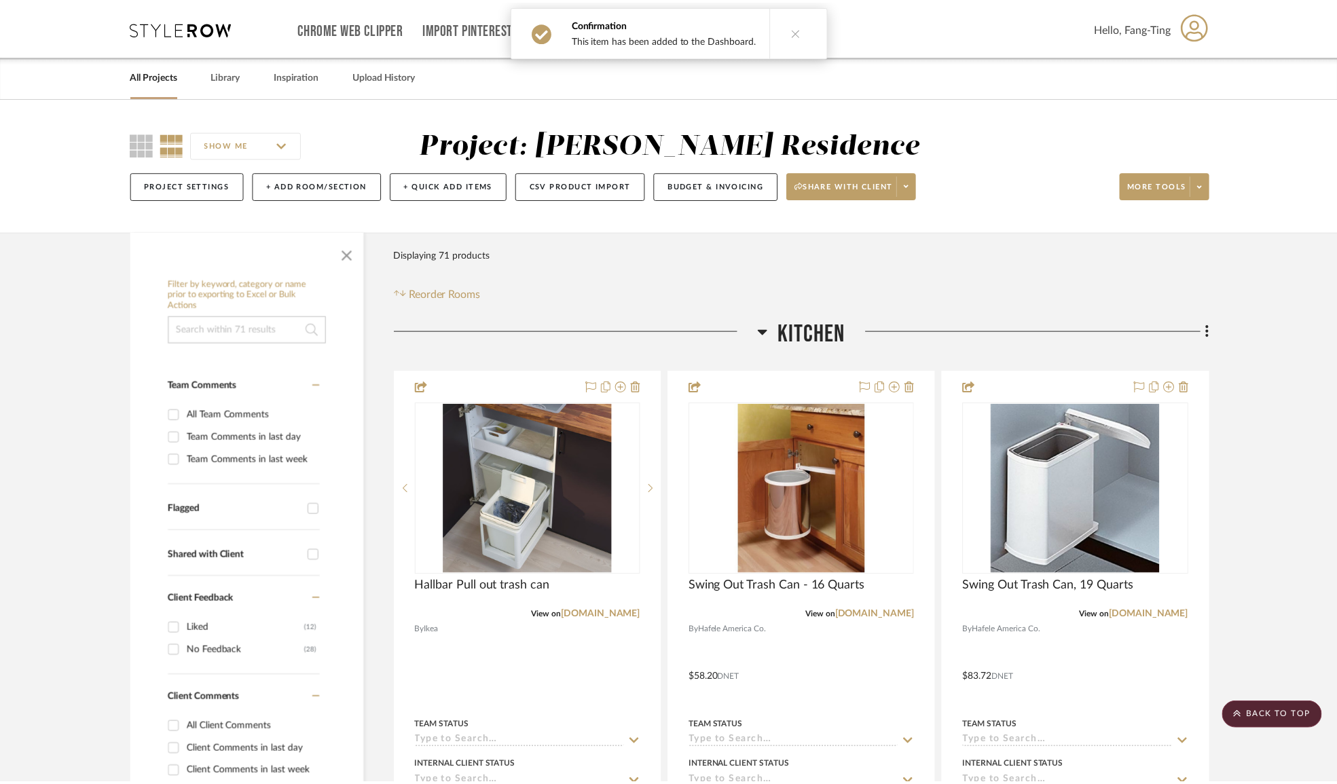
scroll to position [9132, 0]
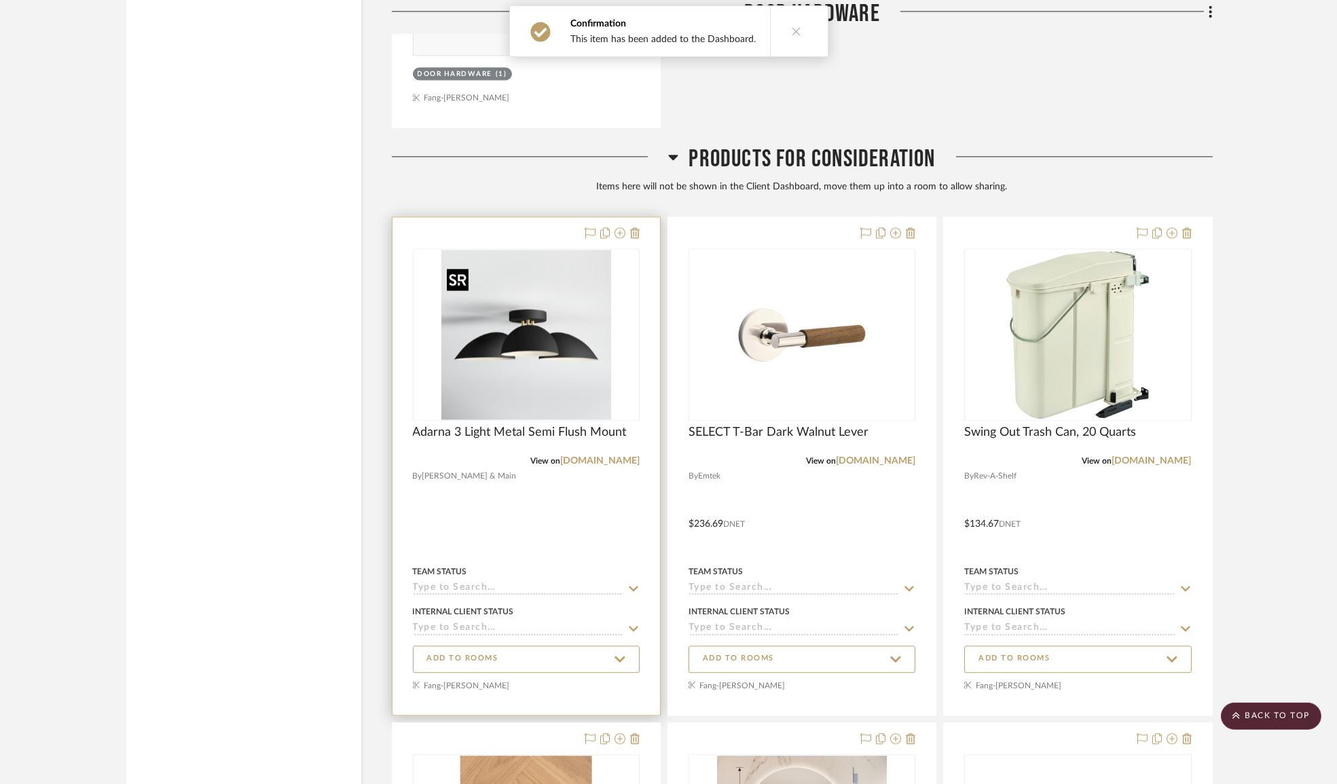
click at [526, 394] on img "0" at bounding box center [526, 335] width 170 height 170
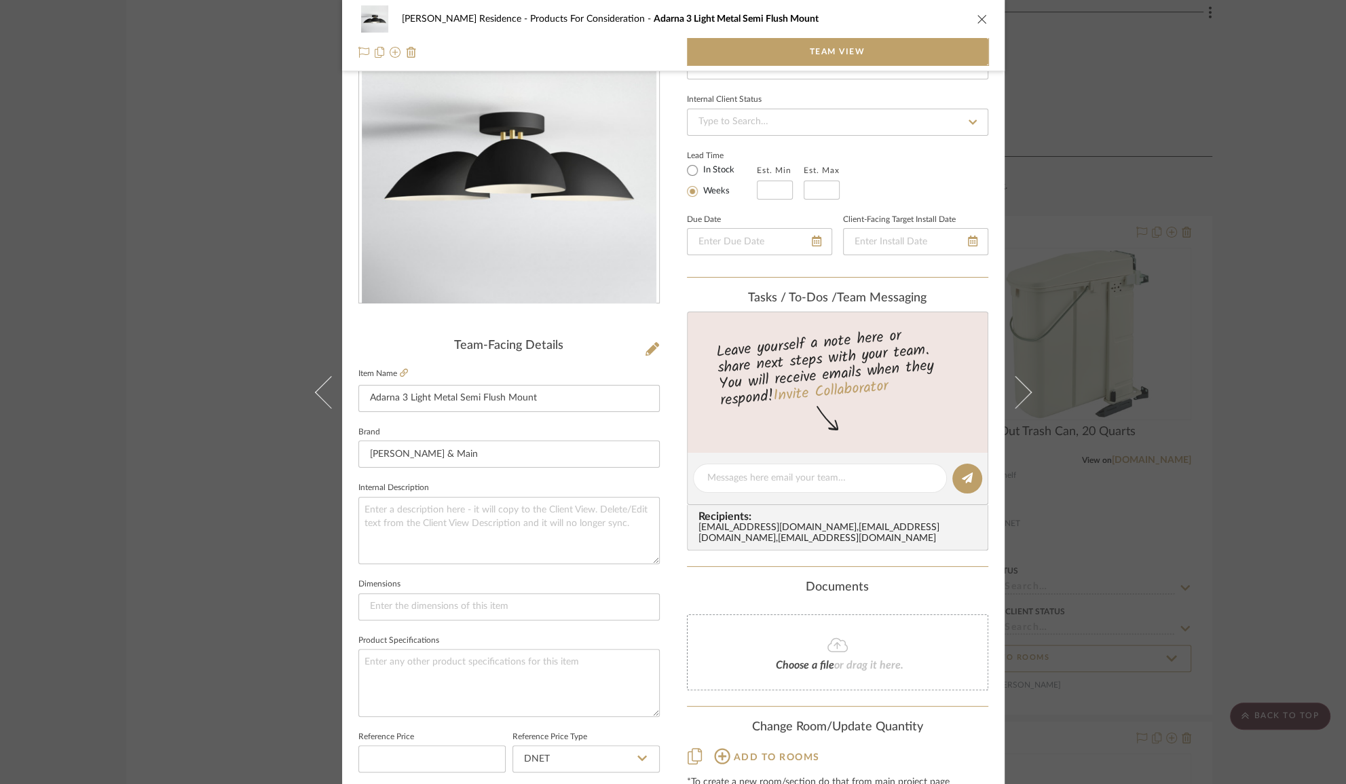
scroll to position [151, 0]
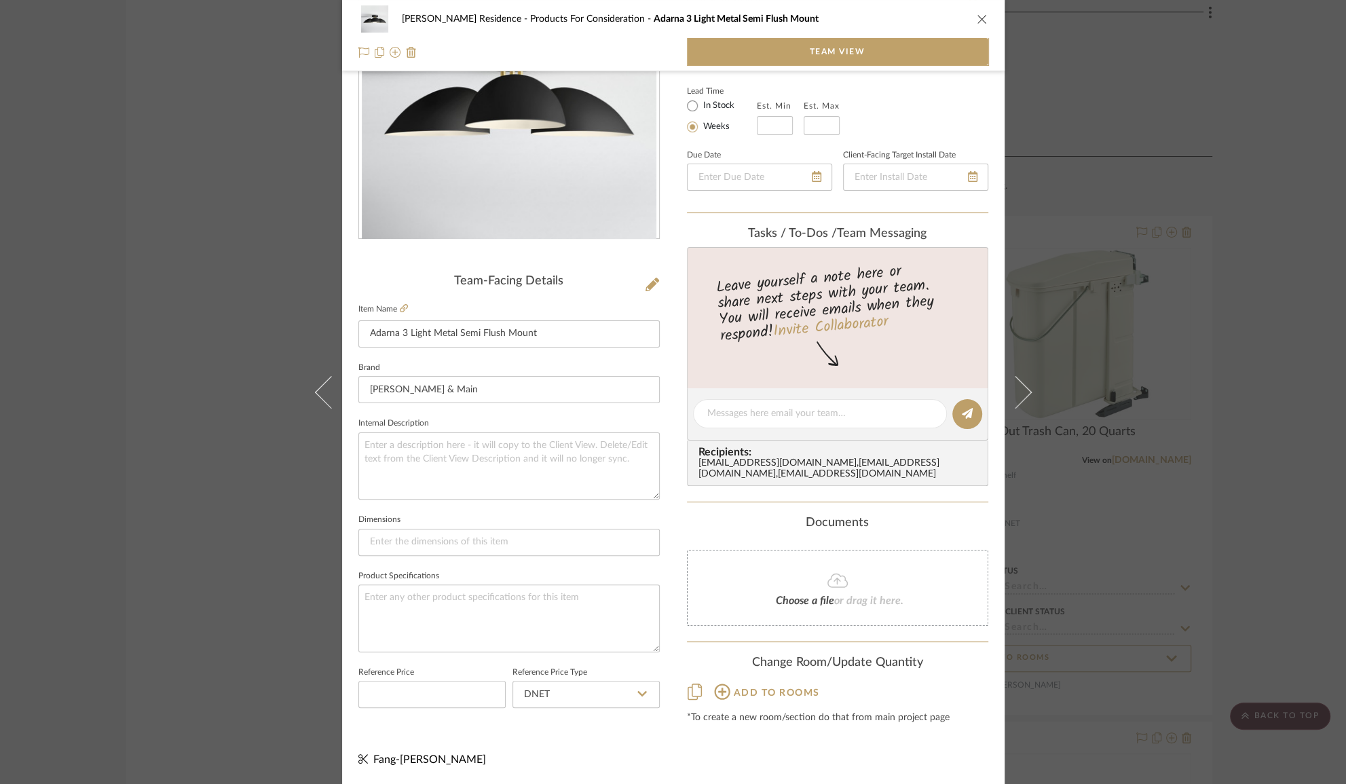
click at [770, 698] on span "Add to rooms" at bounding box center [777, 693] width 86 height 10
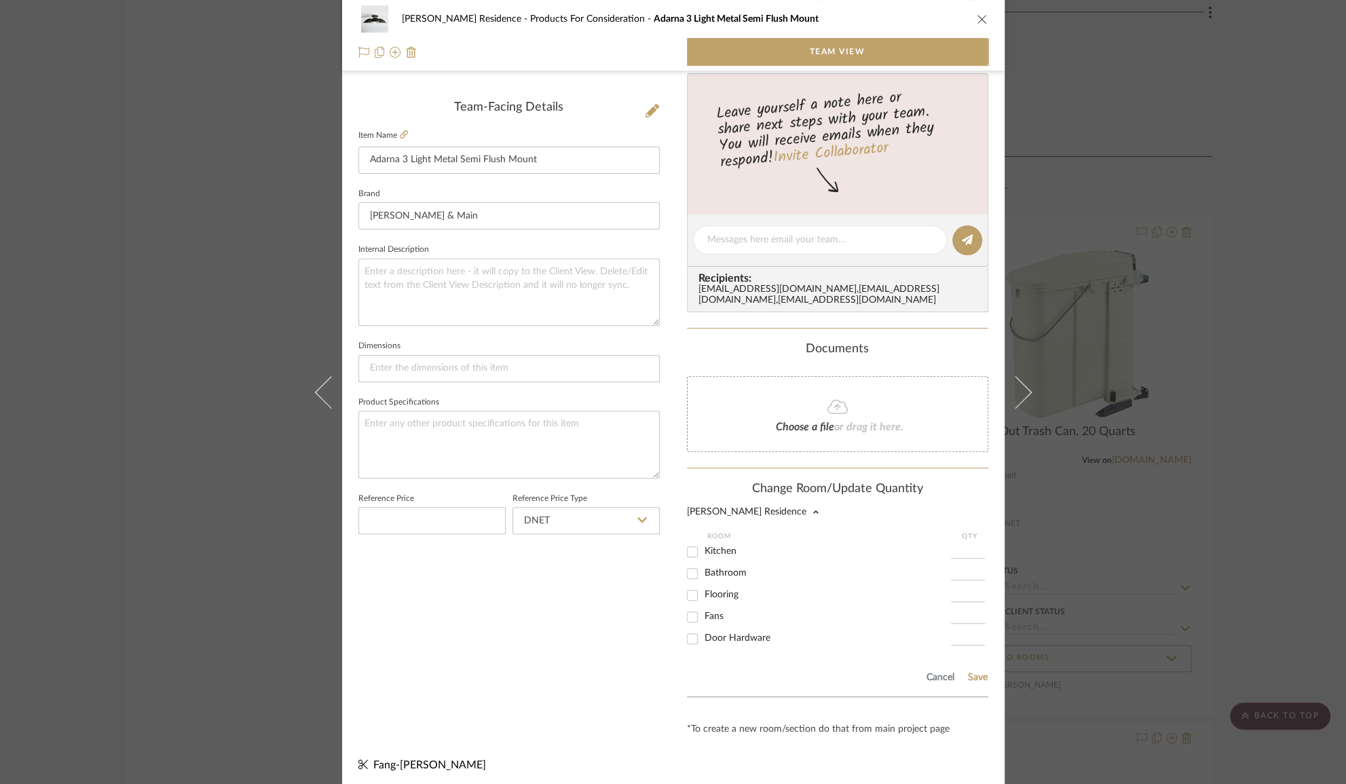
scroll to position [337, 0]
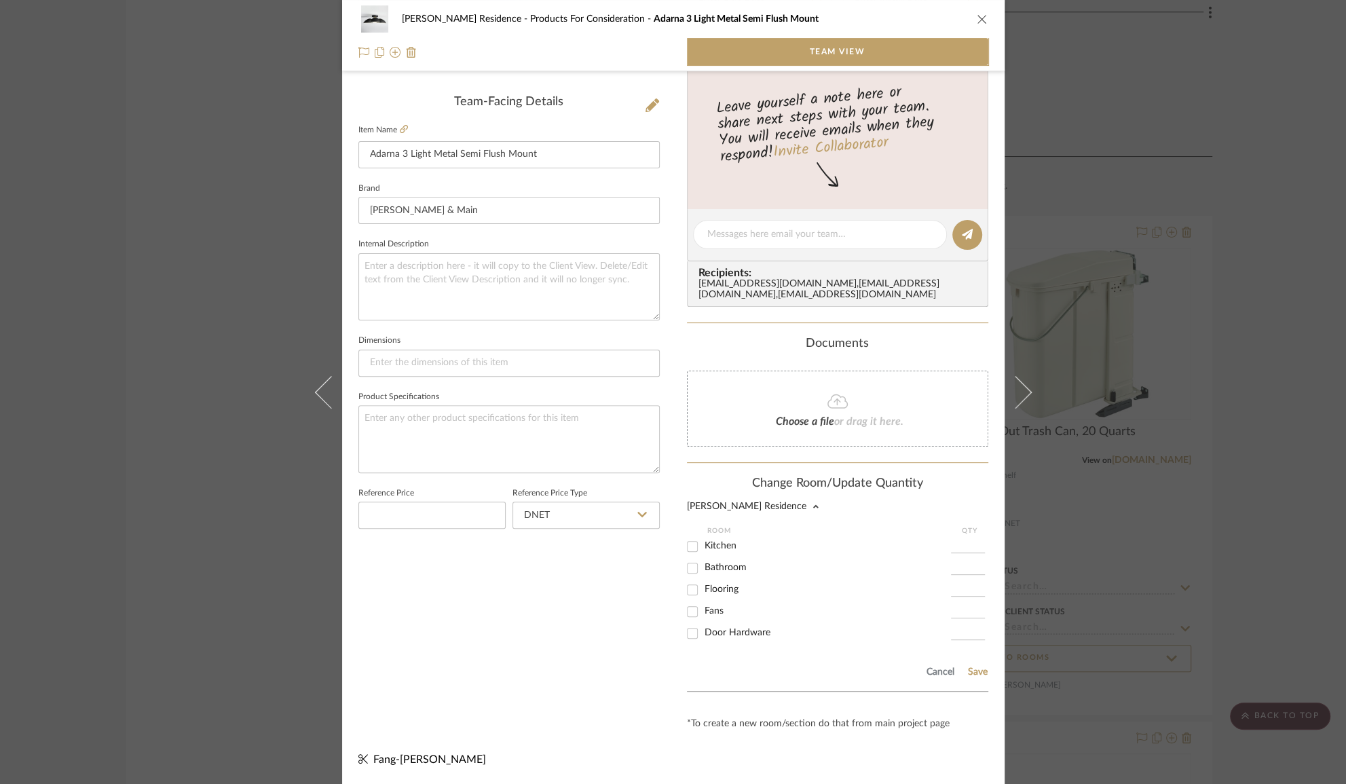
click at [714, 565] on span "Bathroom" at bounding box center [726, 568] width 42 height 10
click at [703, 565] on input "Bathroom" at bounding box center [693, 568] width 22 height 22
checkbox input "true"
type input "1"
click at [970, 676] on button "Save" at bounding box center [977, 672] width 21 height 11
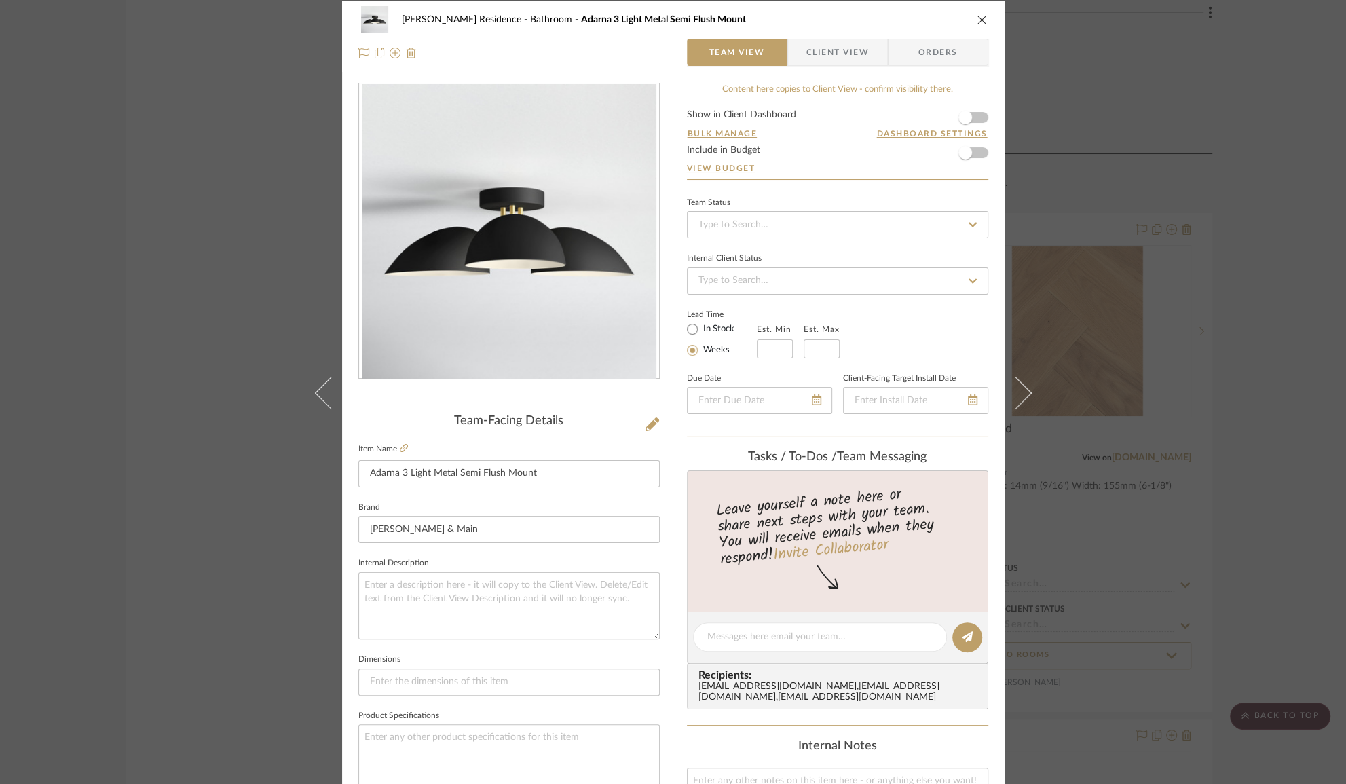
scroll to position [0, 0]
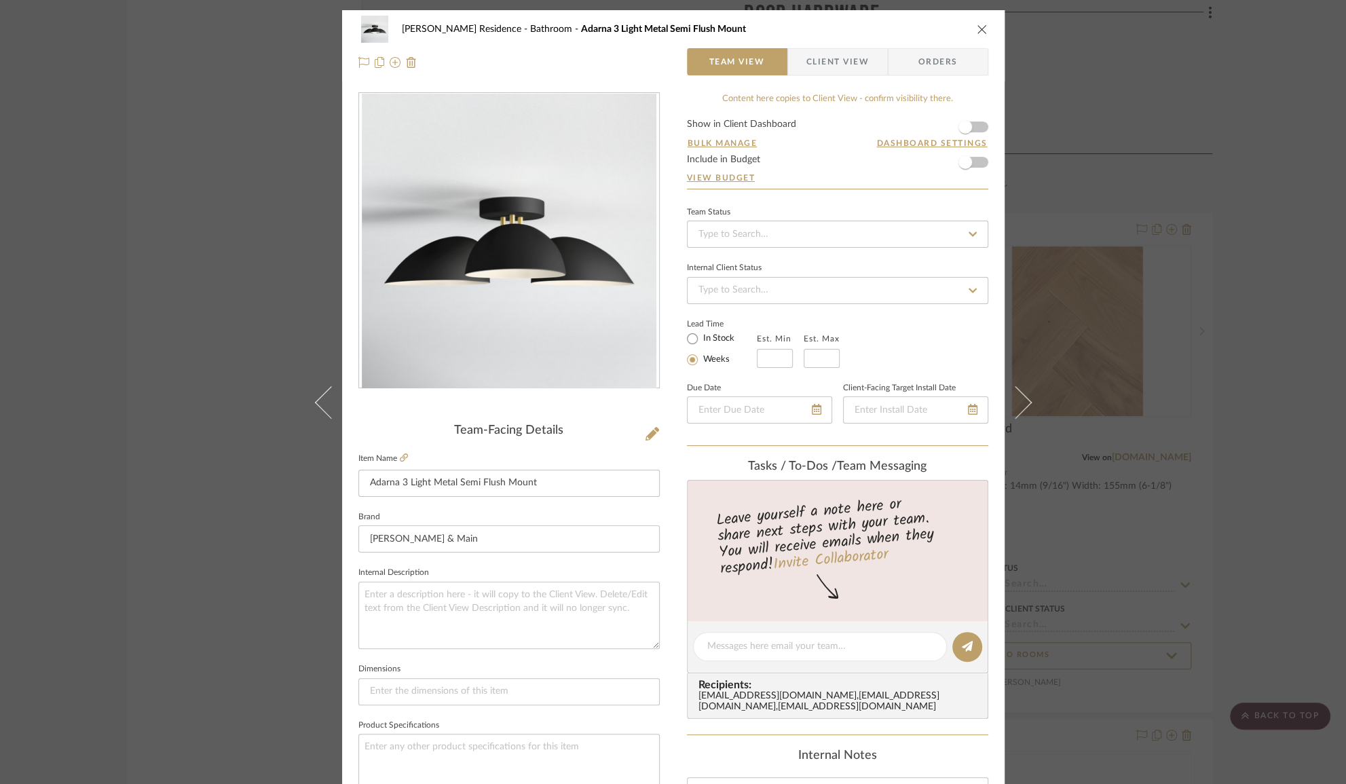
click at [842, 53] on span "Client View" at bounding box center [837, 61] width 62 height 27
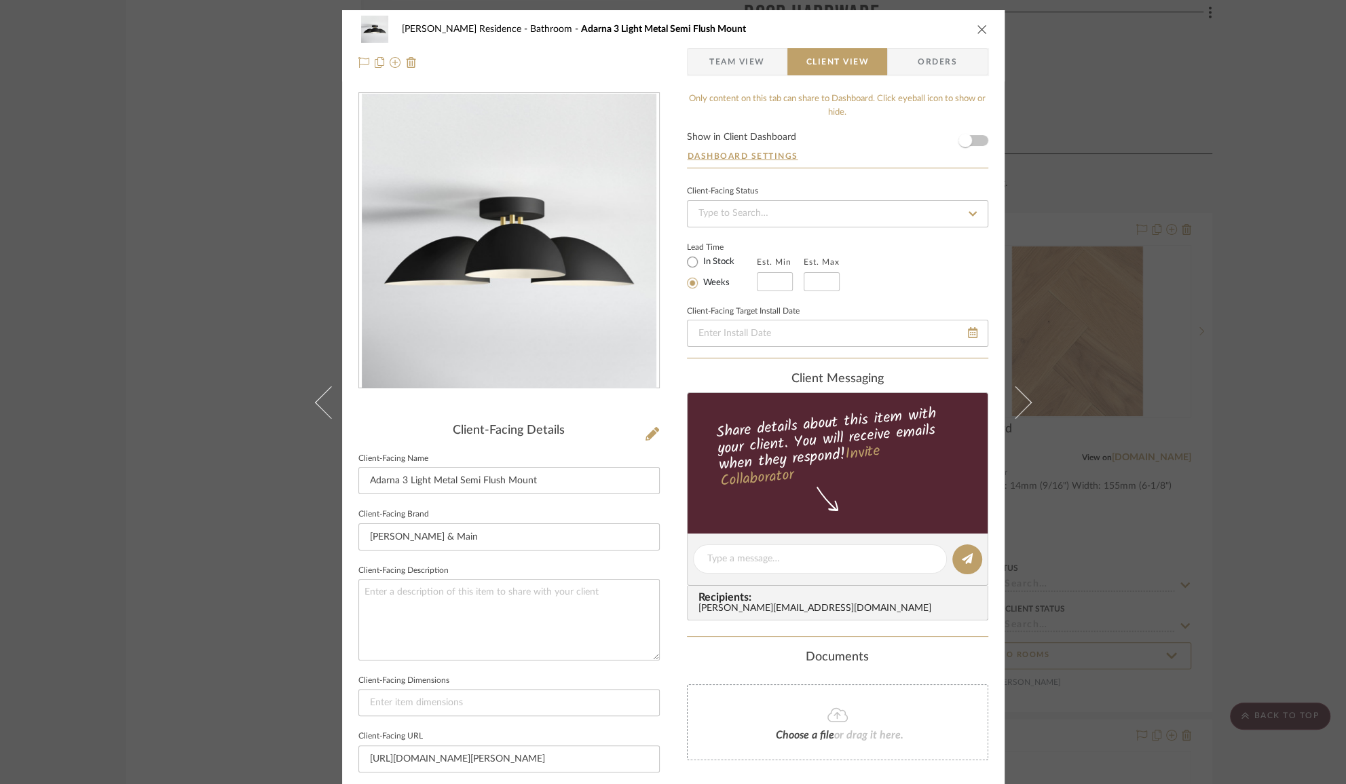
click at [749, 68] on span "Team View" at bounding box center [737, 61] width 56 height 27
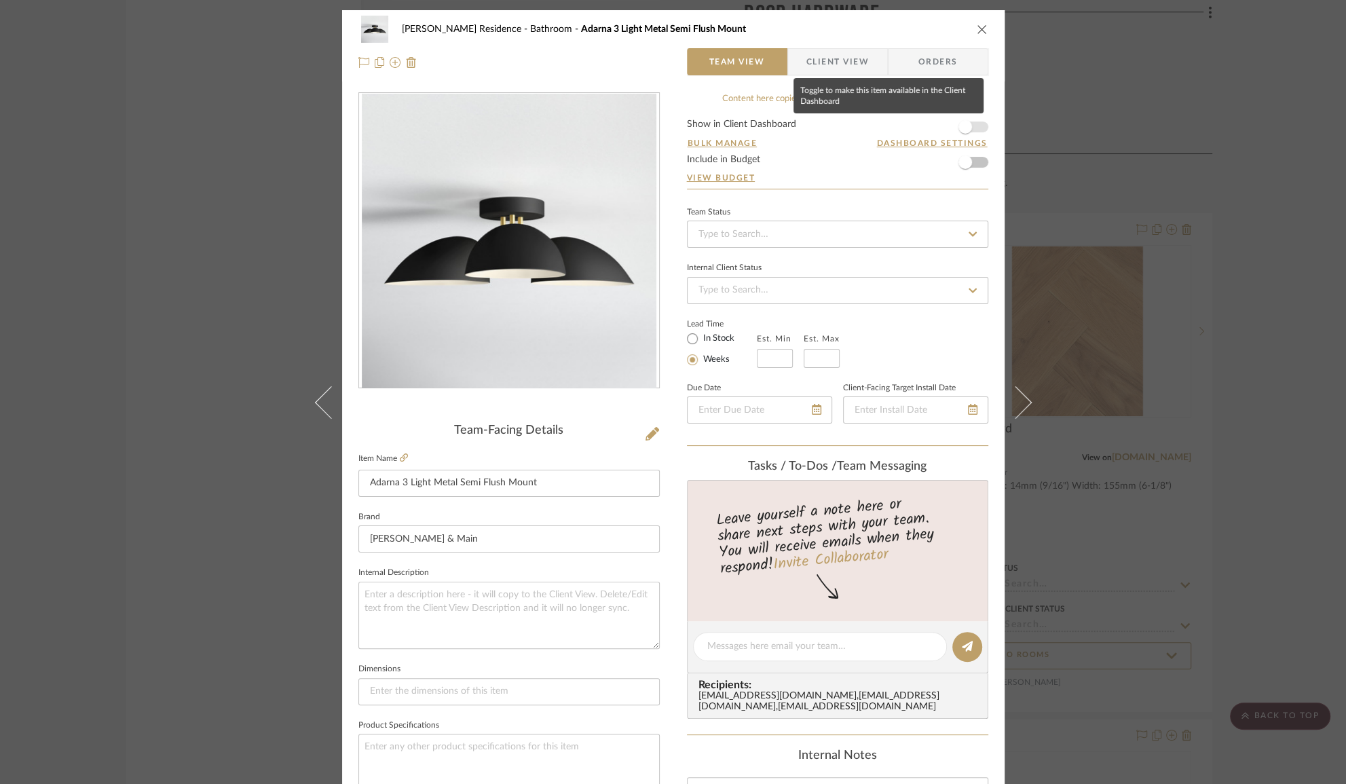
drag, startPoint x: 965, startPoint y: 122, endPoint x: 948, endPoint y: 132, distance: 19.2
click at [965, 123] on span "button" at bounding box center [965, 127] width 14 height 14
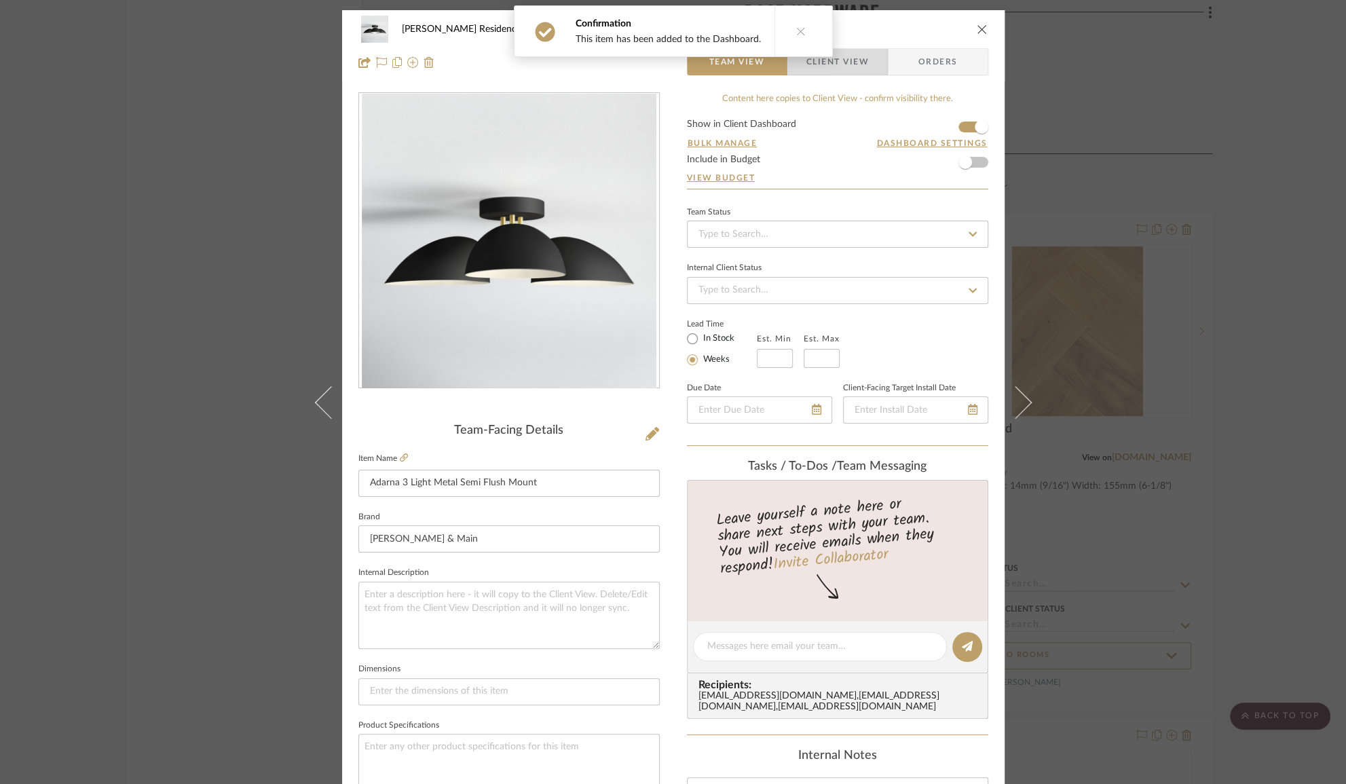
click at [855, 74] on span "Client View" at bounding box center [837, 61] width 62 height 27
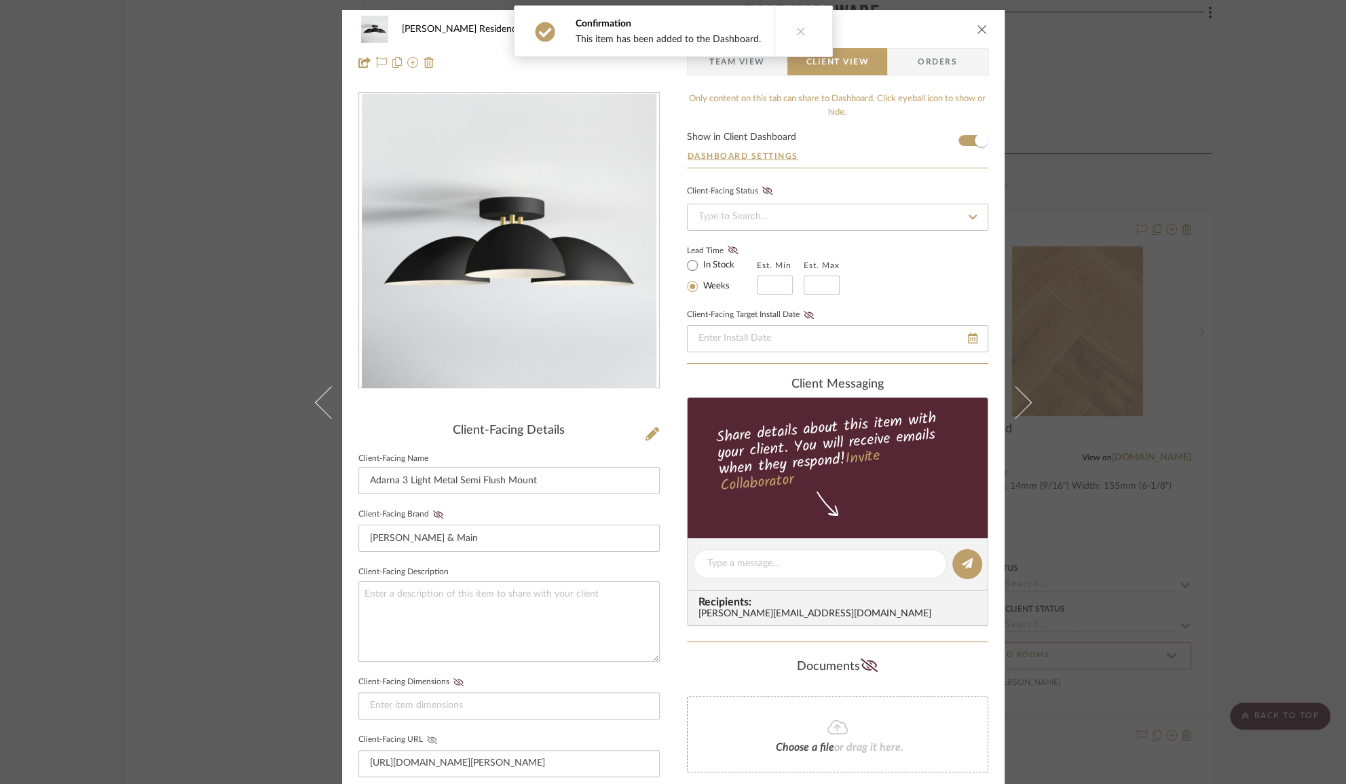
click at [430, 739] on icon at bounding box center [432, 740] width 10 height 8
click at [1174, 570] on div "Kauffman Residence Bathroom Adarna 3 Light Metal Semi Flush Mount Team View Cli…" at bounding box center [673, 392] width 1346 height 784
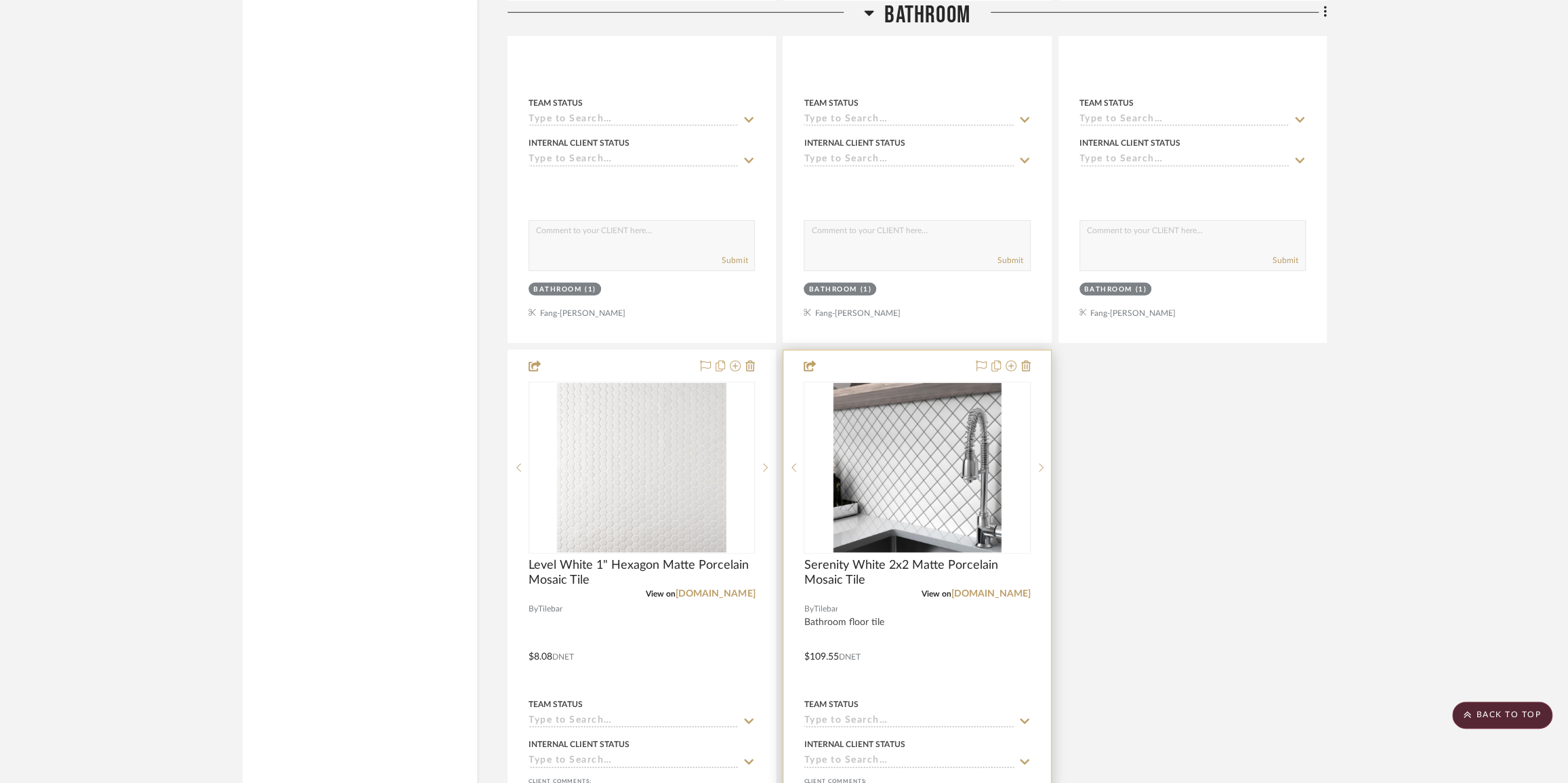
scroll to position [3574, 0]
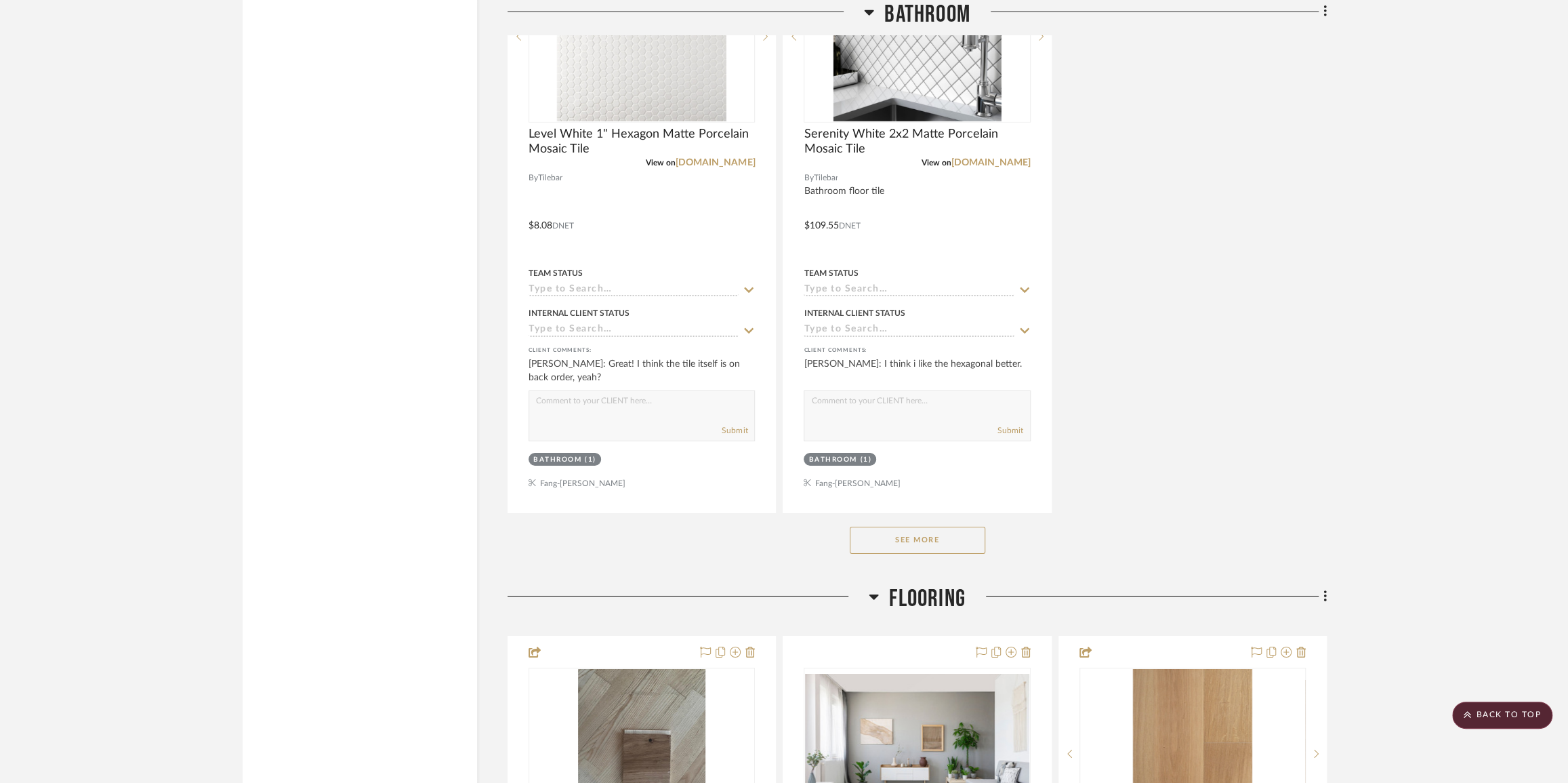
click at [929, 547] on button "See More" at bounding box center [917, 539] width 136 height 27
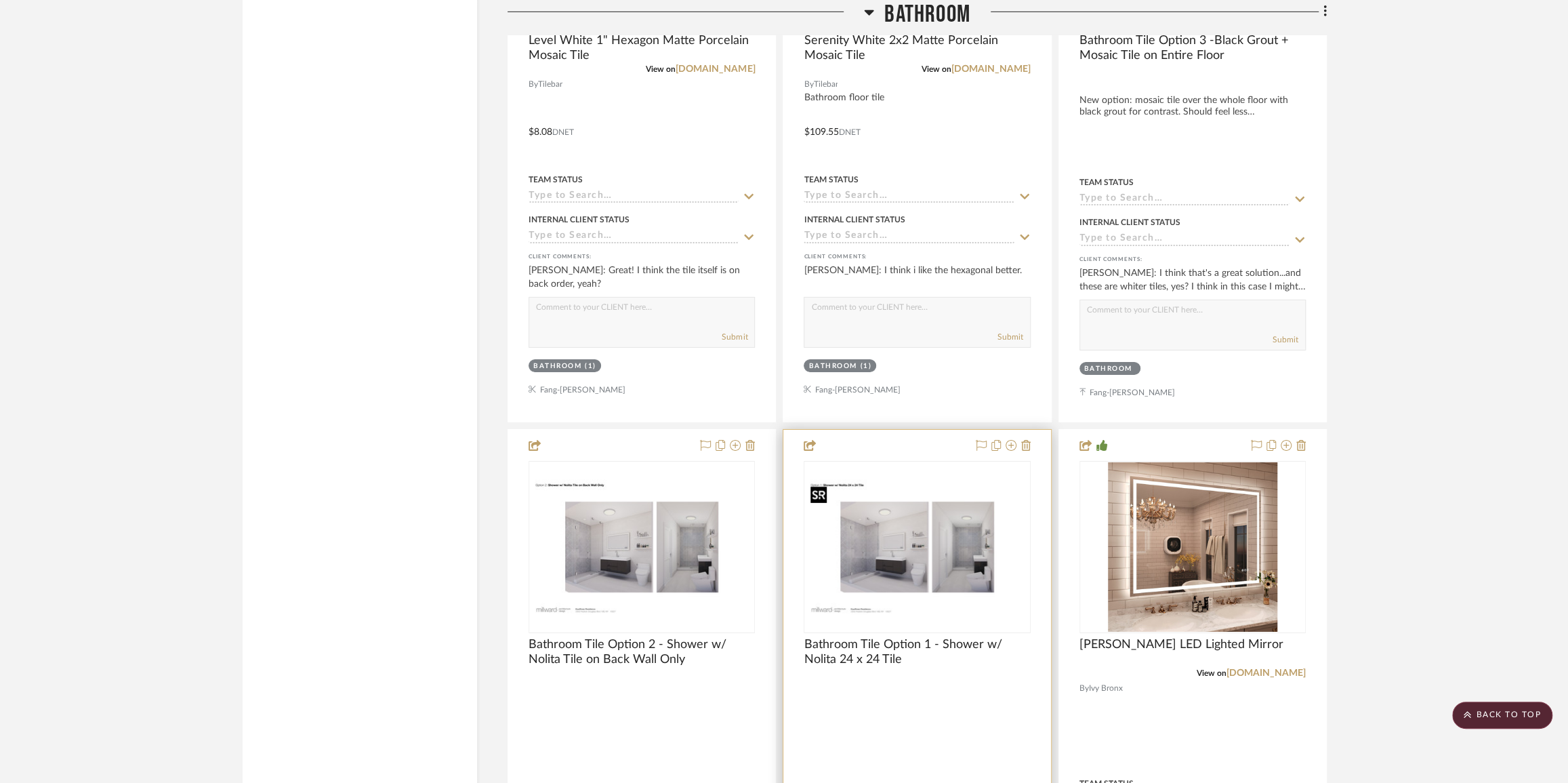
scroll to position [3697, 0]
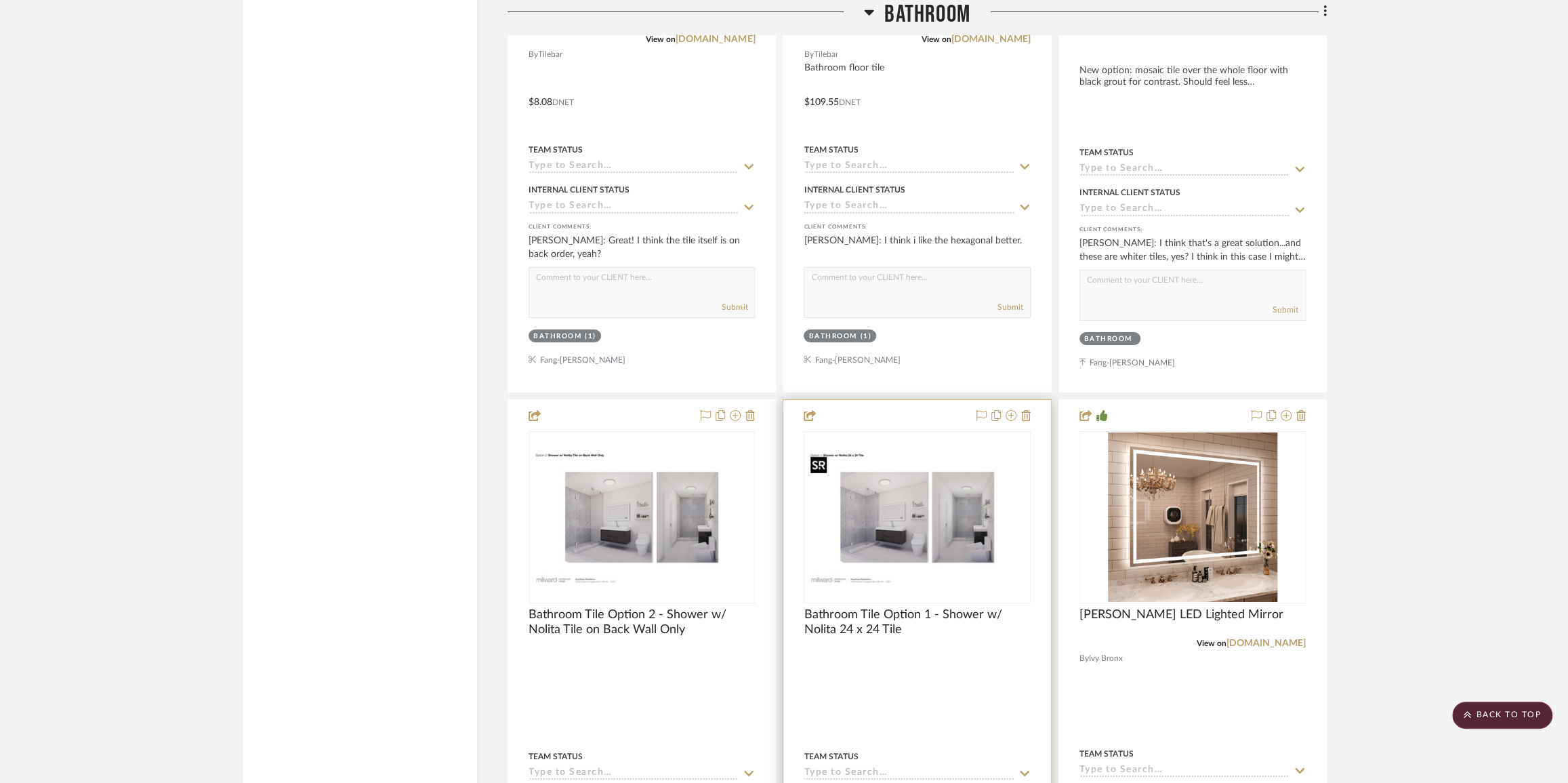
click at [984, 479] on img "0" at bounding box center [916, 516] width 224 height 145
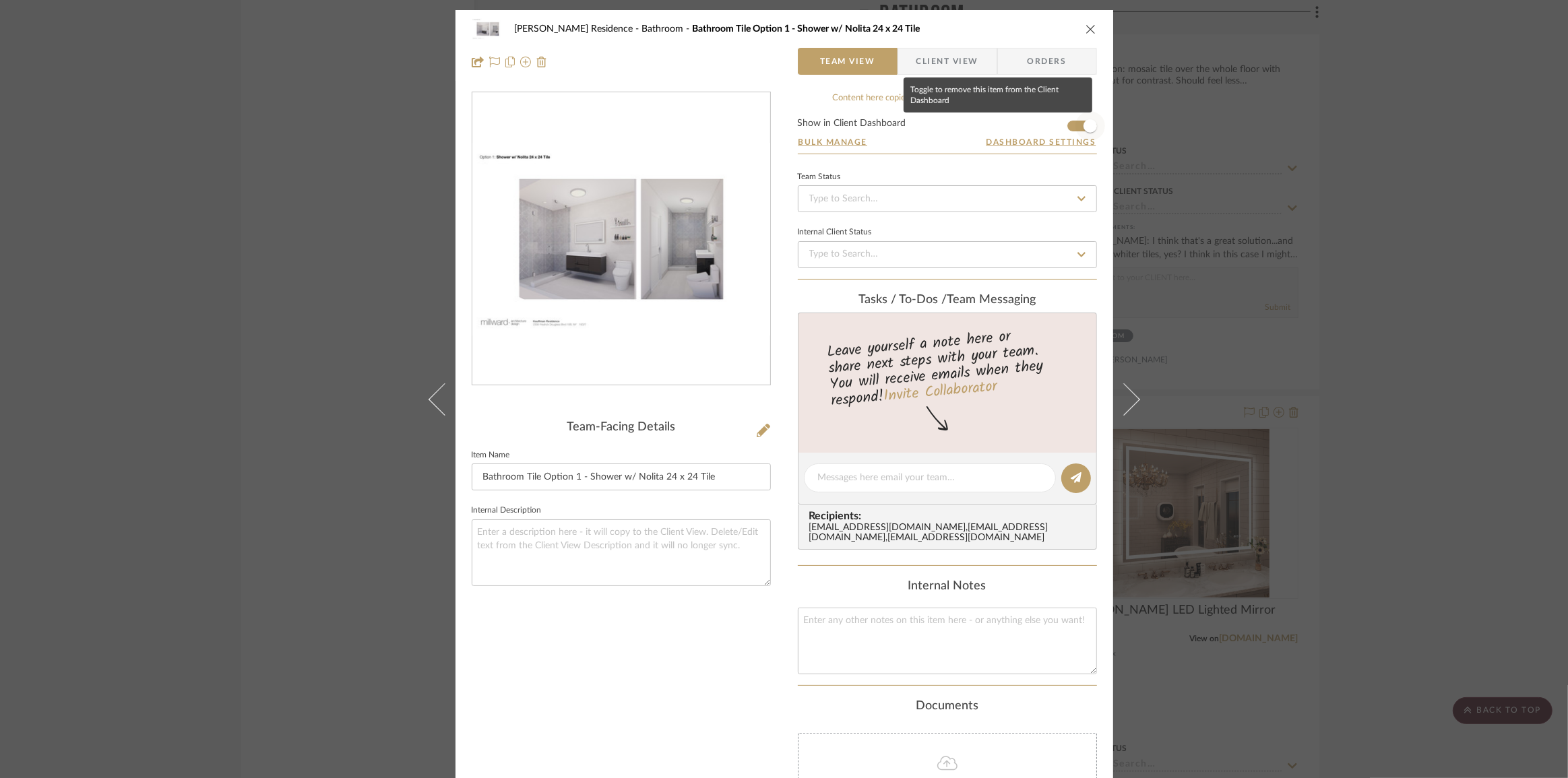
click at [1075, 124] on span "button" at bounding box center [1090, 126] width 30 height 30
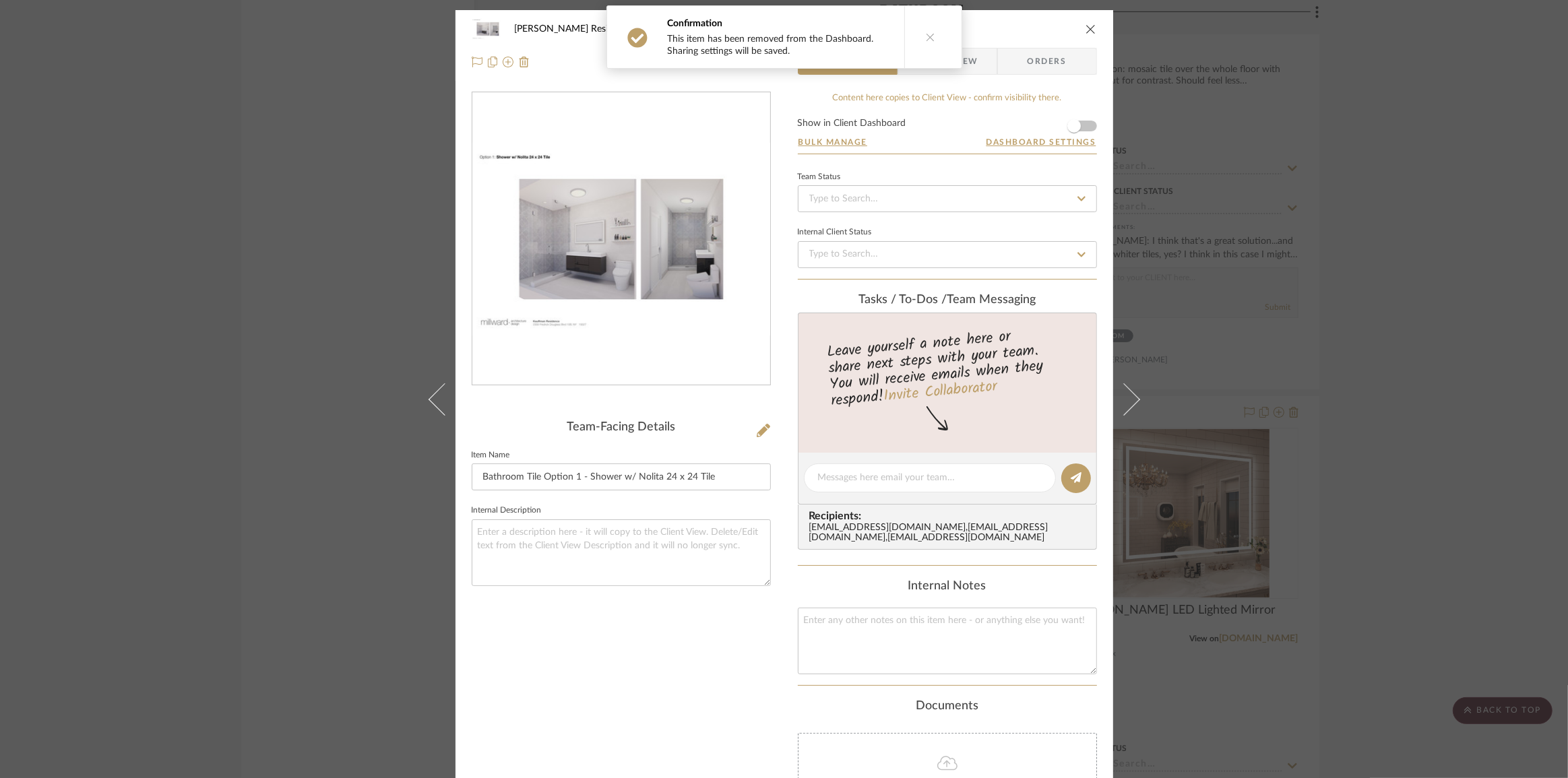
click at [1399, 443] on div "Kauffman Residence Bathroom Bathroom Tile Option 1 - Shower w/ Nolita 24 x 24 T…" at bounding box center [784, 389] width 1568 height 778
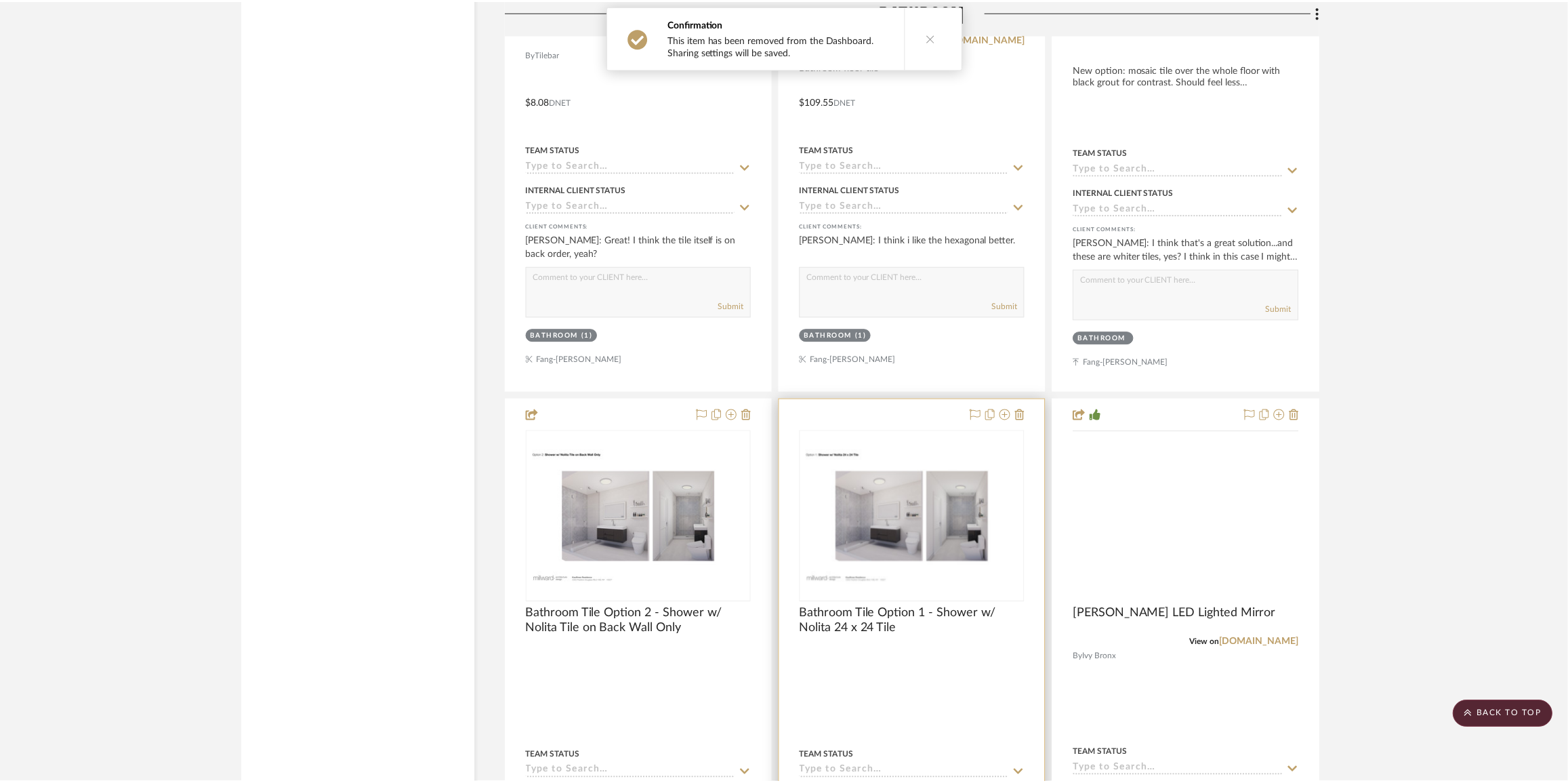
scroll to position [3697, 0]
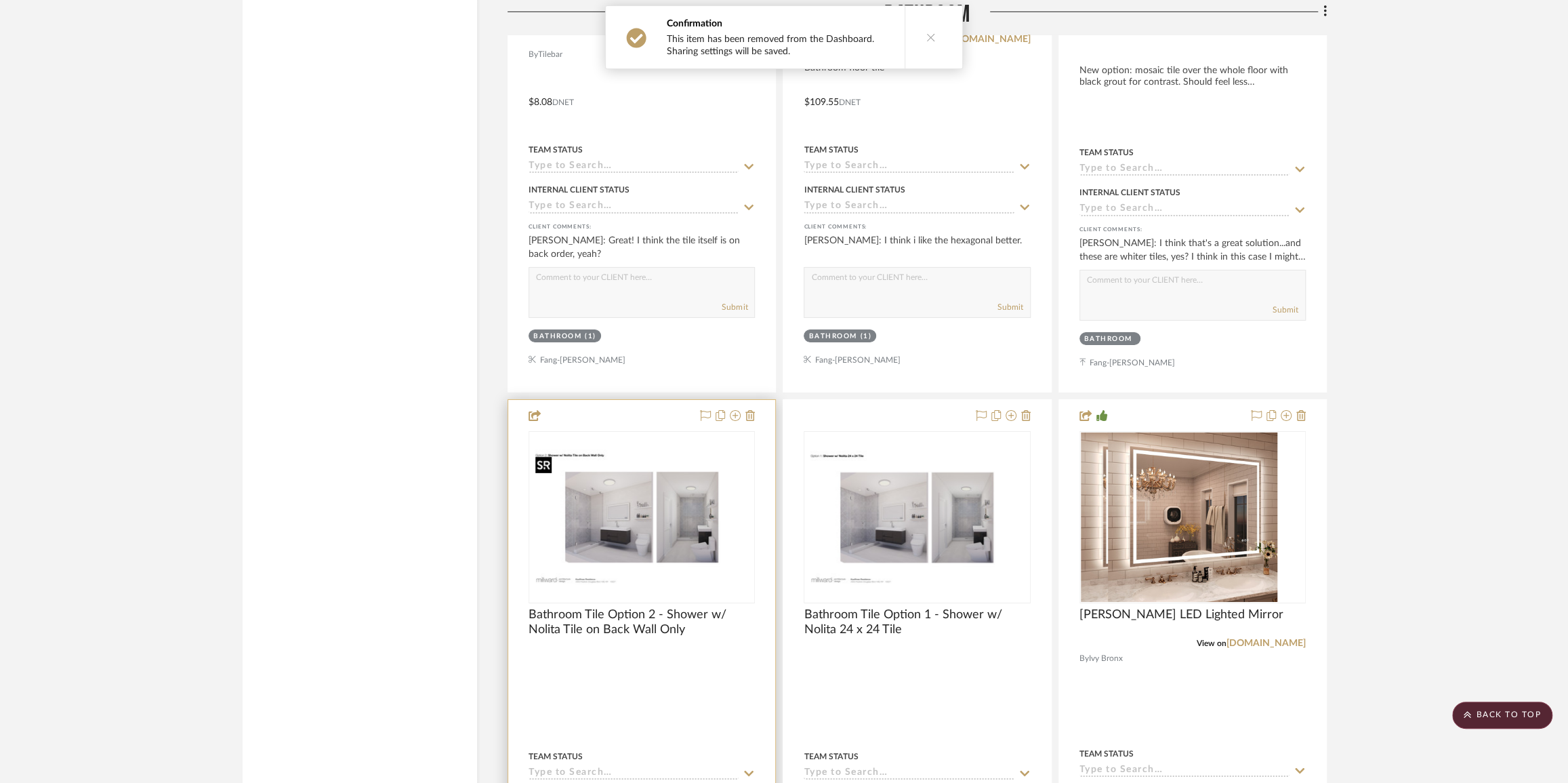
click at [0, 0] on img at bounding box center [0, 0] width 0 height 0
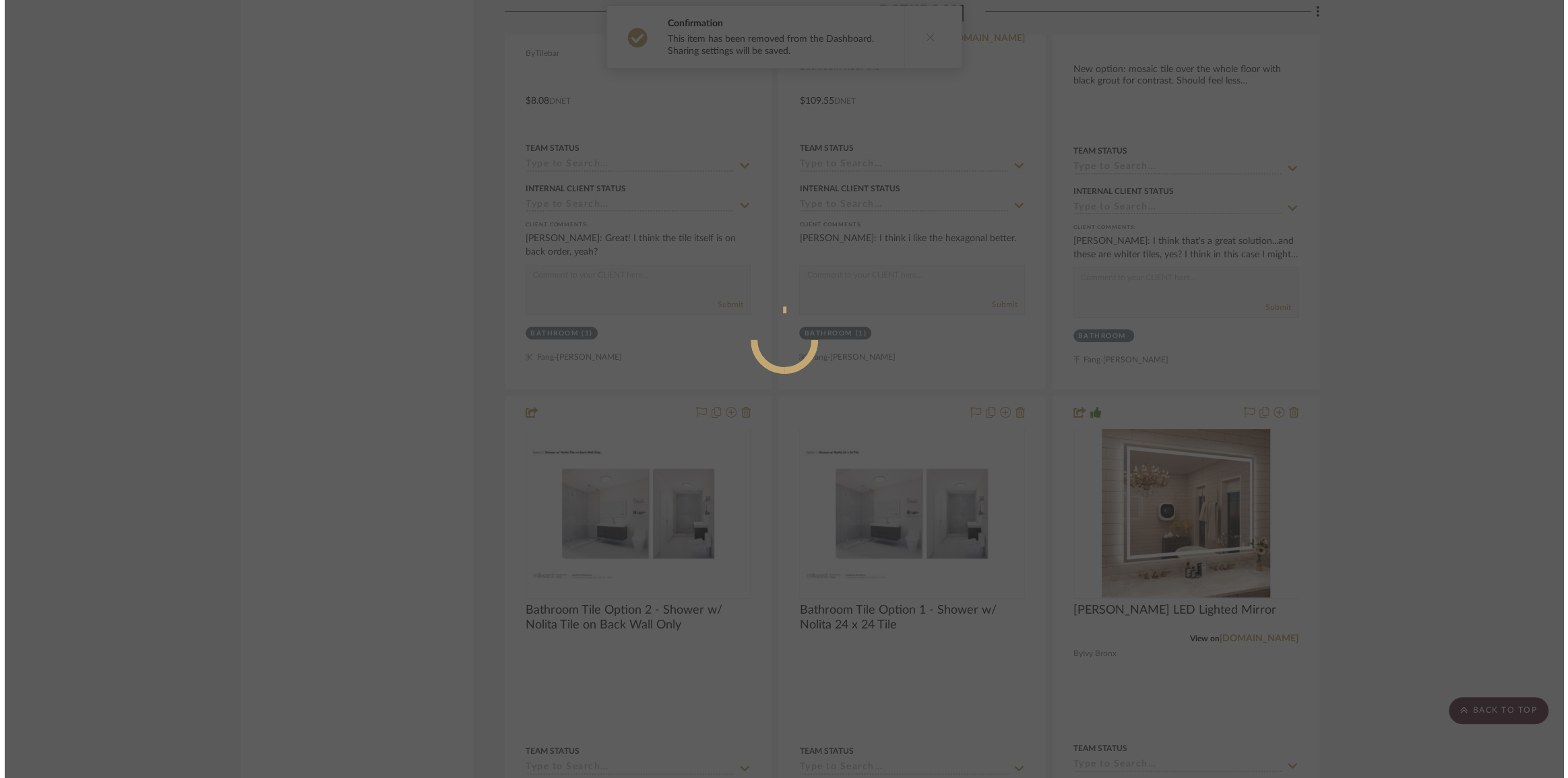
scroll to position [0, 0]
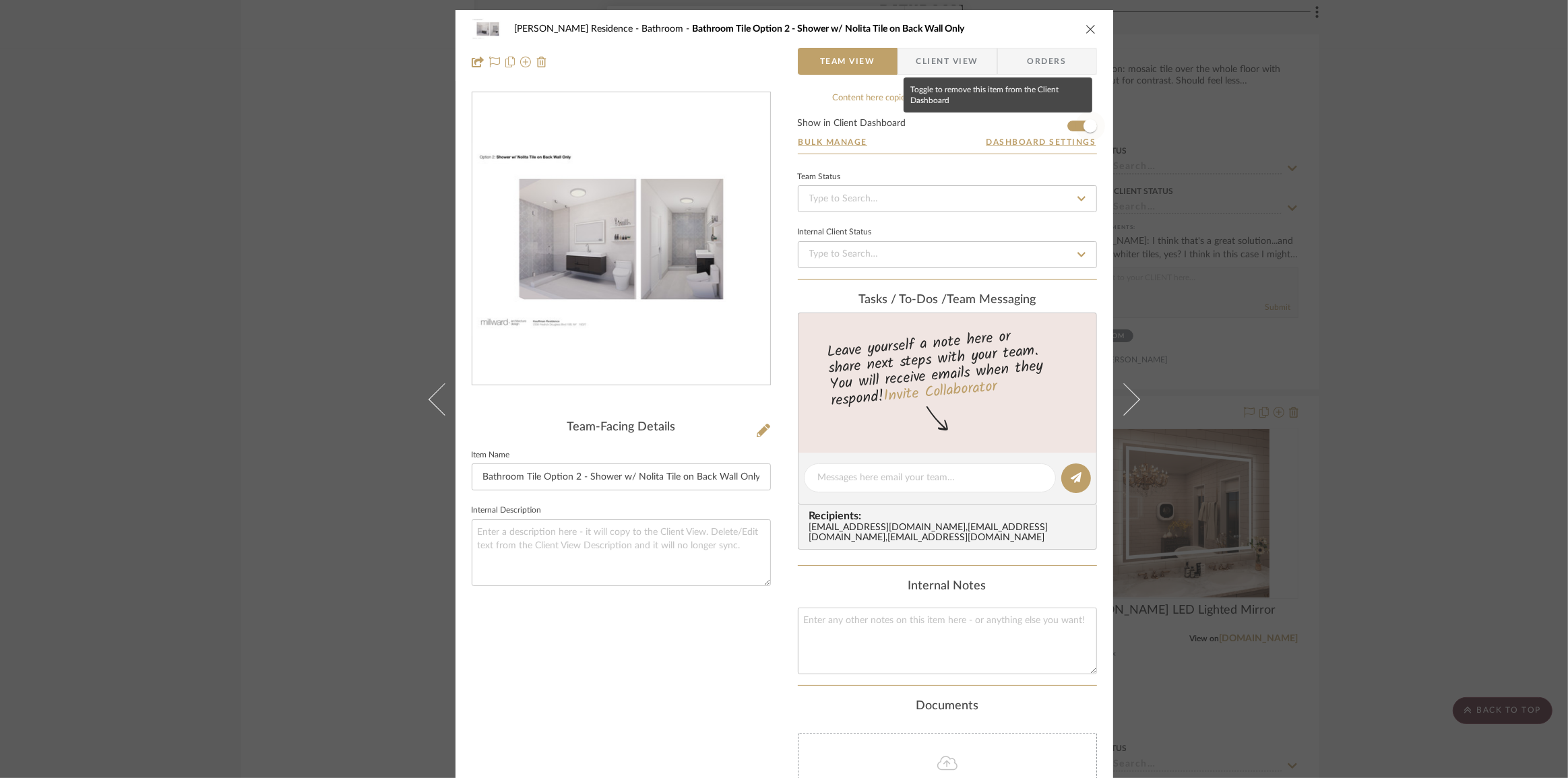
click at [1084, 128] on span "button" at bounding box center [1091, 126] width 14 height 14
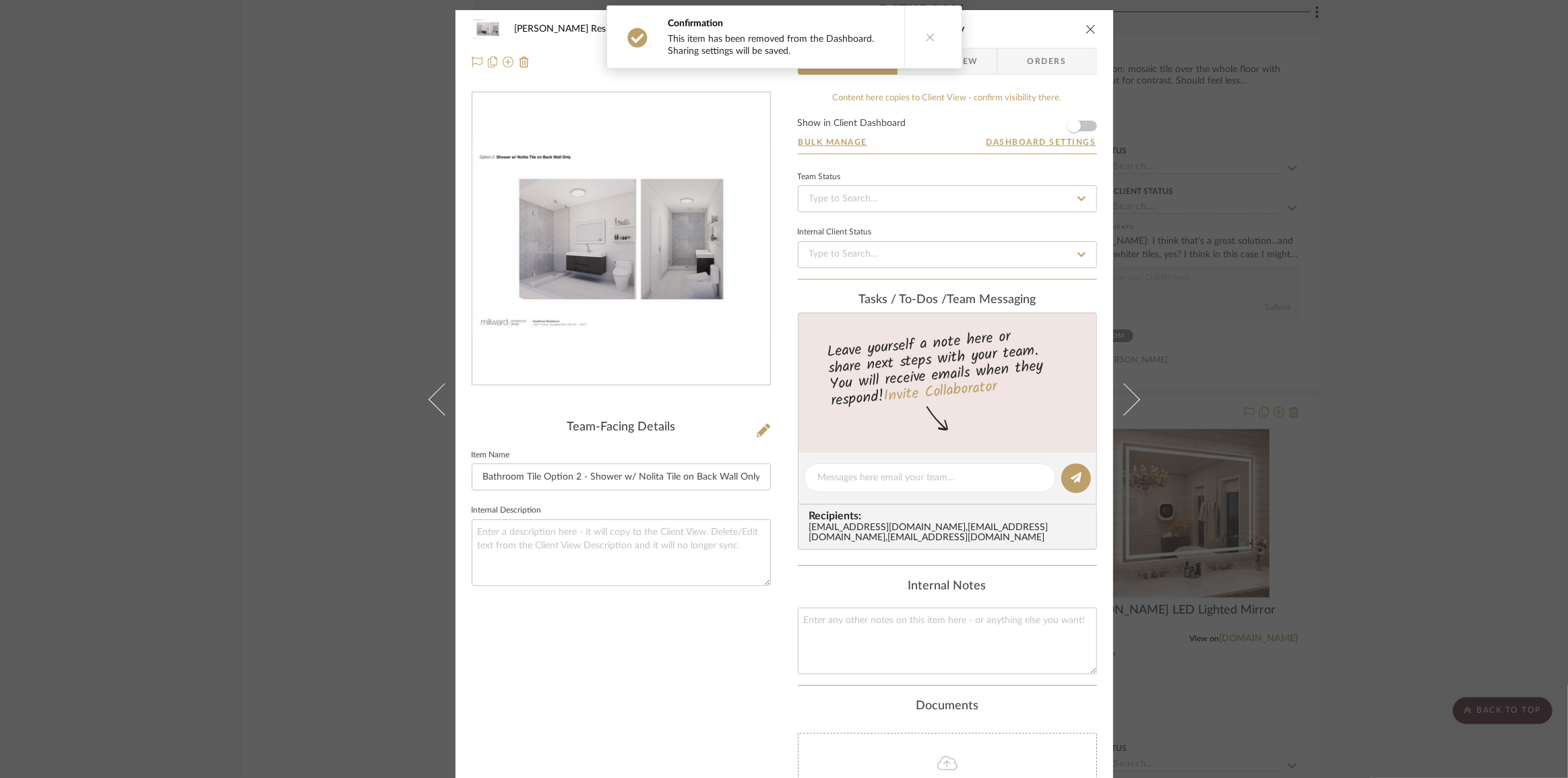
click at [1385, 317] on div "Kauffman Residence Bathroom Bathroom Tile Option 2 - Shower w/ Nolita Tile on B…" at bounding box center [784, 389] width 1568 height 778
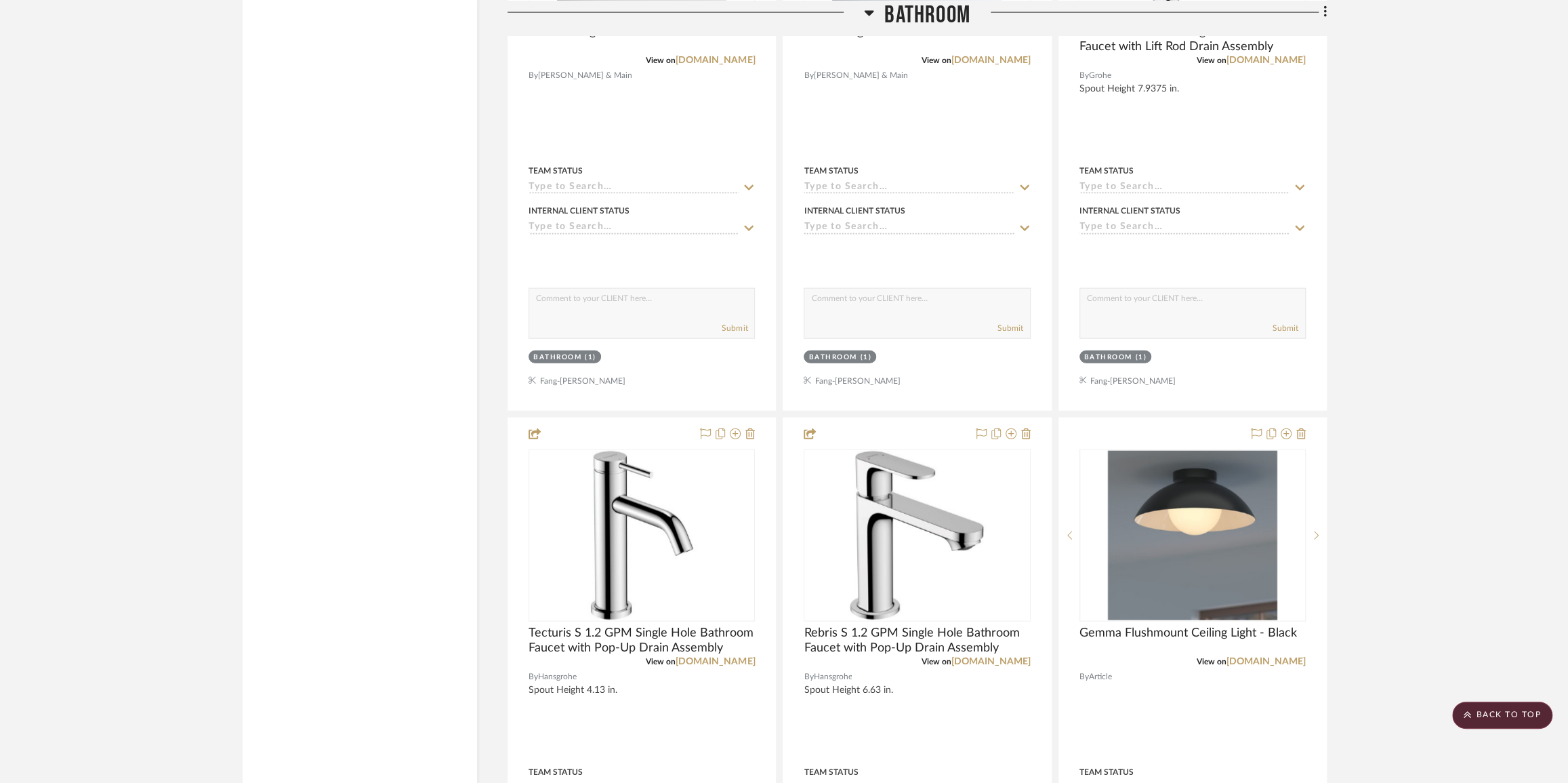
scroll to position [2156, 0]
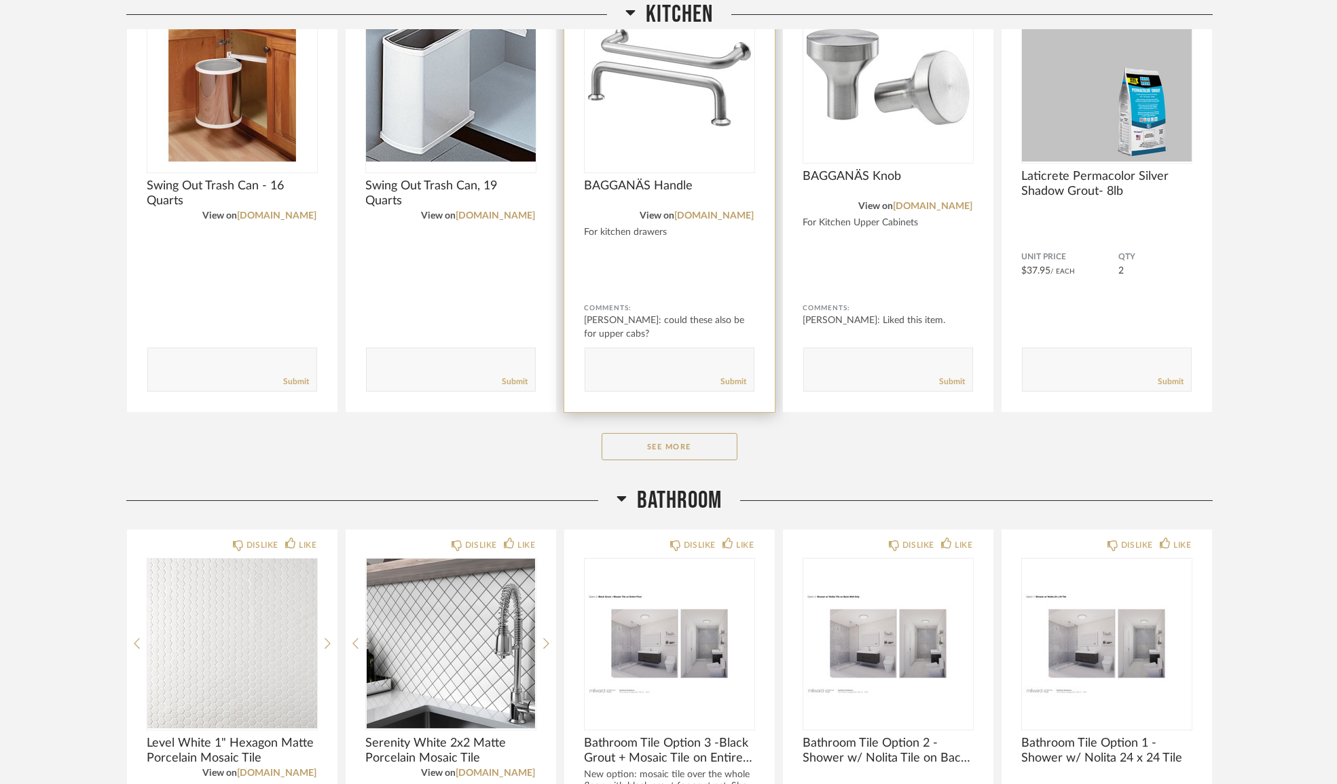
scroll to position [432, 0]
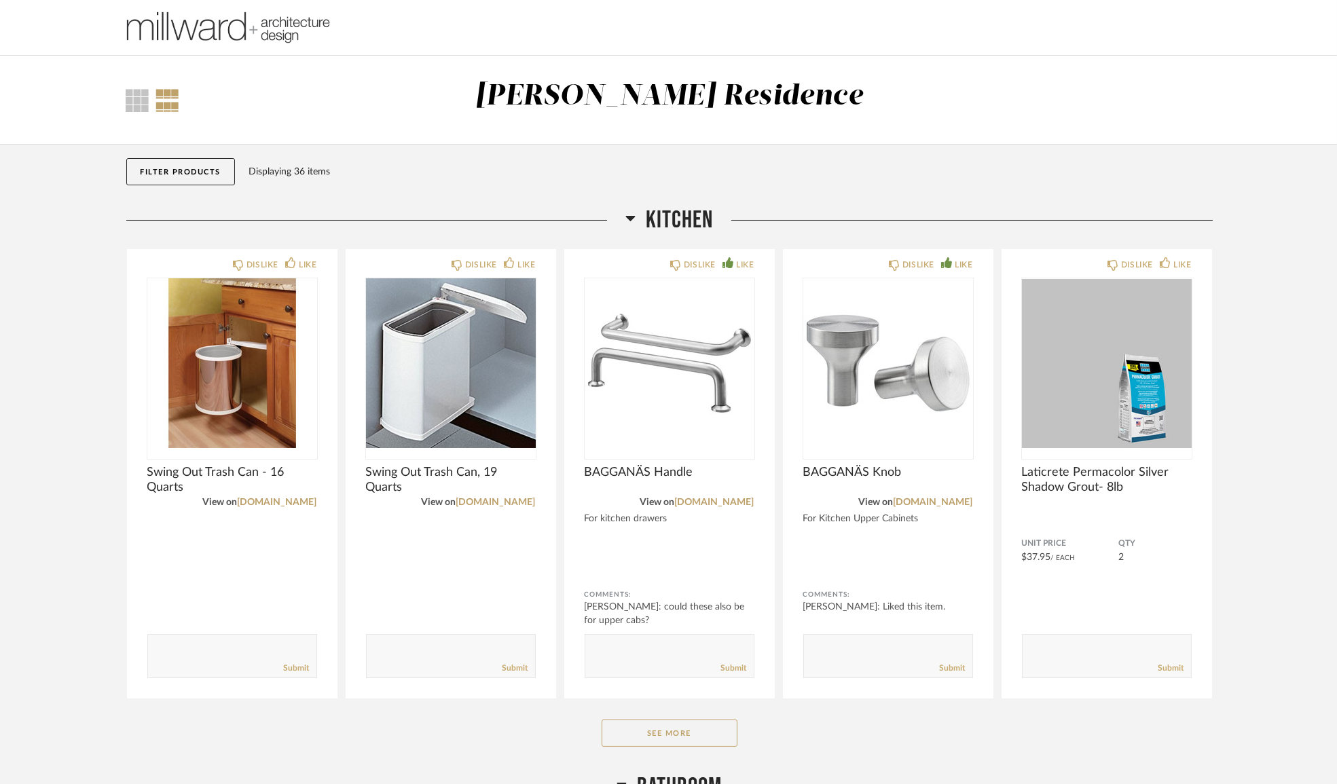
scroll to position [246, 0]
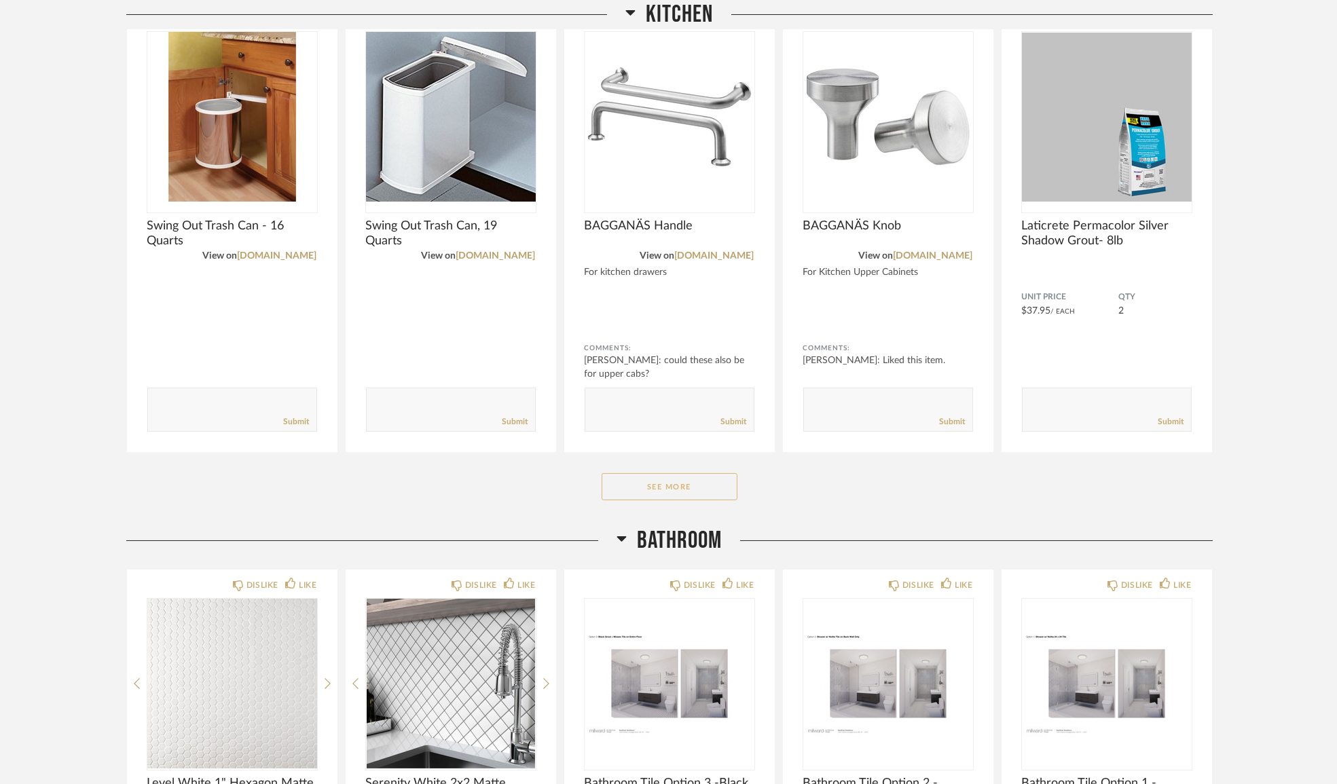
click at [696, 490] on button "See More" at bounding box center [669, 486] width 136 height 27
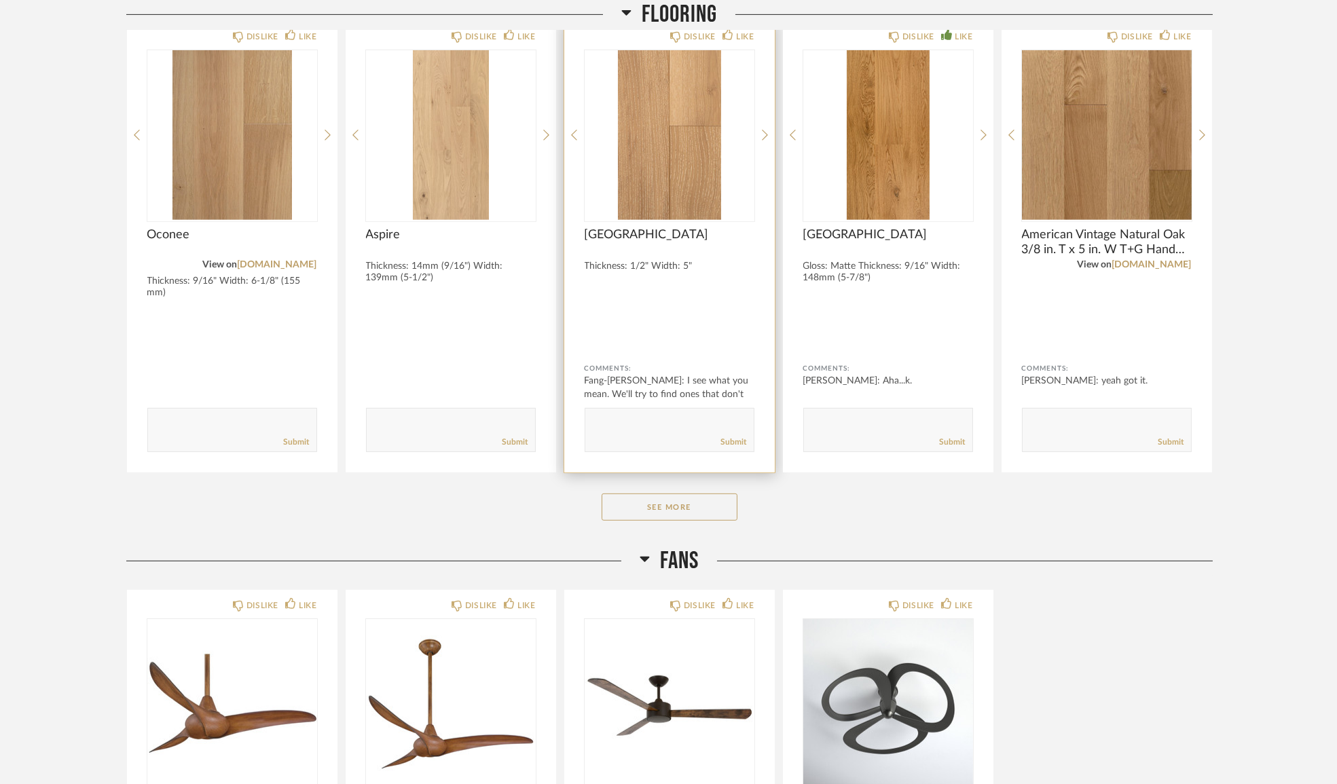
scroll to position [1623, 0]
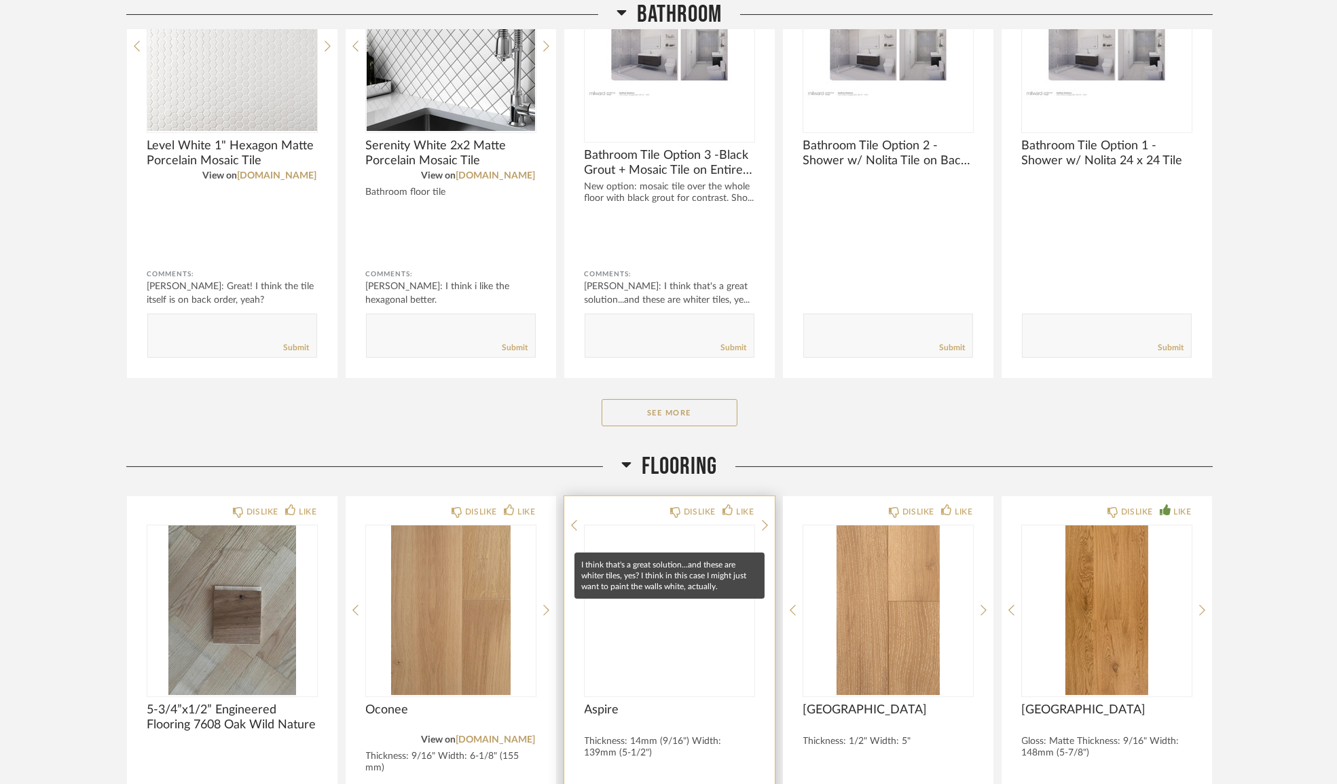
scroll to position [951, 0]
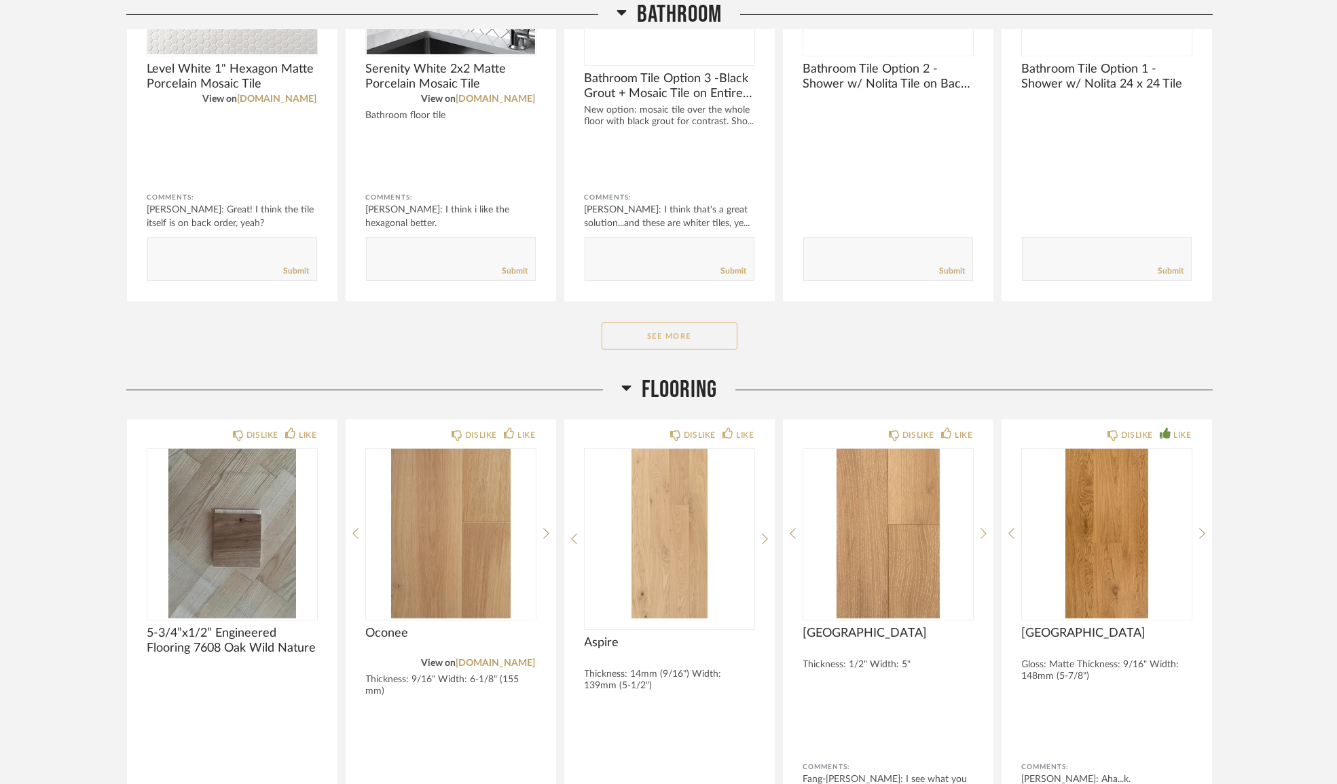
click at [682, 346] on button "See More" at bounding box center [669, 335] width 136 height 27
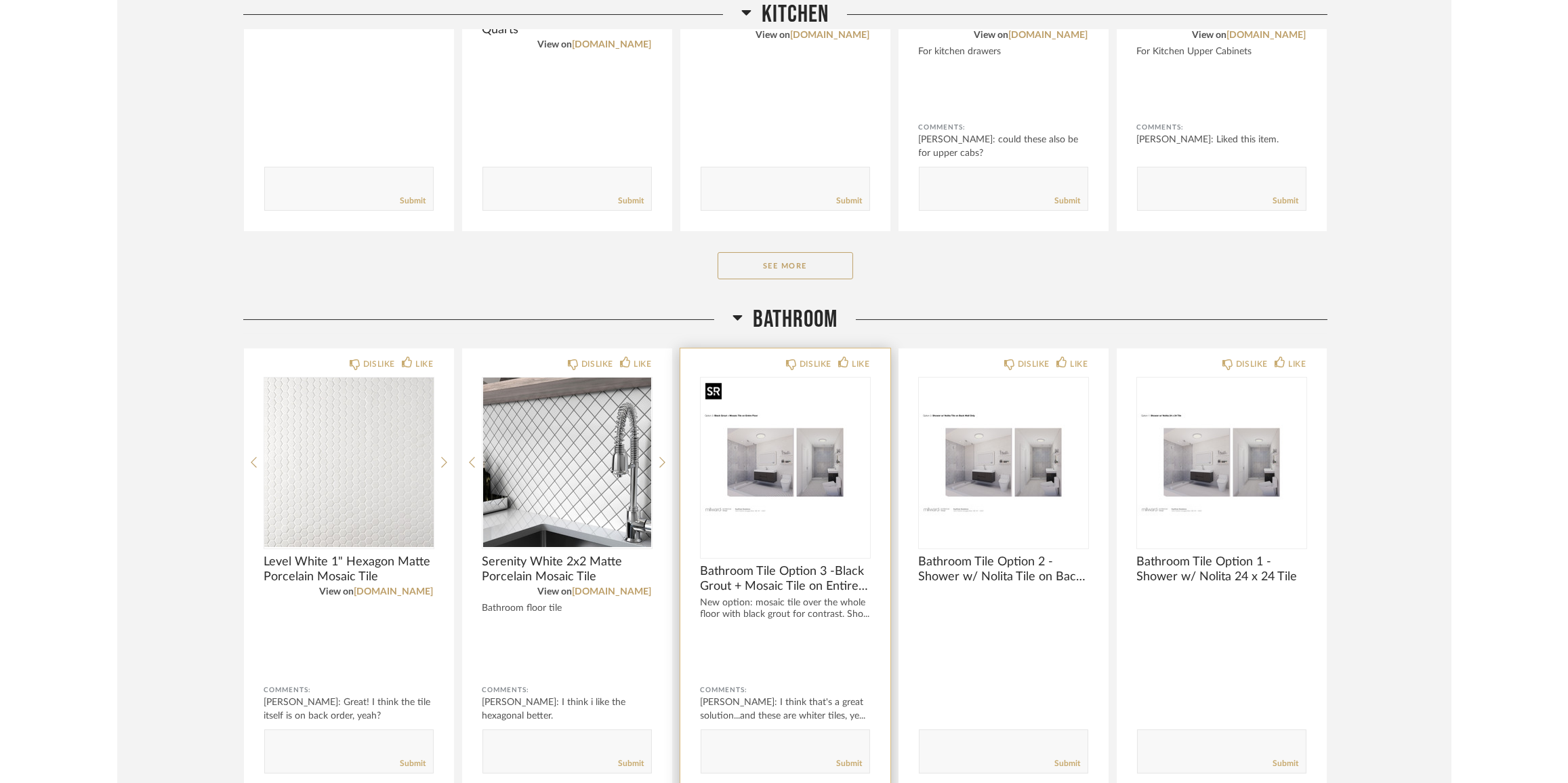
scroll to position [88, 0]
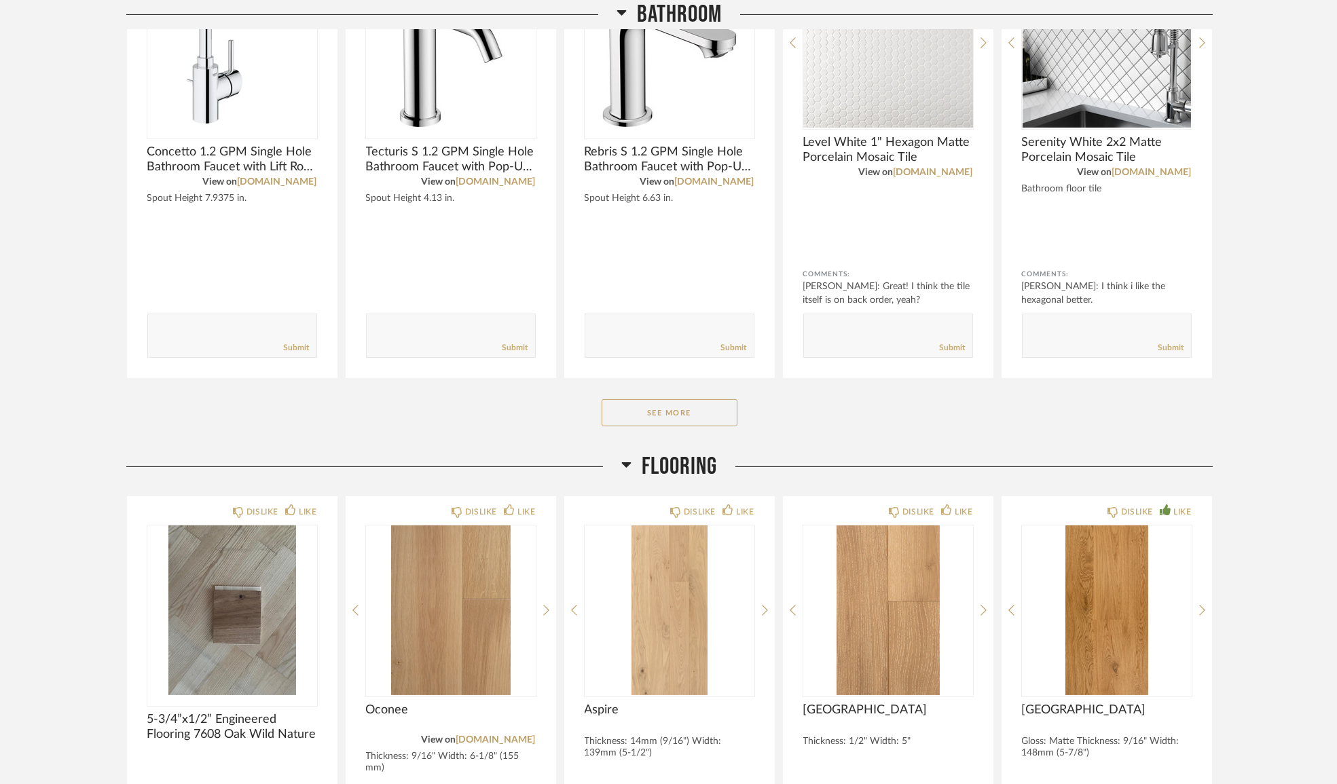
scroll to position [713, 0]
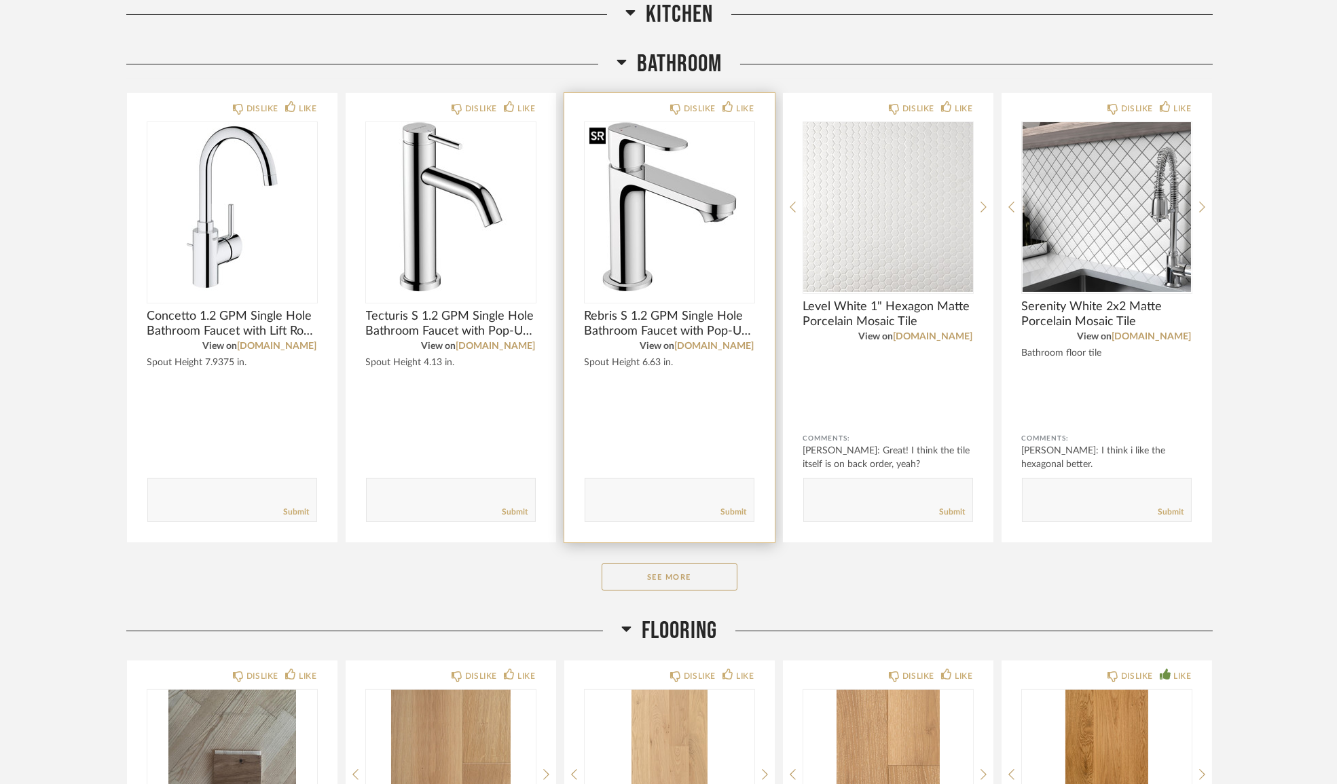
click at [713, 234] on img "0" at bounding box center [669, 207] width 170 height 170
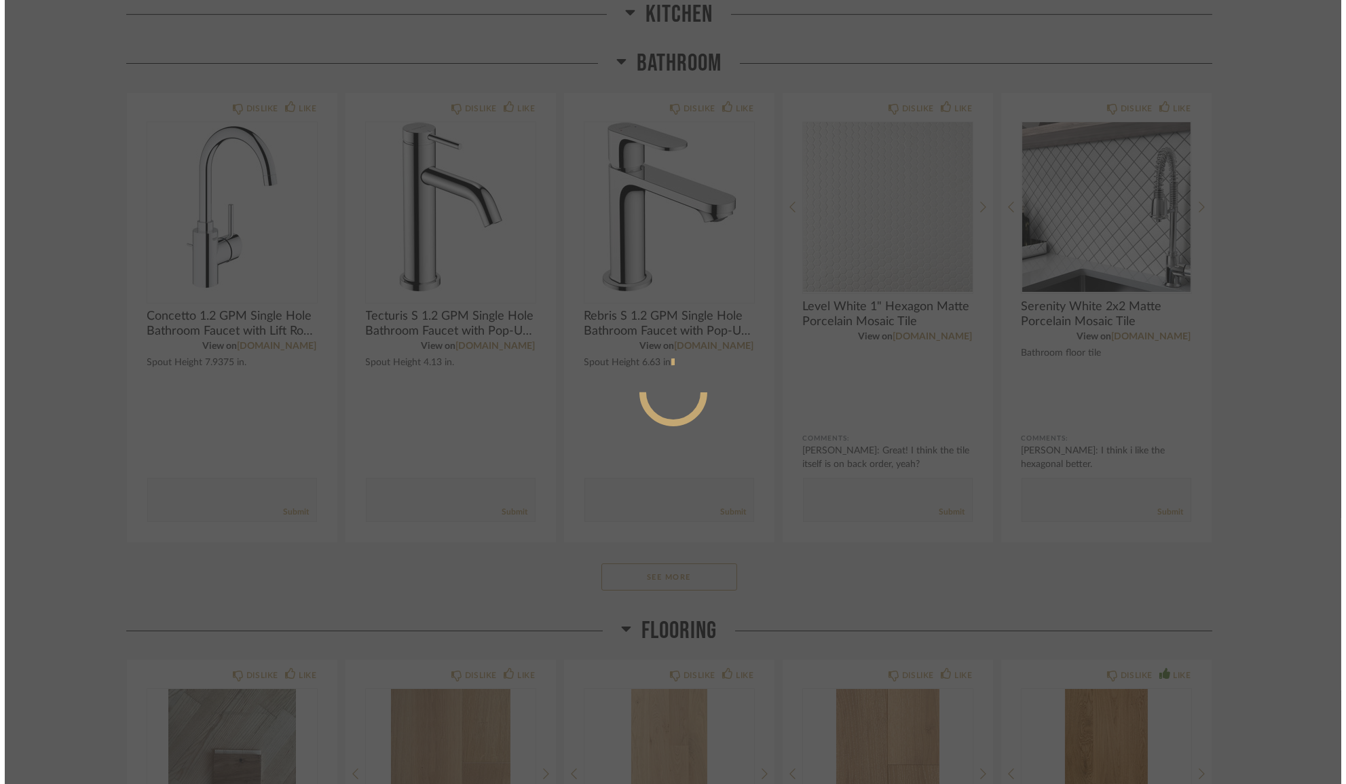
scroll to position [0, 0]
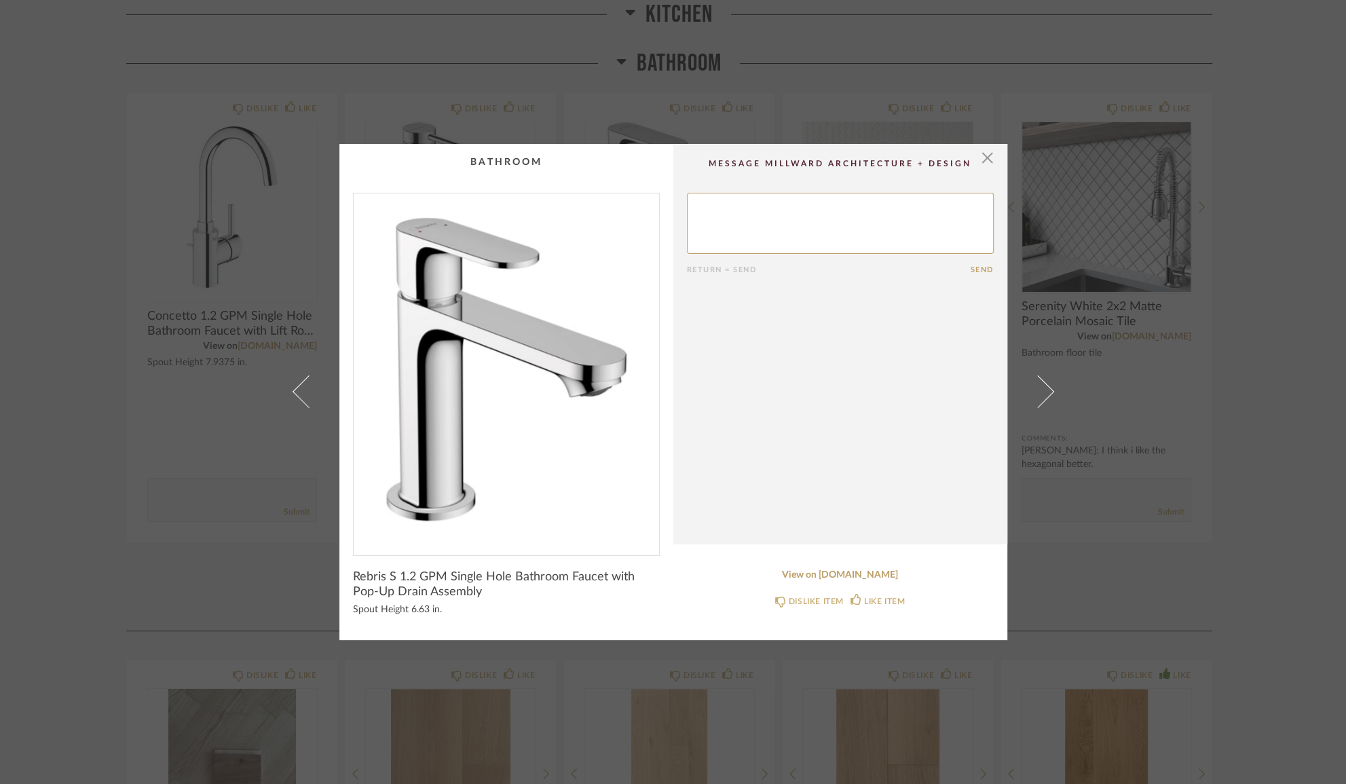
click at [91, 442] on div "× Return = Send Send Rebris S 1.2 GPM Single Hole Bathroom Faucet with Pop-Up D…" at bounding box center [673, 392] width 1346 height 784
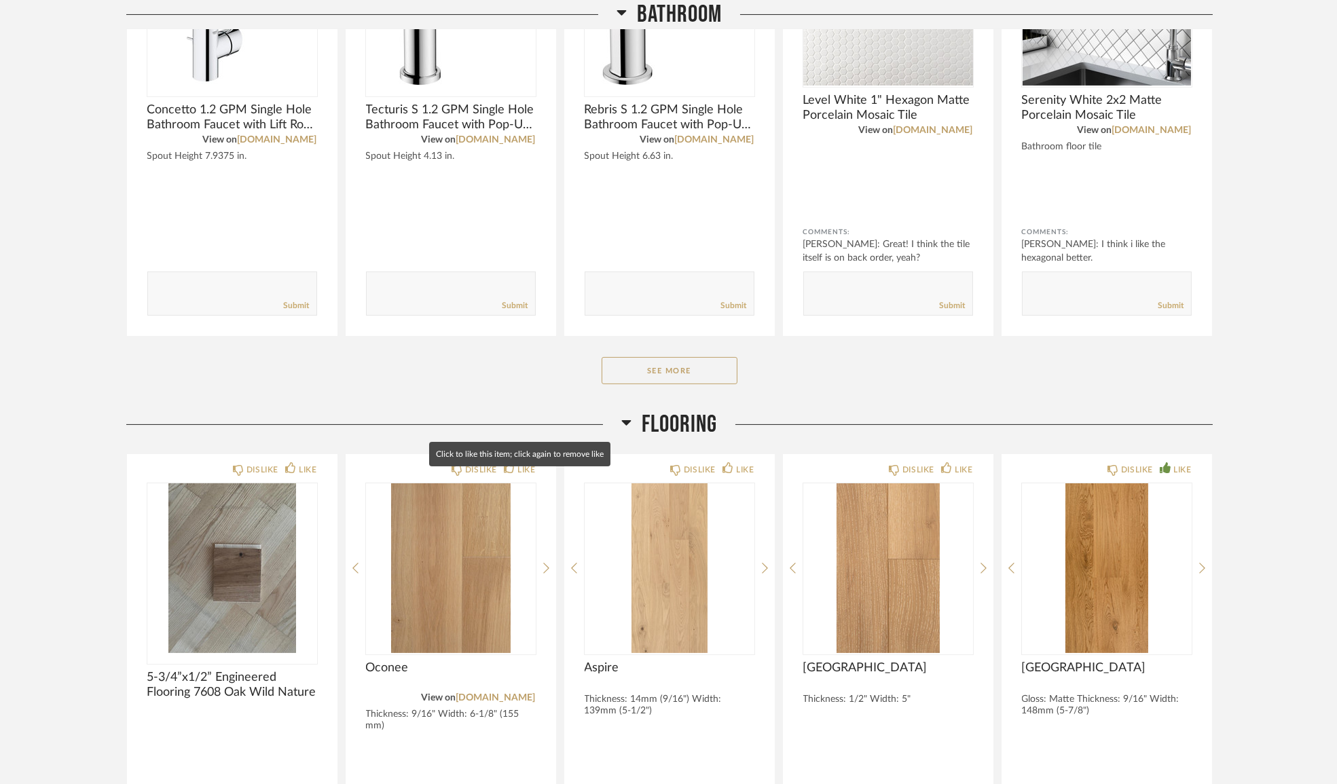
scroll to position [909, 0]
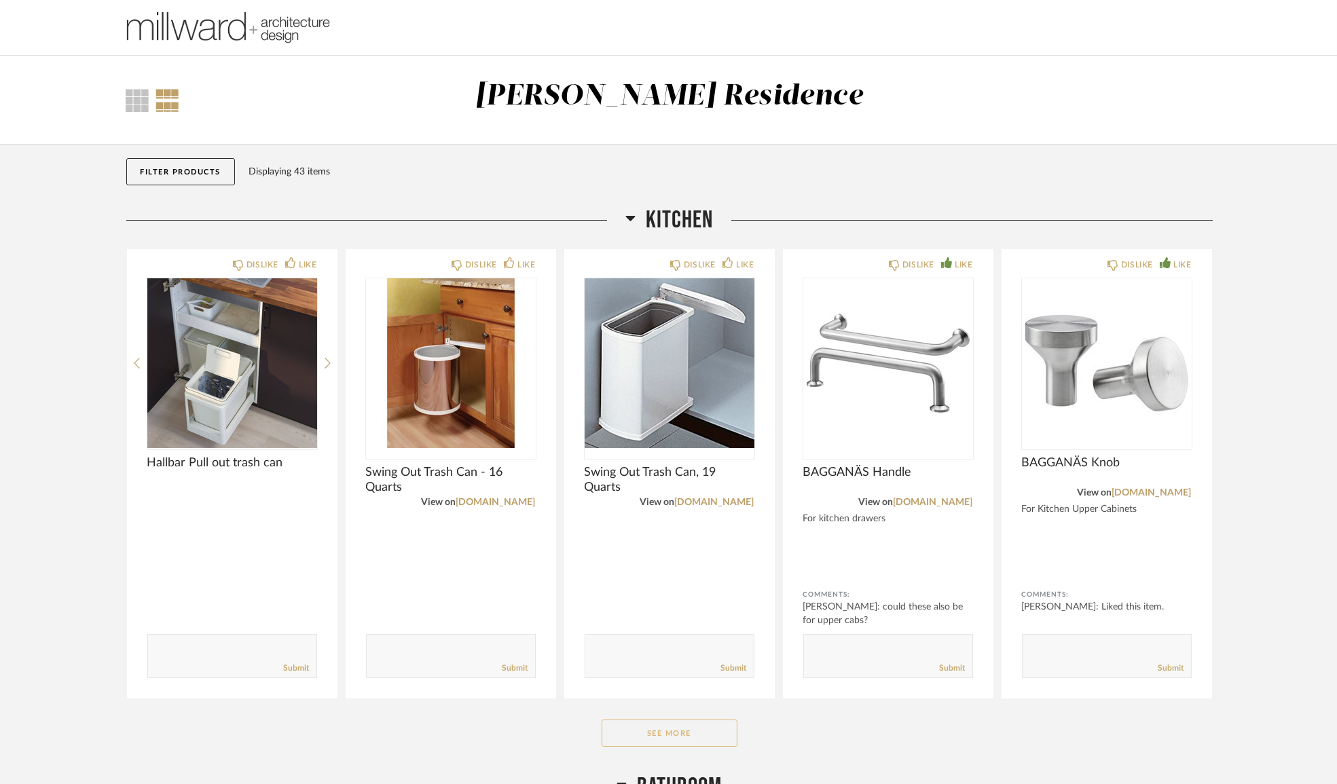
click at [701, 739] on button "See More" at bounding box center [669, 733] width 136 height 27
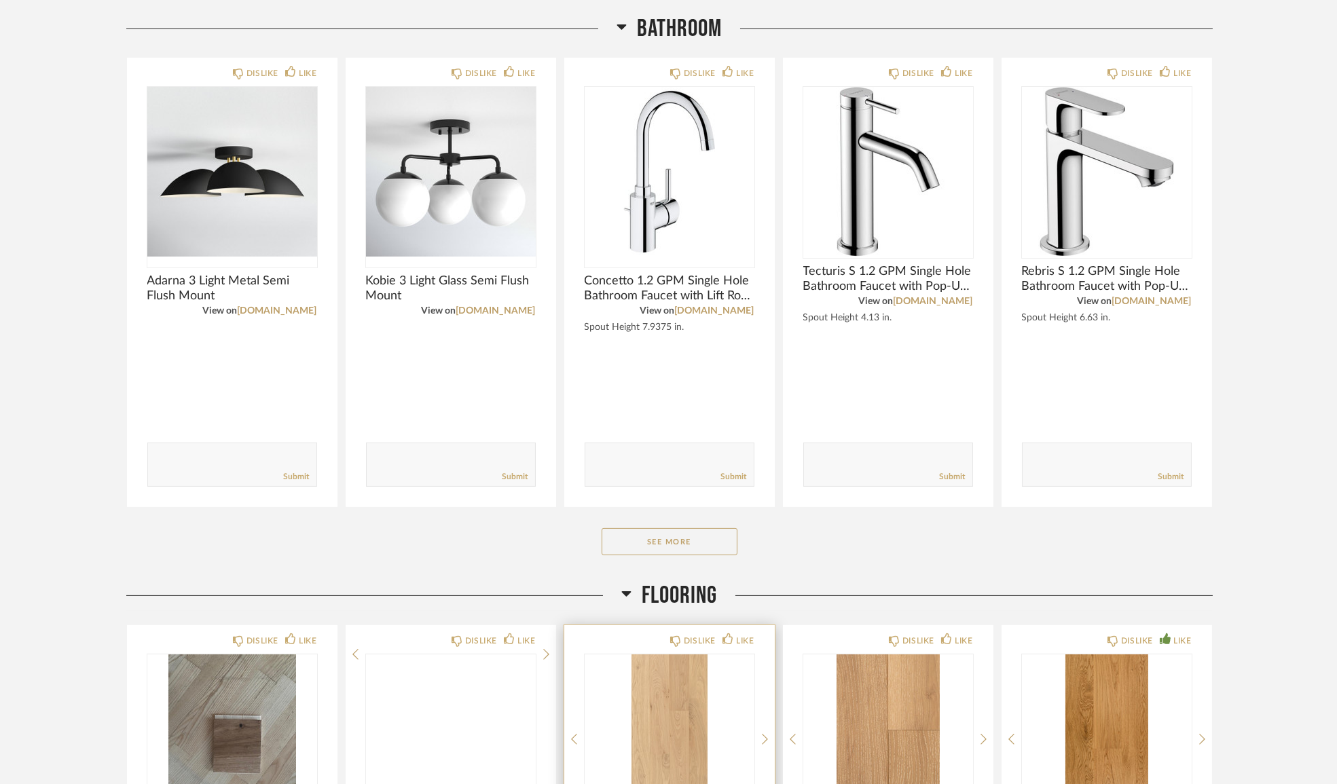
scroll to position [1358, 0]
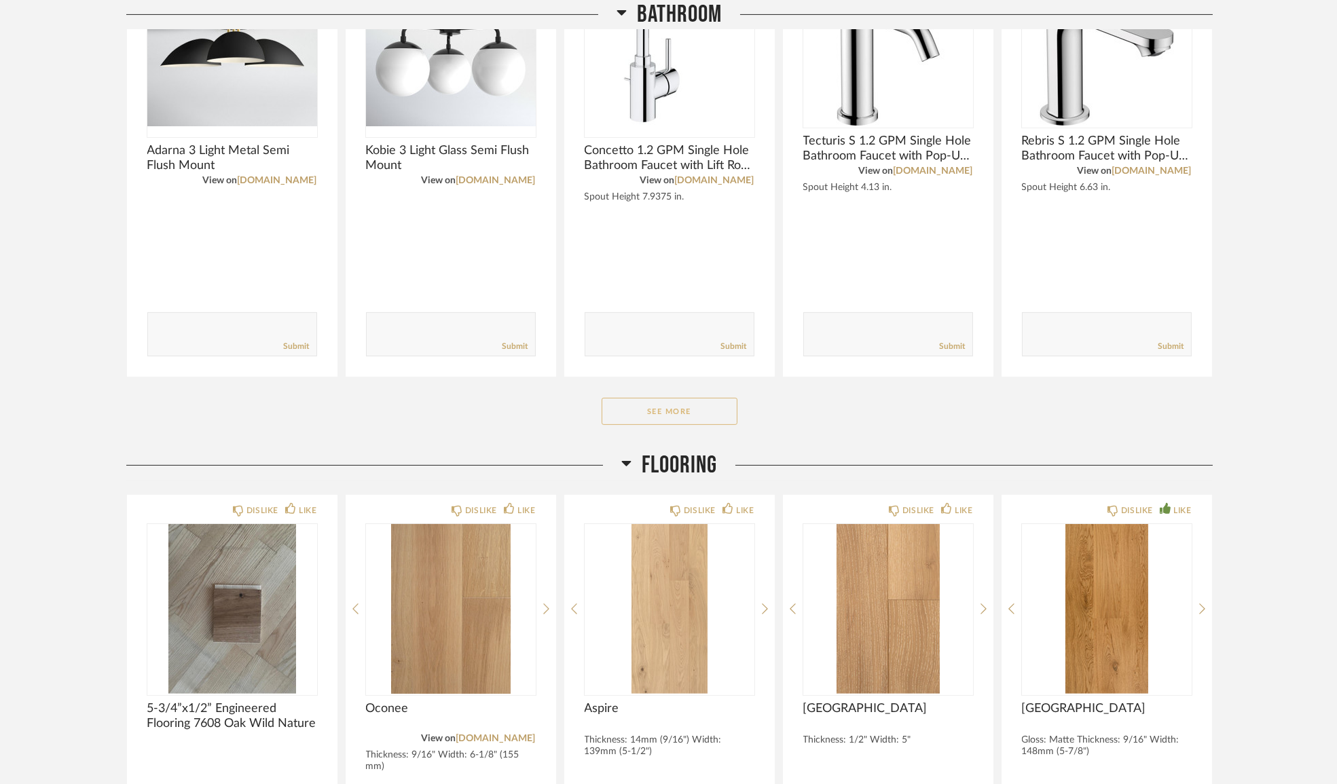
click at [678, 402] on button "See More" at bounding box center [669, 411] width 136 height 27
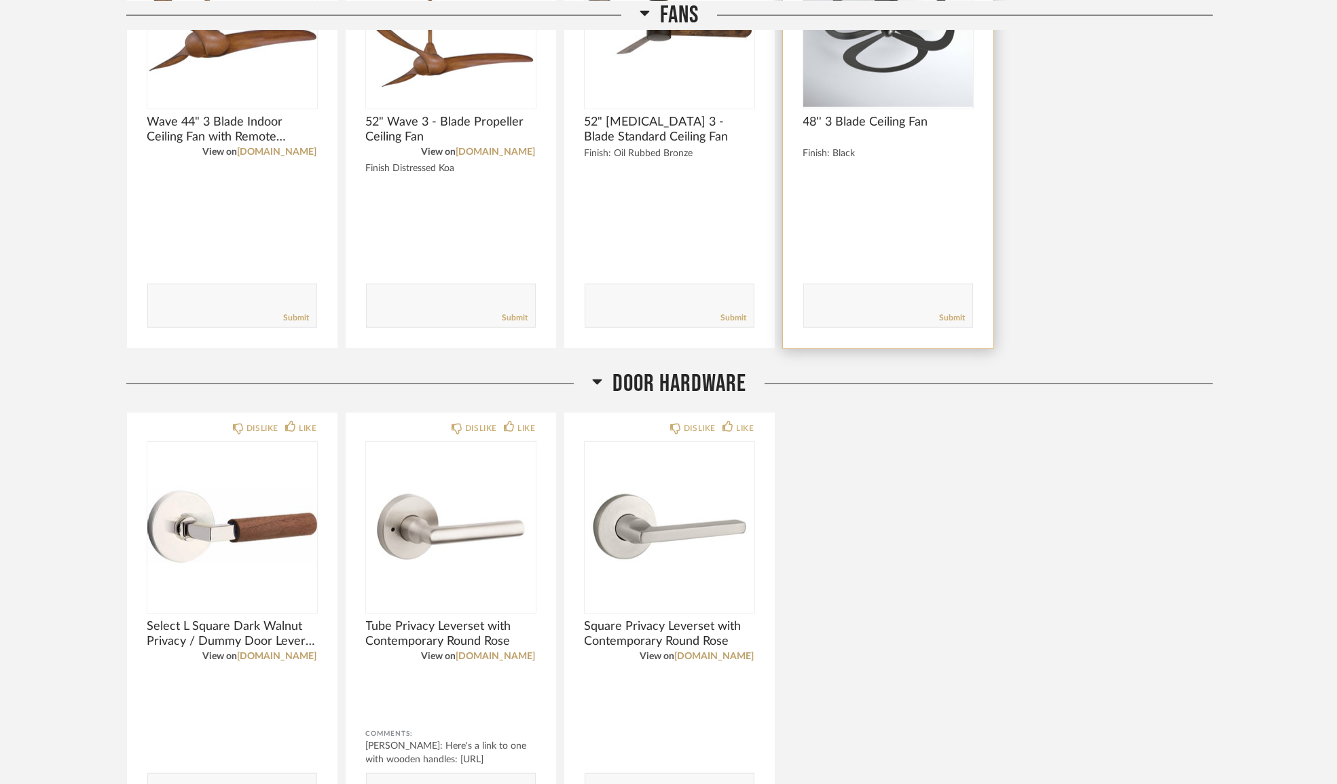
scroll to position [4045, 0]
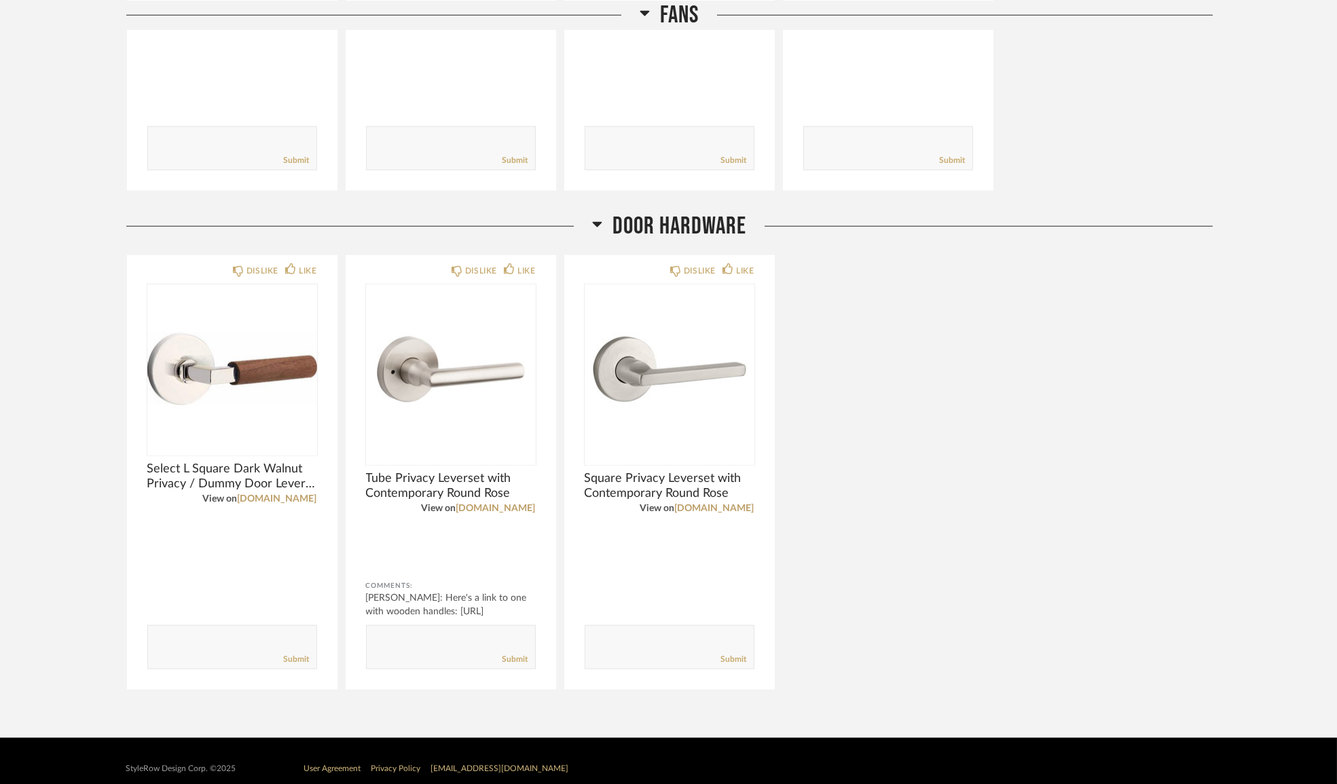
click at [880, 368] on div "DISLIKE LIKE Select L Square Dark Walnut Privacy / Dummy Door Lever Set View on…" at bounding box center [669, 473] width 1086 height 436
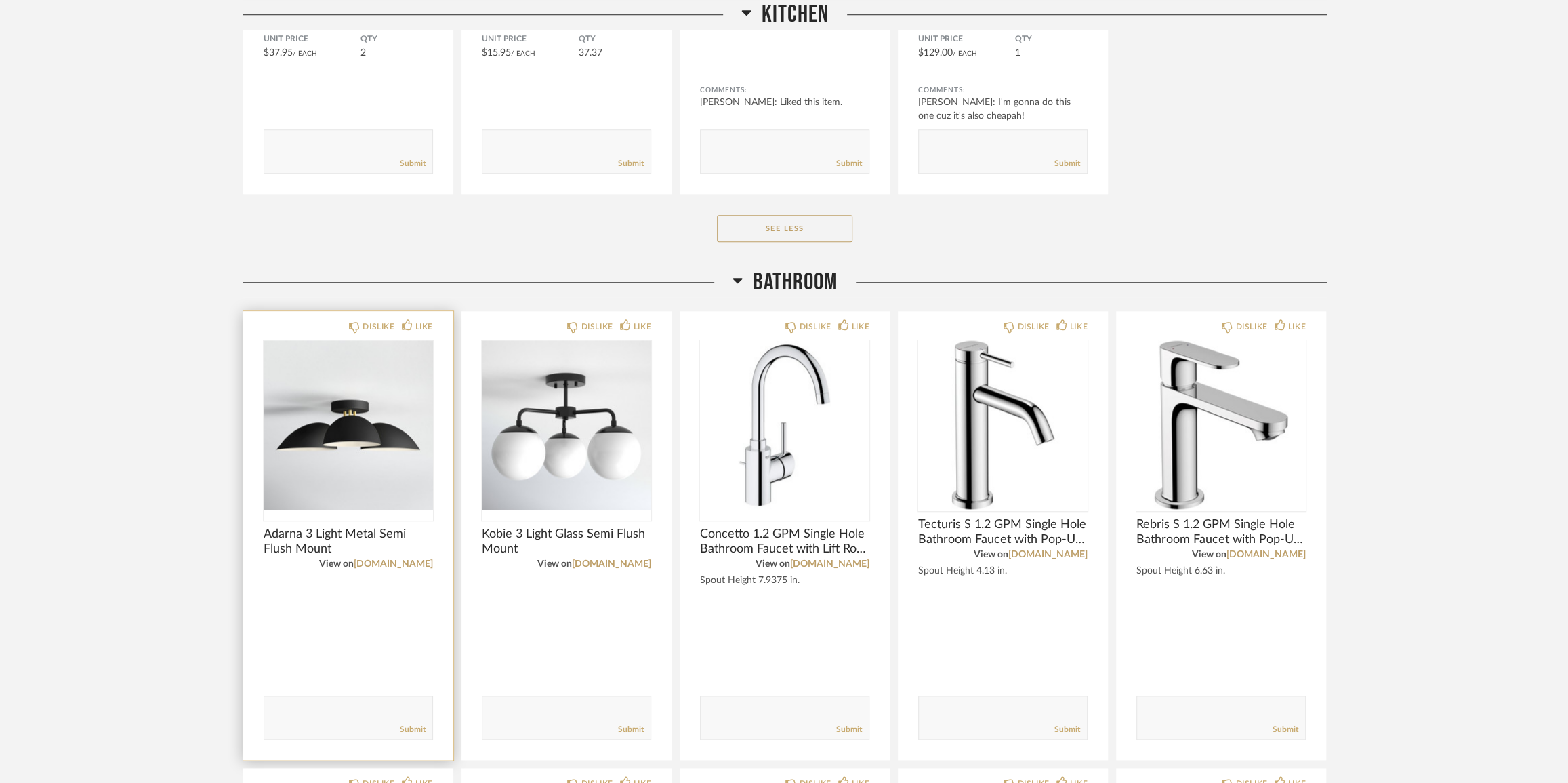
scroll to position [1143, 0]
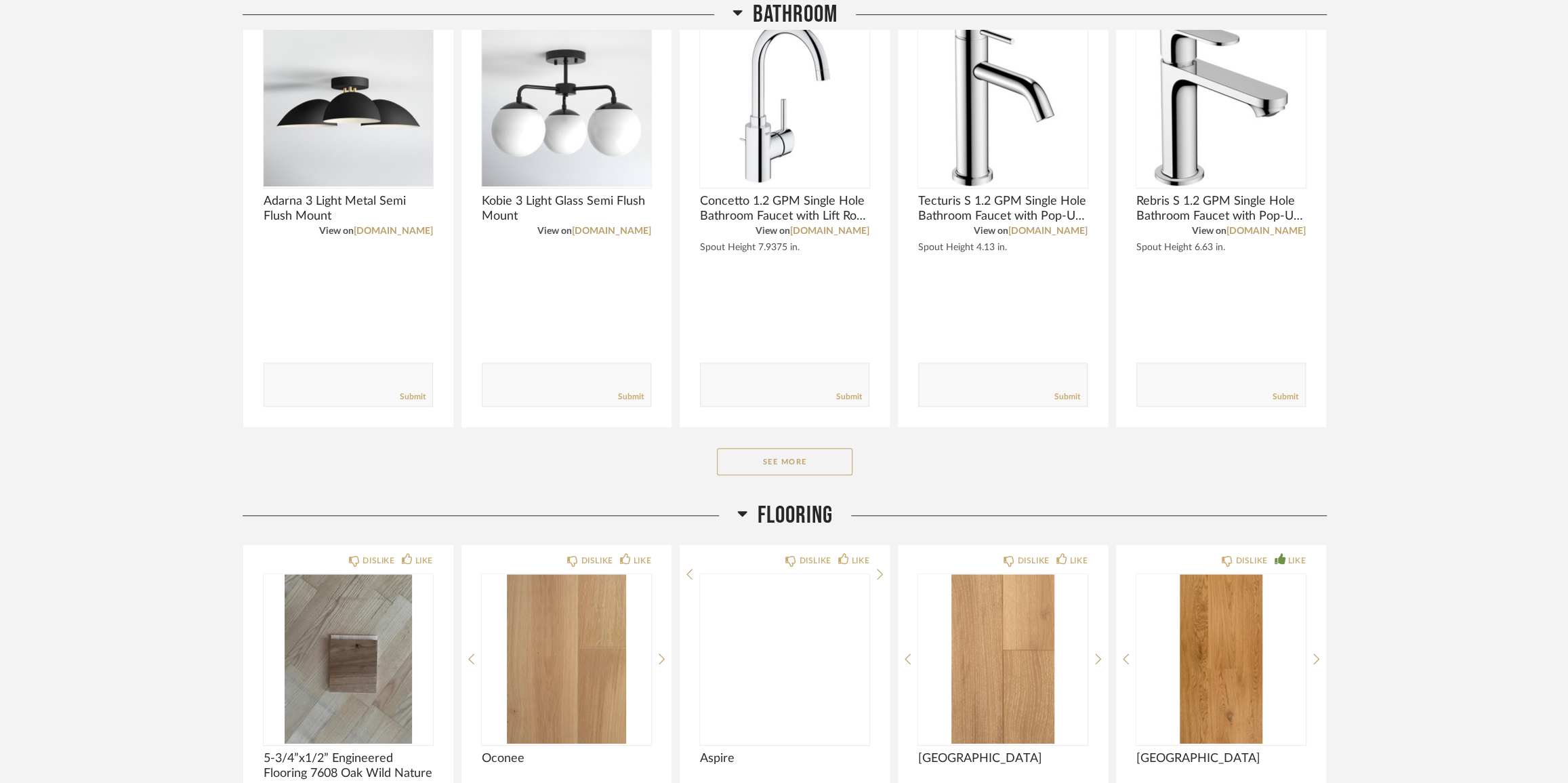
scroll to position [986, 0]
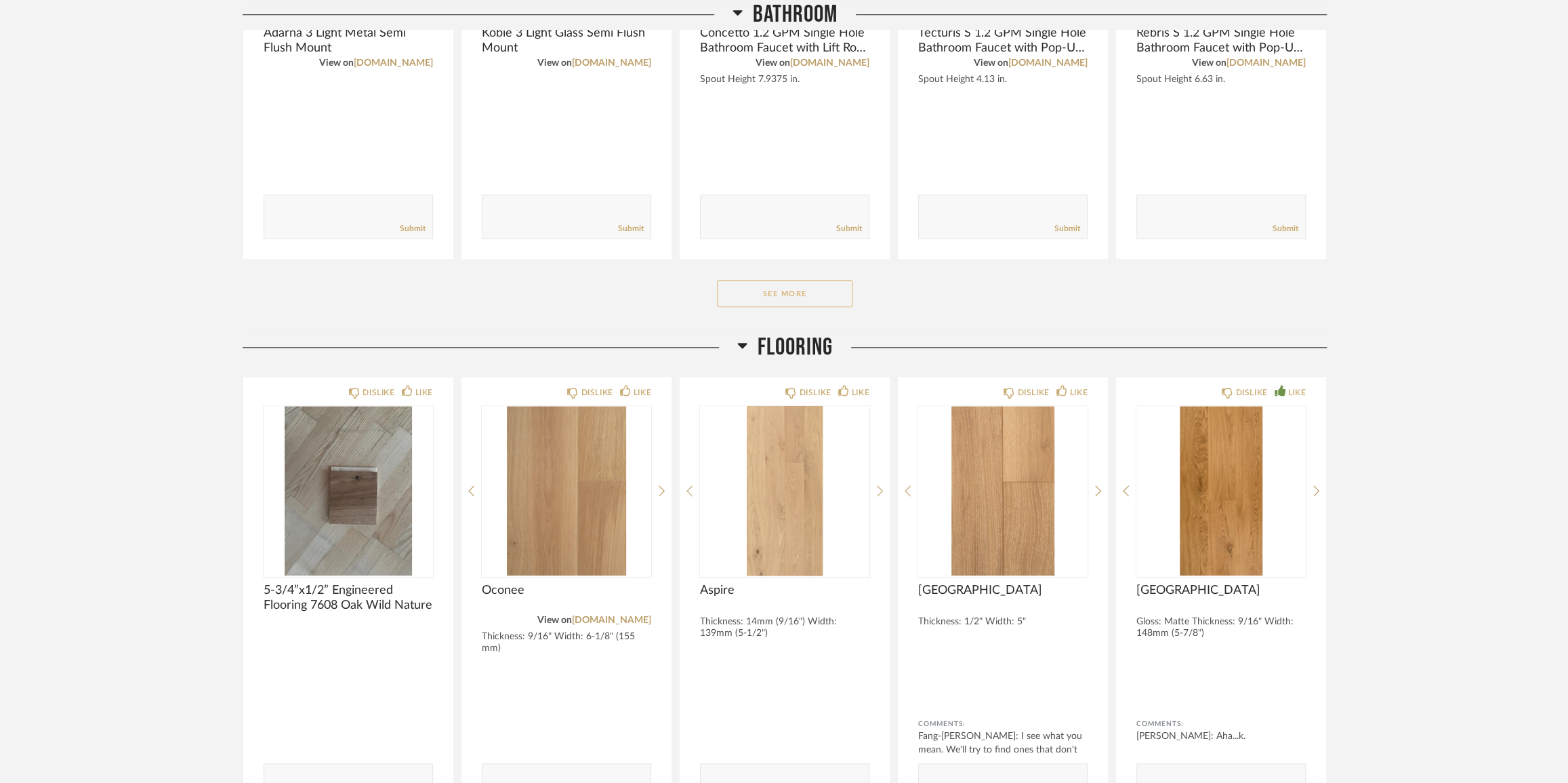
click at [818, 285] on button "See More" at bounding box center [784, 293] width 136 height 27
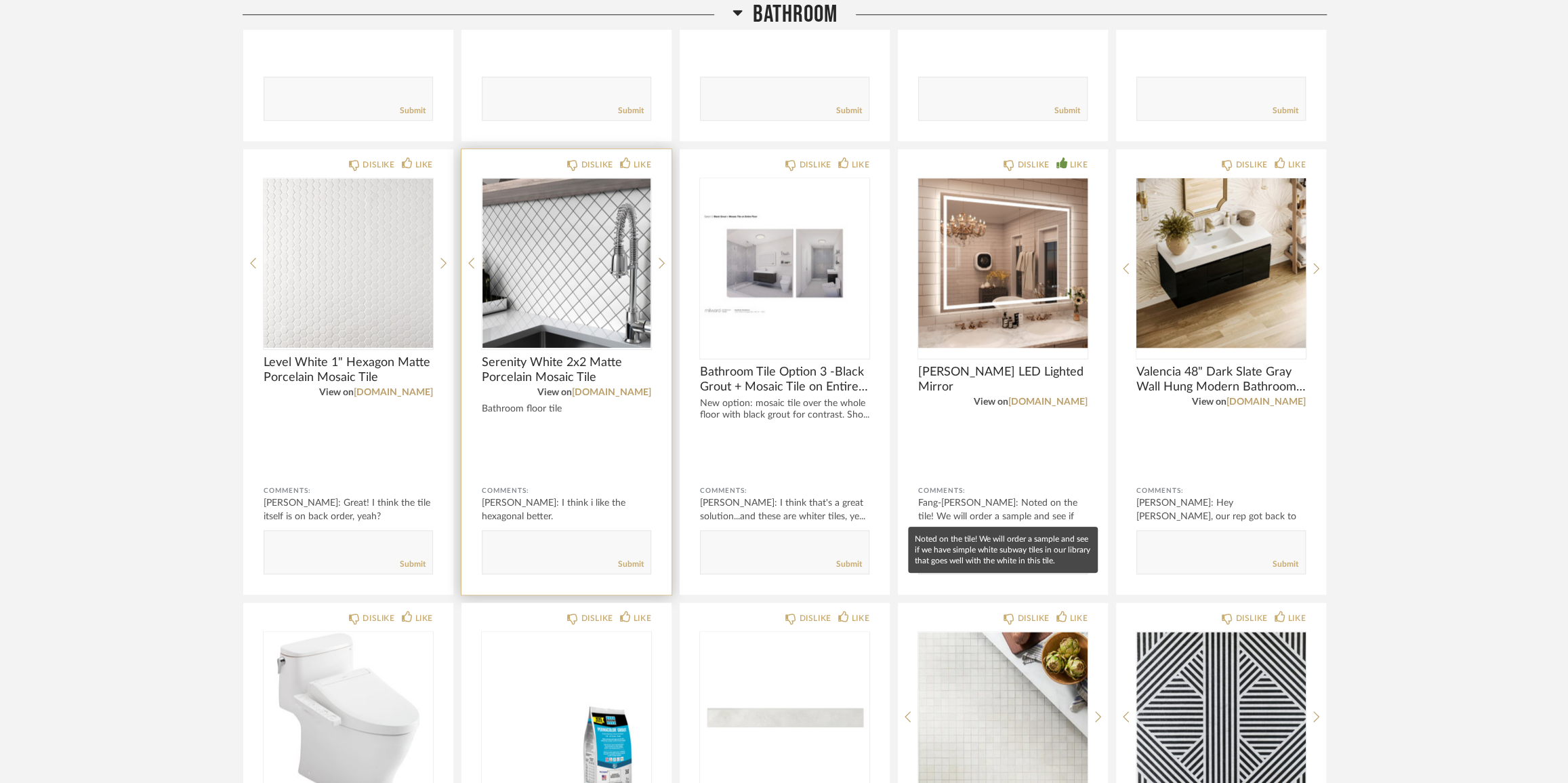
scroll to position [1110, 0]
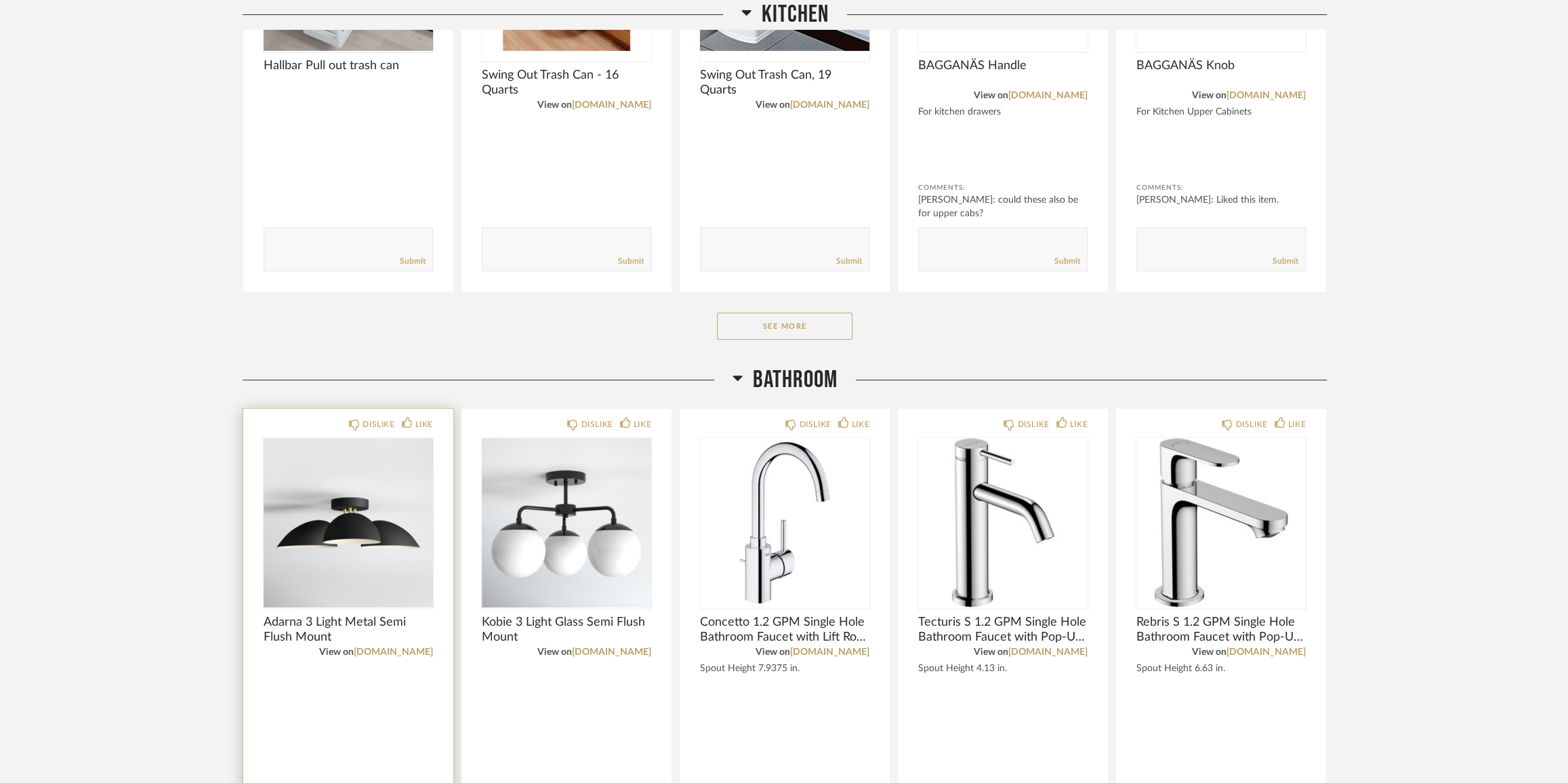
scroll to position [492, 0]
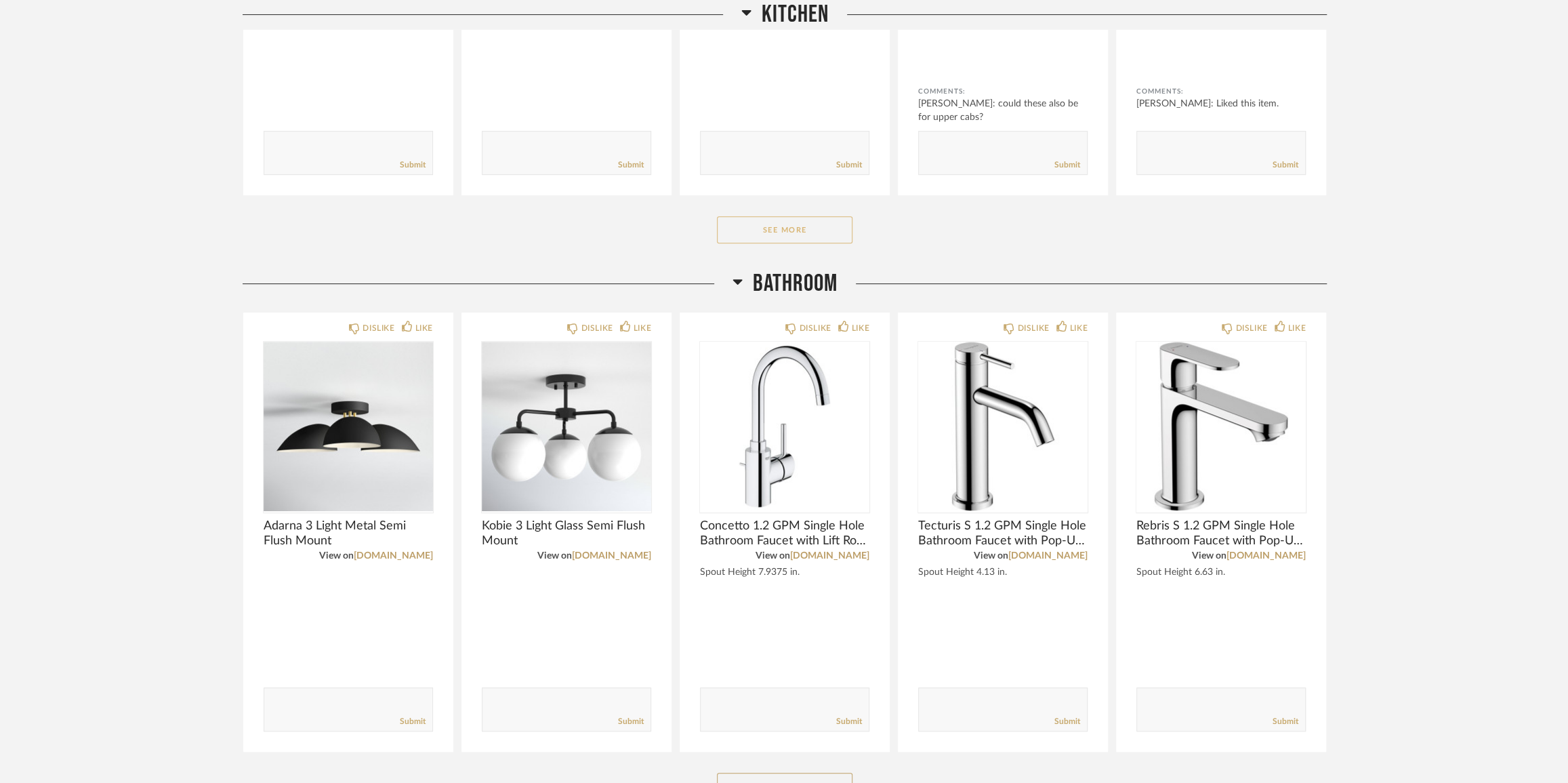
click at [846, 229] on button "See More" at bounding box center [784, 230] width 136 height 27
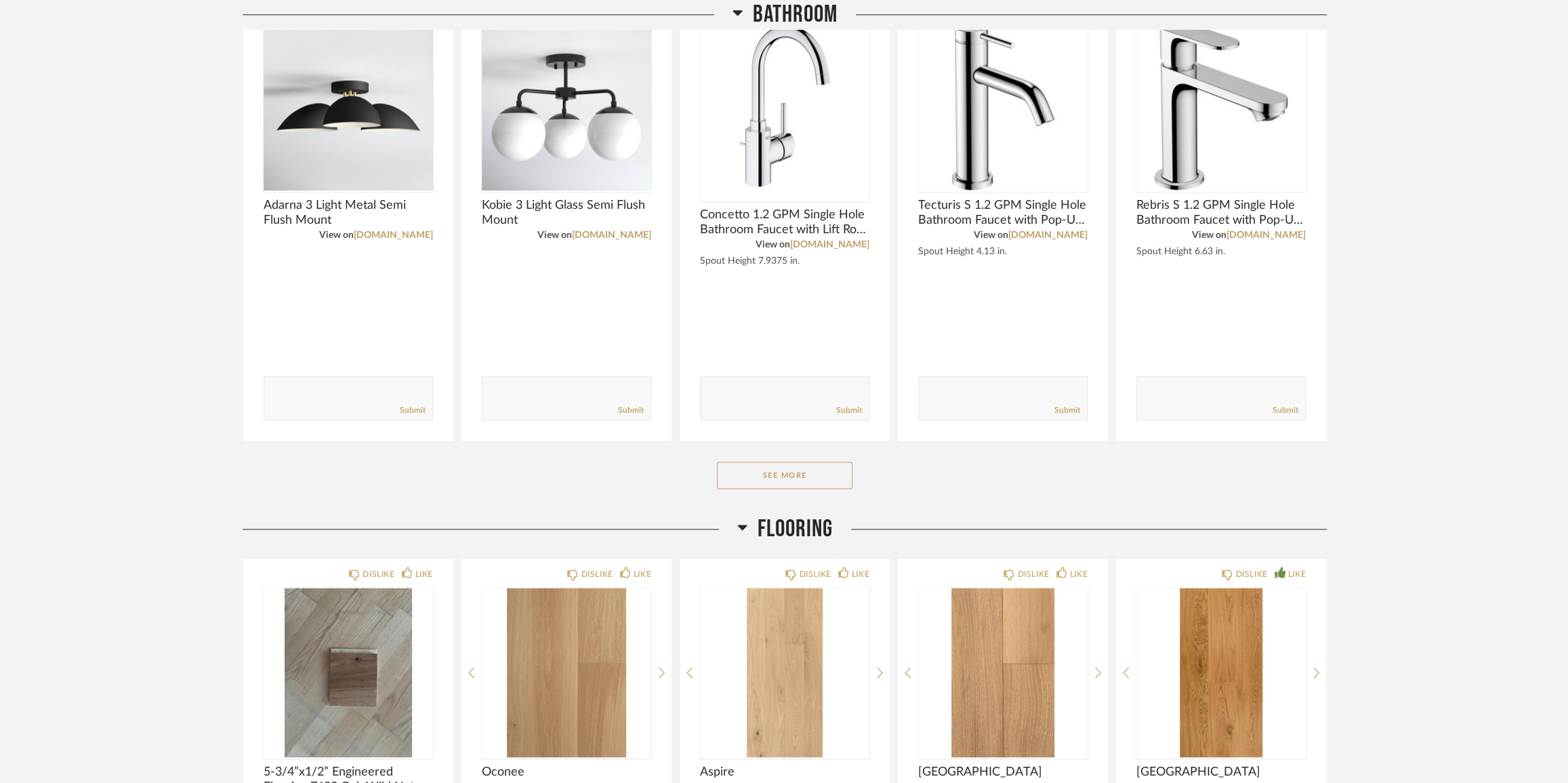
scroll to position [1294, 0]
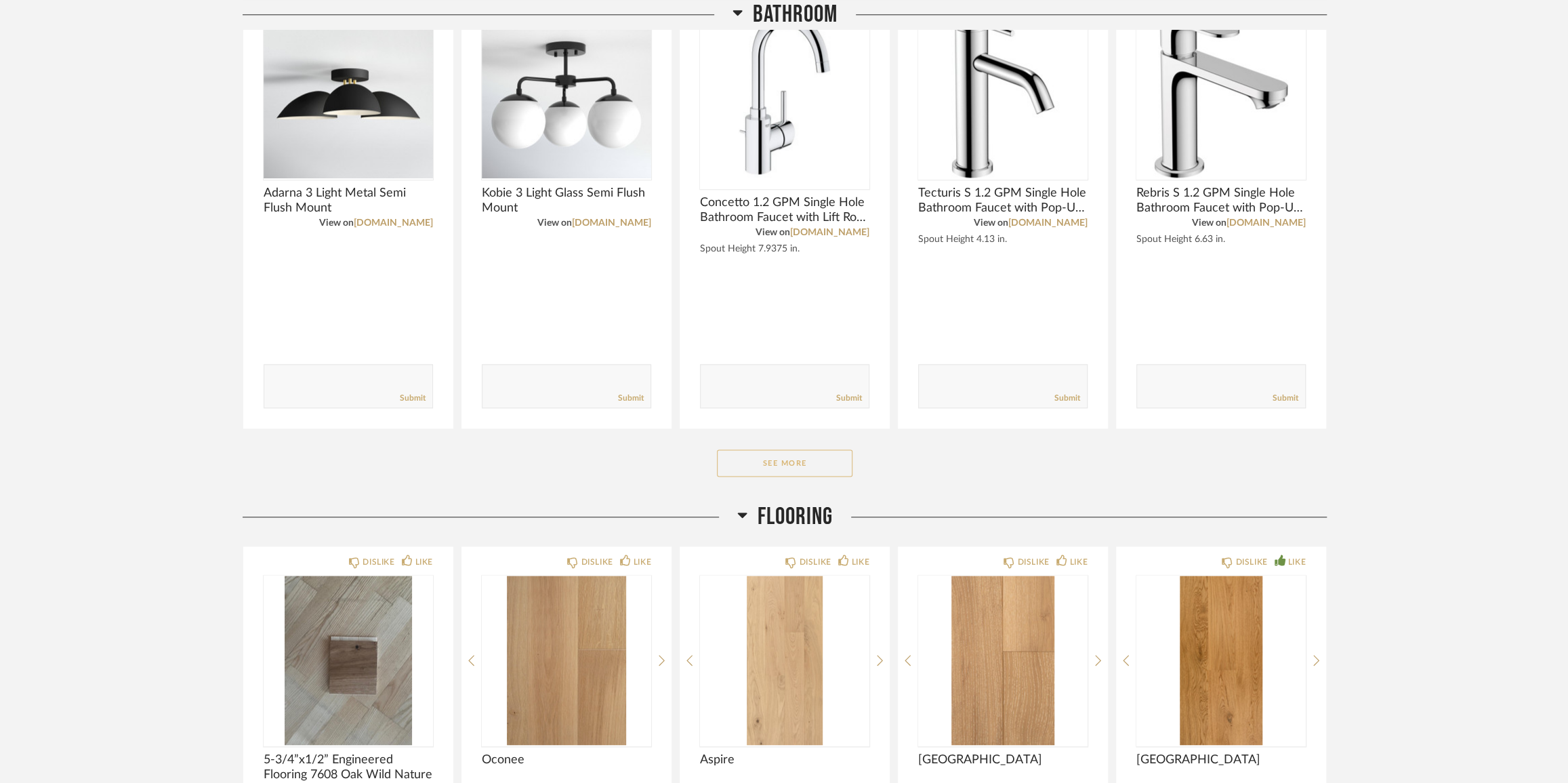
click at [766, 459] on button "See More" at bounding box center [784, 462] width 136 height 27
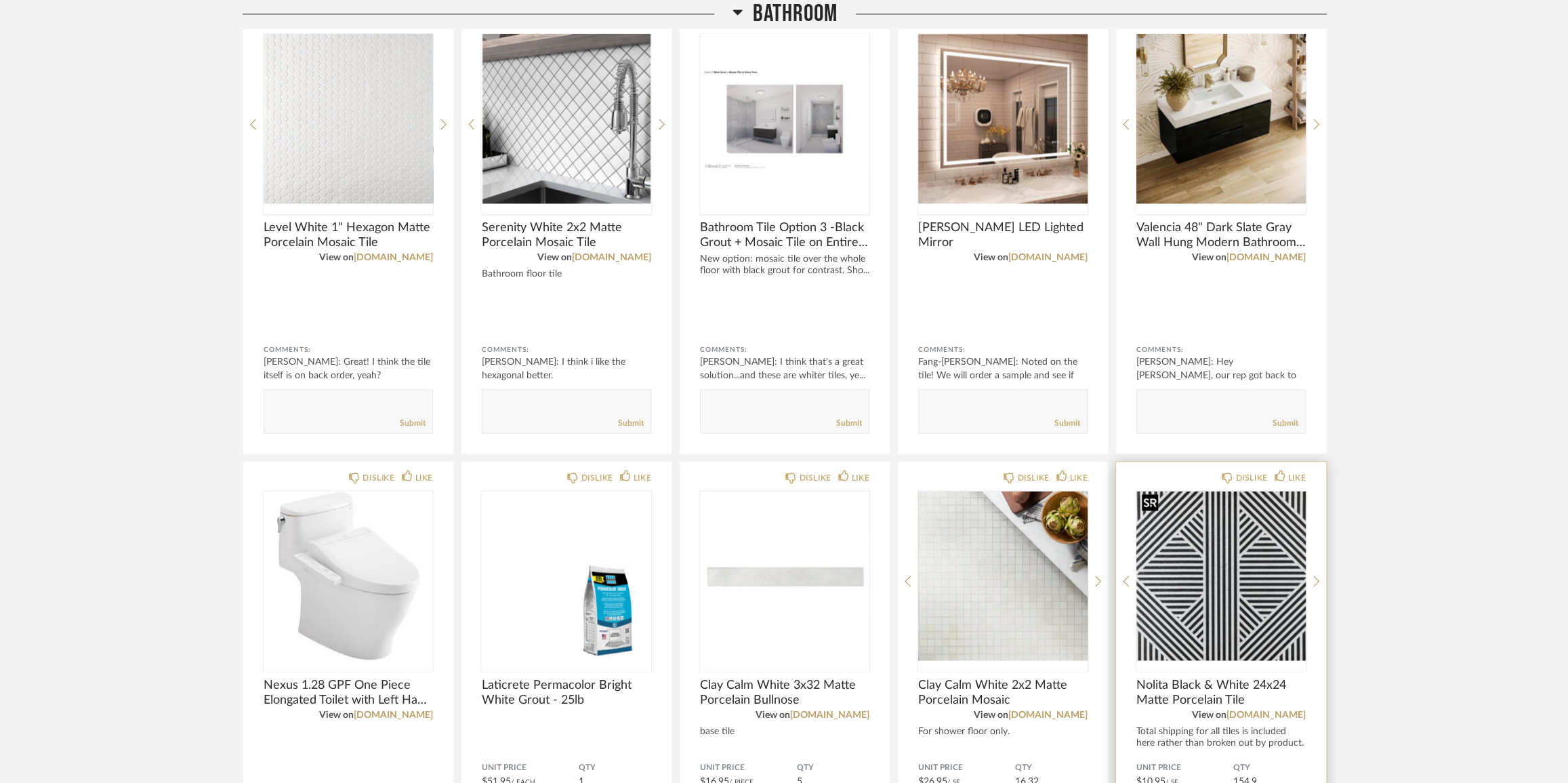
scroll to position [1912, 0]
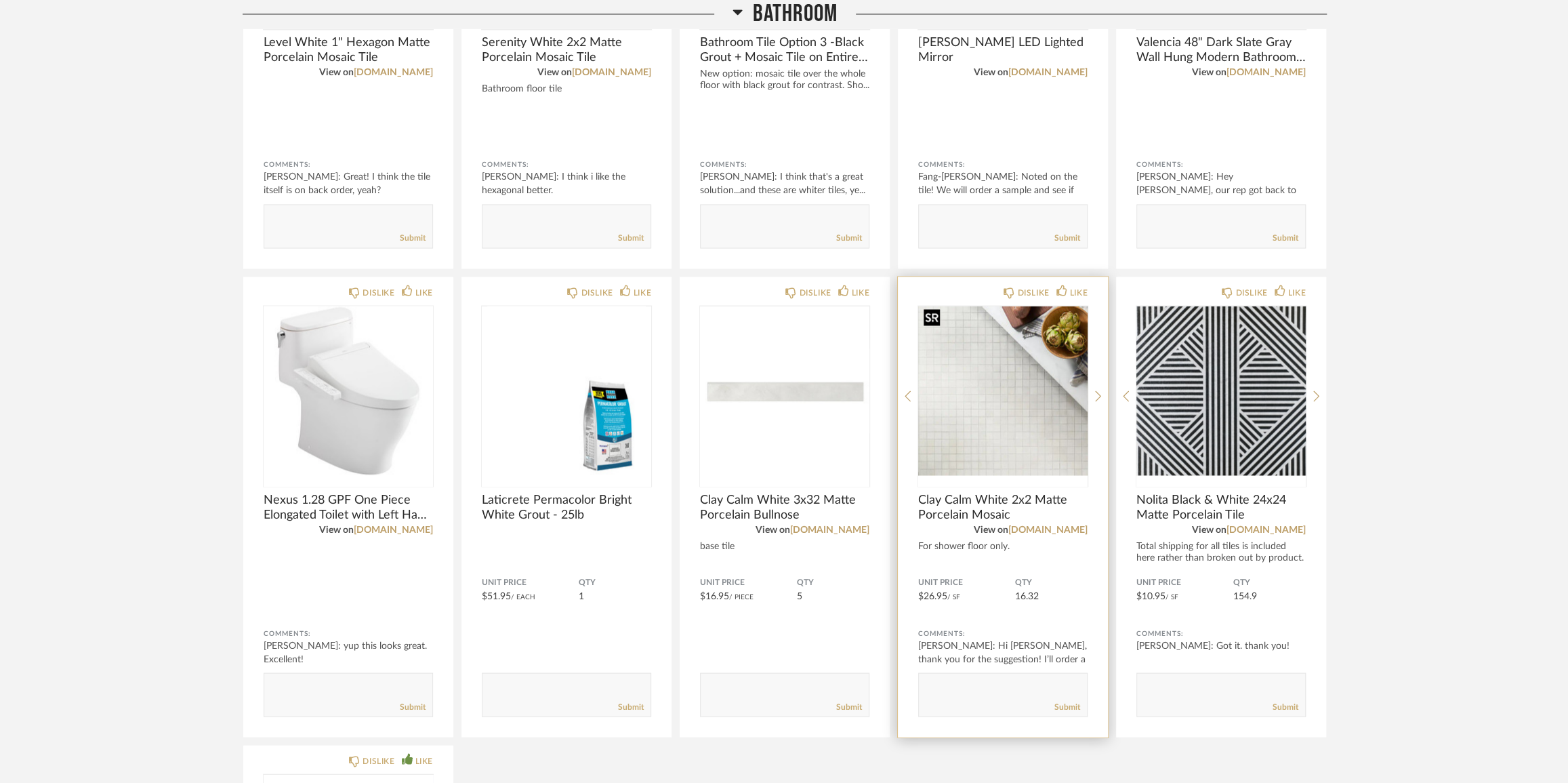
click at [1003, 413] on img "0" at bounding box center [1003, 391] width 170 height 170
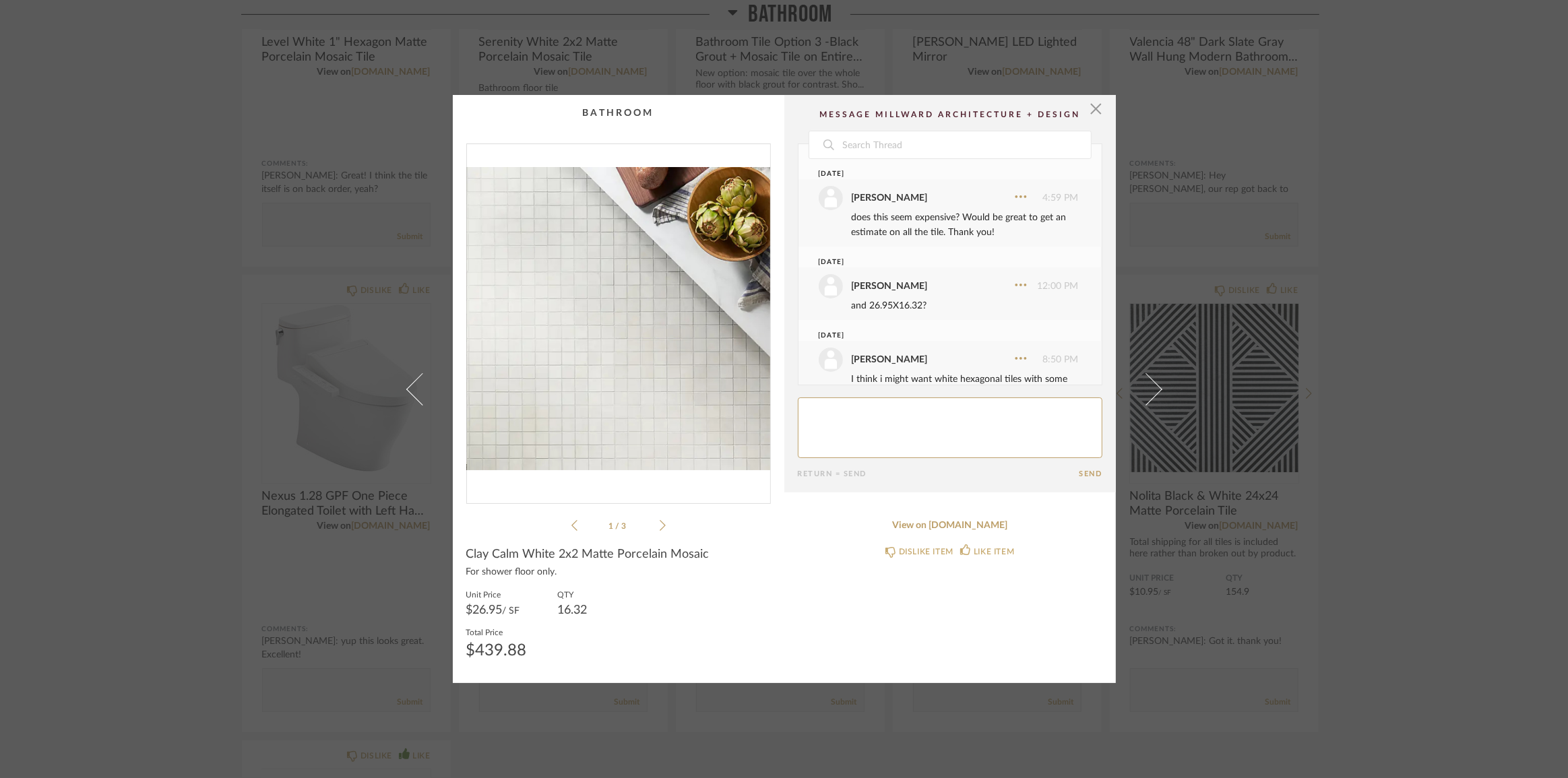
scroll to position [338, 0]
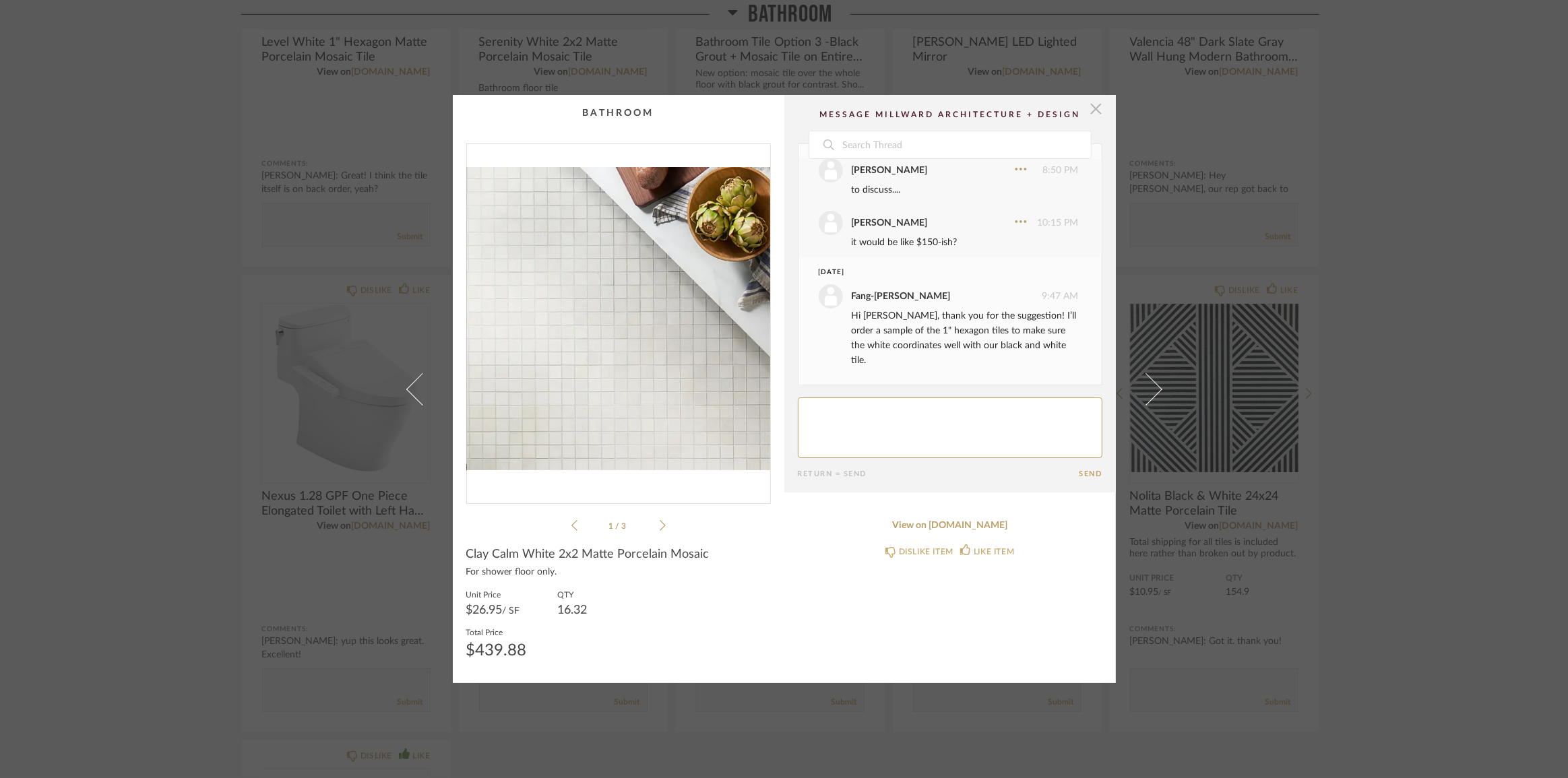
click at [1097, 106] on span "button" at bounding box center [1096, 108] width 27 height 27
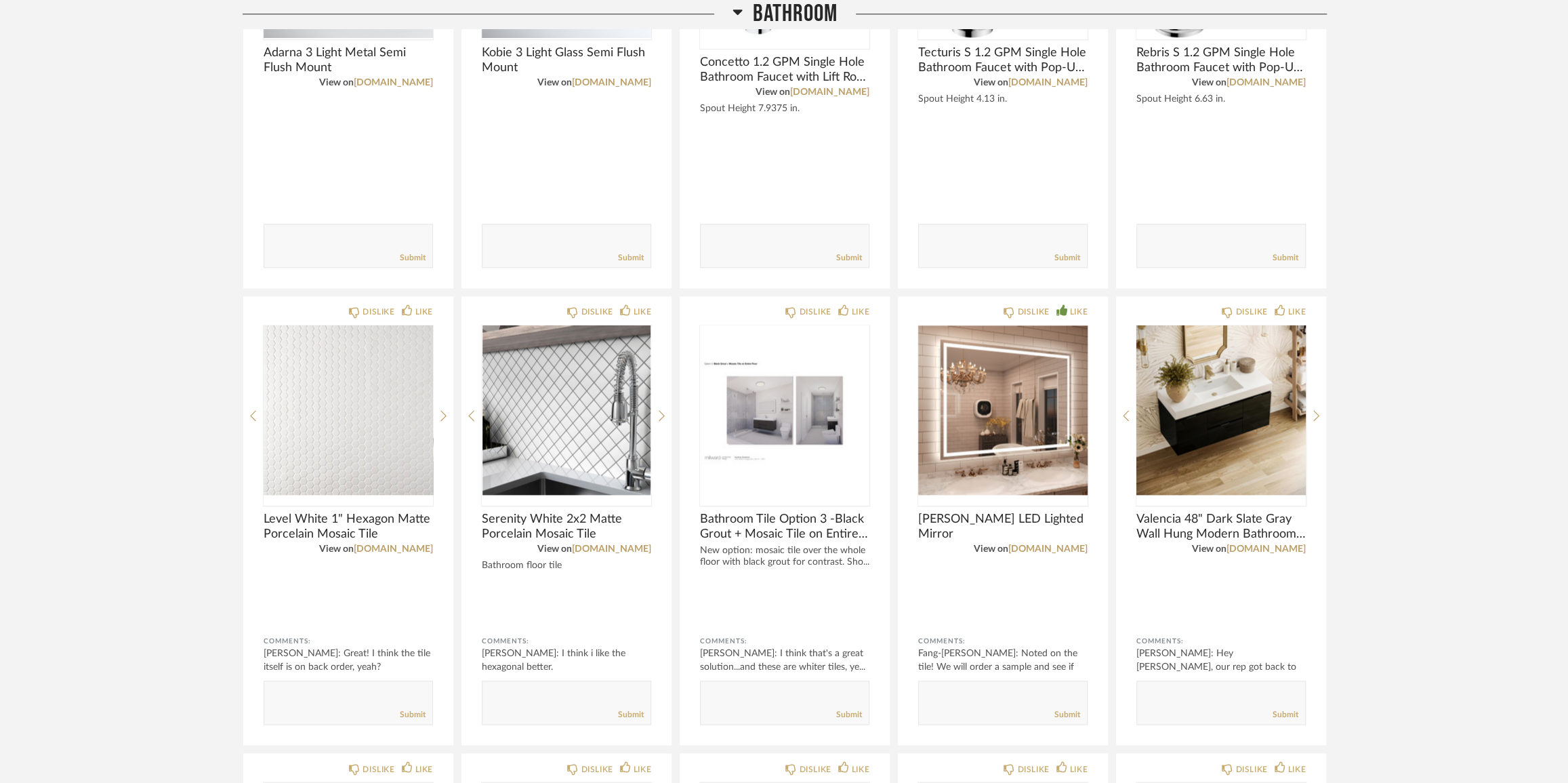
scroll to position [1356, 0]
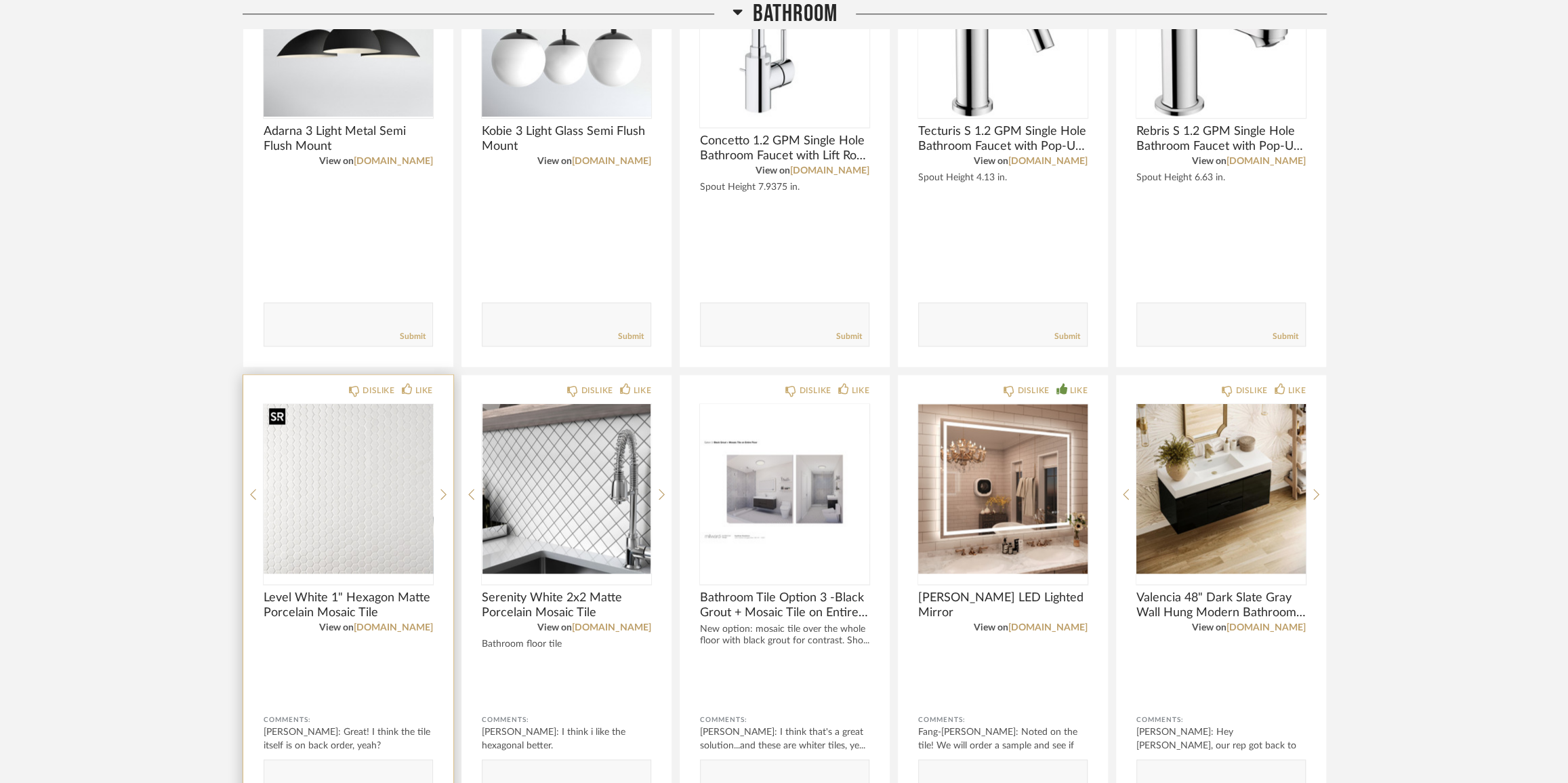
click at [334, 502] on img "0" at bounding box center [348, 489] width 170 height 170
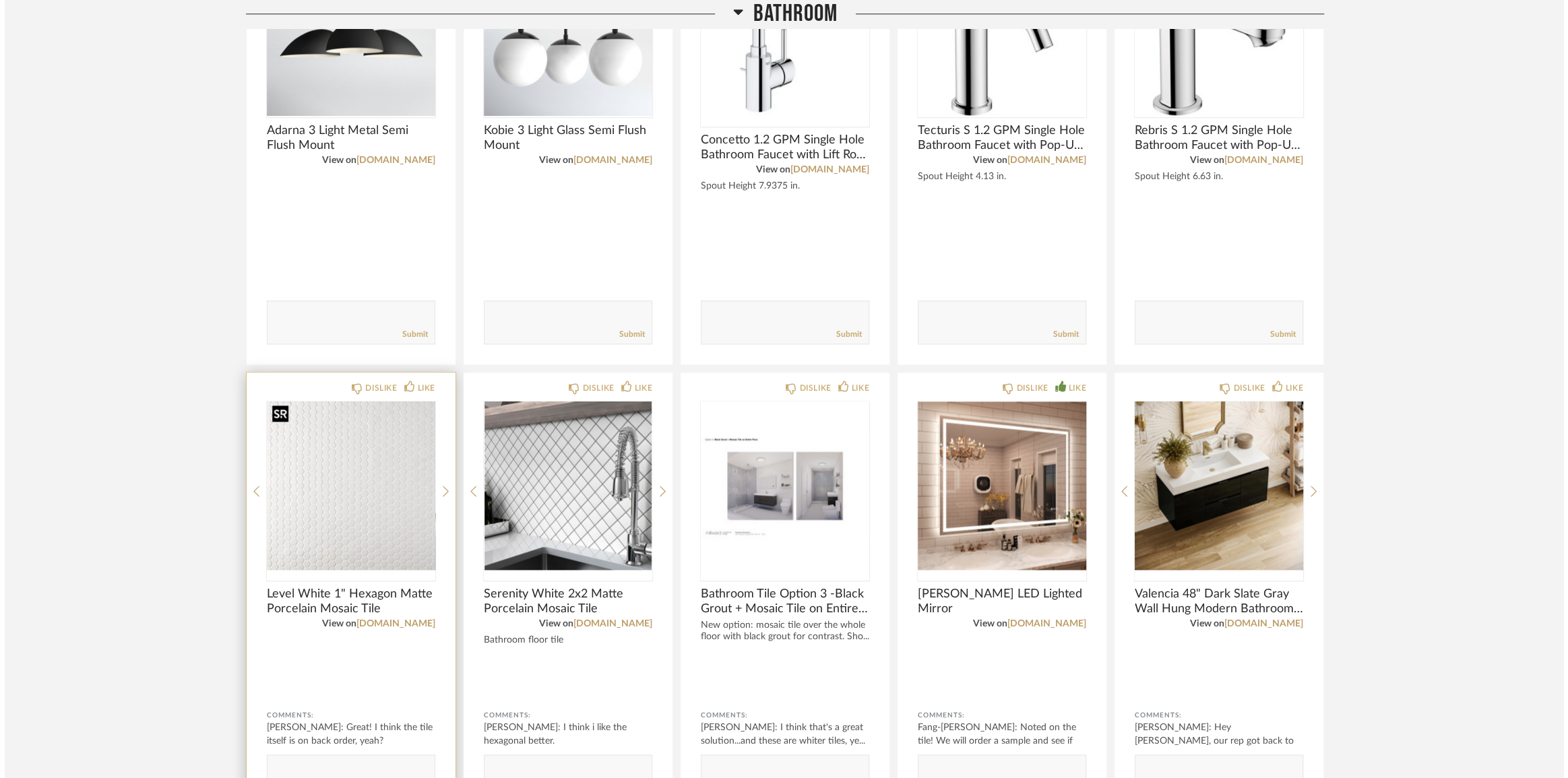
scroll to position [0, 0]
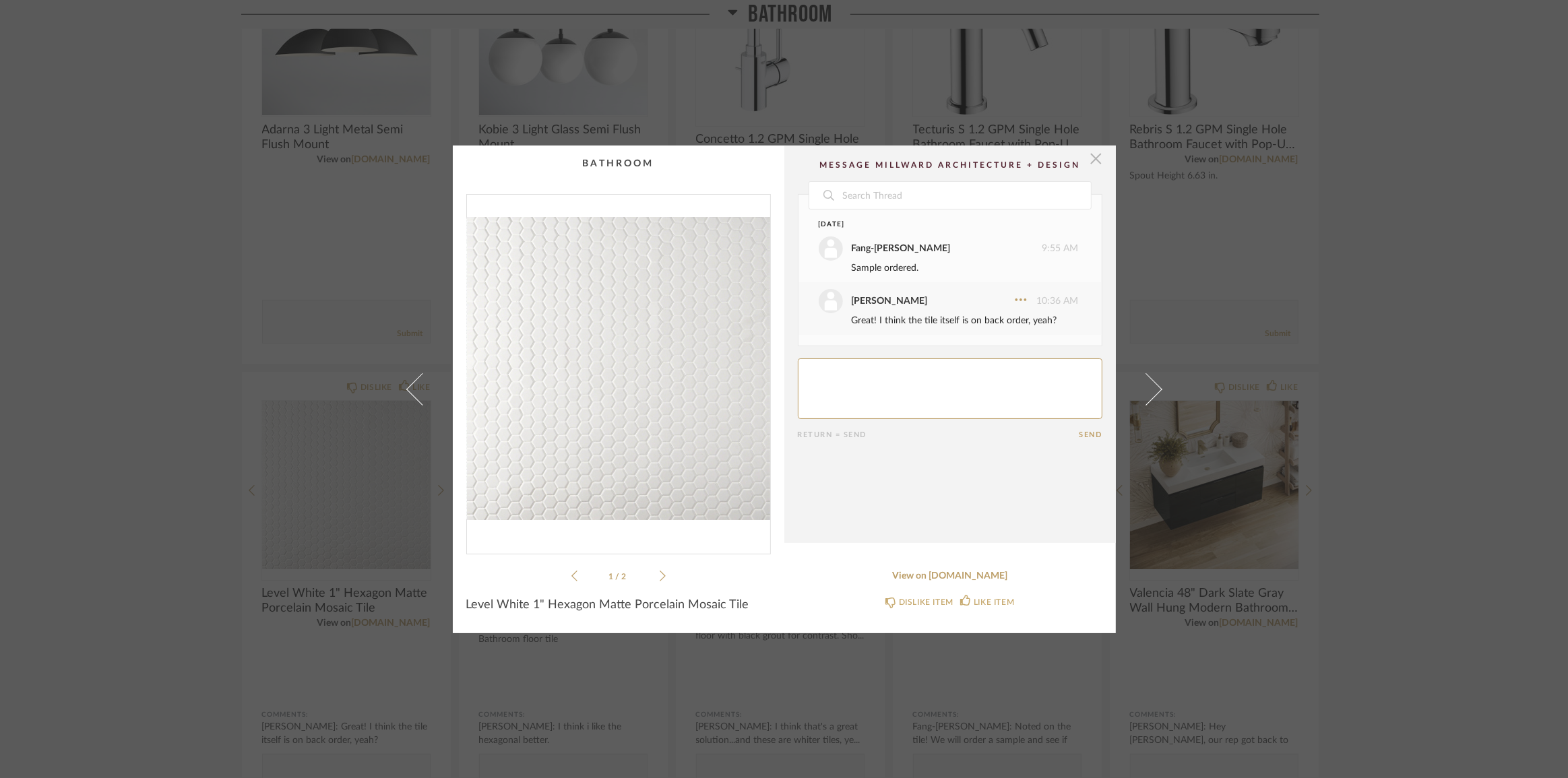
click at [1094, 161] on span "button" at bounding box center [1096, 159] width 27 height 27
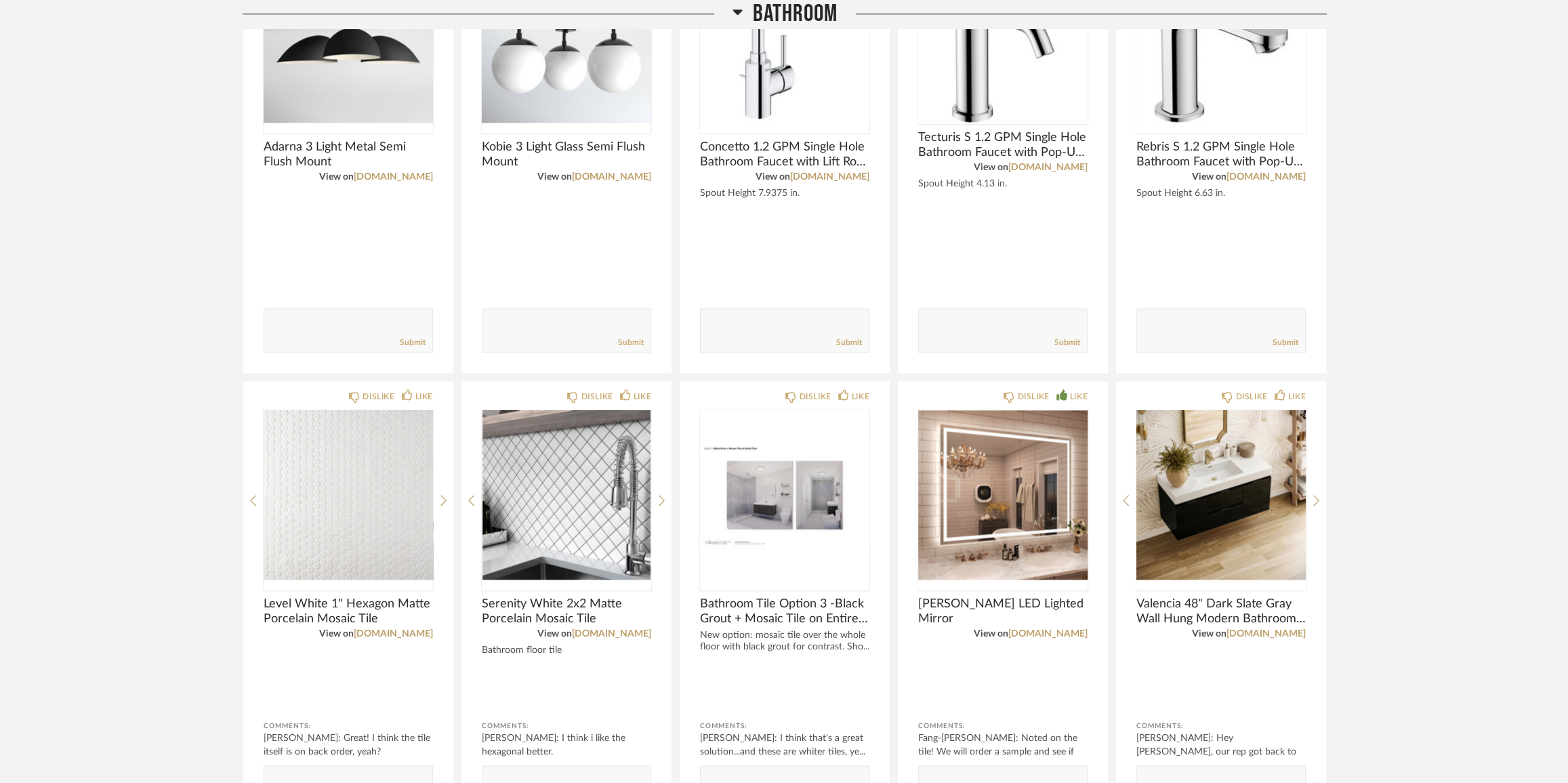
scroll to position [1356, 0]
